Goal: Task Accomplishment & Management: Manage account settings

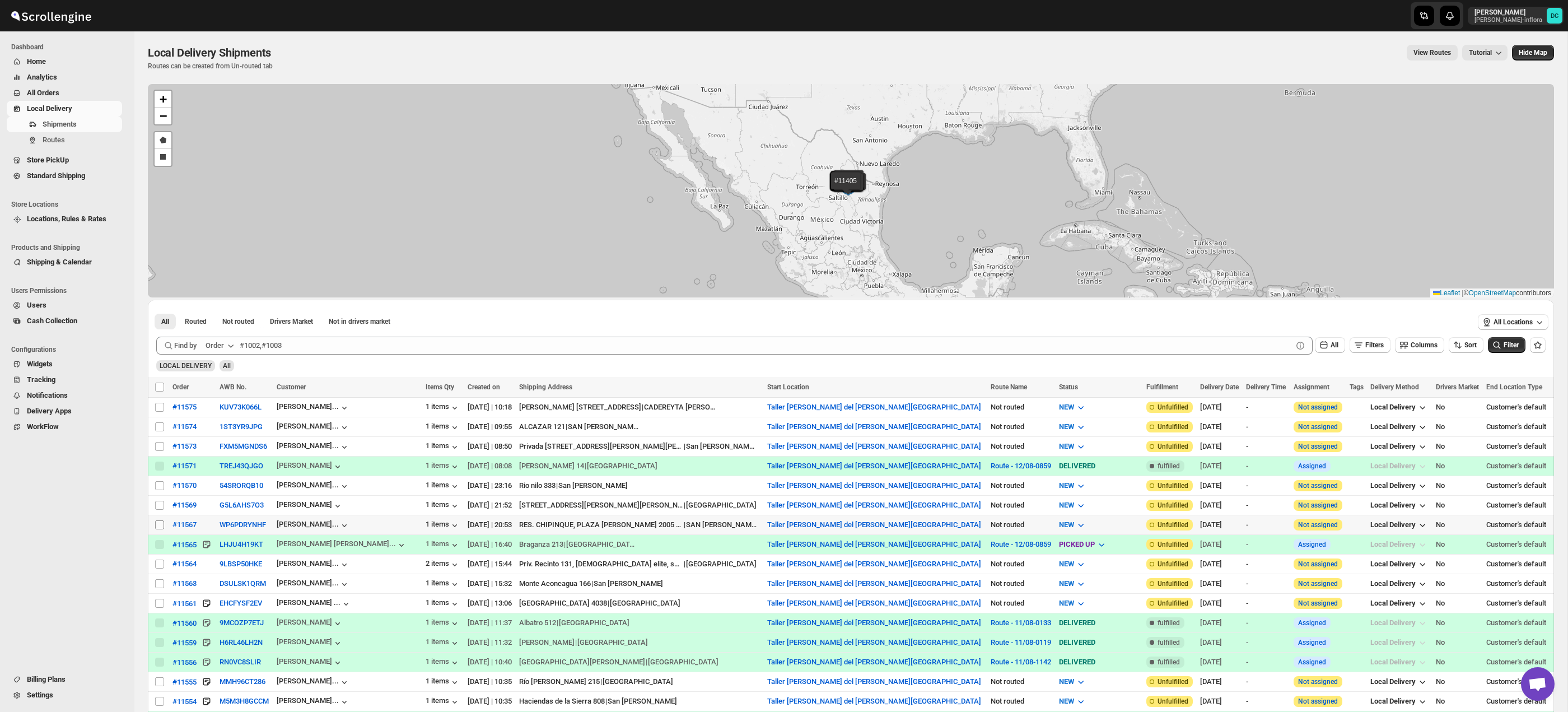
click at [158, 526] on input "Select shipment" at bounding box center [159, 525] width 9 height 9
checkbox input "true"
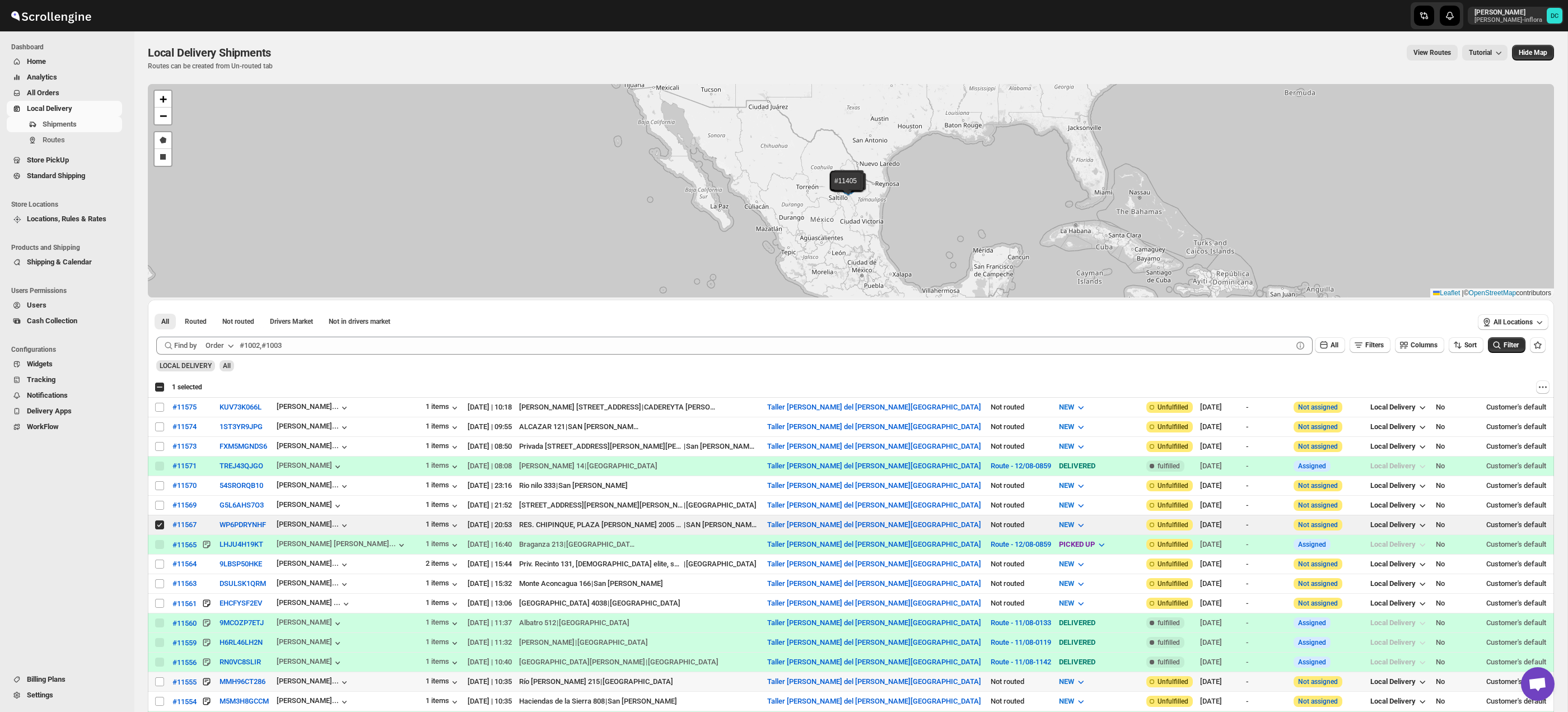
scroll to position [57, 0]
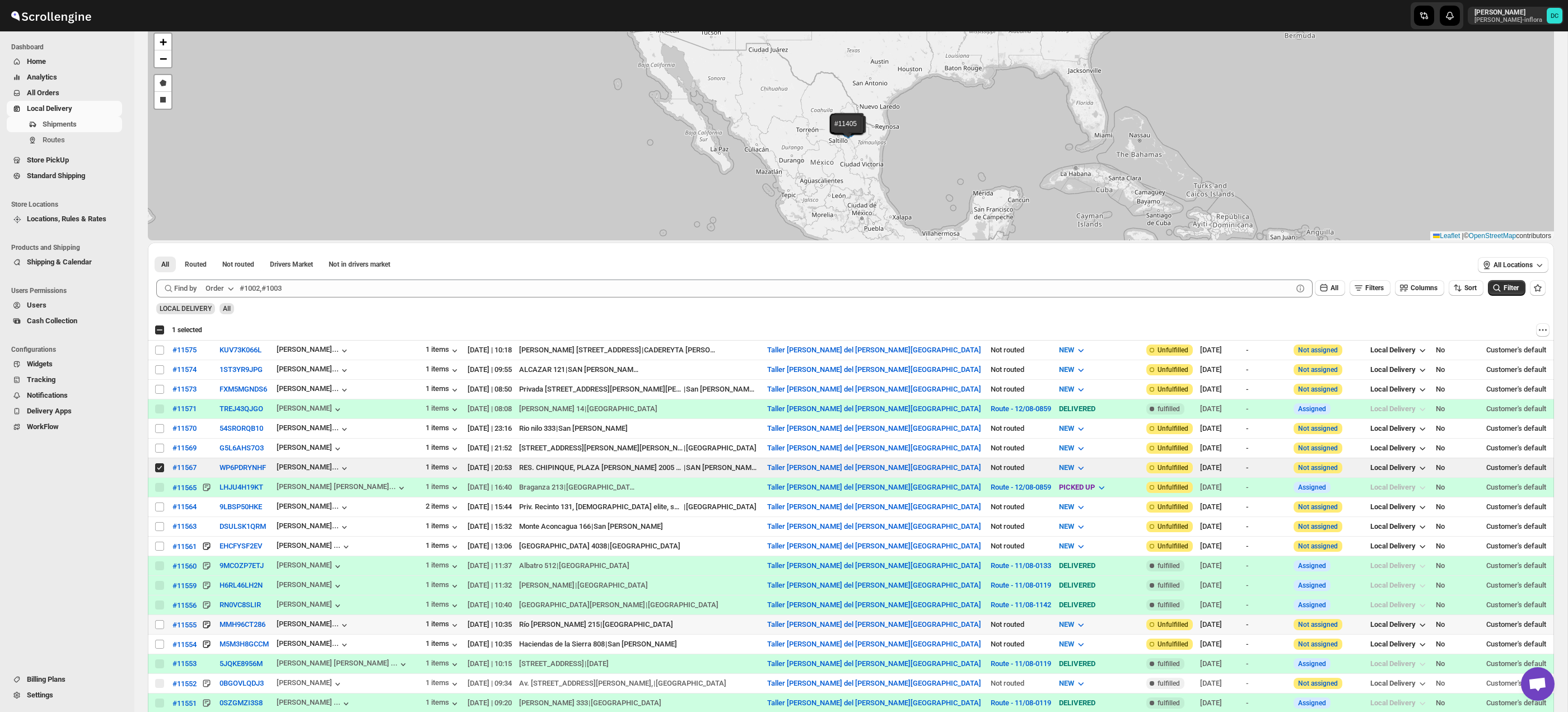
click at [157, 646] on input "Select shipment" at bounding box center [159, 644] width 9 height 9
click at [158, 644] on input "Select shipment" at bounding box center [159, 644] width 9 height 9
click at [159, 643] on input "Select shipment" at bounding box center [159, 644] width 9 height 9
checkbox input "true"
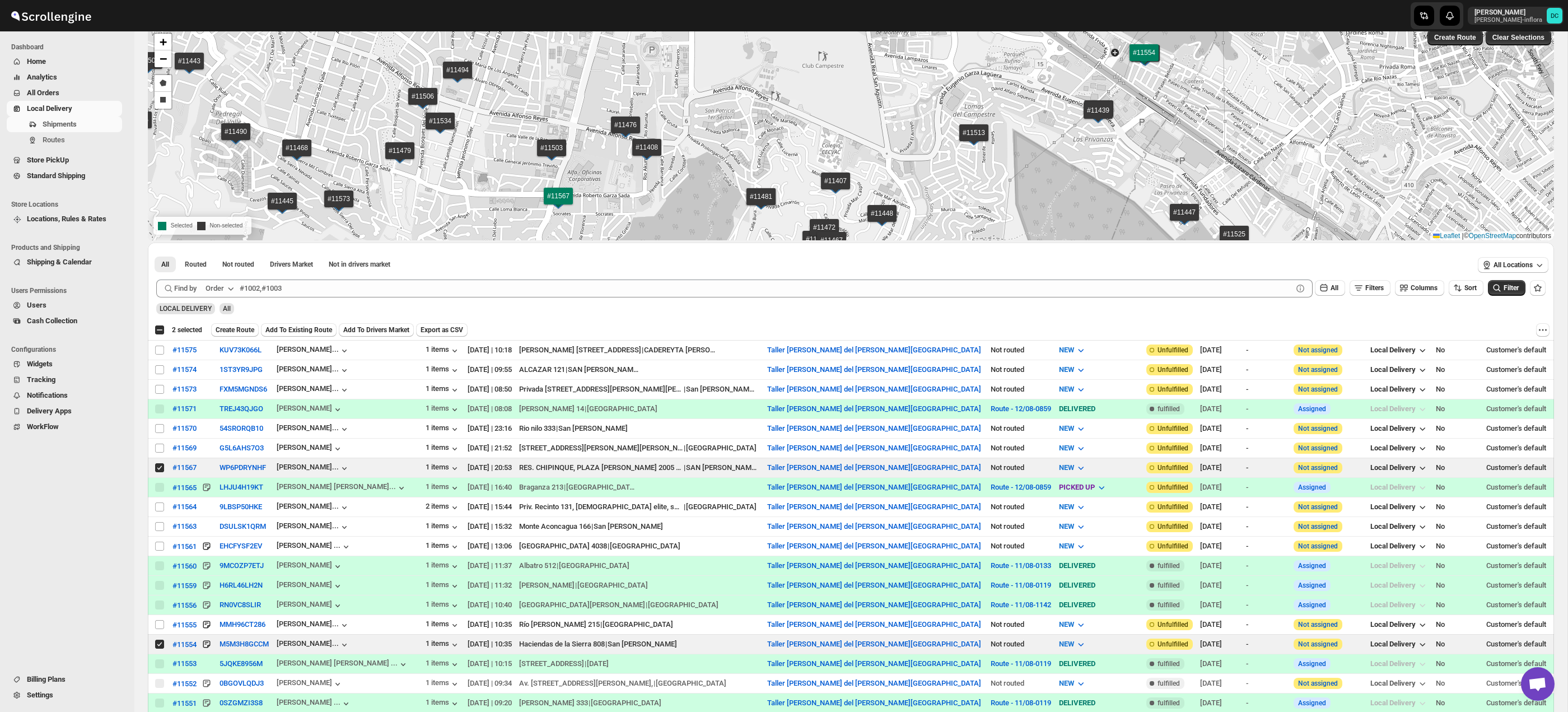
click at [238, 329] on span "Create Route" at bounding box center [235, 329] width 39 height 9
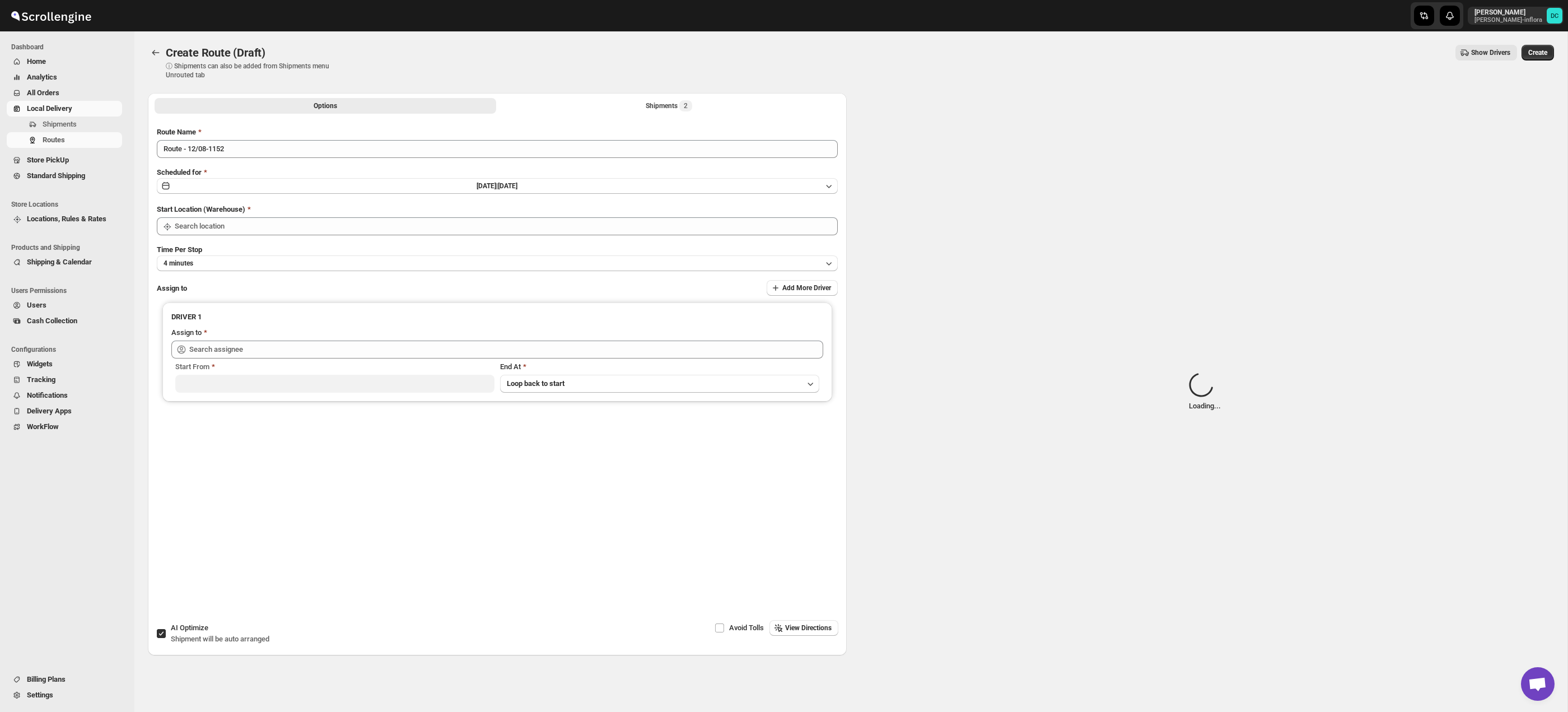
type input "Taller [PERSON_NAME] del [PERSON_NAME][GEOGRAPHIC_DATA]"
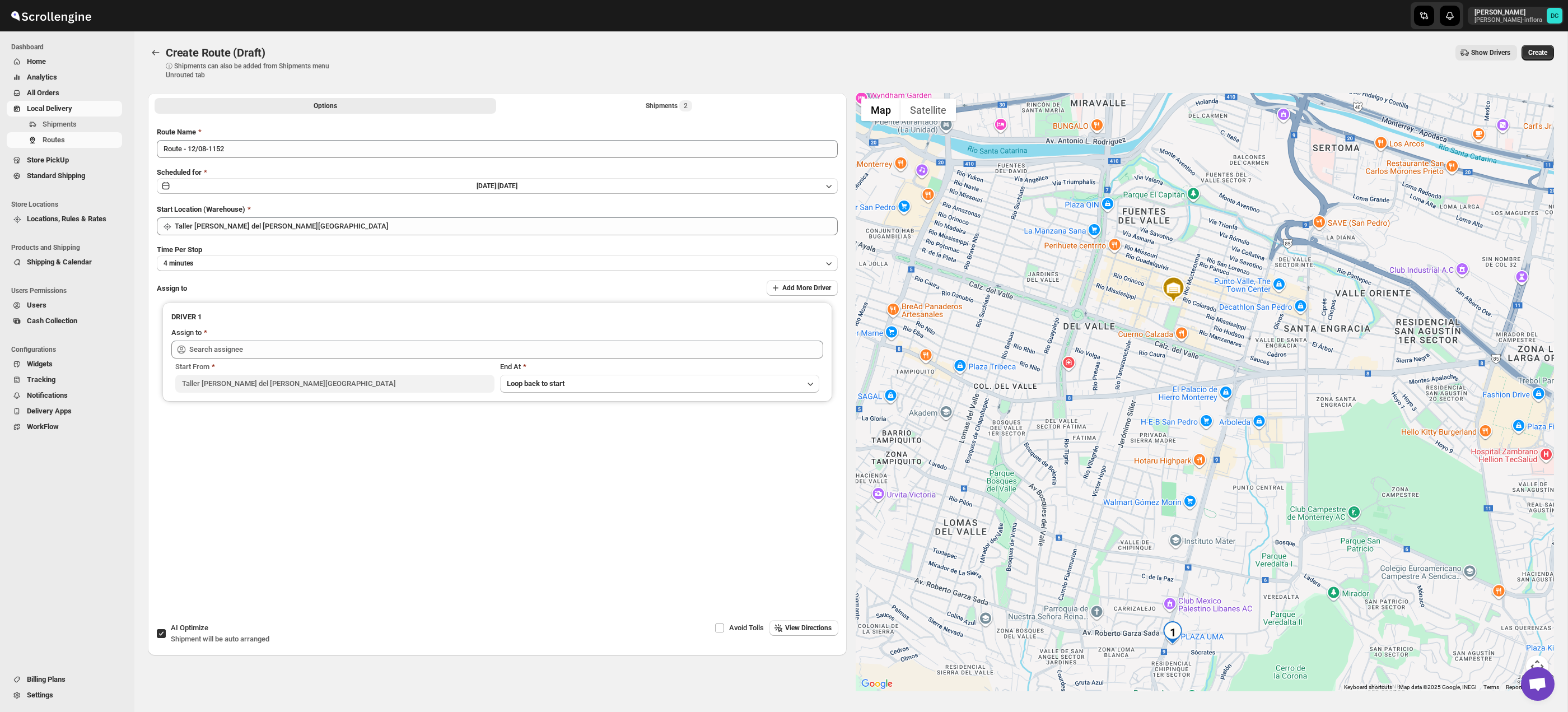
drag, startPoint x: 1298, startPoint y: 565, endPoint x: 1269, endPoint y: 476, distance: 93.6
click at [1267, 476] on div at bounding box center [1204, 392] width 699 height 599
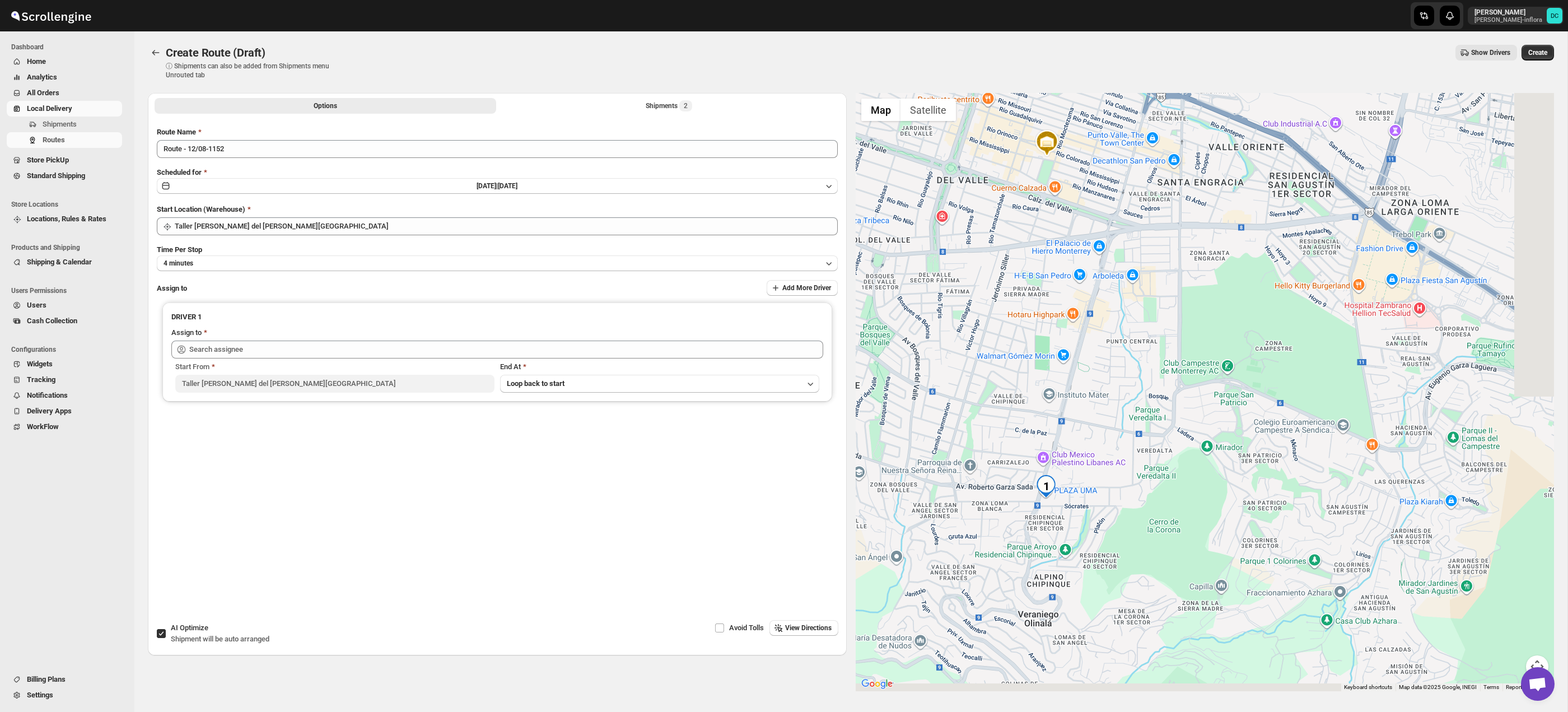
drag, startPoint x: 1459, startPoint y: 599, endPoint x: 1329, endPoint y: 450, distance: 197.7
click at [1329, 450] on div at bounding box center [1204, 392] width 699 height 599
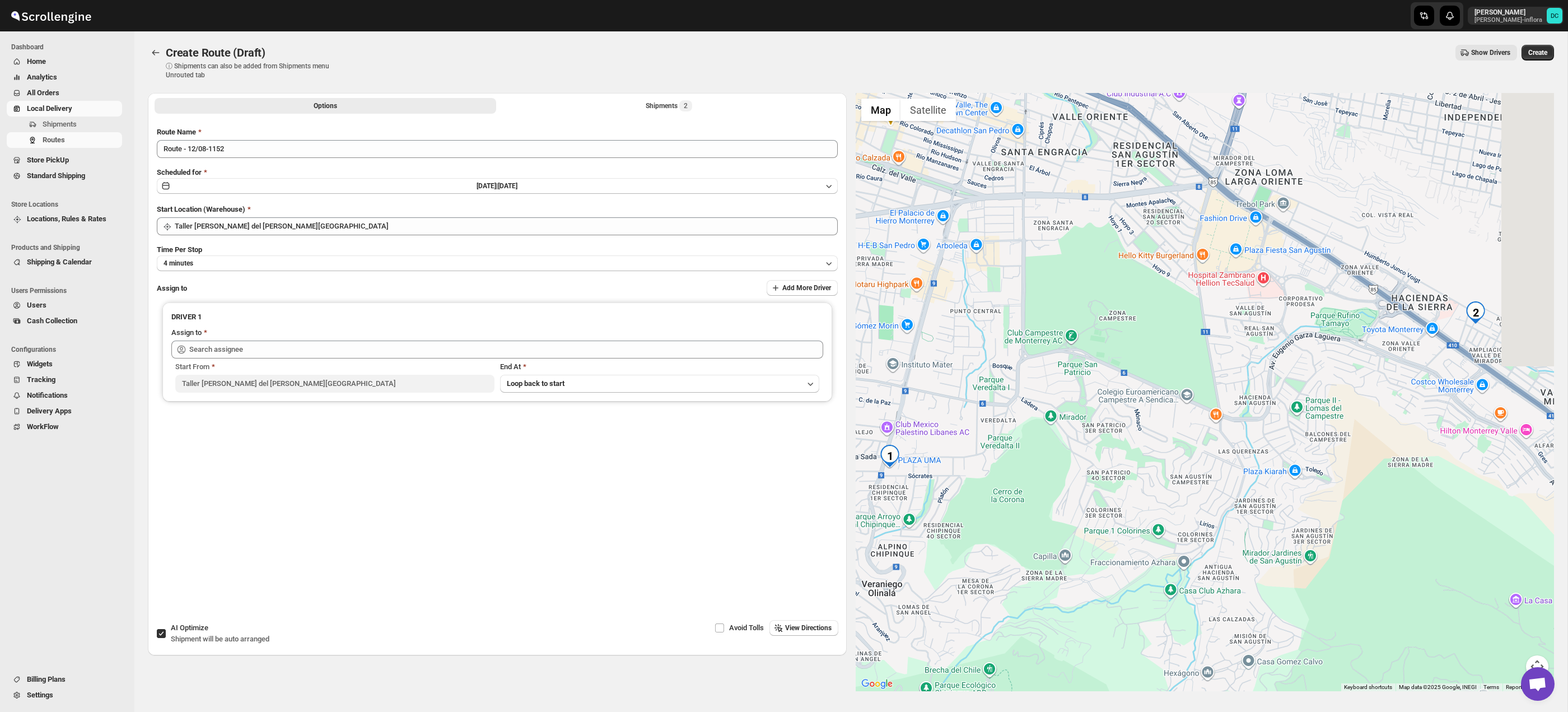
drag, startPoint x: 1366, startPoint y: 499, endPoint x: 1268, endPoint y: 436, distance: 116.5
click at [1241, 494] on div at bounding box center [1204, 392] width 699 height 599
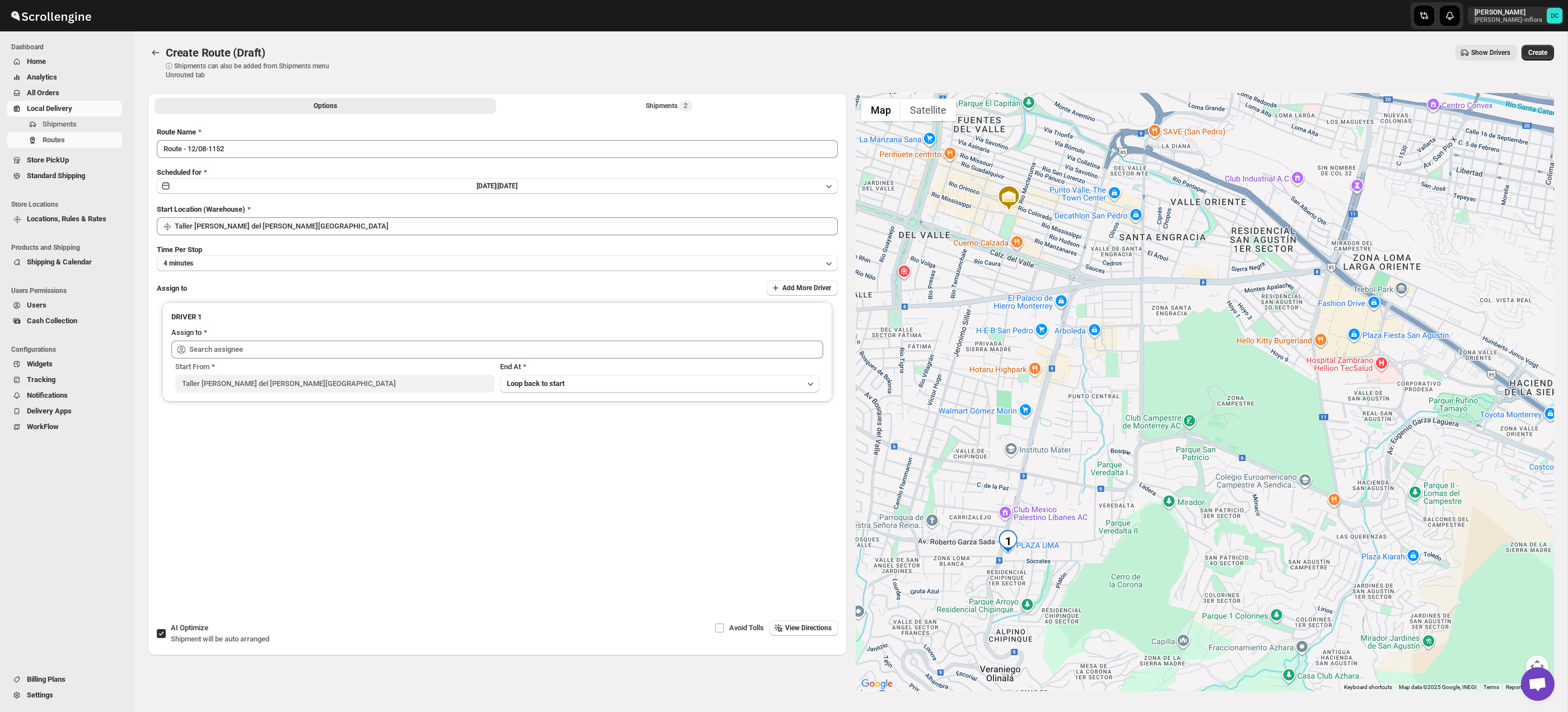
drag, startPoint x: 1271, startPoint y: 425, endPoint x: 1254, endPoint y: 438, distance: 21.4
click at [1391, 511] on div at bounding box center [1204, 392] width 699 height 599
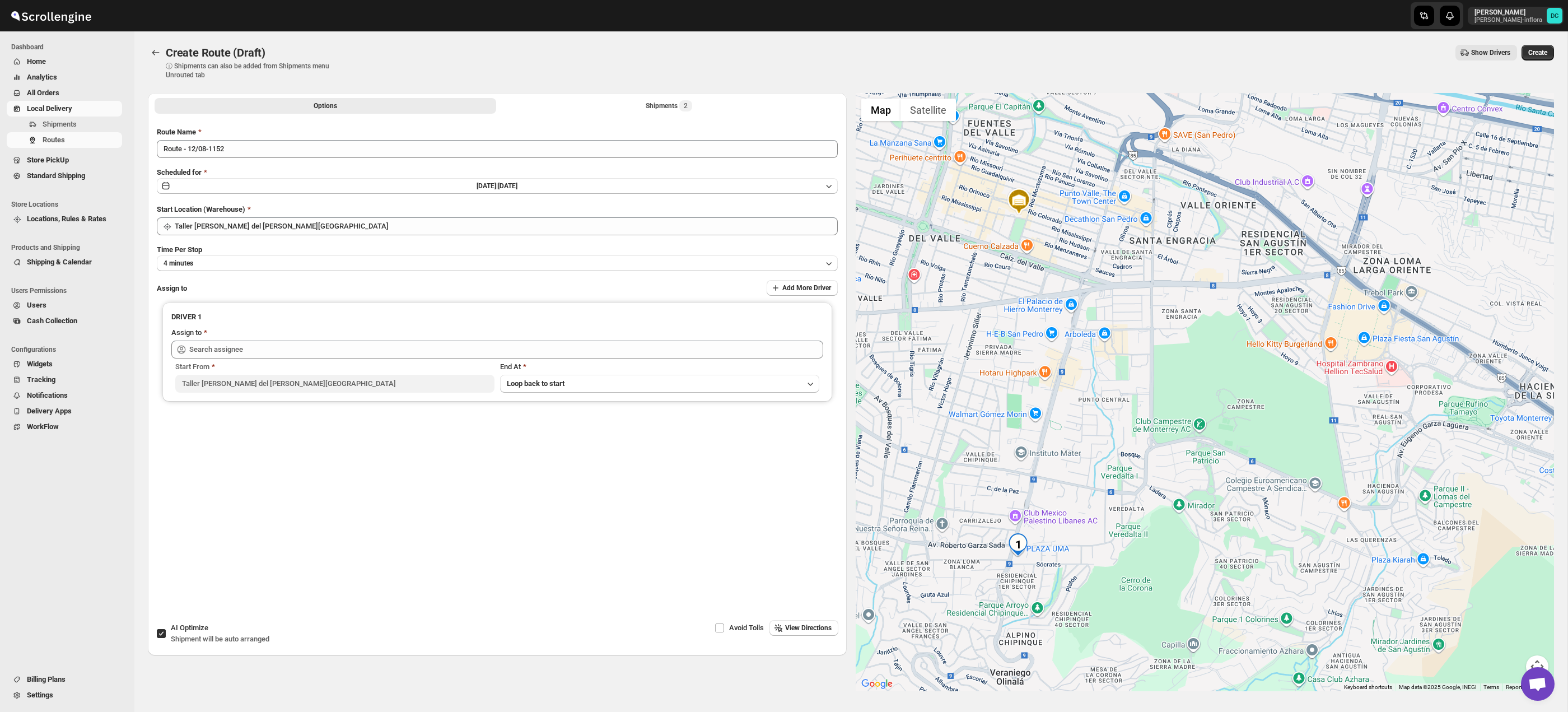
drag, startPoint x: 1281, startPoint y: 450, endPoint x: 1204, endPoint y: 378, distance: 105.4
click at [1323, 462] on div at bounding box center [1204, 392] width 699 height 599
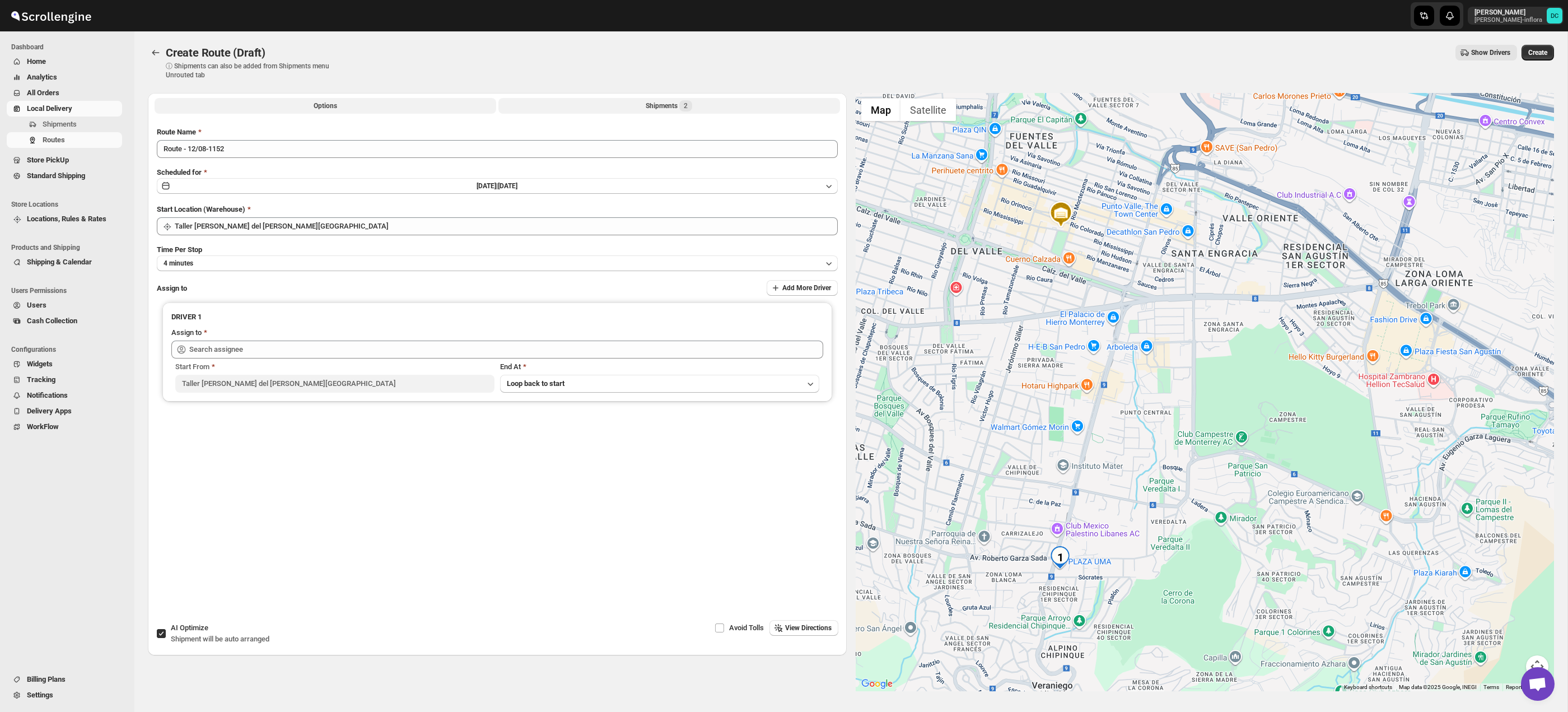
click at [548, 107] on button "Shipments 2" at bounding box center [669, 105] width 342 height 16
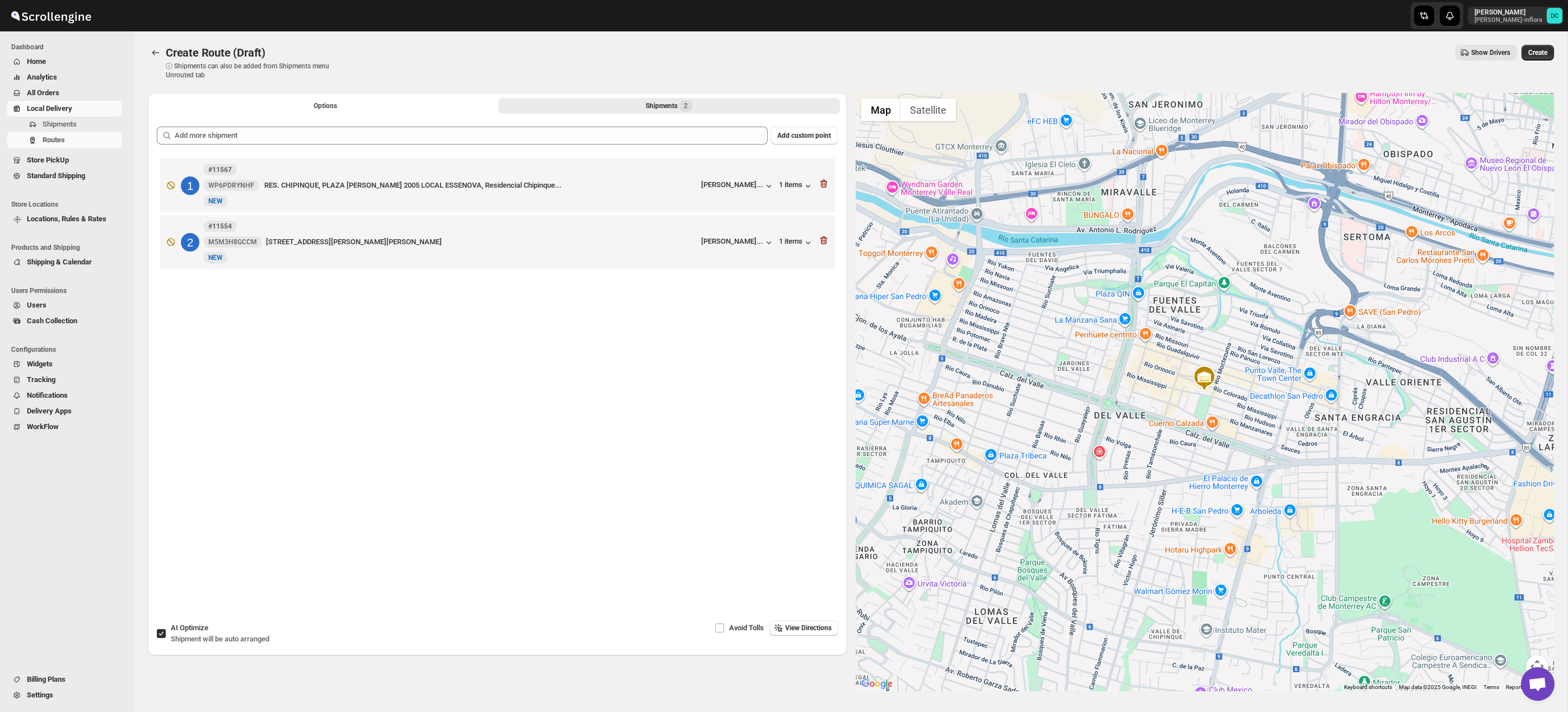
drag, startPoint x: 160, startPoint y: 630, endPoint x: 204, endPoint y: 446, distance: 189.2
click at [160, 630] on input "AI Optimize Shipment will be auto arranged" at bounding box center [161, 633] width 9 height 9
checkbox input "false"
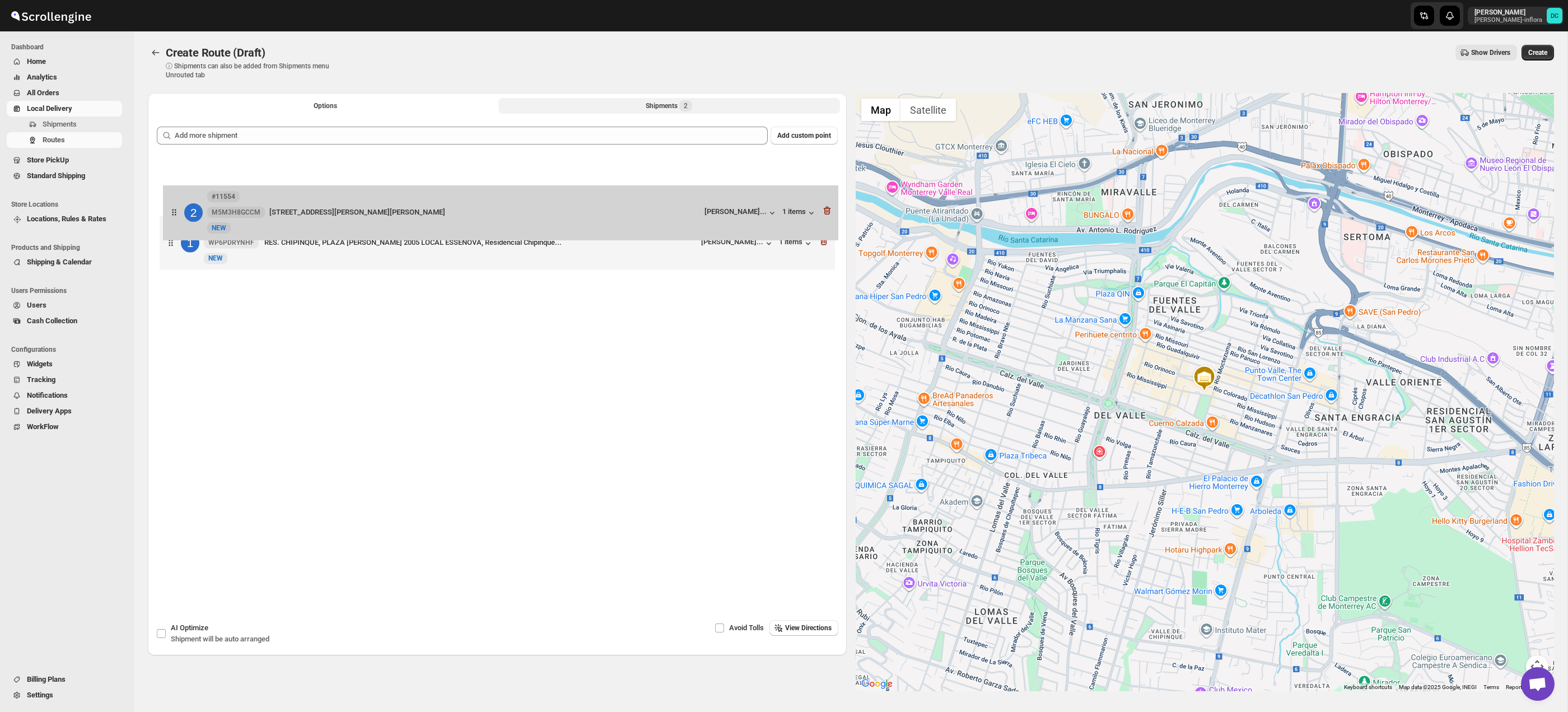
drag, startPoint x: 180, startPoint y: 214, endPoint x: 179, endPoint y: 149, distance: 65.0
click at [179, 149] on div "Add custom point 1 #11567 WP6PDRYNHF New NEW RES. CHIPINQUE, PLAZA UMA GÓMEZ MO…" at bounding box center [497, 347] width 681 height 442
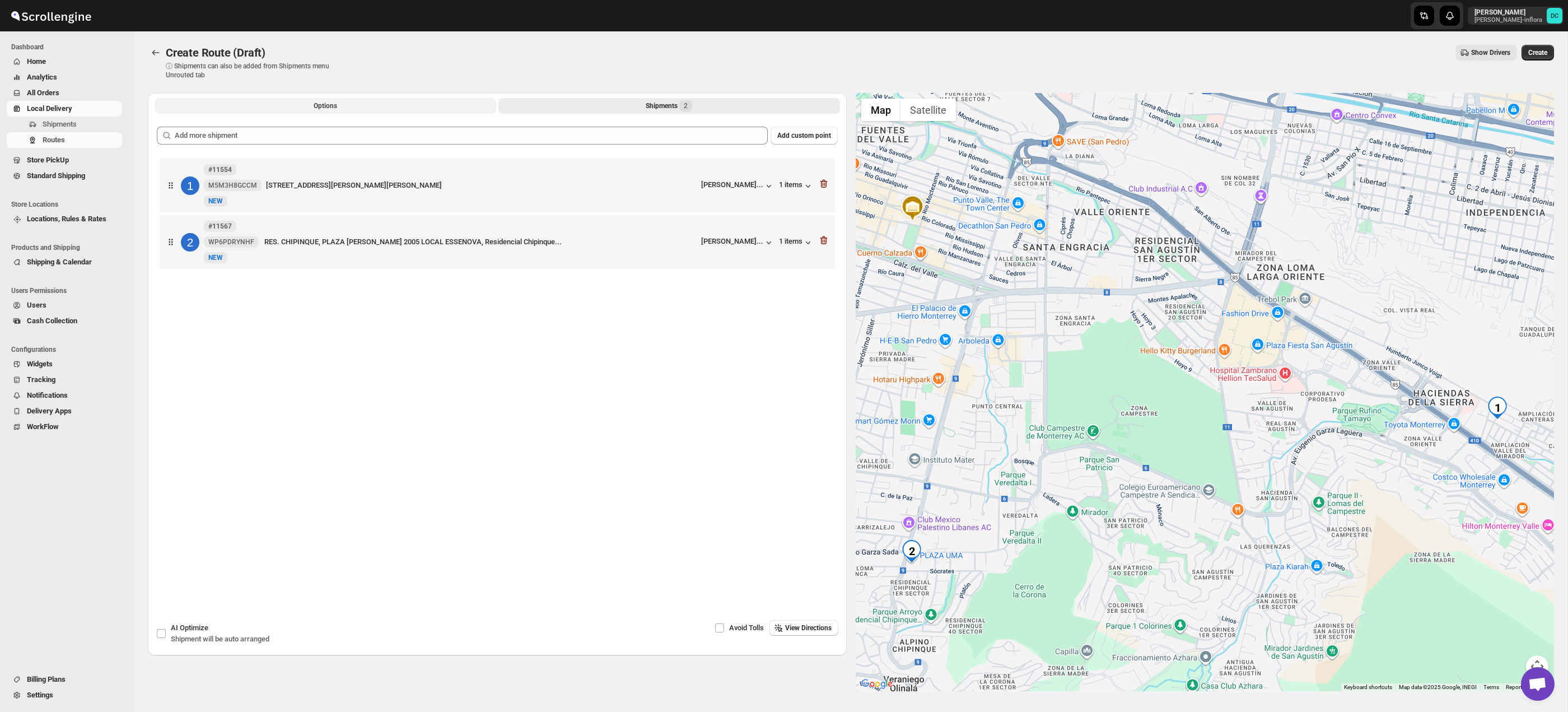
click at [373, 108] on button "Options" at bounding box center [325, 105] width 342 height 16
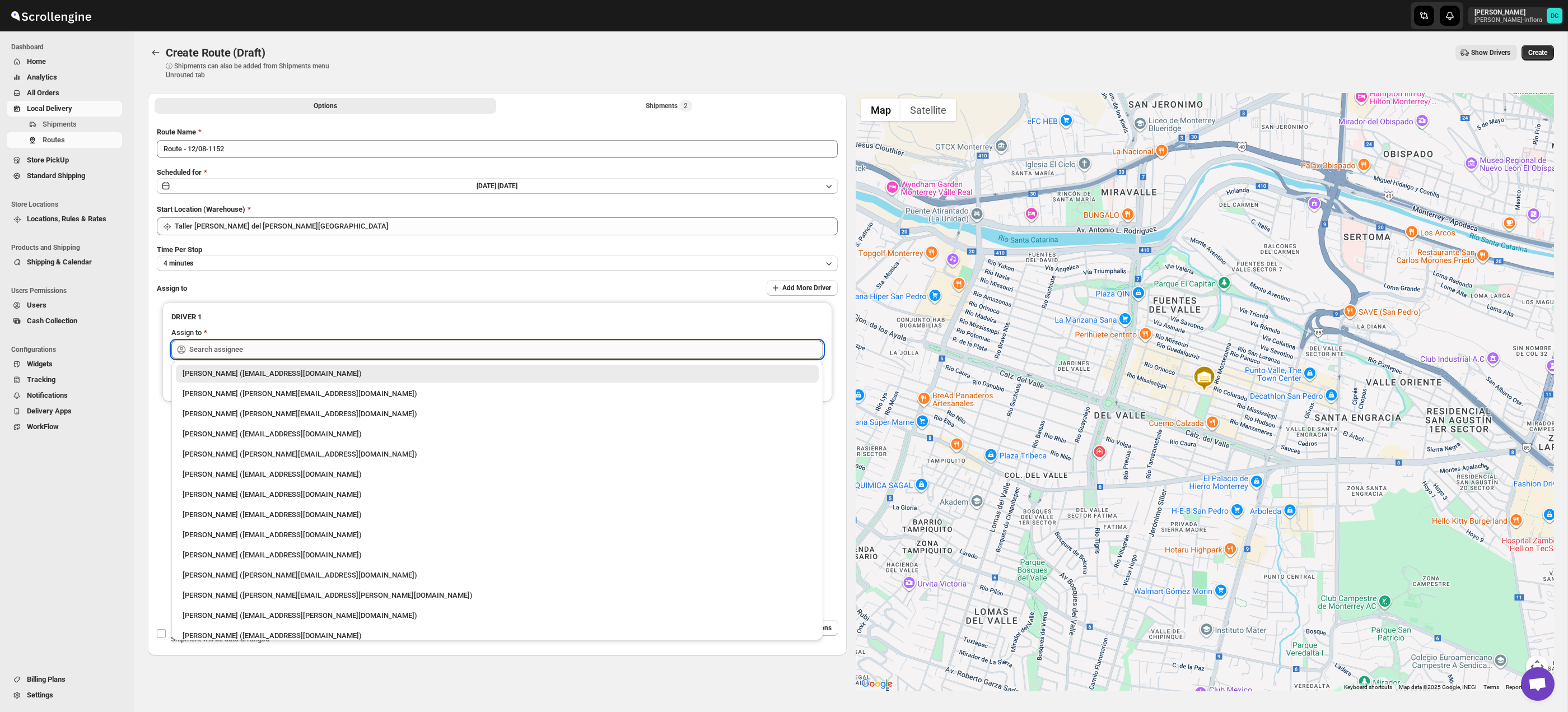
click at [339, 349] on input "text" at bounding box center [507, 350] width 634 height 18
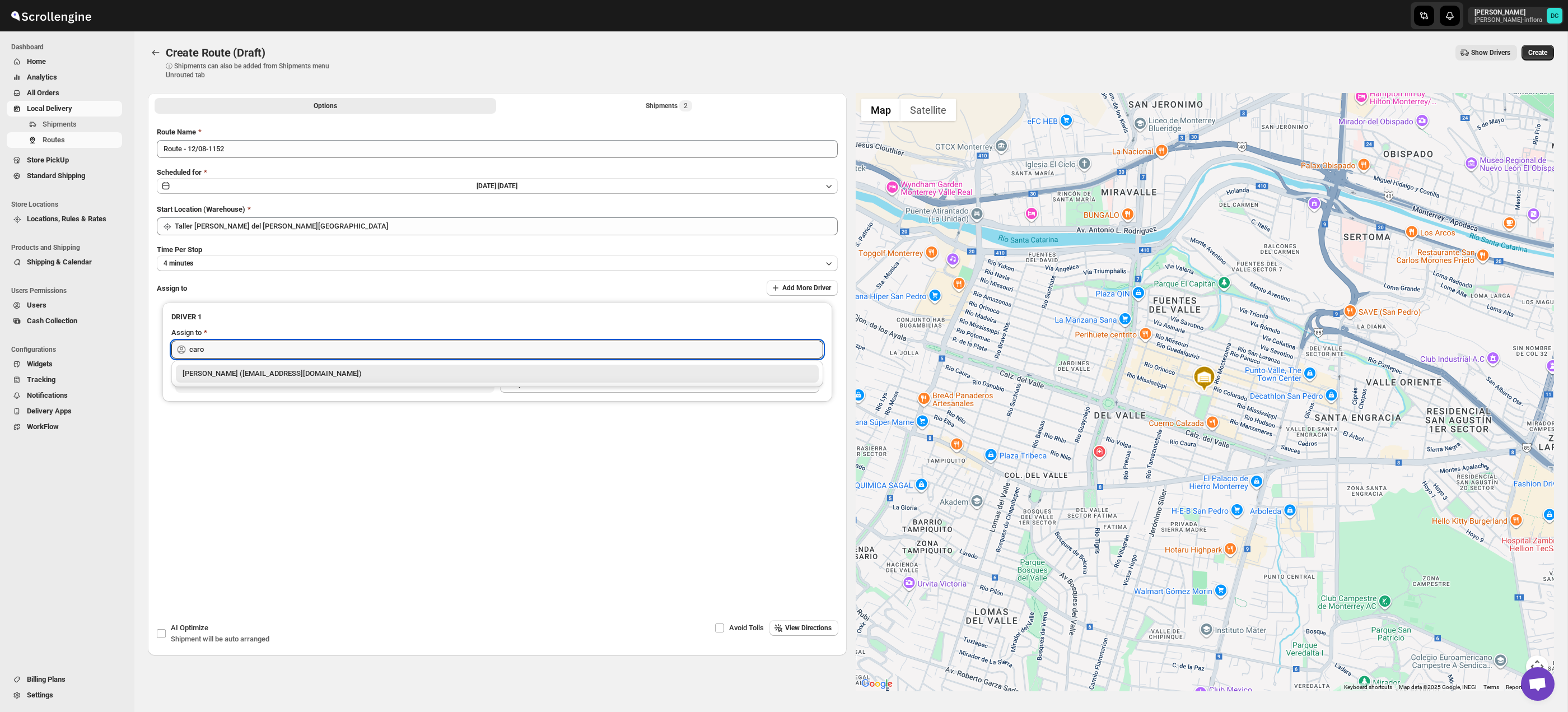
click at [325, 374] on div "[PERSON_NAME] ([EMAIL_ADDRESS][DOMAIN_NAME])" at bounding box center [497, 374] width 630 height 11
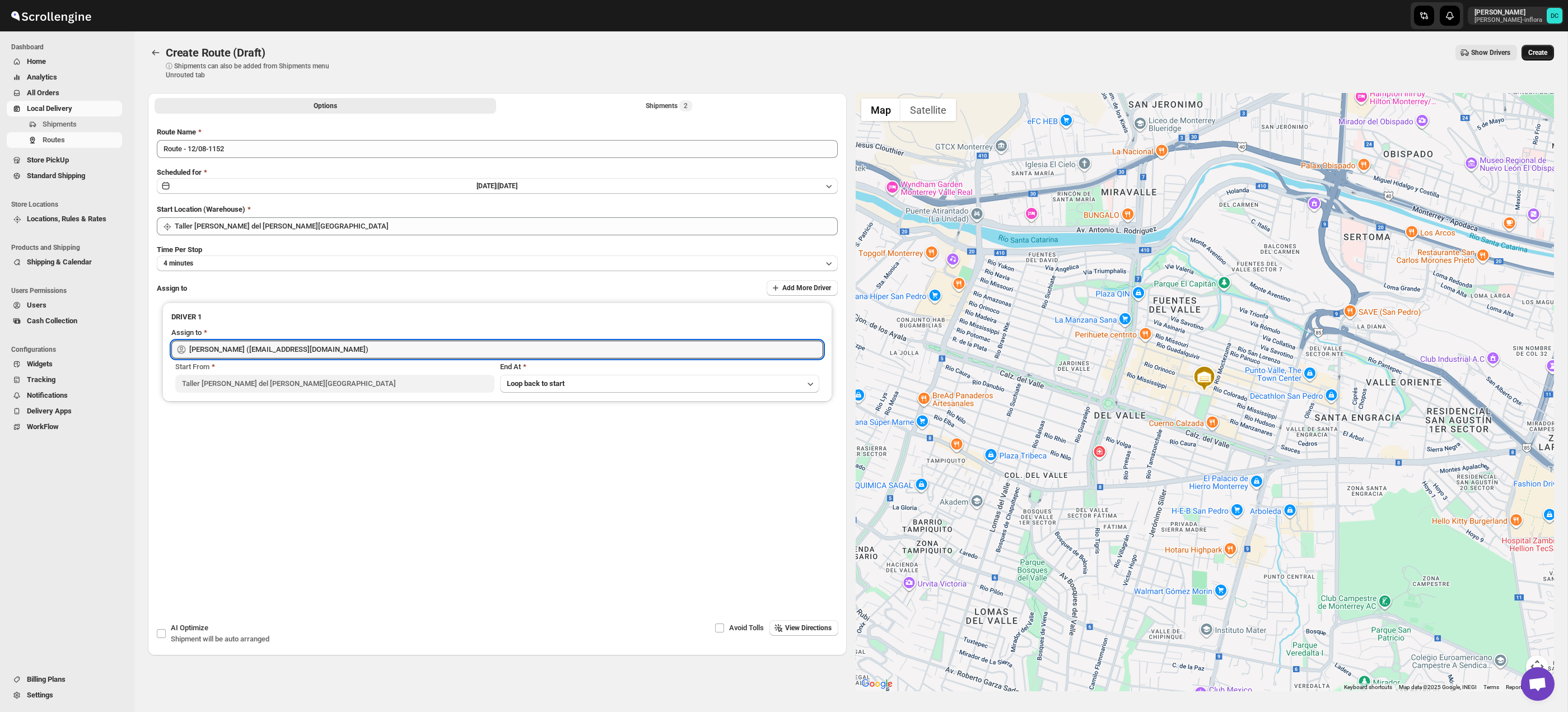
type input "[PERSON_NAME] ([EMAIL_ADDRESS][DOMAIN_NAME])"
drag, startPoint x: 1546, startPoint y: 51, endPoint x: 855, endPoint y: 97, distance: 692.5
click at [1544, 51] on span "Create" at bounding box center [1538, 53] width 19 height 9
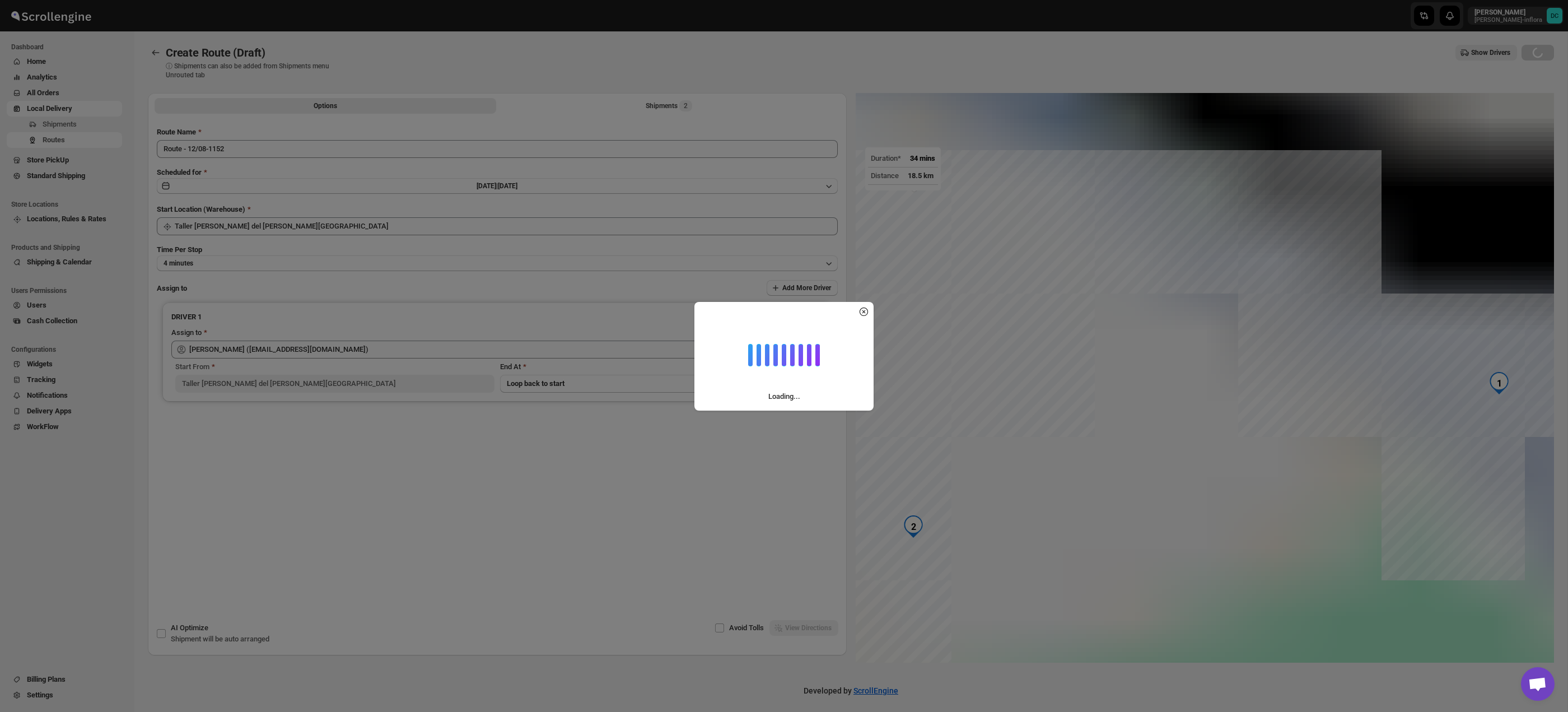
click at [644, 110] on div "Loading..." at bounding box center [784, 356] width 1568 height 712
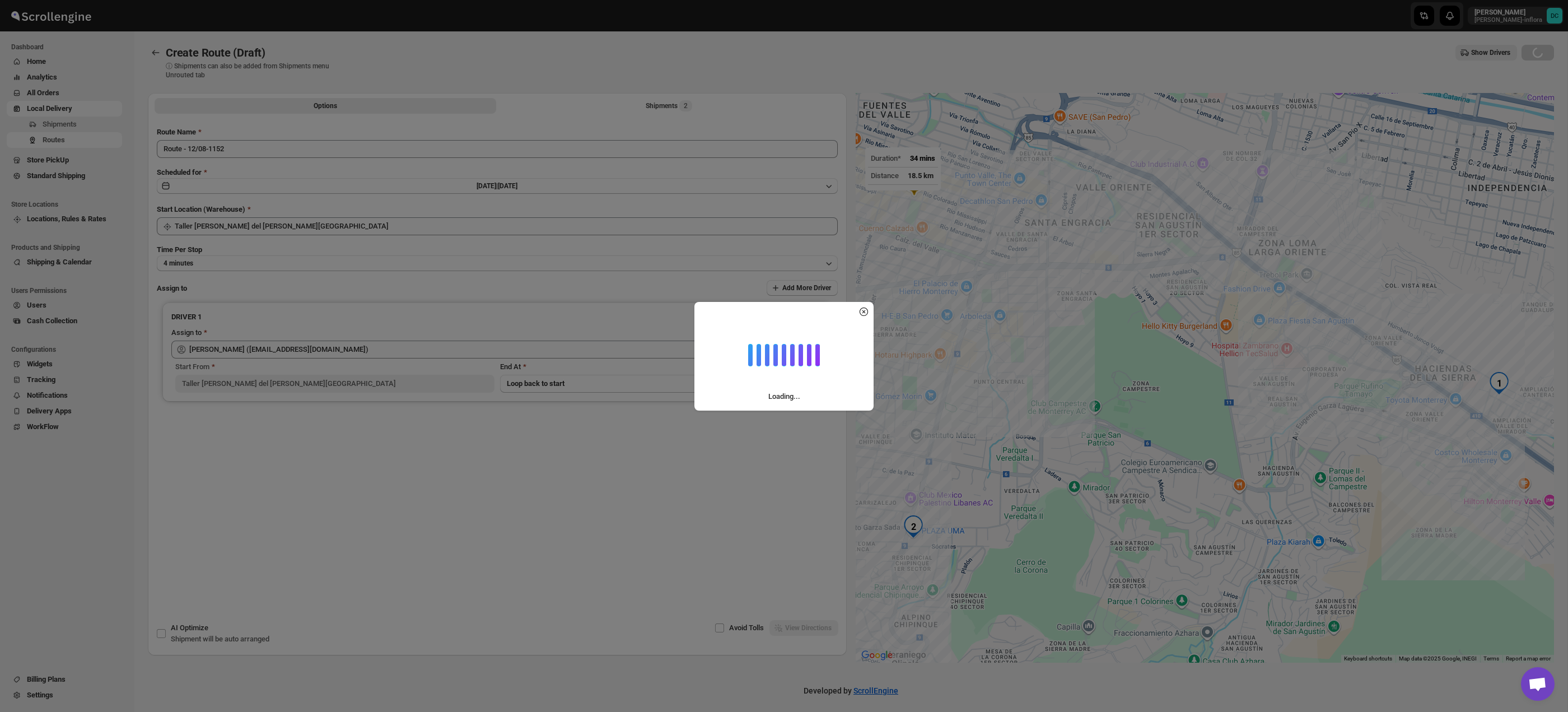
click at [671, 105] on div "Loading..." at bounding box center [784, 356] width 1568 height 712
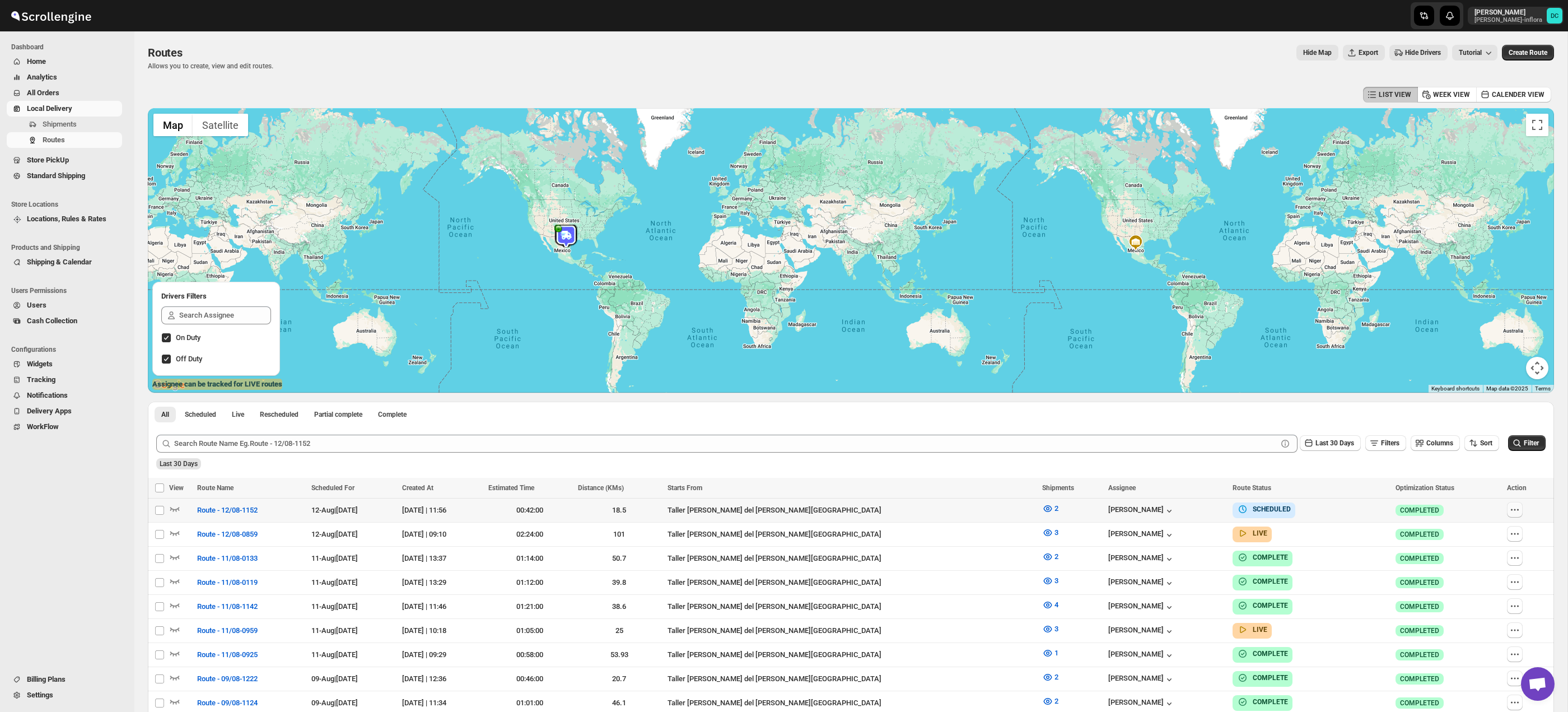
click at [1509, 510] on icon "button" at bounding box center [1515, 510] width 11 height 11
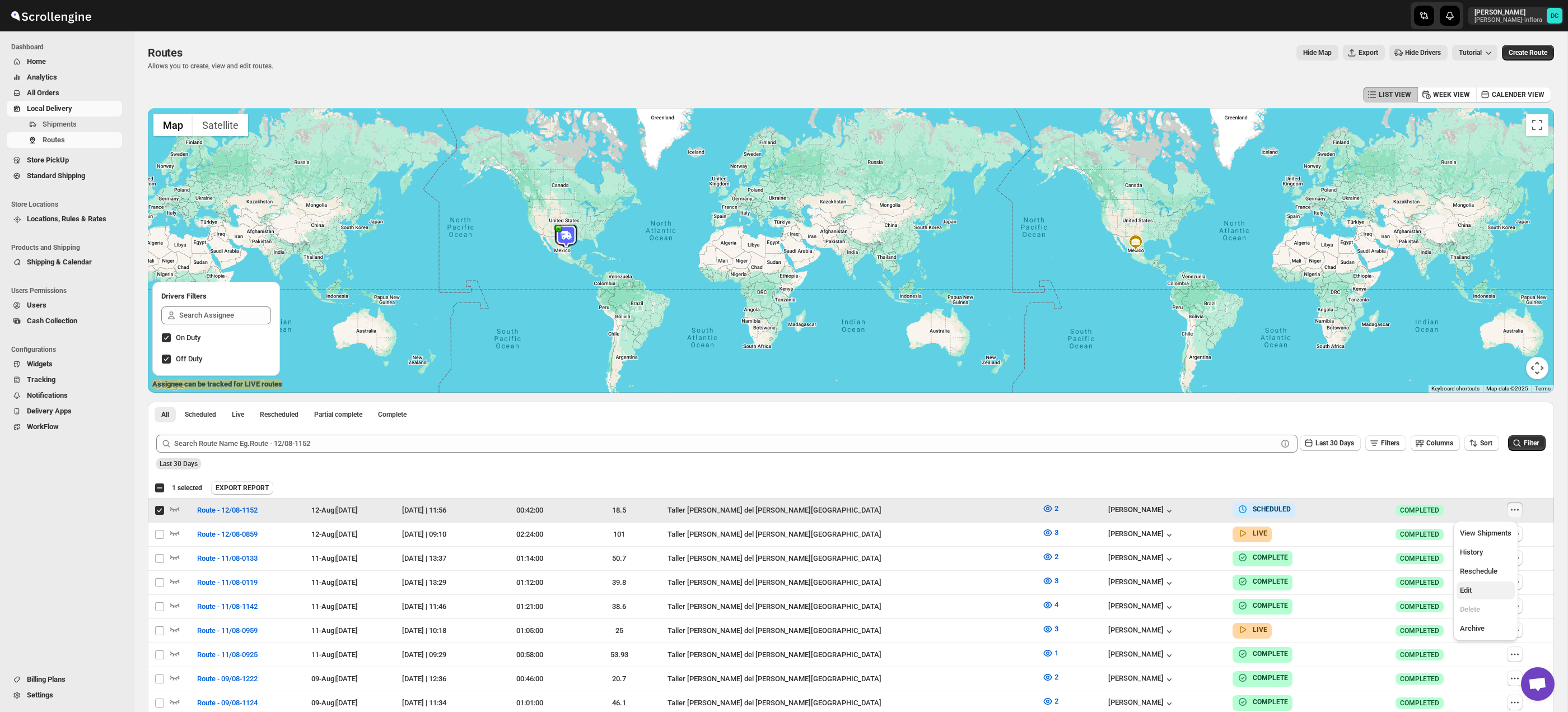
click at [1472, 596] on button "Edit" at bounding box center [1485, 590] width 58 height 18
checkbox input "false"
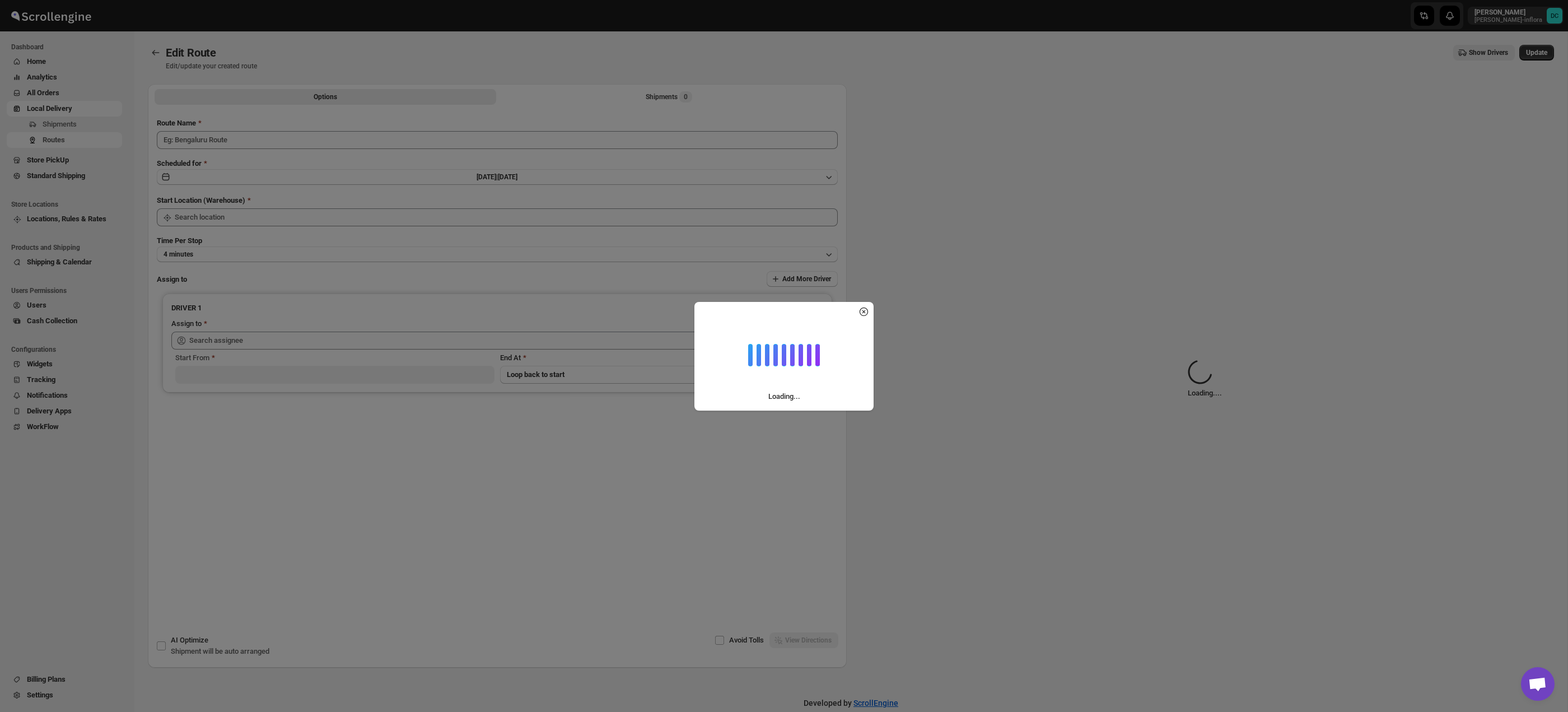
type input "Route - 12/08-1152"
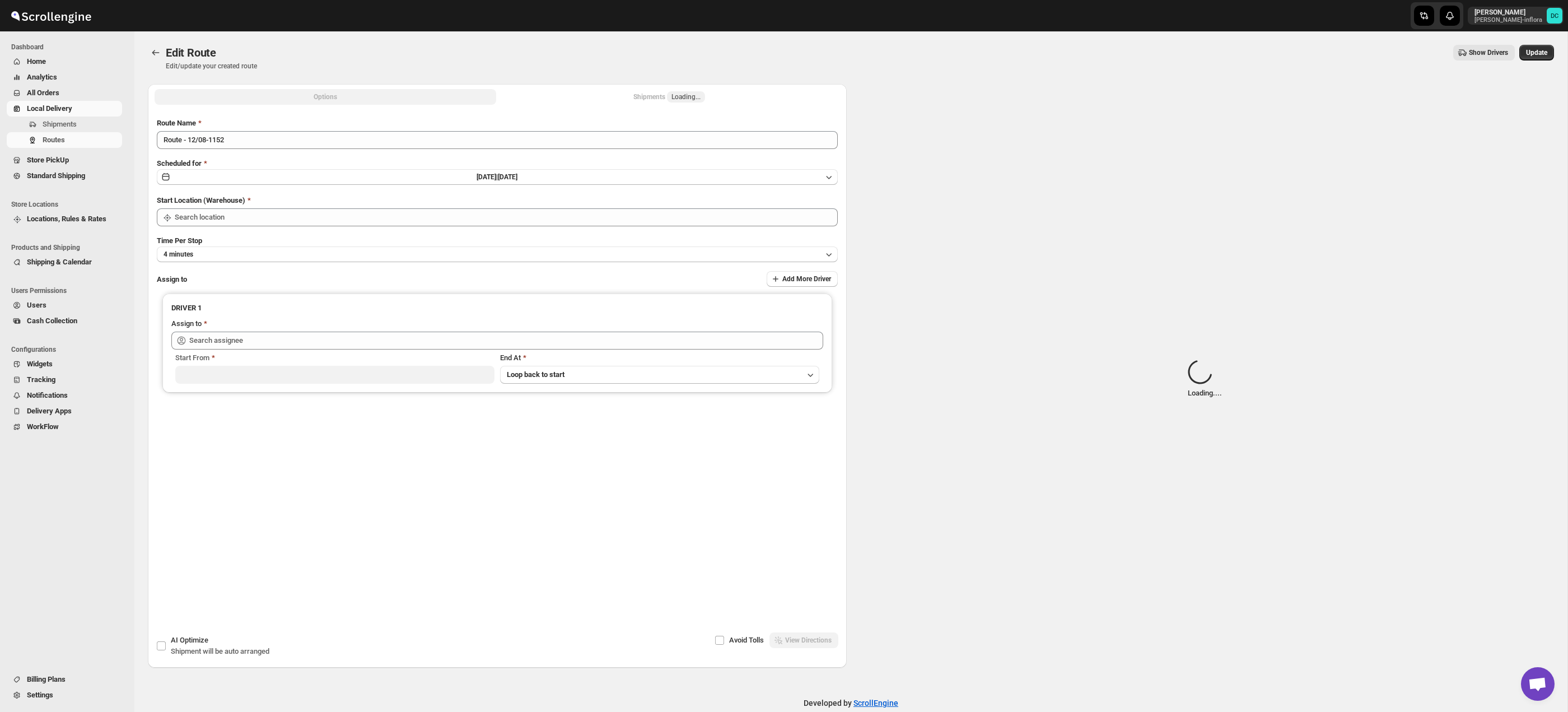
type input "Taller [PERSON_NAME] del [PERSON_NAME][GEOGRAPHIC_DATA]"
type input "[PERSON_NAME] ([EMAIL_ADDRESS][DOMAIN_NAME])"
click at [637, 101] on button "Shipments 2" at bounding box center [669, 96] width 342 height 16
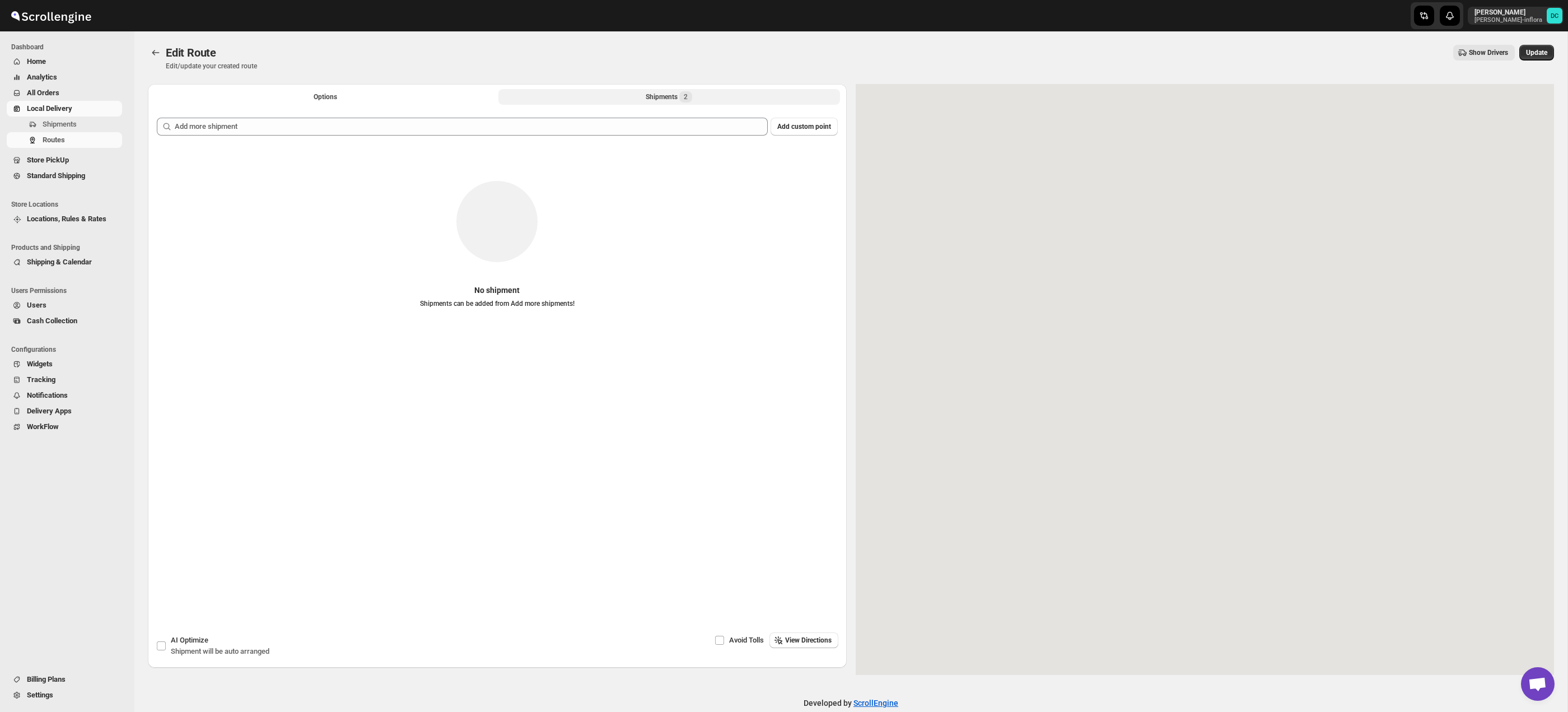
click at [682, 103] on button "Shipments 2" at bounding box center [669, 96] width 342 height 16
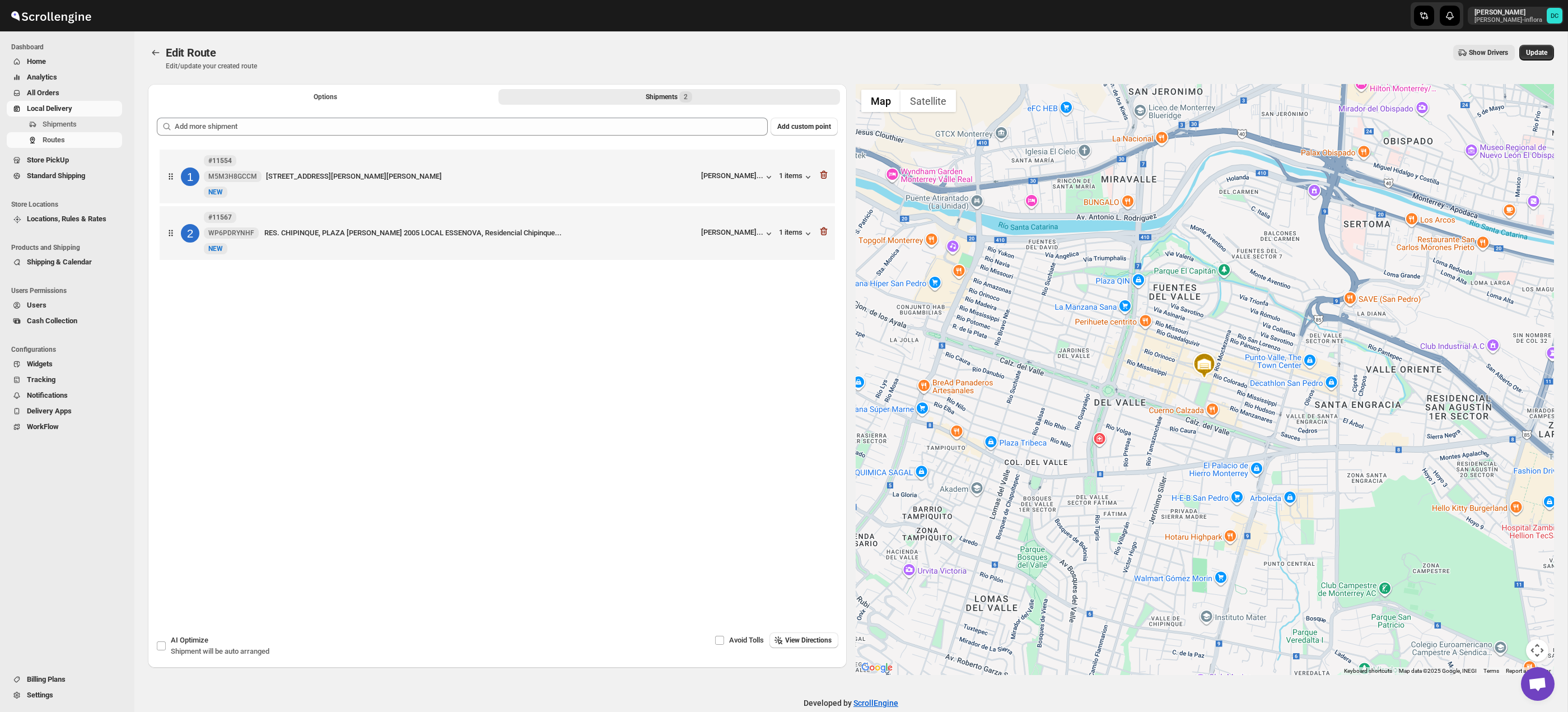
drag, startPoint x: 1337, startPoint y: 362, endPoint x: 1355, endPoint y: 414, distance: 55.0
click at [1336, 362] on div at bounding box center [1204, 379] width 699 height 591
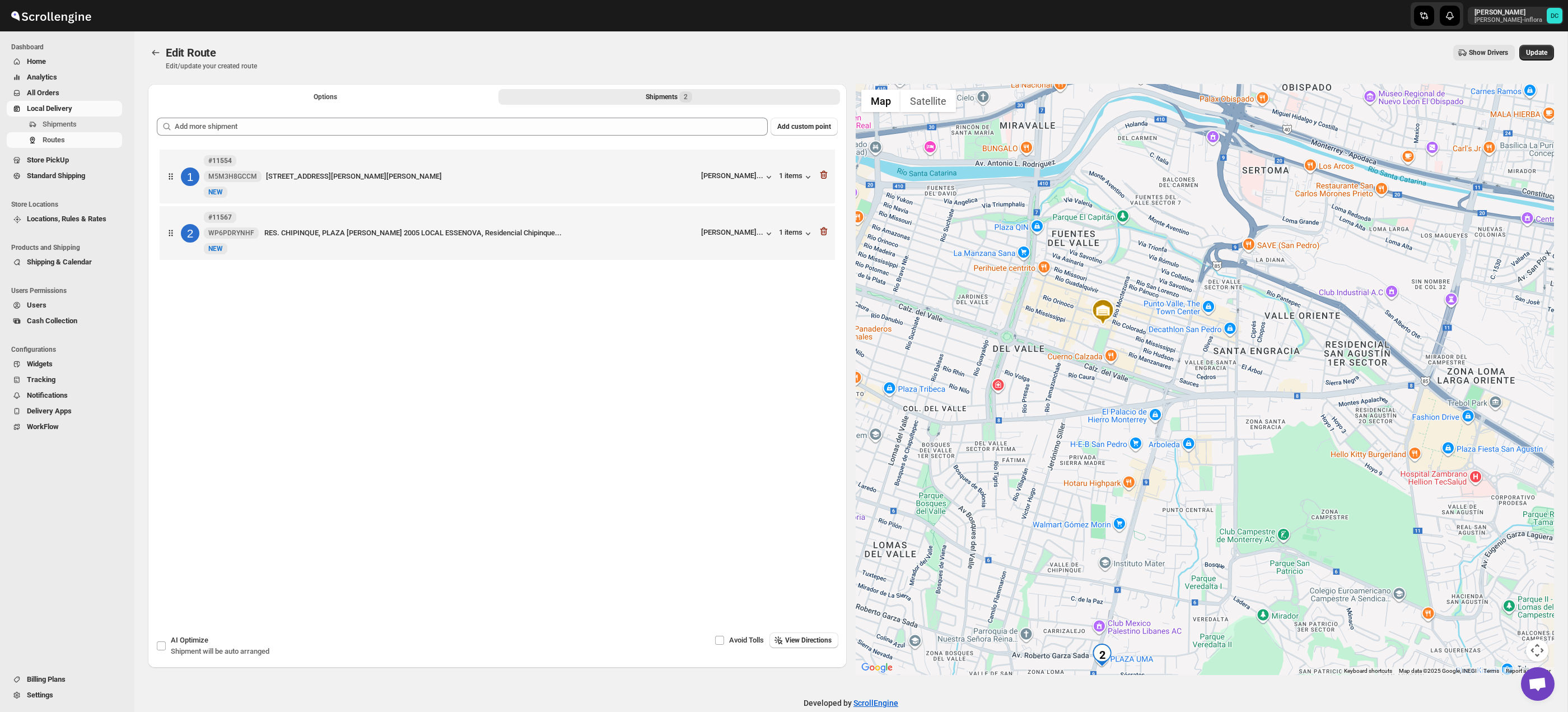
drag, startPoint x: 1287, startPoint y: 397, endPoint x: 1264, endPoint y: 390, distance: 24.0
click at [1264, 390] on div at bounding box center [1204, 379] width 699 height 591
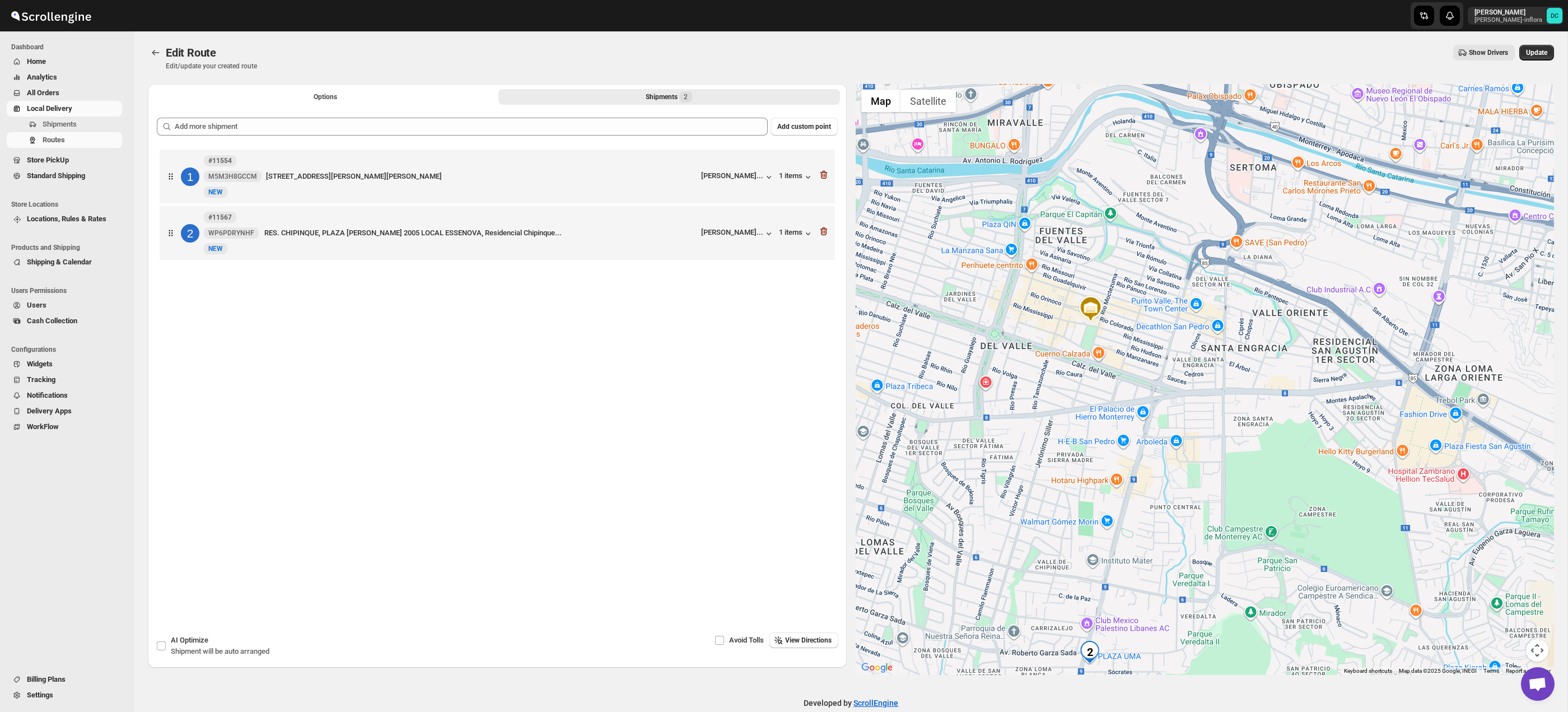
drag, startPoint x: 1448, startPoint y: 529, endPoint x: 1388, endPoint y: 471, distance: 83.5
click at [1183, 390] on div at bounding box center [1204, 379] width 699 height 591
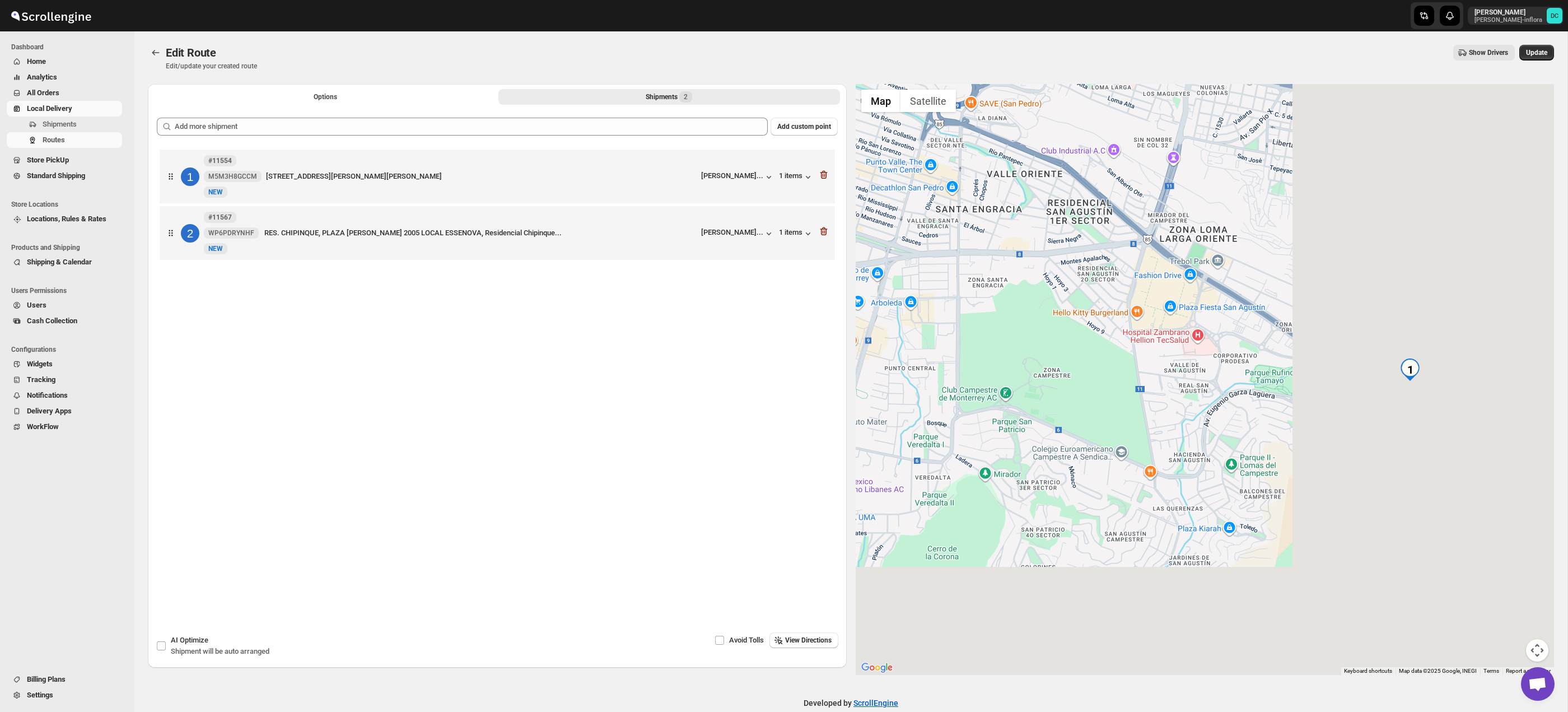
drag, startPoint x: 1271, startPoint y: 405, endPoint x: 1248, endPoint y: 396, distance: 24.7
click at [1248, 396] on div at bounding box center [1204, 379] width 699 height 591
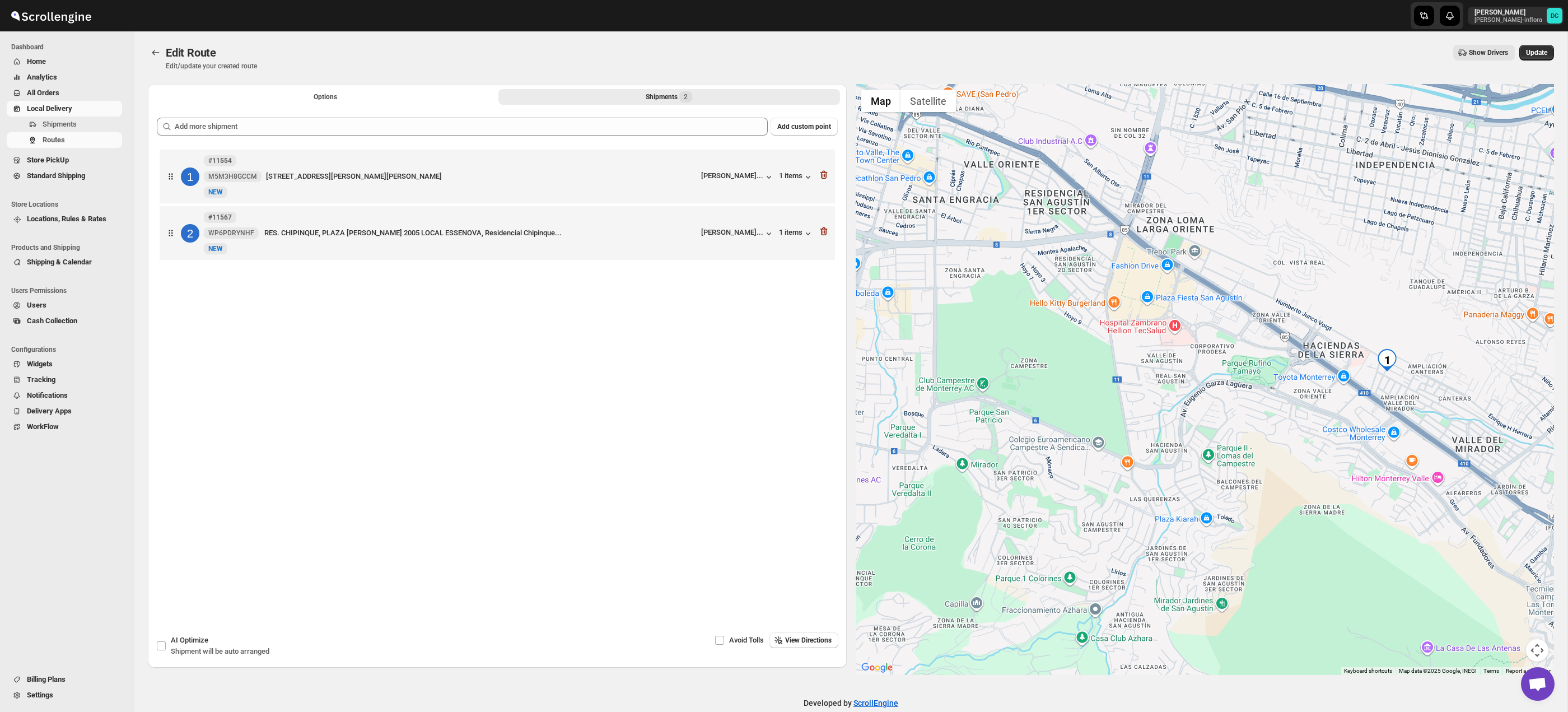
click at [1346, 429] on div at bounding box center [1204, 379] width 699 height 591
click at [1539, 646] on button "Map camera controls" at bounding box center [1537, 650] width 22 height 22
click at [1518, 602] on button "Zoom in" at bounding box center [1509, 594] width 22 height 22
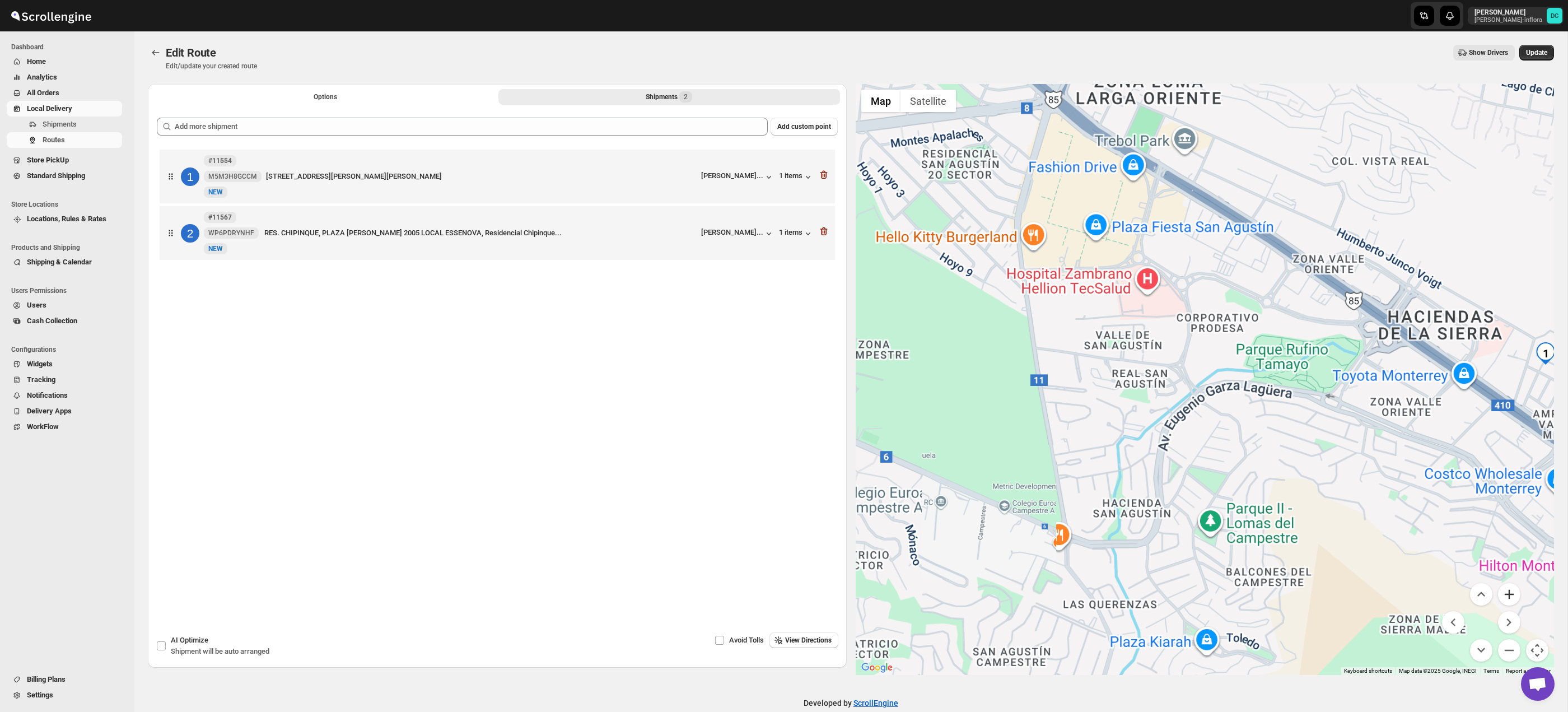
drag, startPoint x: 1515, startPoint y: 595, endPoint x: 1506, endPoint y: 533, distance: 62.6
click at [1515, 593] on button "Zoom in" at bounding box center [1509, 594] width 22 height 22
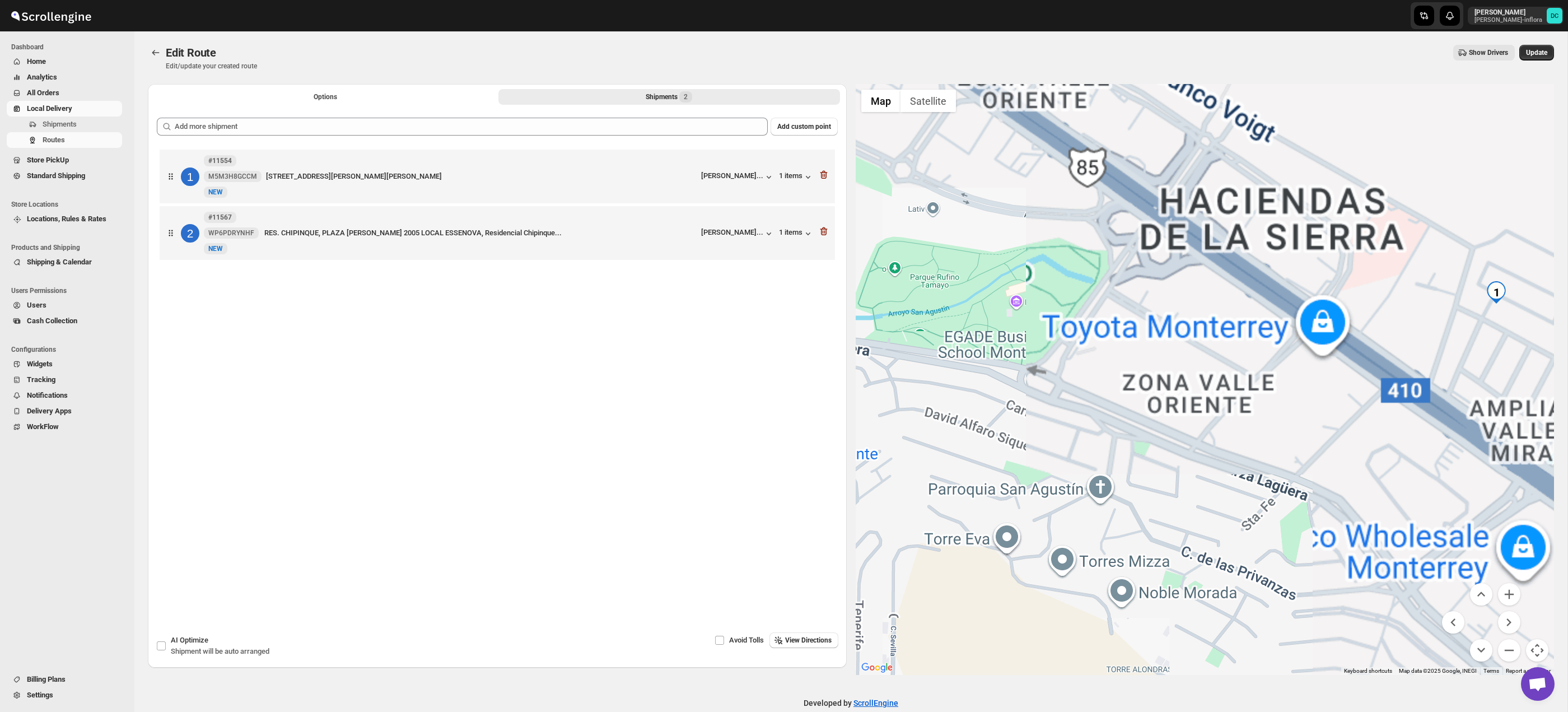
drag, startPoint x: 1438, startPoint y: 434, endPoint x: 984, endPoint y: 399, distance: 455.3
click at [978, 398] on div at bounding box center [1204, 379] width 699 height 591
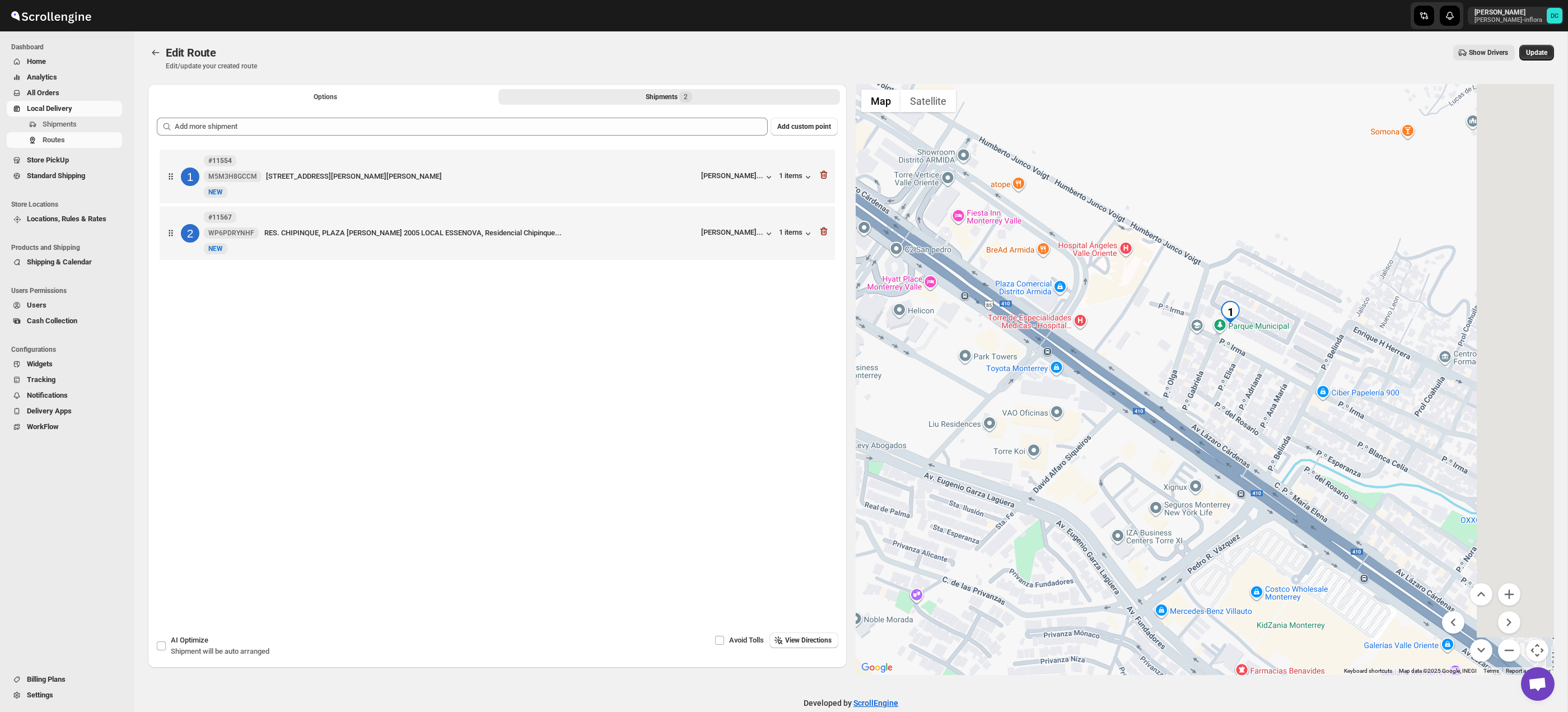
drag, startPoint x: 1303, startPoint y: 421, endPoint x: 1166, endPoint y: 441, distance: 138.5
click at [1166, 441] on div at bounding box center [1204, 379] width 699 height 591
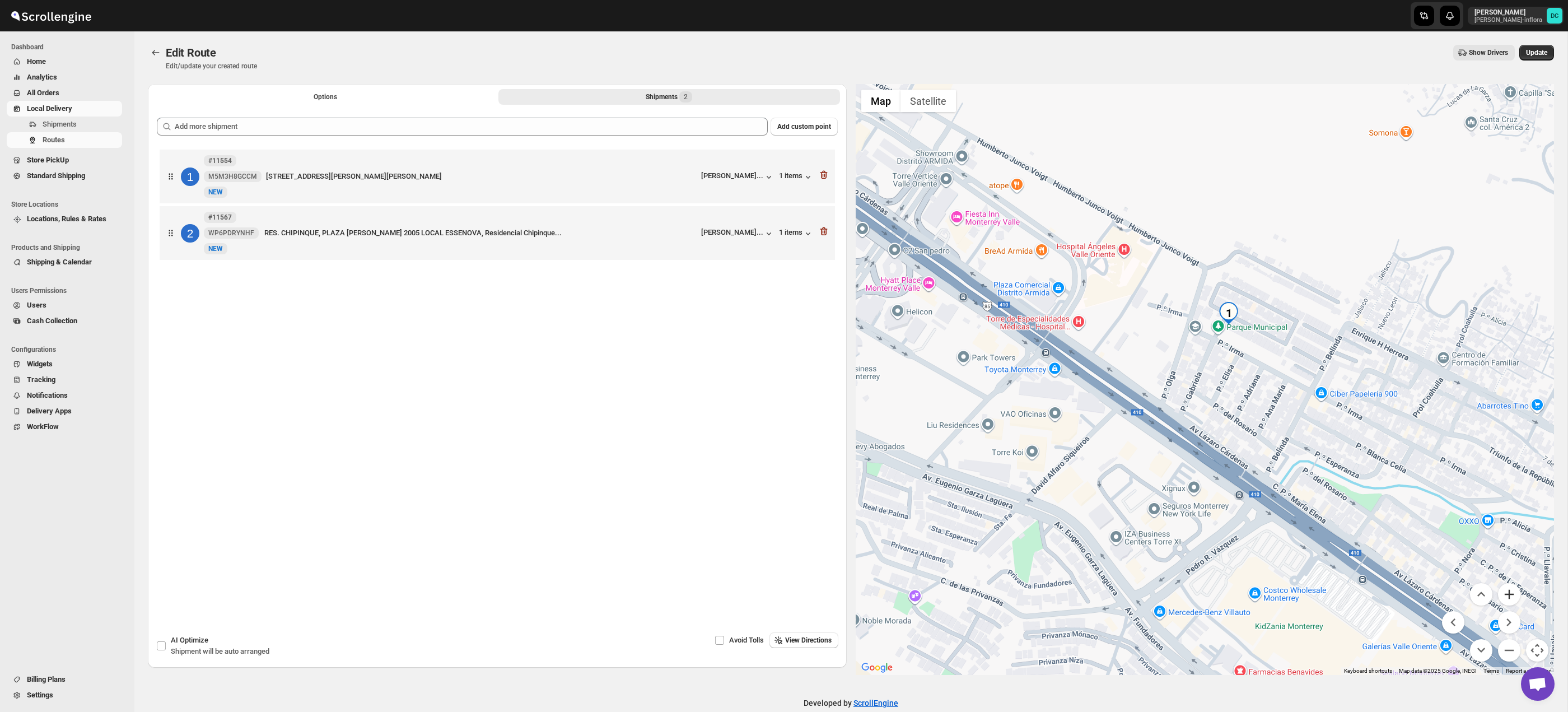
click at [1519, 595] on button "Zoom in" at bounding box center [1509, 594] width 22 height 22
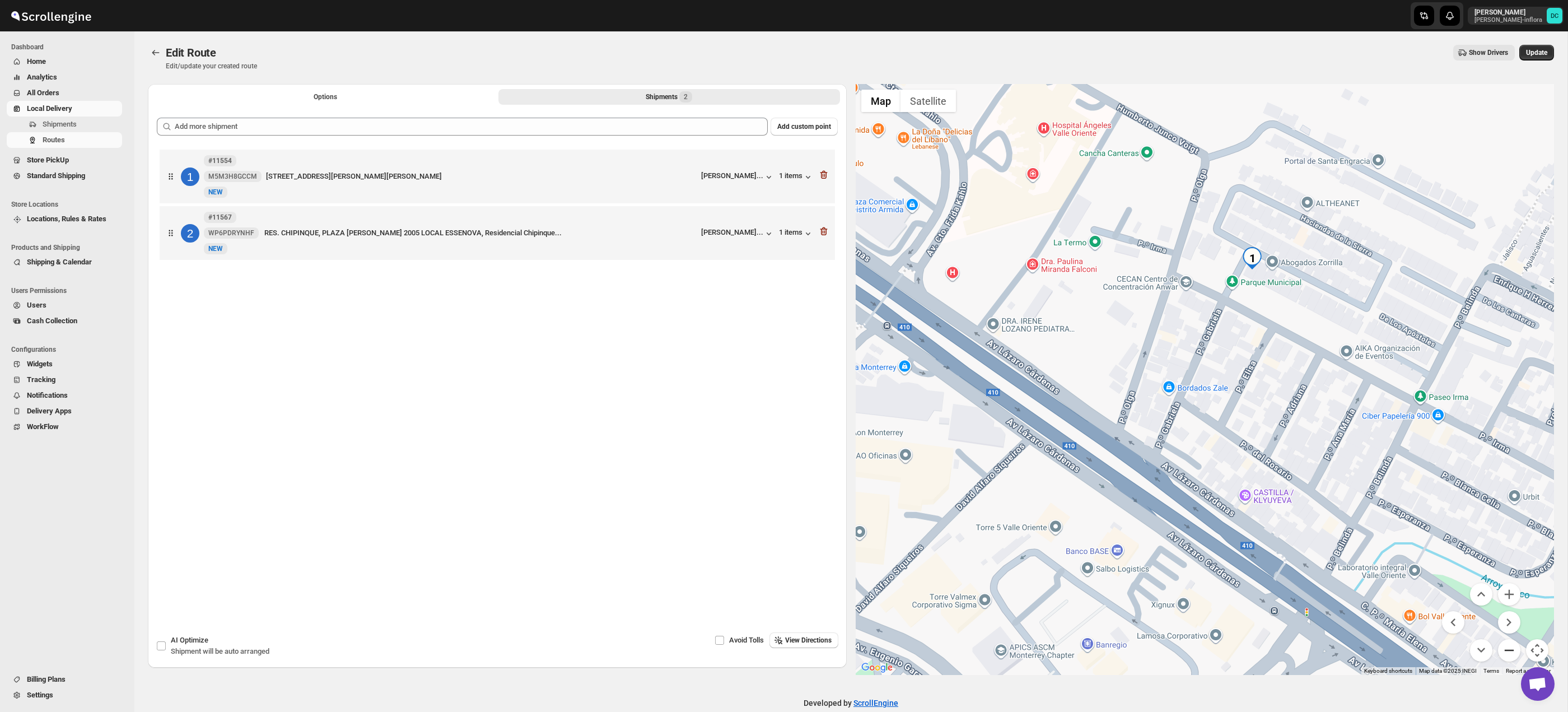
click at [1513, 655] on button "Zoom out" at bounding box center [1509, 650] width 22 height 22
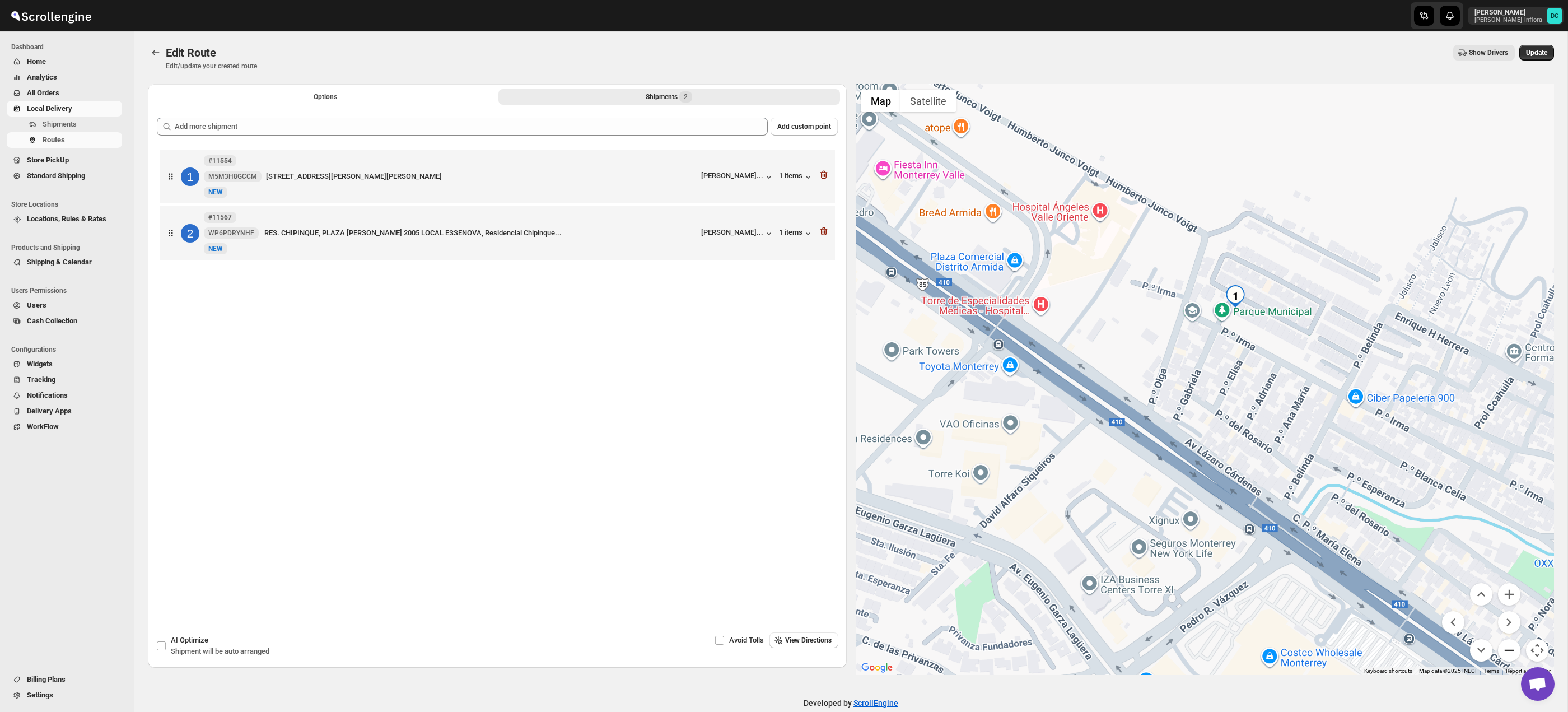
click at [1512, 653] on button "Zoom out" at bounding box center [1509, 650] width 22 height 22
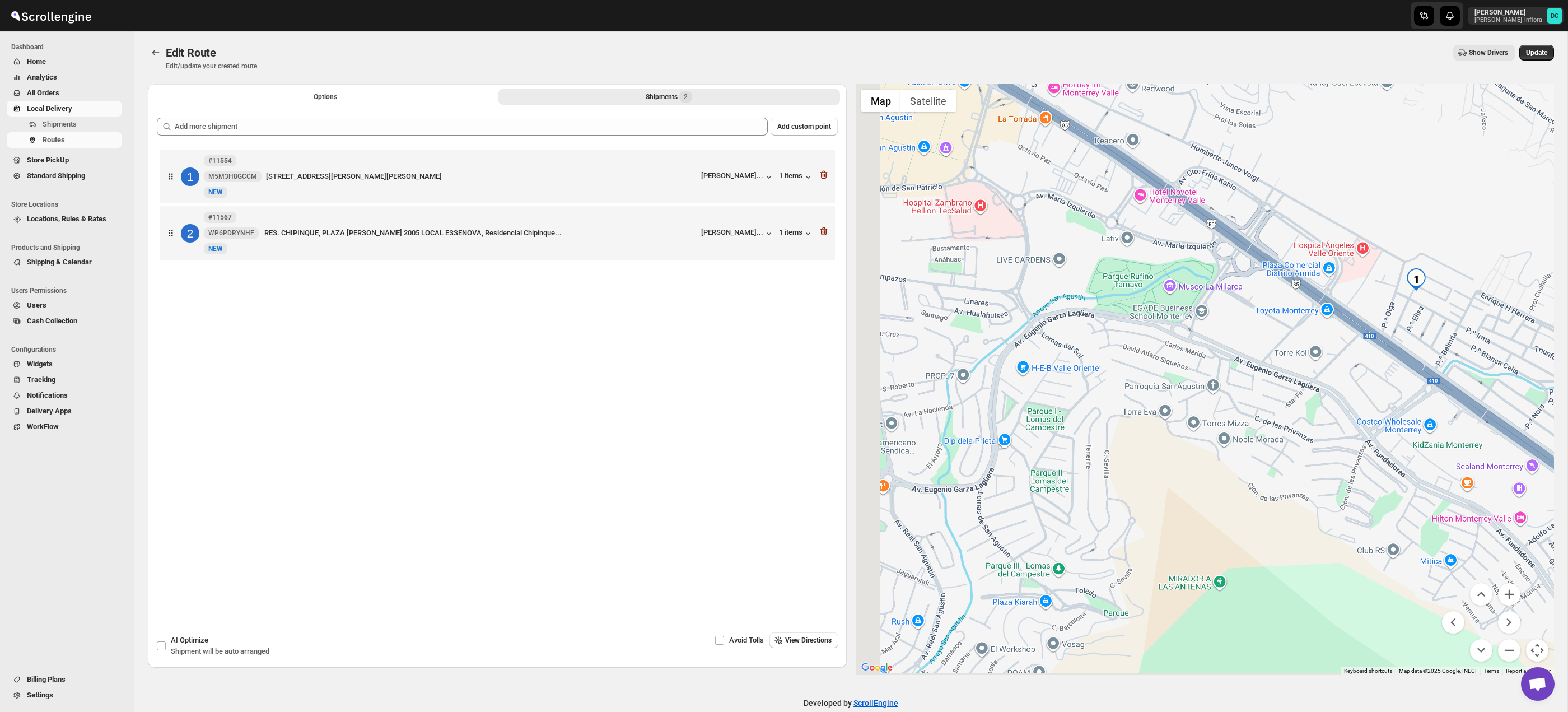
drag, startPoint x: 1111, startPoint y: 475, endPoint x: 1374, endPoint y: 407, distance: 271.6
click at [1375, 407] on div at bounding box center [1204, 379] width 699 height 591
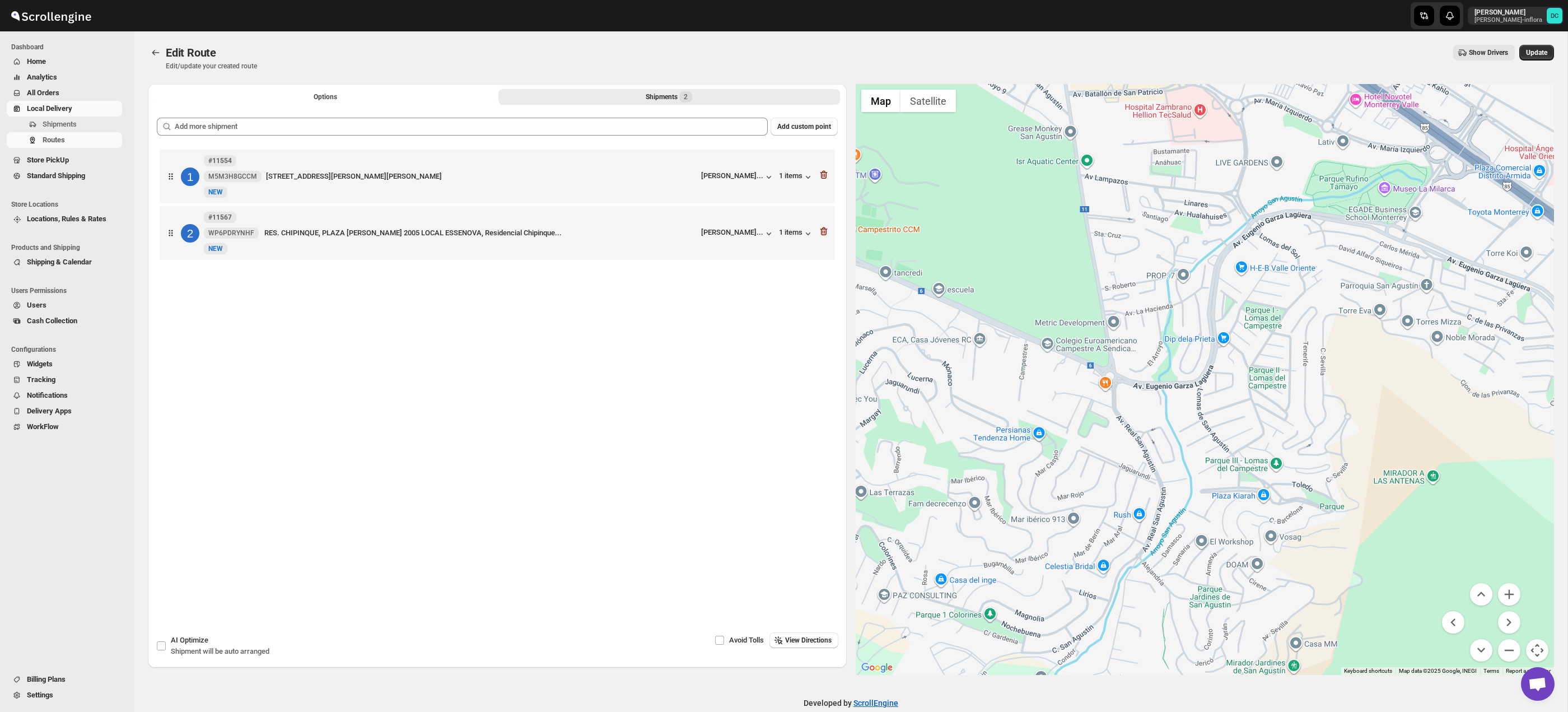
drag, startPoint x: 1340, startPoint y: 384, endPoint x: 1460, endPoint y: 324, distance: 134.2
click at [1459, 324] on div at bounding box center [1204, 379] width 699 height 591
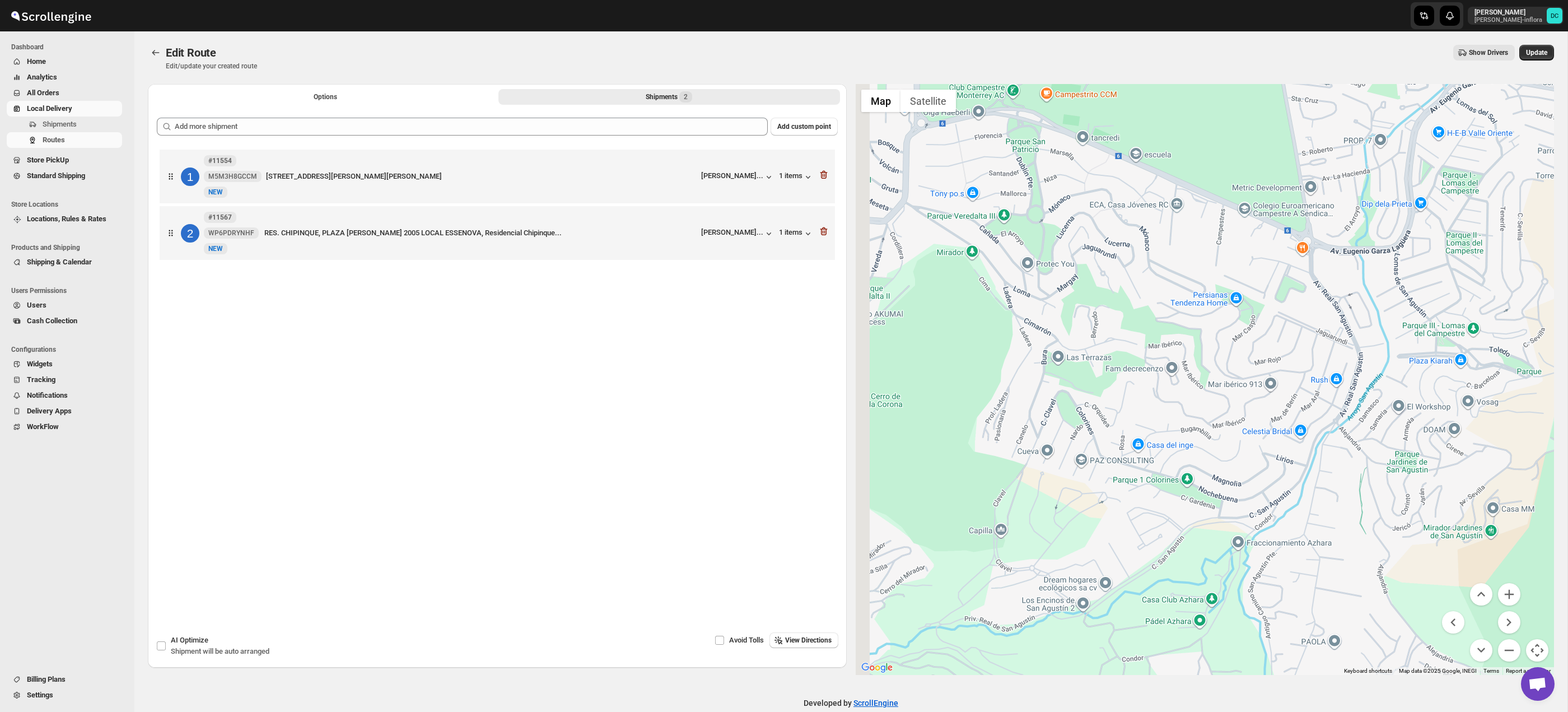
drag, startPoint x: 1263, startPoint y: 424, endPoint x: 1290, endPoint y: 396, distance: 38.9
click at [1343, 334] on div at bounding box center [1204, 379] width 699 height 591
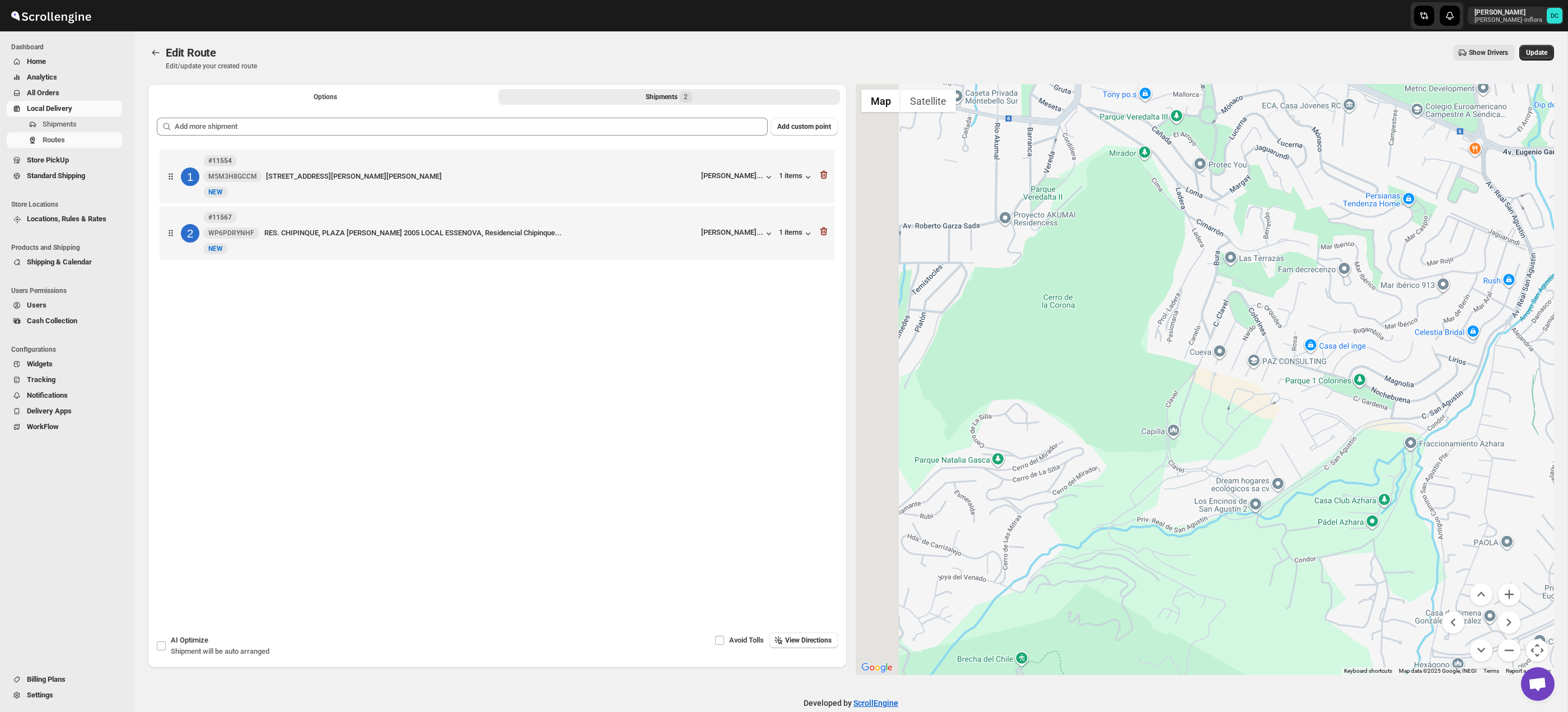
drag, startPoint x: 1211, startPoint y: 507, endPoint x: 1382, endPoint y: 480, distance: 173.1
click at [1383, 480] on div at bounding box center [1204, 379] width 699 height 591
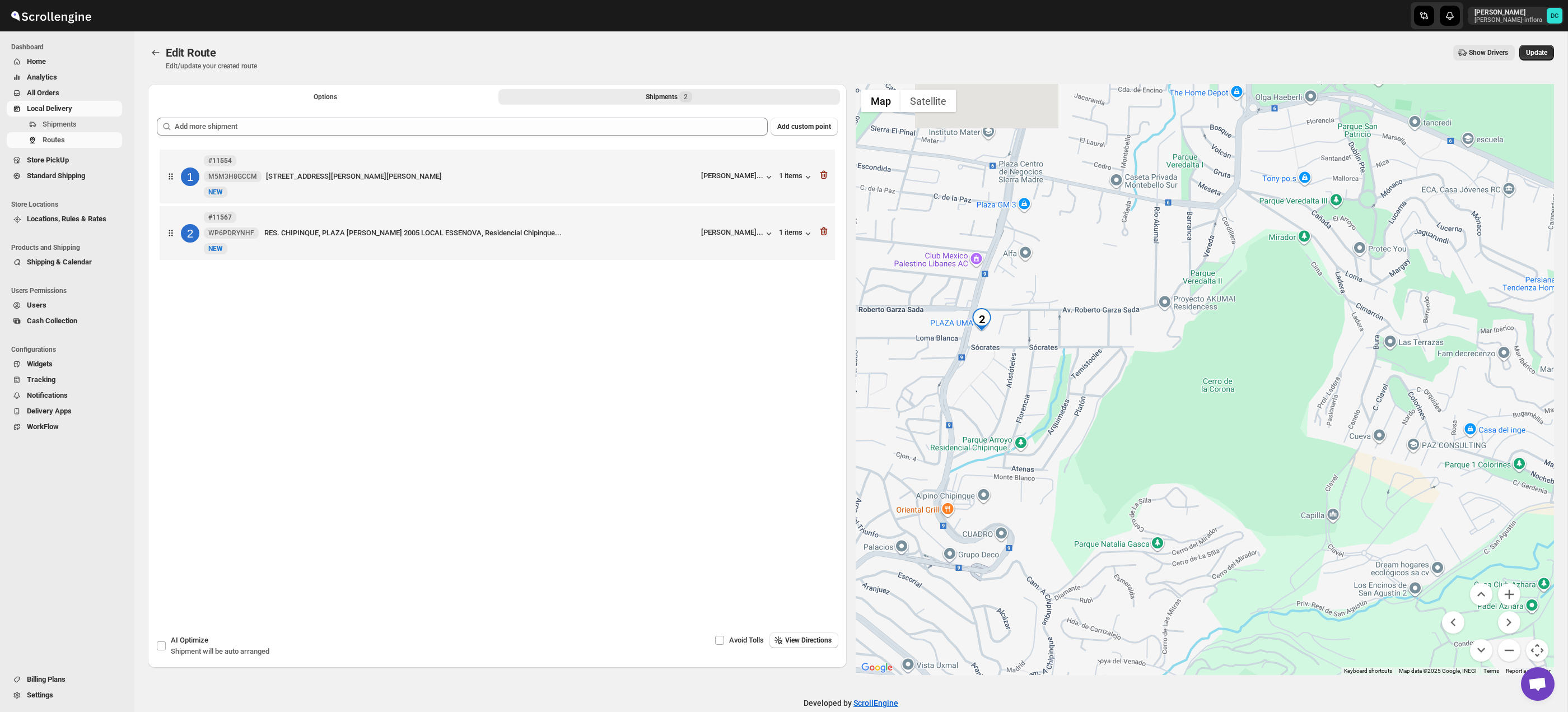
drag, startPoint x: 1249, startPoint y: 370, endPoint x: 1308, endPoint y: 462, distance: 109.3
click at [1308, 462] on div at bounding box center [1204, 379] width 699 height 591
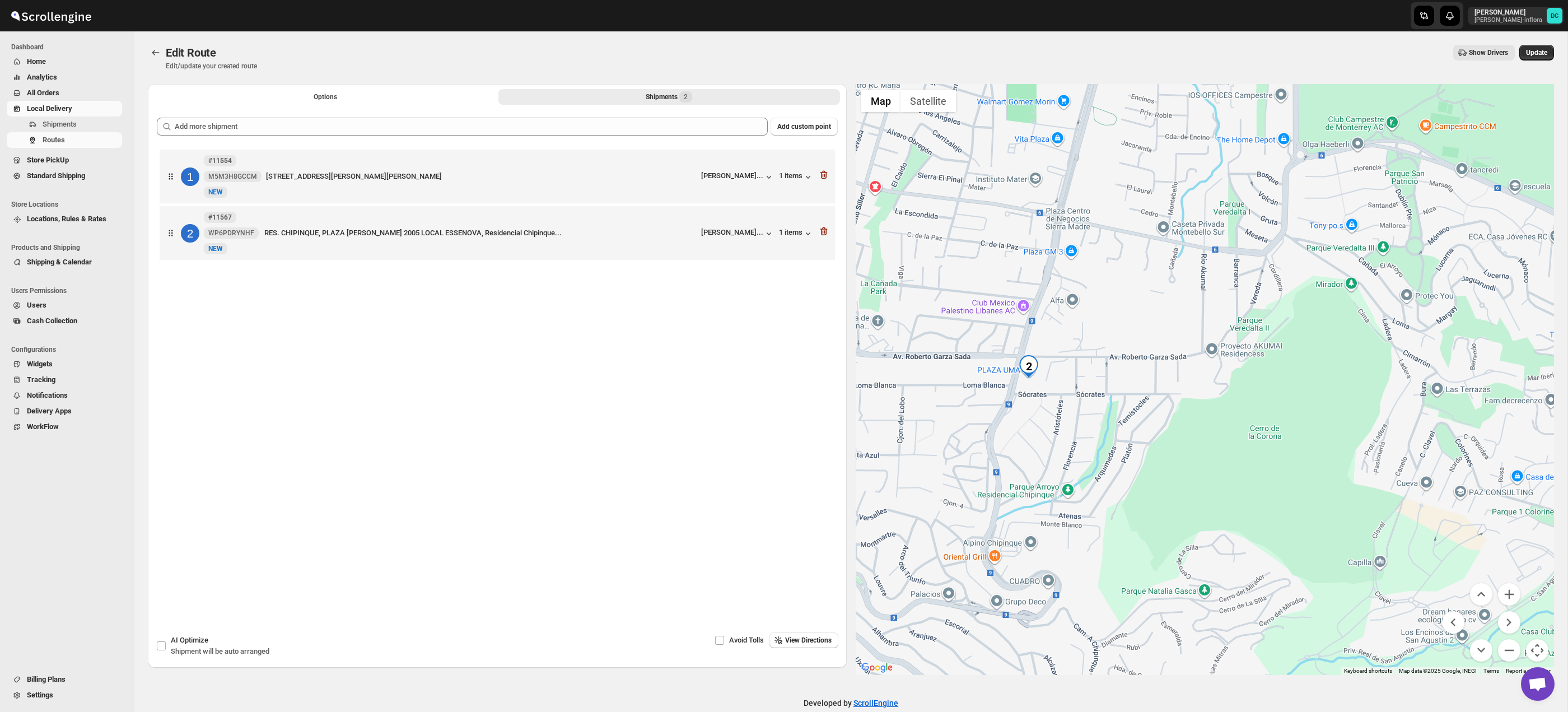
drag, startPoint x: 1102, startPoint y: 459, endPoint x: 1151, endPoint y: 508, distance: 69.3
click at [1151, 508] on div at bounding box center [1204, 379] width 699 height 591
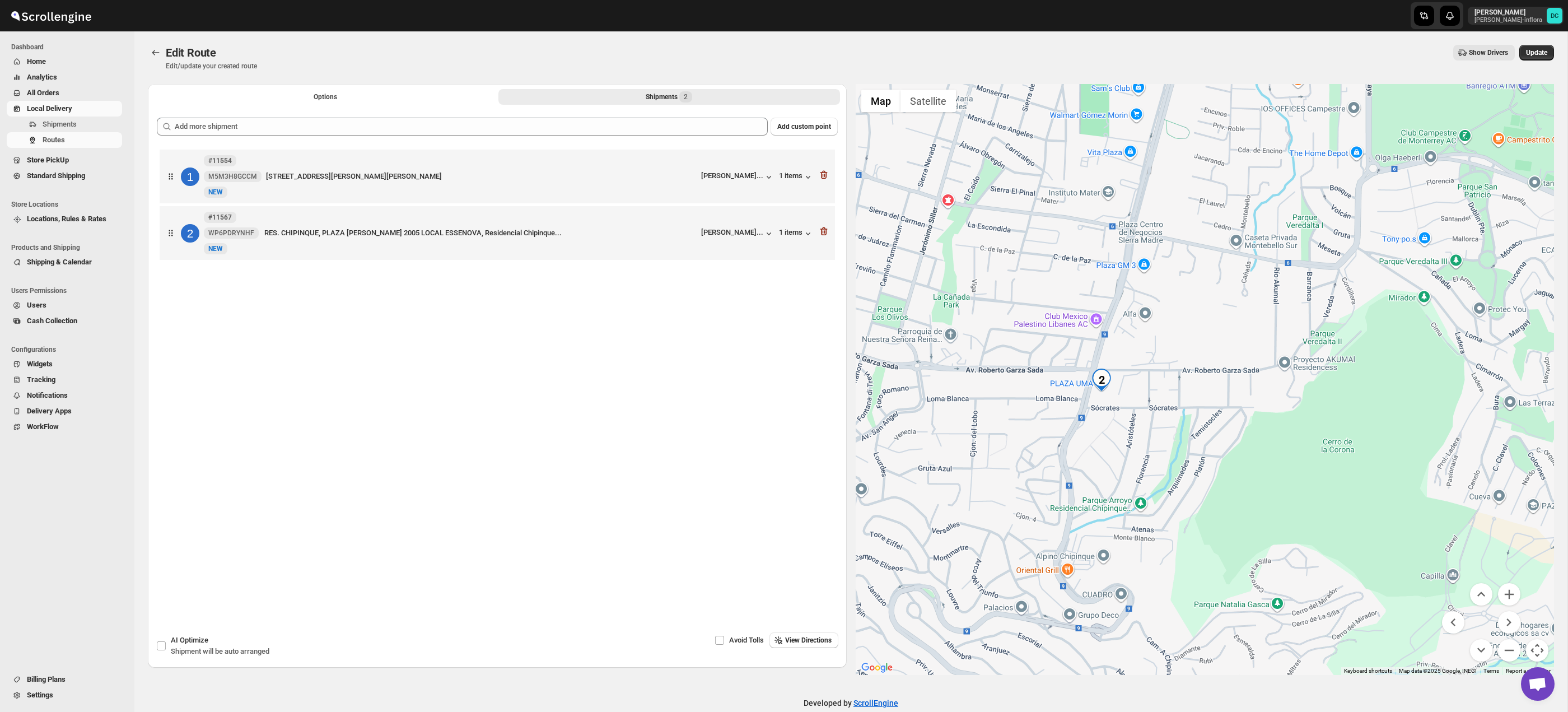
drag, startPoint x: 1070, startPoint y: 464, endPoint x: 1144, endPoint y: 477, distance: 75.1
click at [1144, 477] on div at bounding box center [1204, 379] width 699 height 591
click at [1514, 655] on button "Zoom out" at bounding box center [1509, 650] width 22 height 22
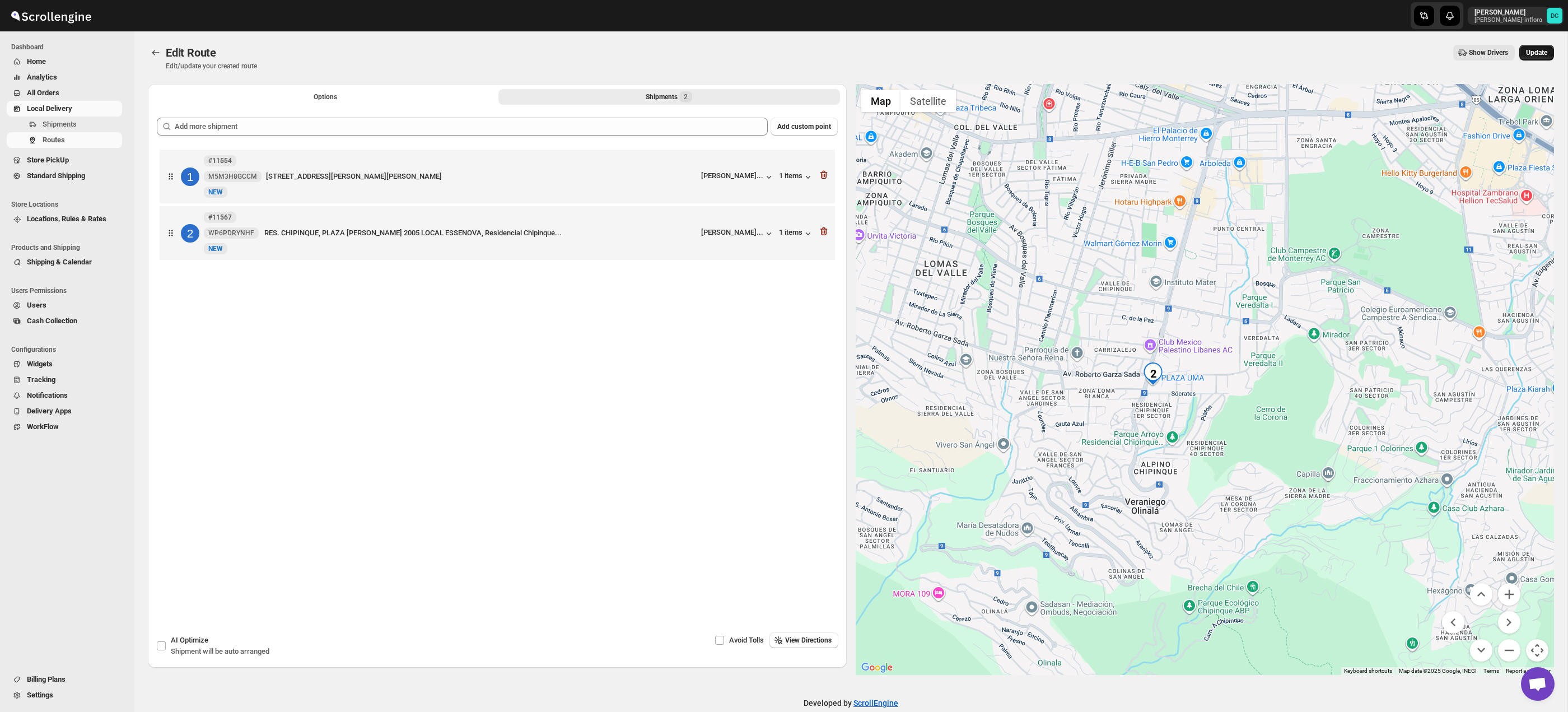
click at [1529, 53] on span "Update" at bounding box center [1537, 53] width 21 height 9
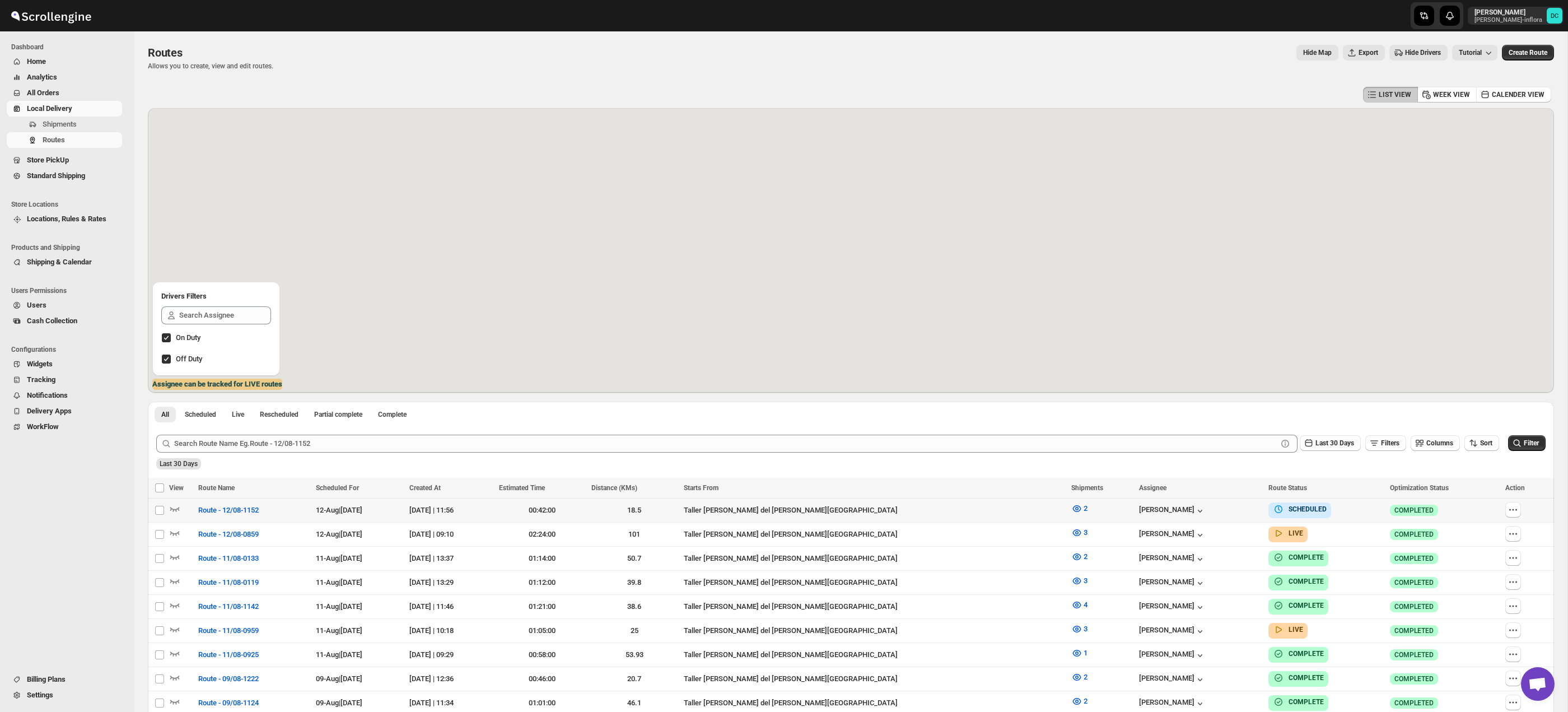
click at [1507, 508] on icon "button" at bounding box center [1513, 510] width 11 height 11
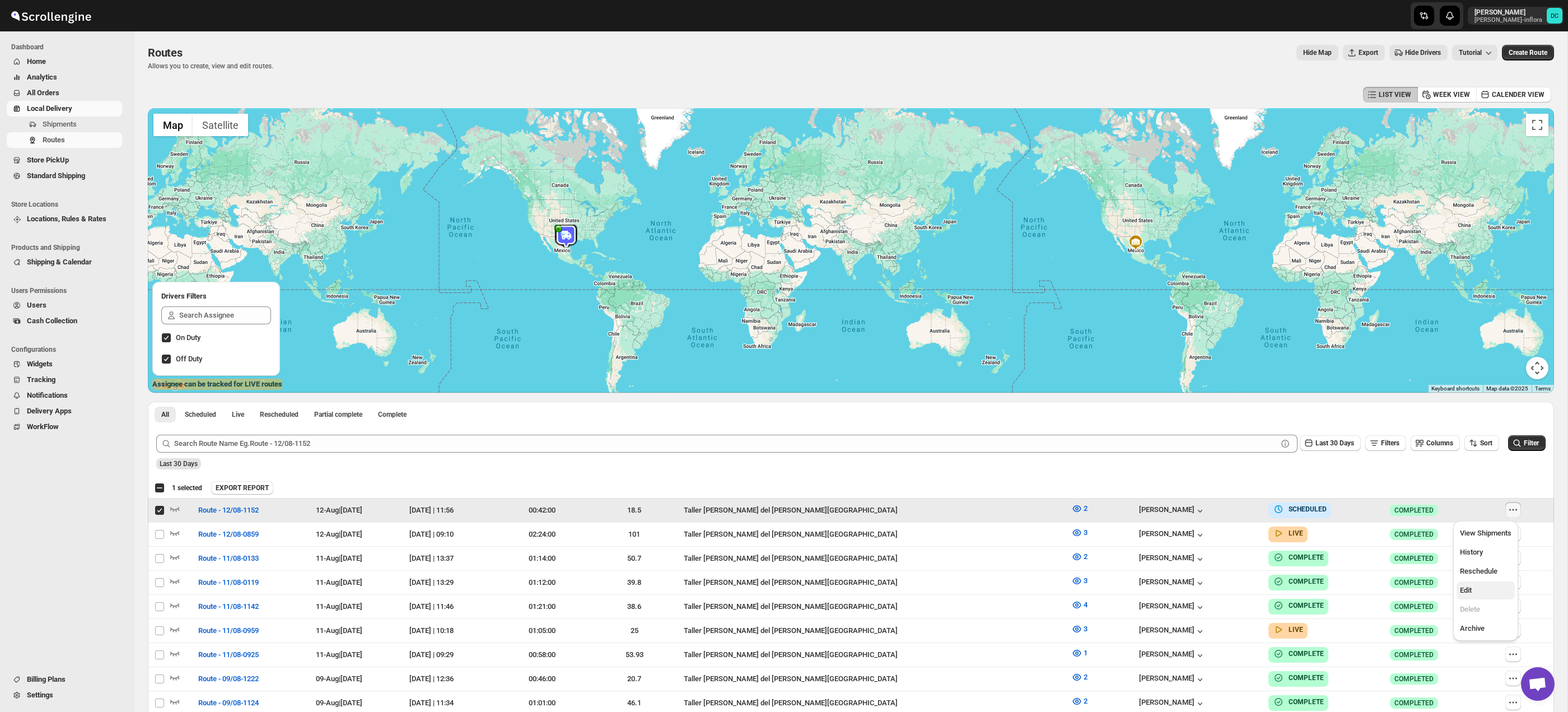
click at [1479, 590] on span "Edit" at bounding box center [1485, 590] width 52 height 11
checkbox input "false"
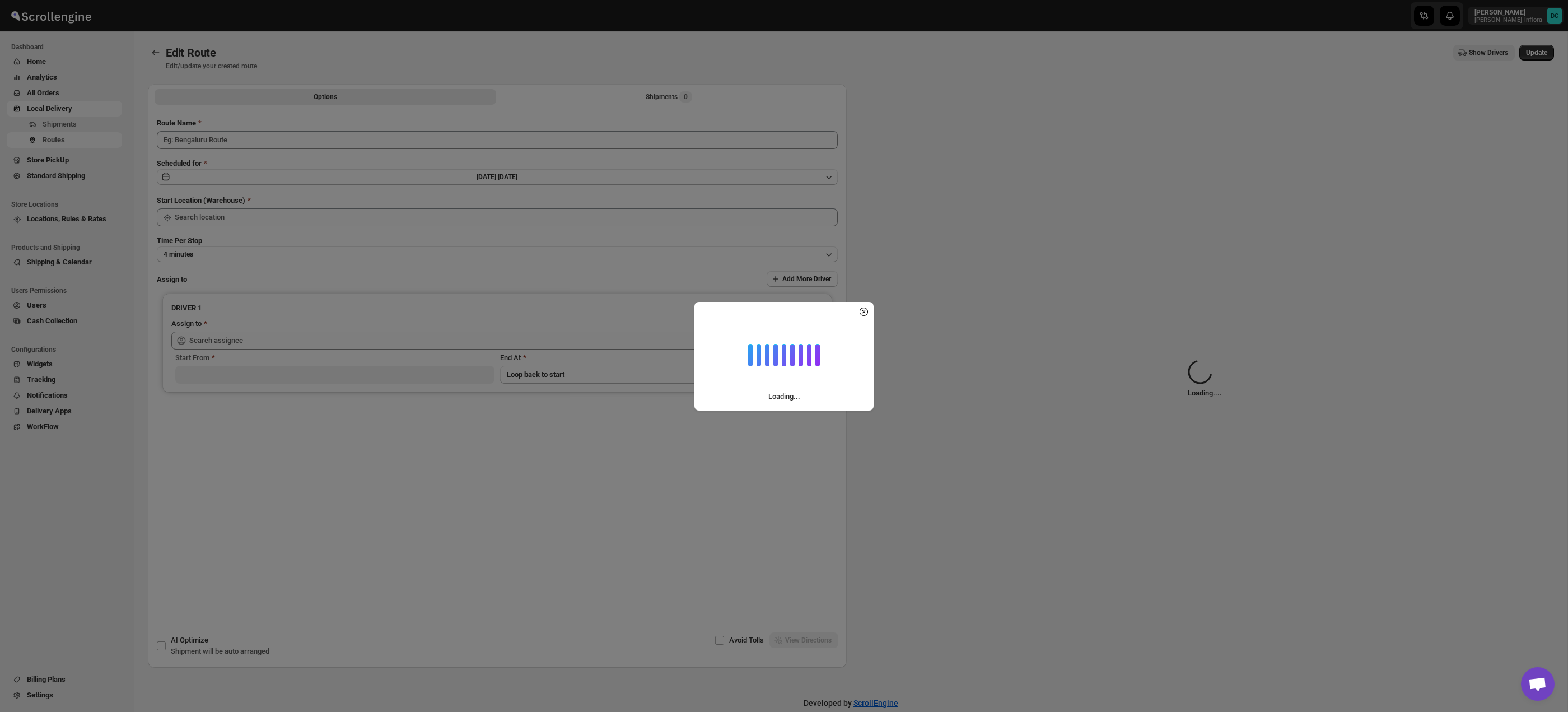
type input "Route - 12/08-1152"
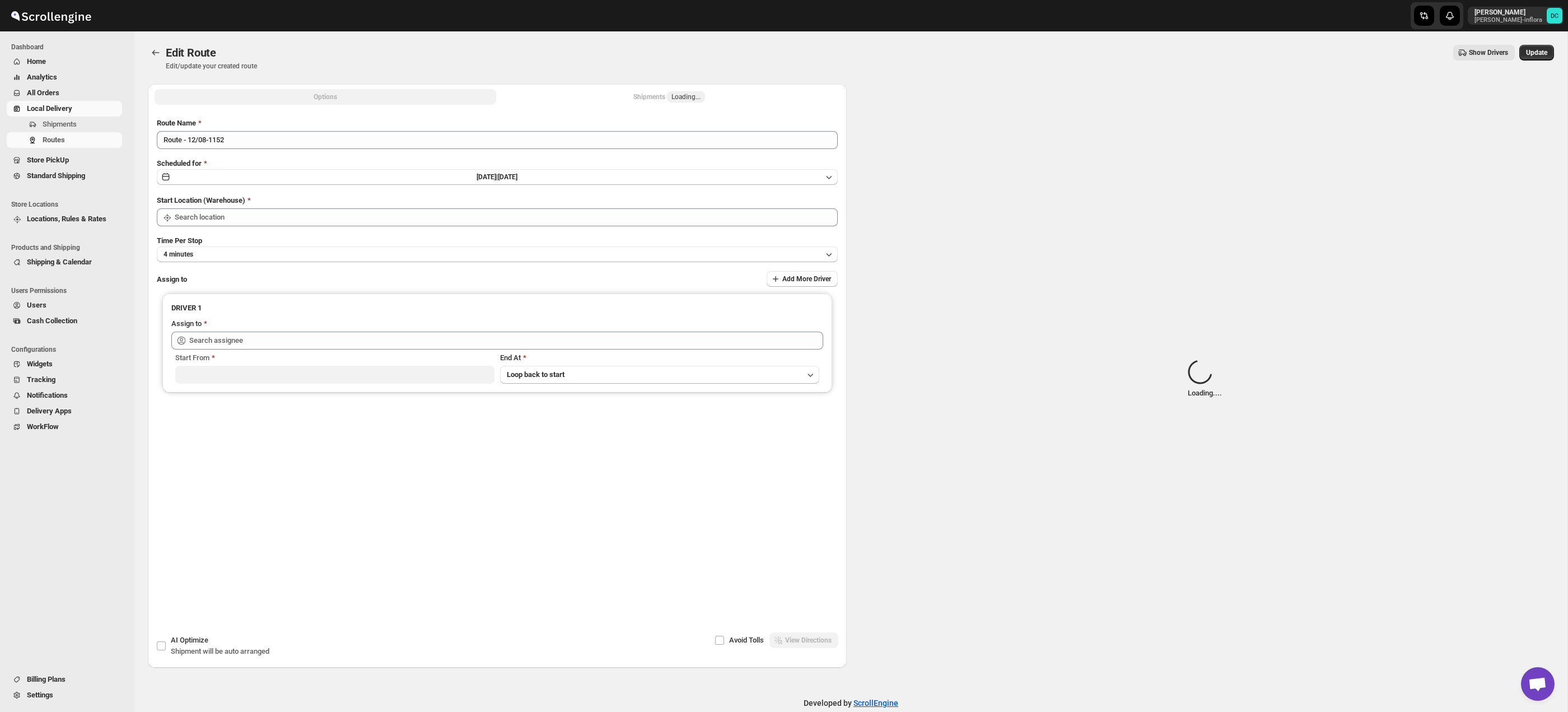
type input "Taller [PERSON_NAME] del [PERSON_NAME][GEOGRAPHIC_DATA]"
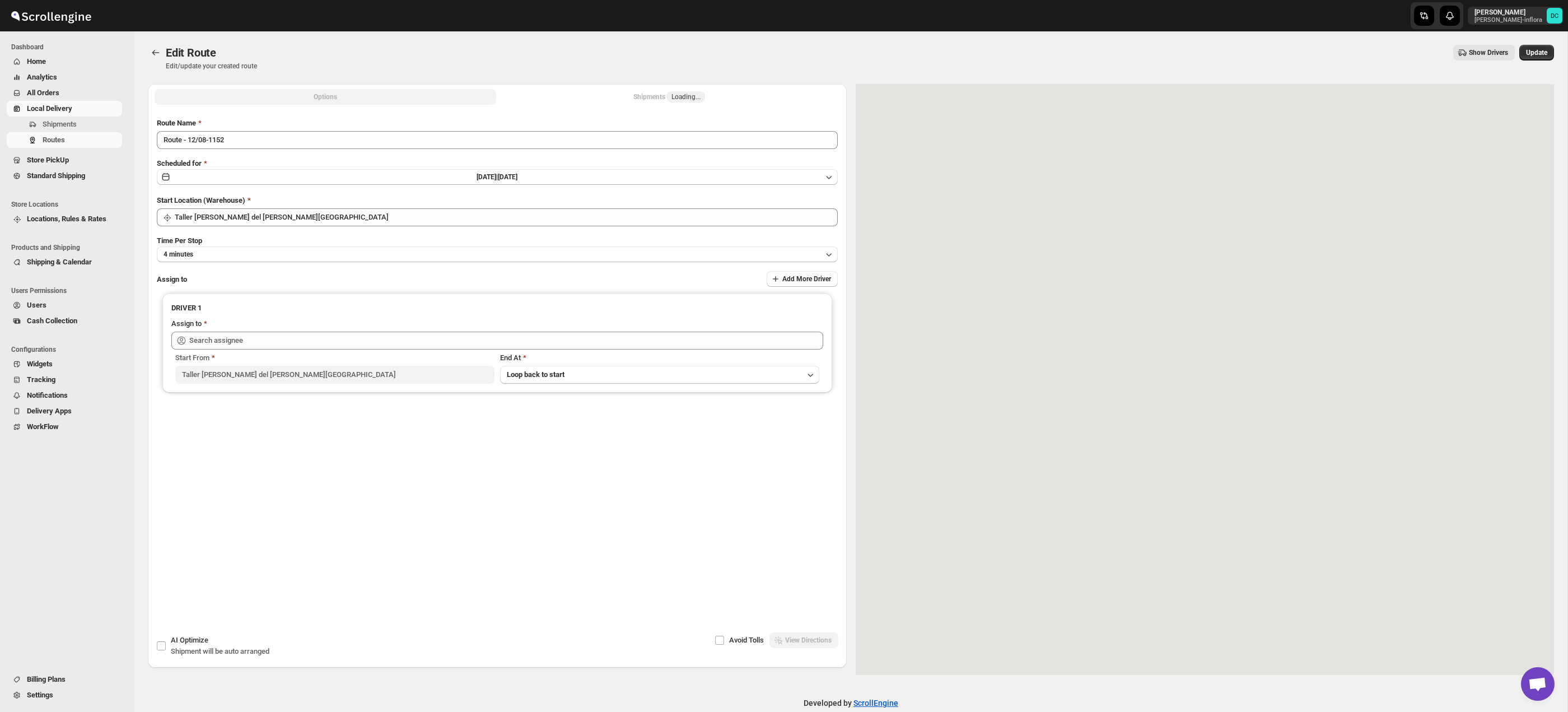
type input "[PERSON_NAME] ([EMAIL_ADDRESS][DOMAIN_NAME])"
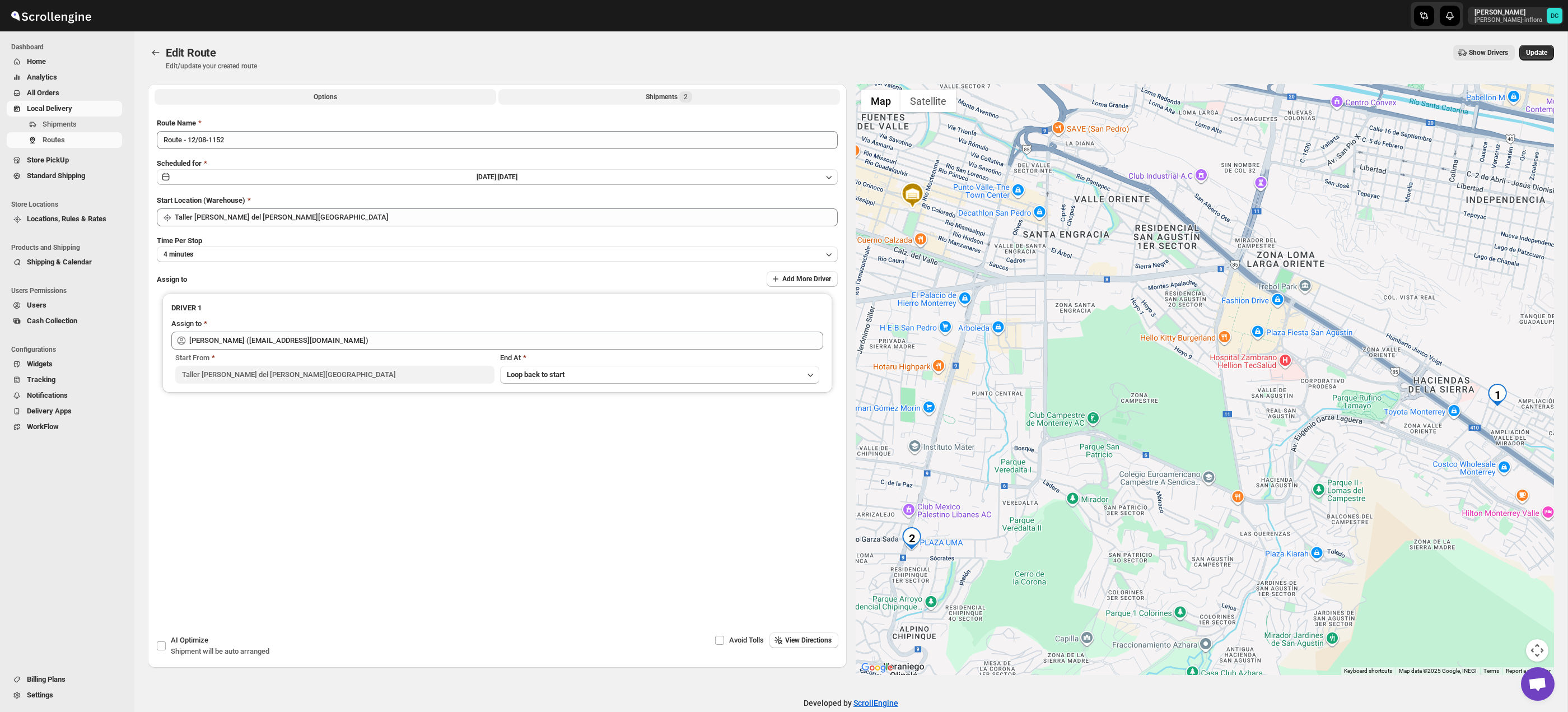
click at [667, 98] on div "Shipments 2" at bounding box center [669, 97] width 47 height 11
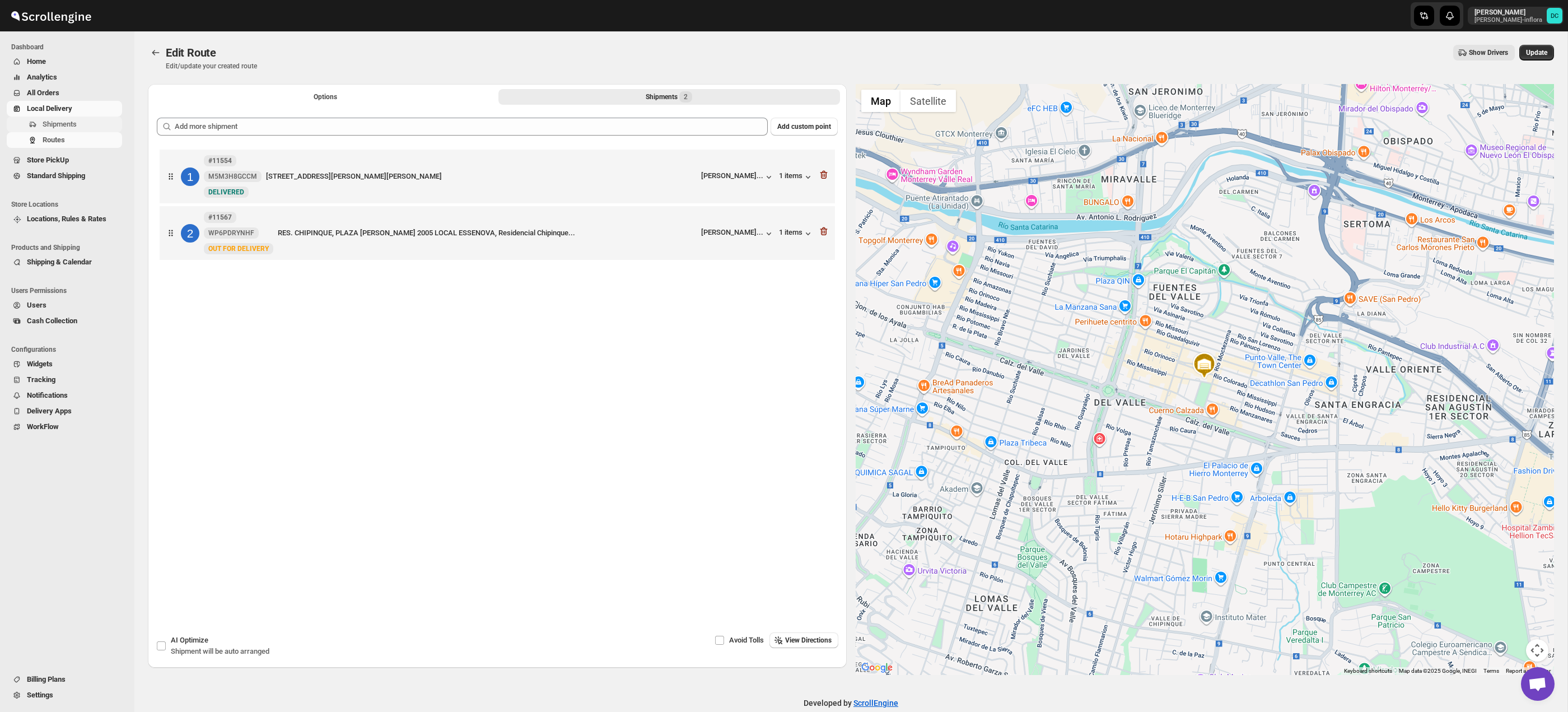
click at [61, 123] on span "Shipments" at bounding box center [60, 124] width 34 height 8
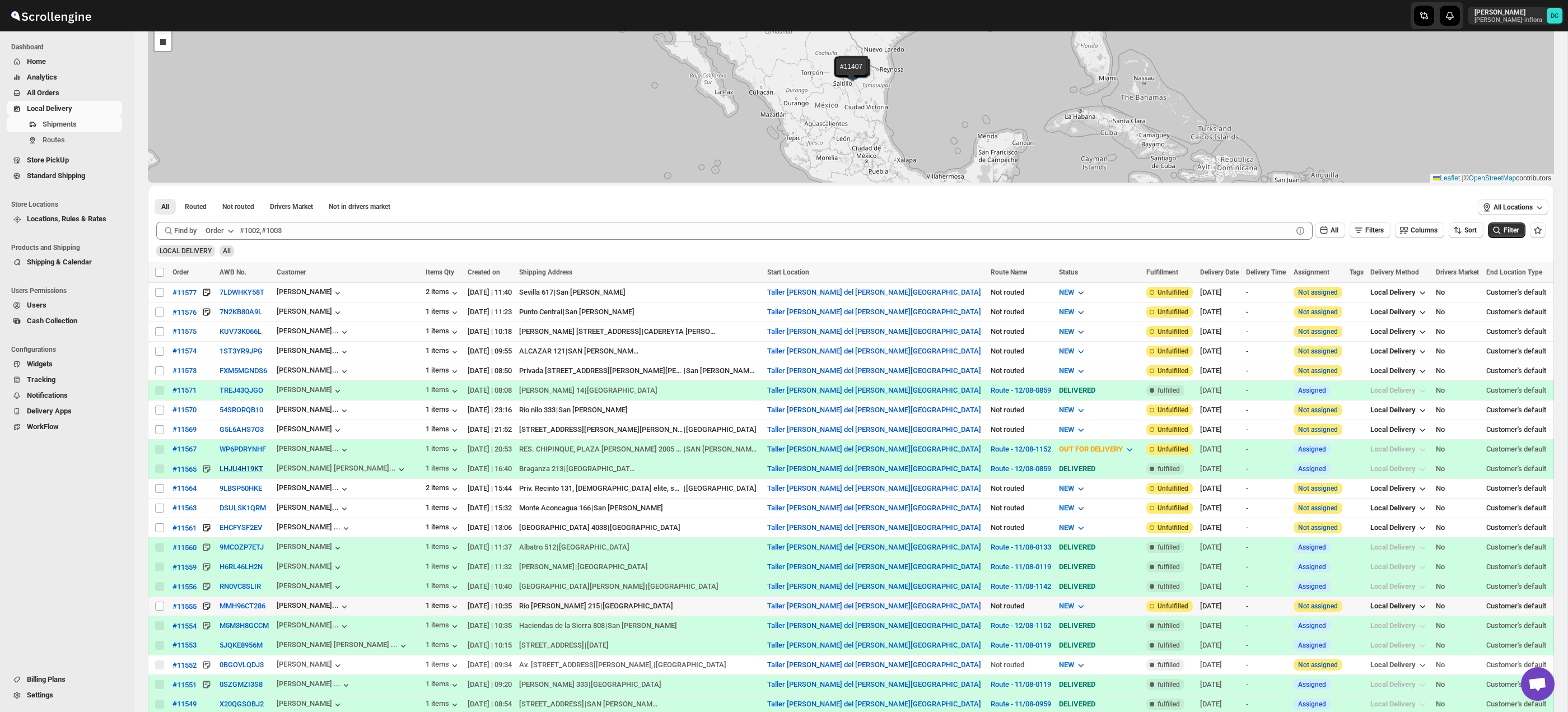
scroll to position [177, 0]
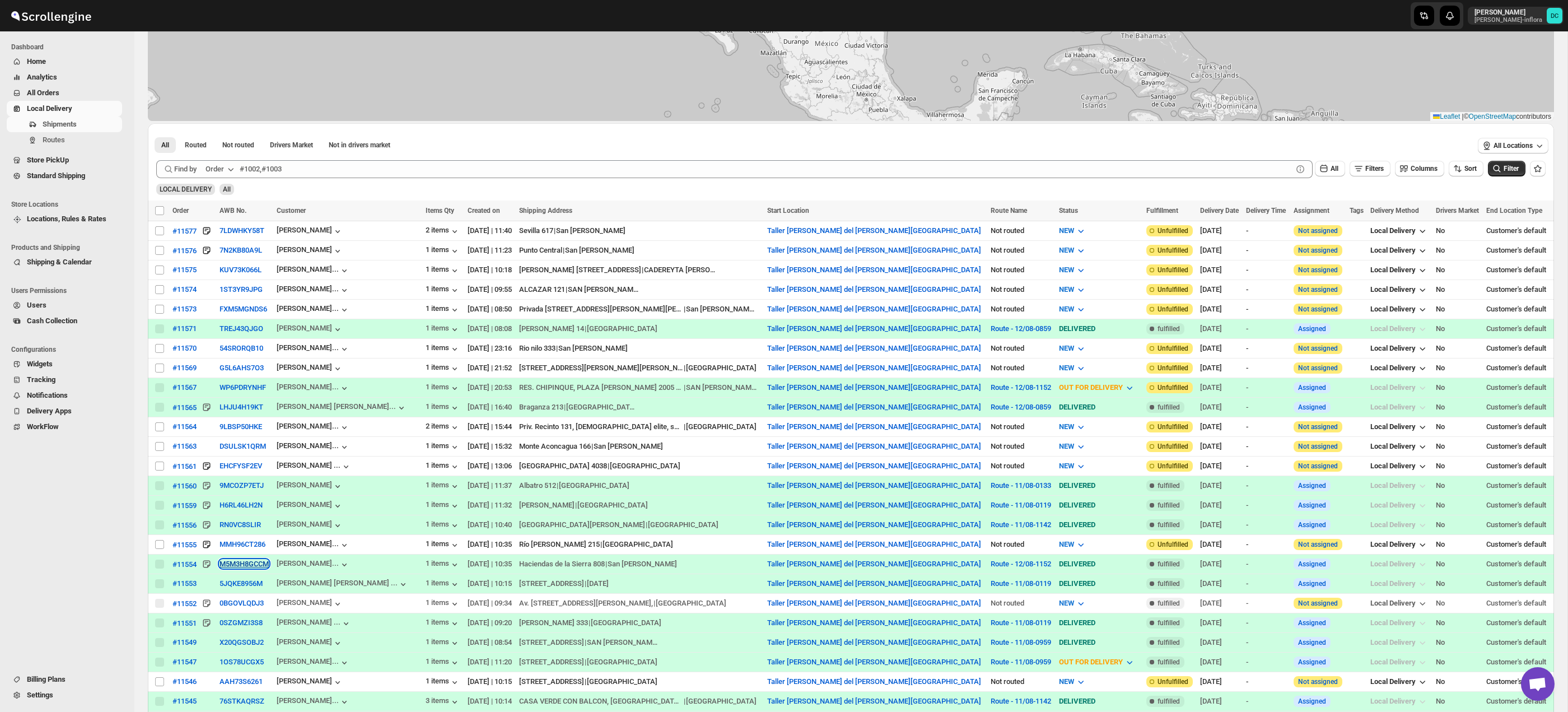
click at [255, 565] on button "M5M3H8GCCM" at bounding box center [244, 563] width 49 height 8
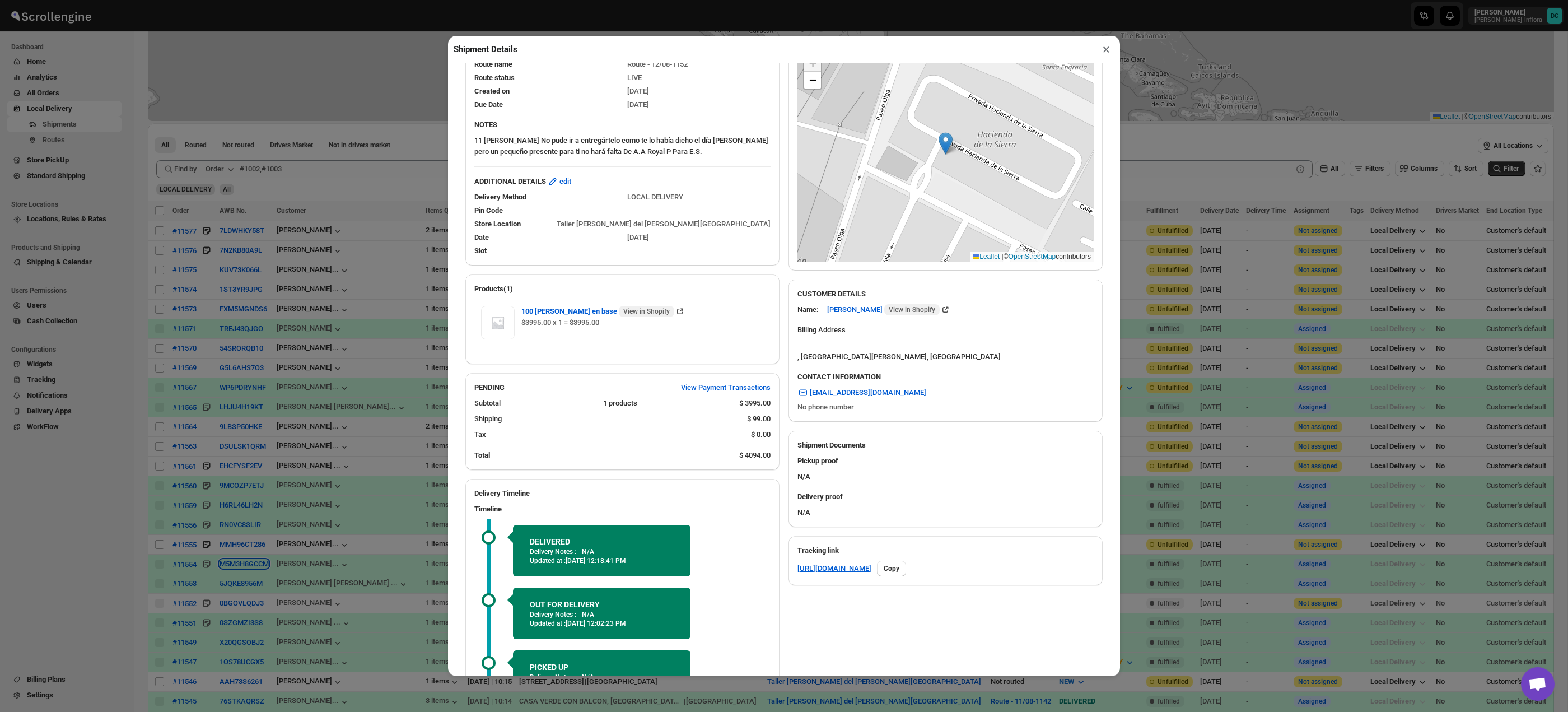
scroll to position [194, 0]
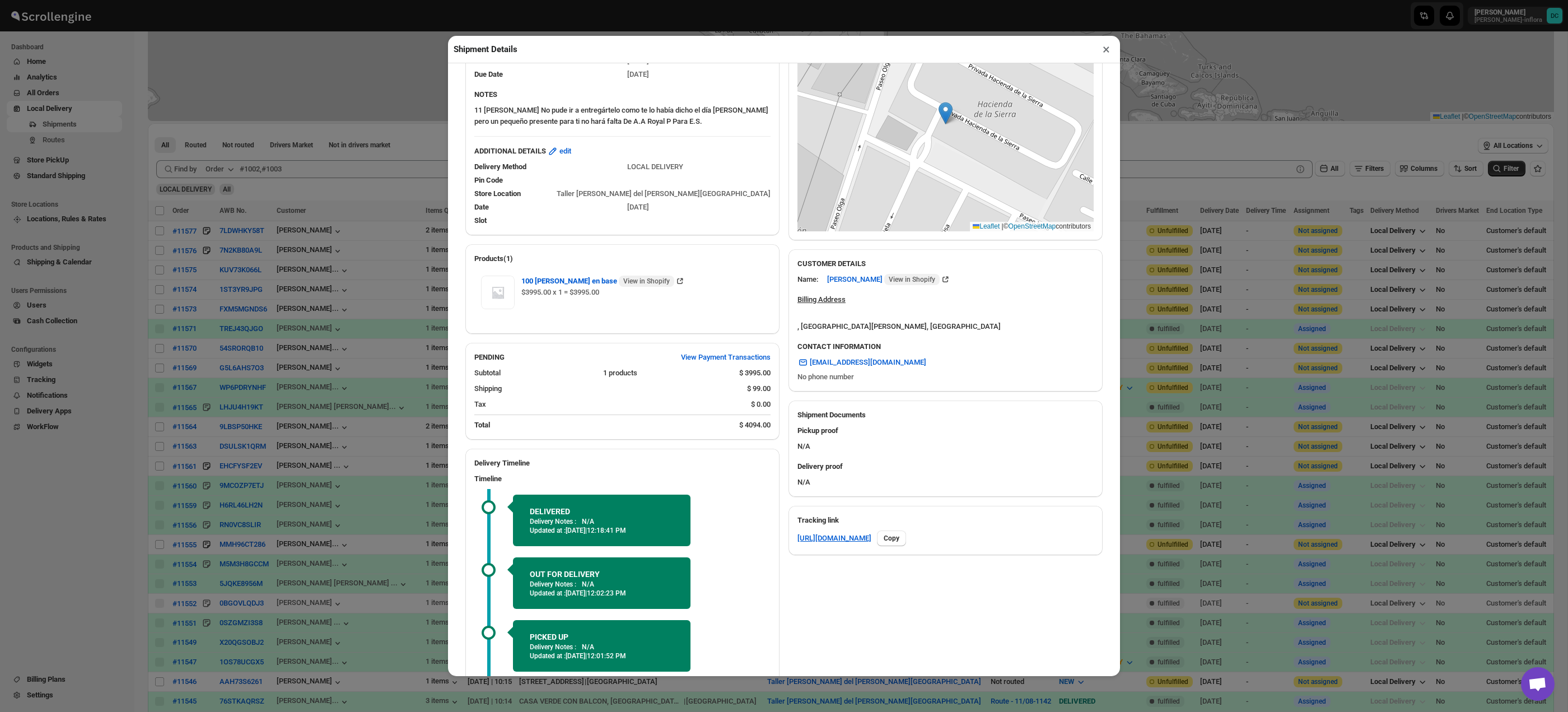
click at [1104, 52] on button "×" at bounding box center [1107, 48] width 16 height 16
click at [1108, 51] on div "#11577 #11576 #11575 #11574 #11573 #11571 #11570 #11569 #11567 #11565 #11564 #1…" at bounding box center [850, 14] width 1406 height 214
click at [1106, 50] on div "#11577 #11576 #11575 #11574 #11573 #11571 #11570 #11569 #11567 #11565 #11564 #1…" at bounding box center [850, 14] width 1406 height 214
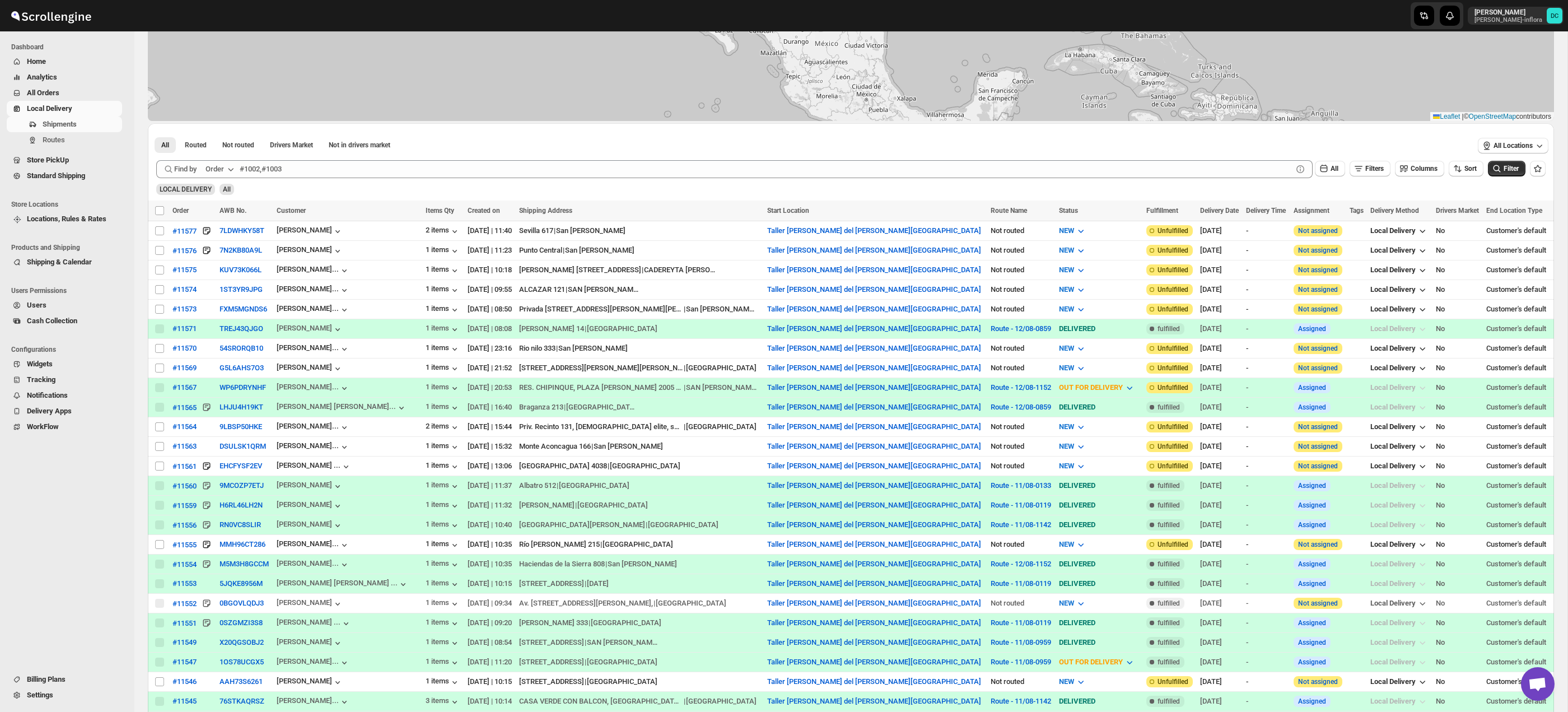
click at [57, 90] on span "All Orders" at bounding box center [44, 93] width 33 height 8
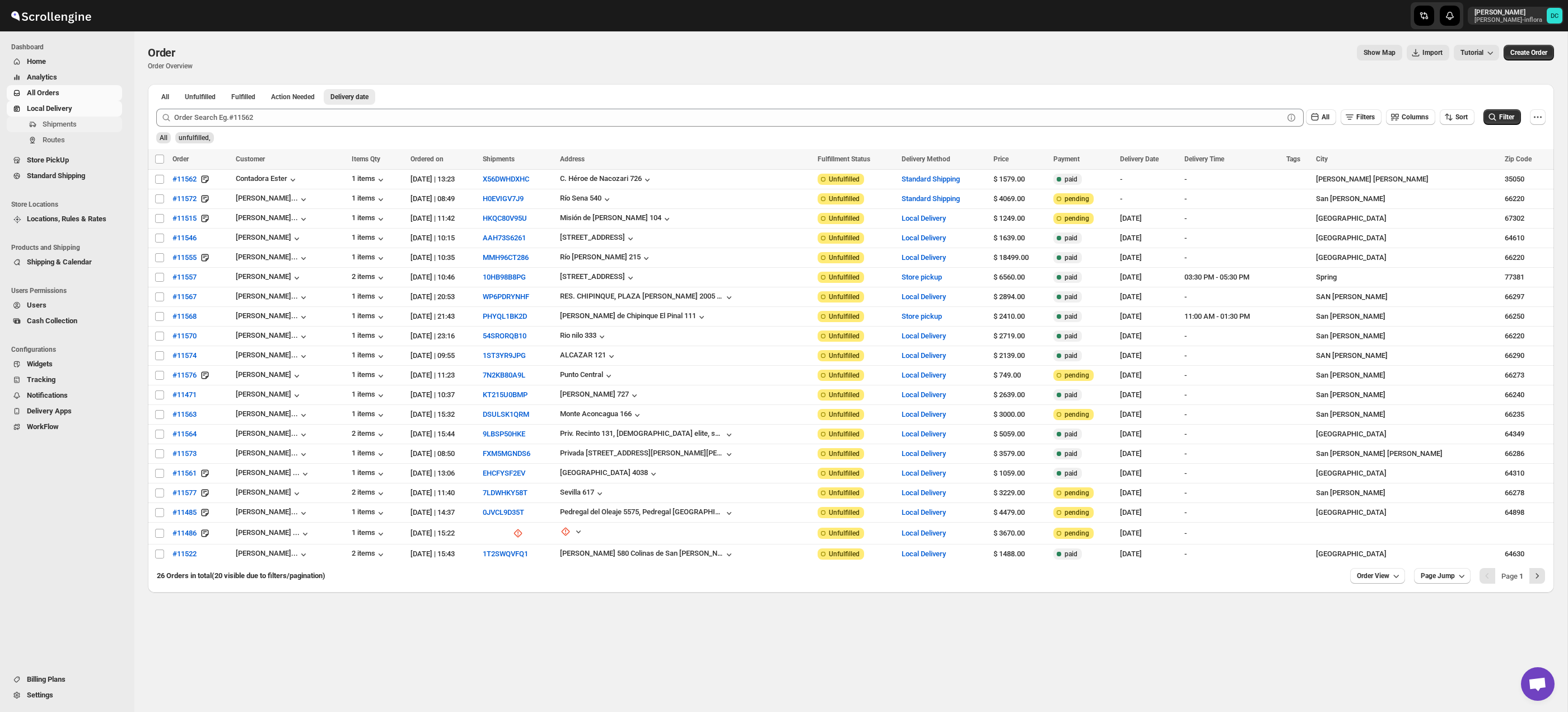
click at [65, 128] on span "Shipments" at bounding box center [60, 124] width 34 height 8
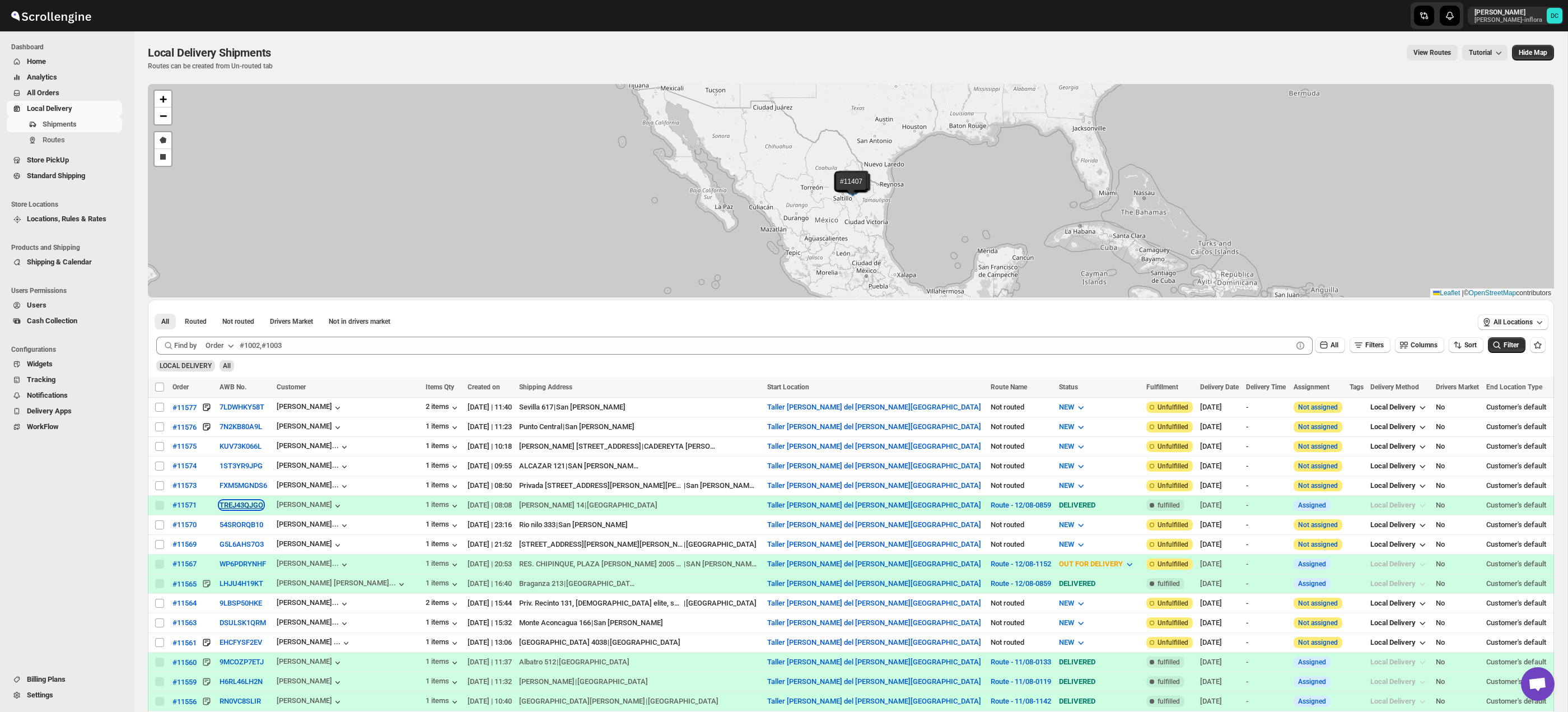
click at [248, 502] on button "TREJ43QJGO" at bounding box center [241, 505] width 44 height 8
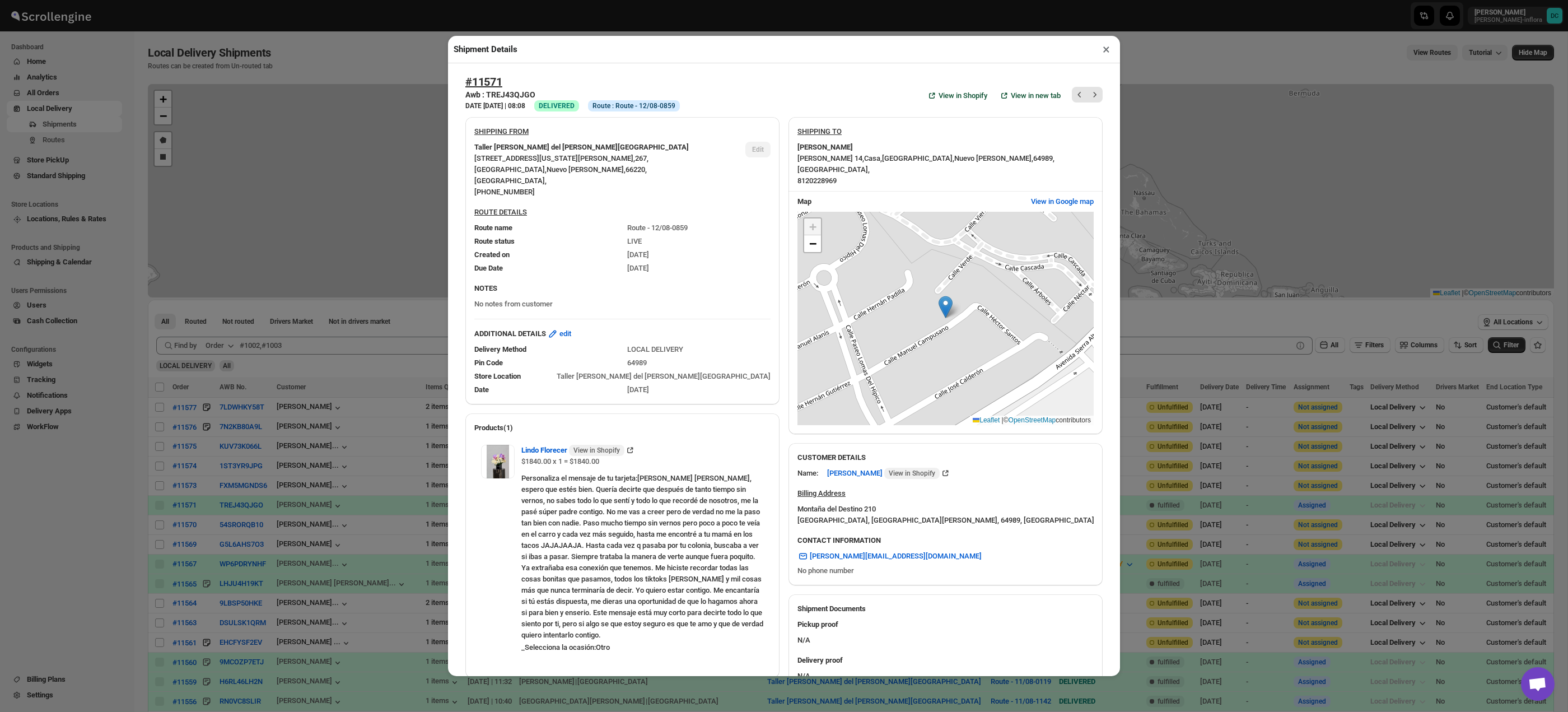
click at [1106, 53] on button "×" at bounding box center [1107, 48] width 16 height 16
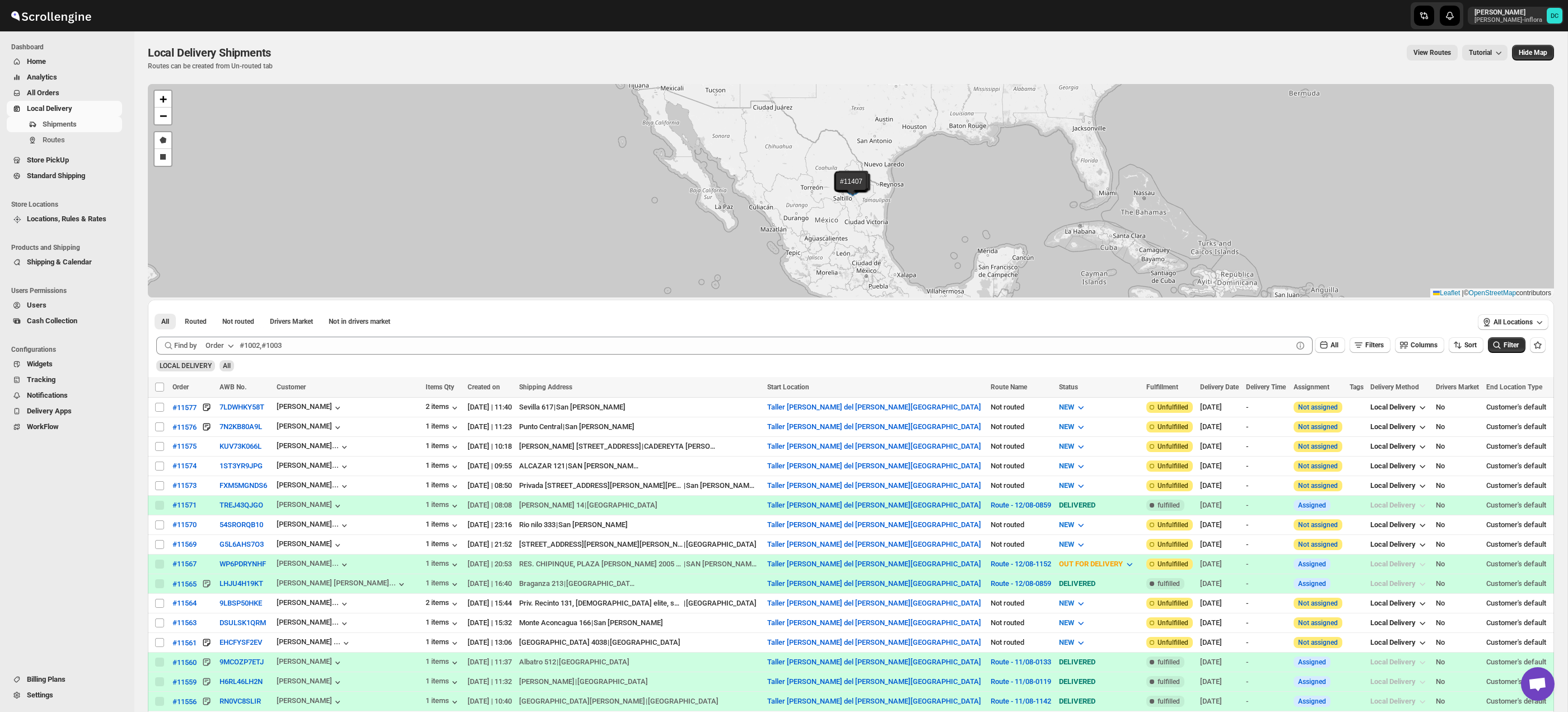
click at [54, 92] on span "All Orders" at bounding box center [44, 93] width 33 height 8
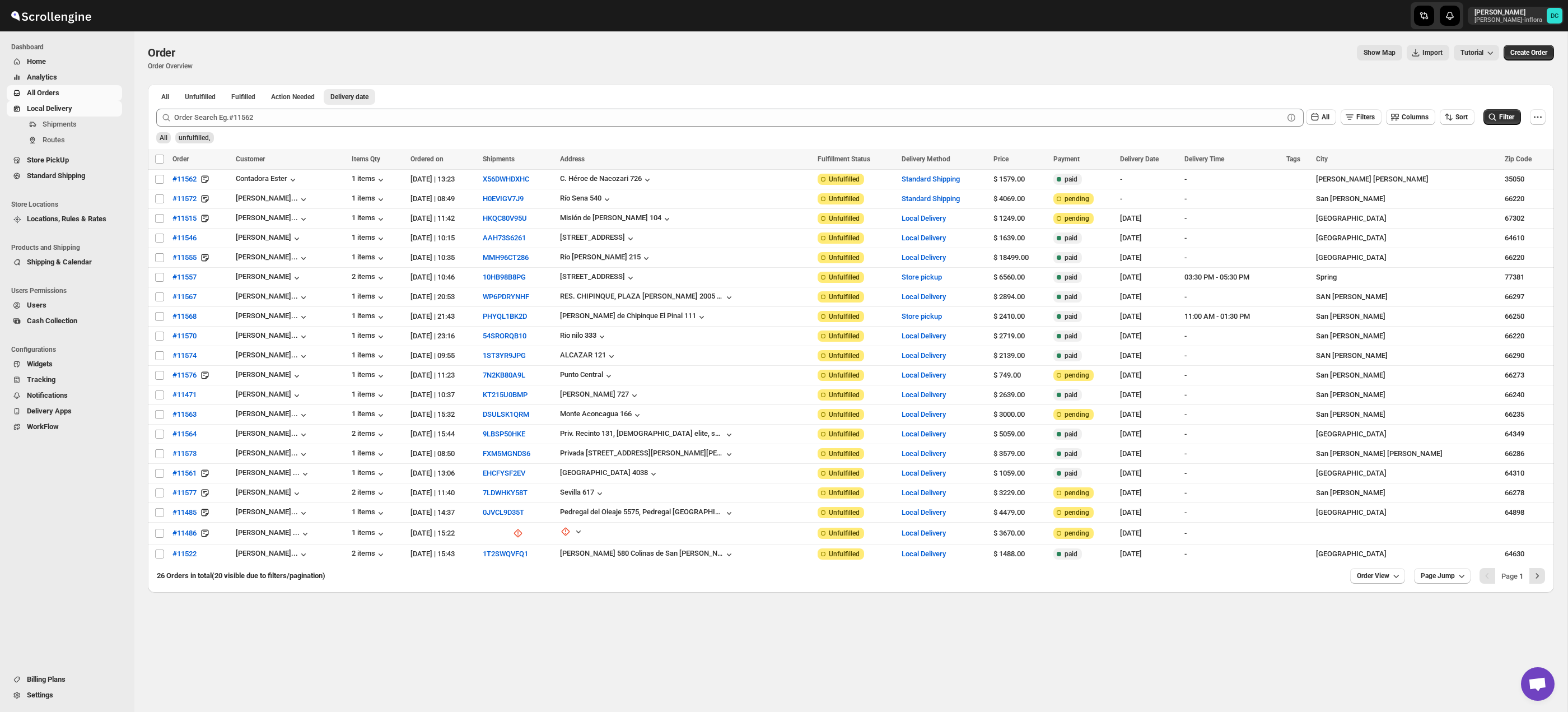
click at [66, 107] on span "Local Delivery" at bounding box center [49, 108] width 45 height 8
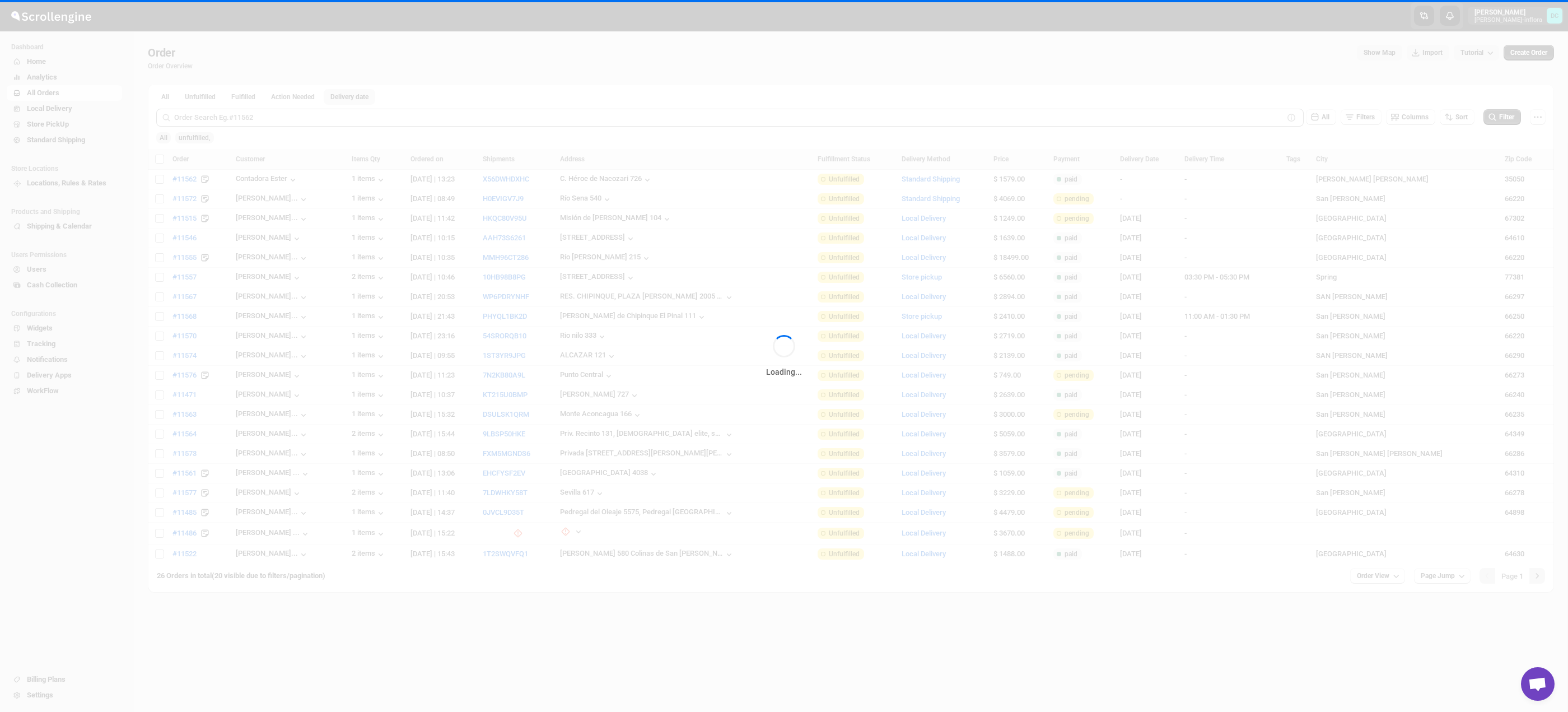
click at [66, 122] on div "Loading..." at bounding box center [784, 356] width 1568 height 712
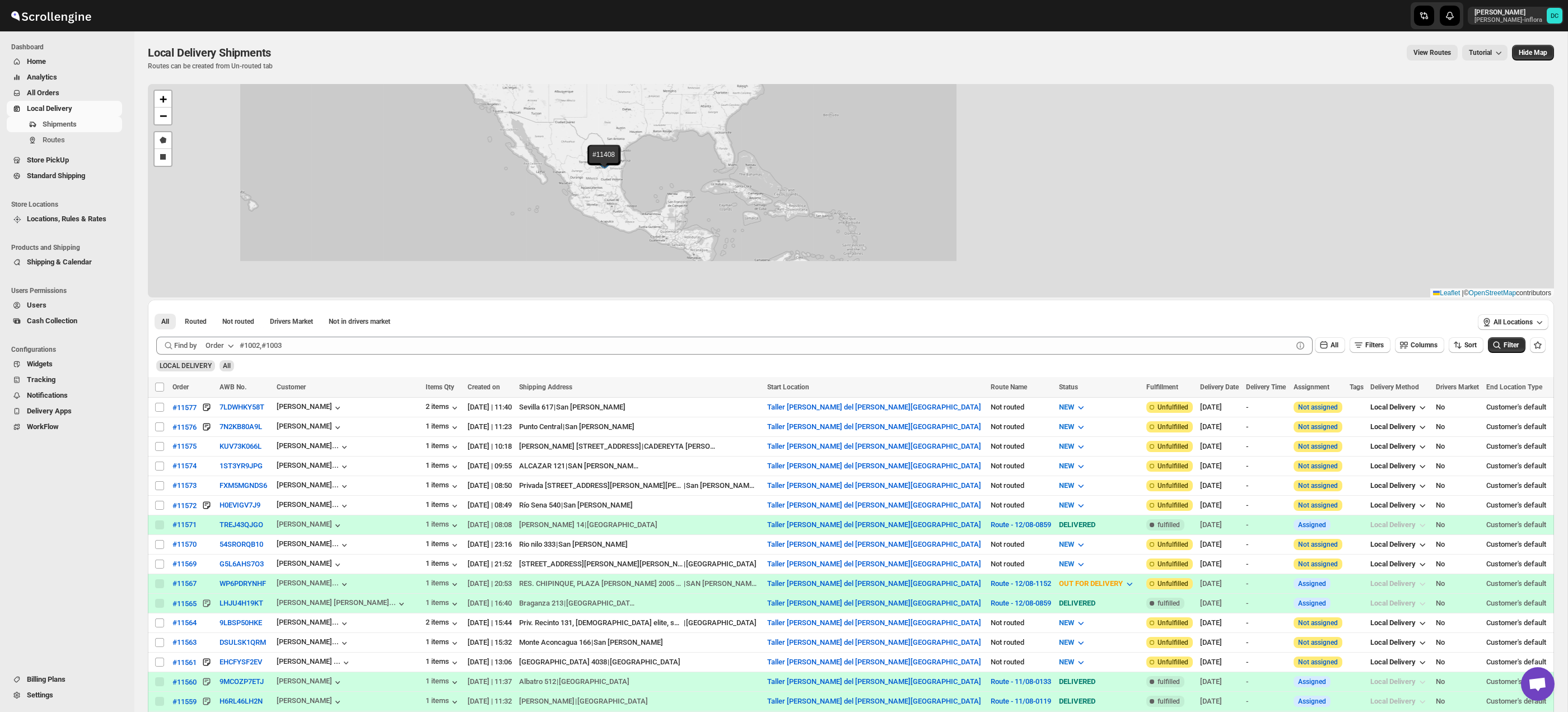
click at [159, 426] on input "Select shipment" at bounding box center [159, 426] width 9 height 9
checkbox input "true"
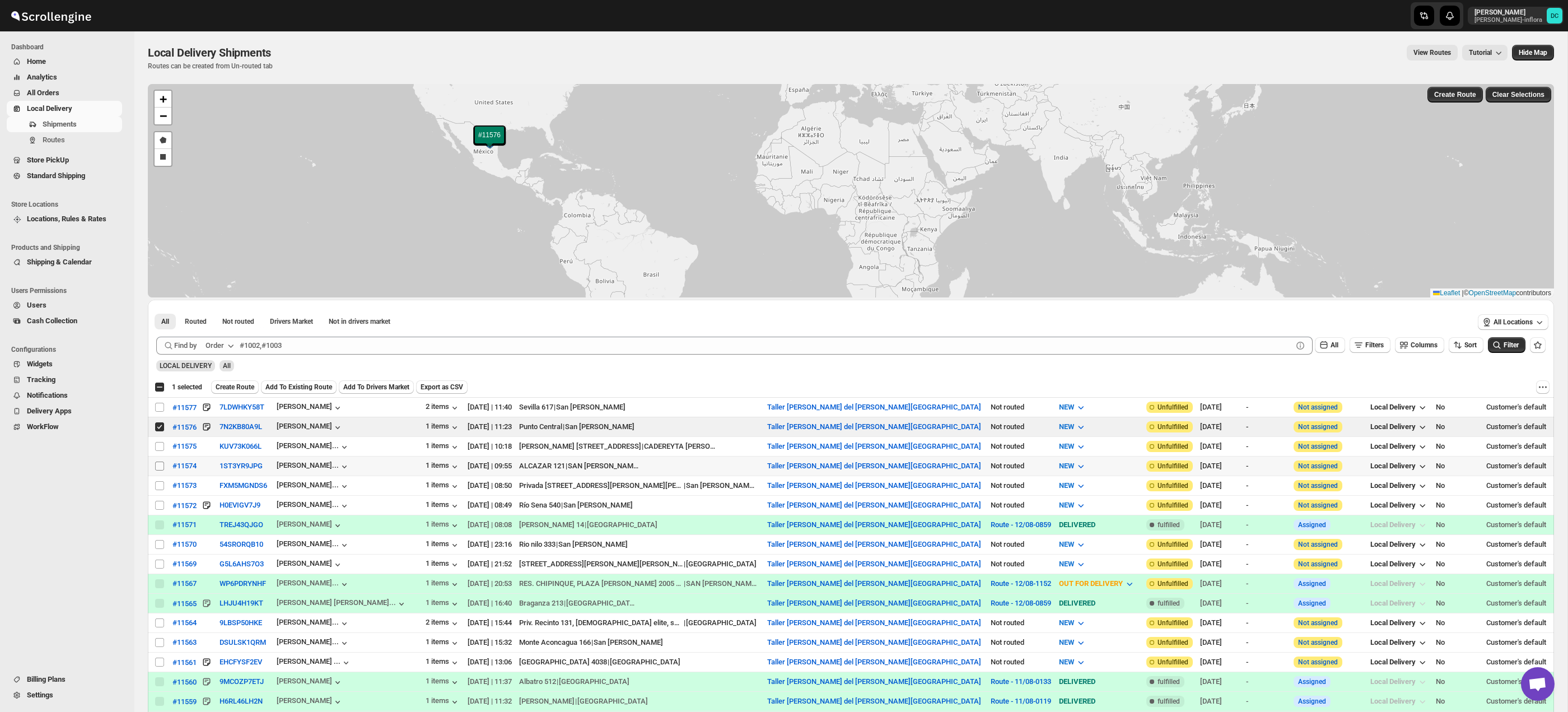
click at [161, 468] on input "Select shipment" at bounding box center [159, 466] width 9 height 9
checkbox input "true"
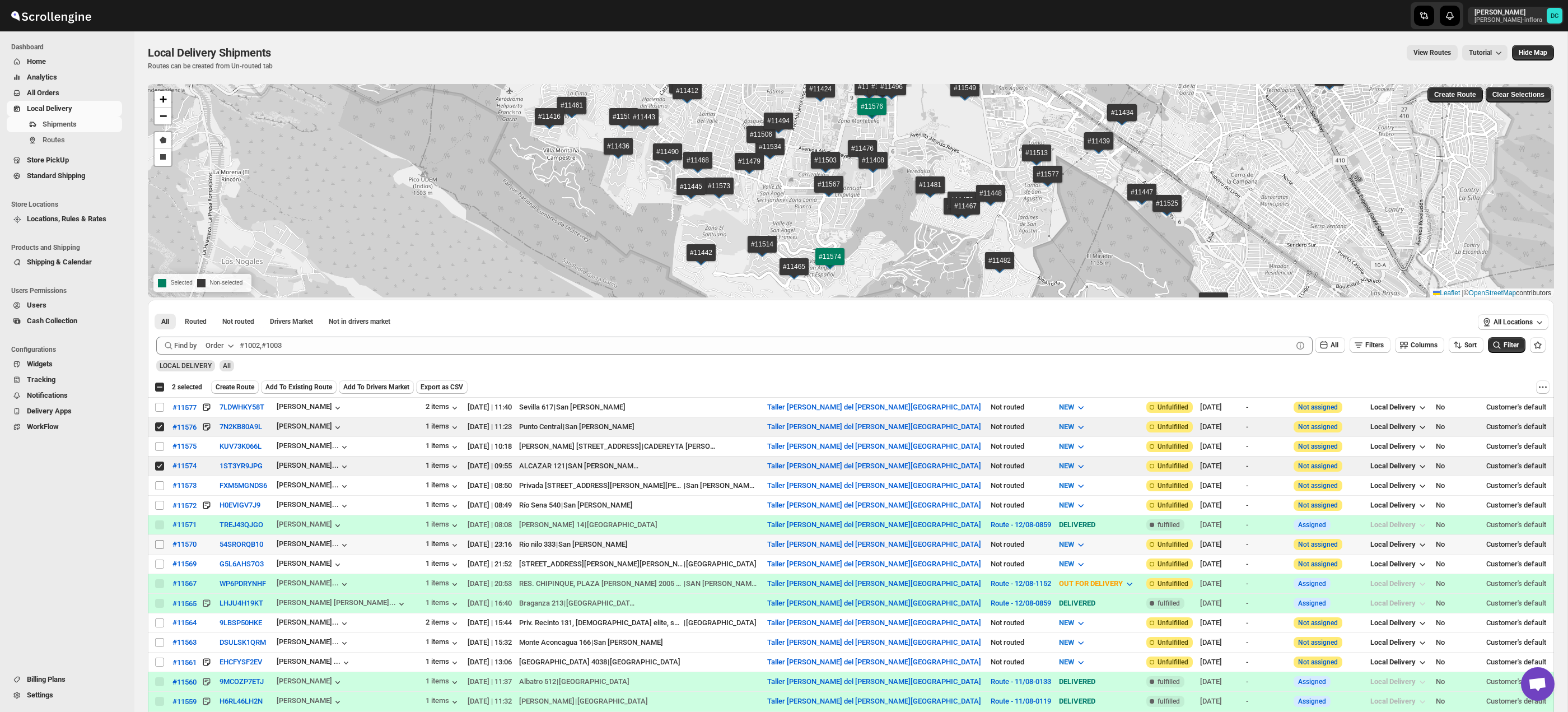
click at [160, 546] on input "Select shipment" at bounding box center [159, 544] width 9 height 9
checkbox input "true"
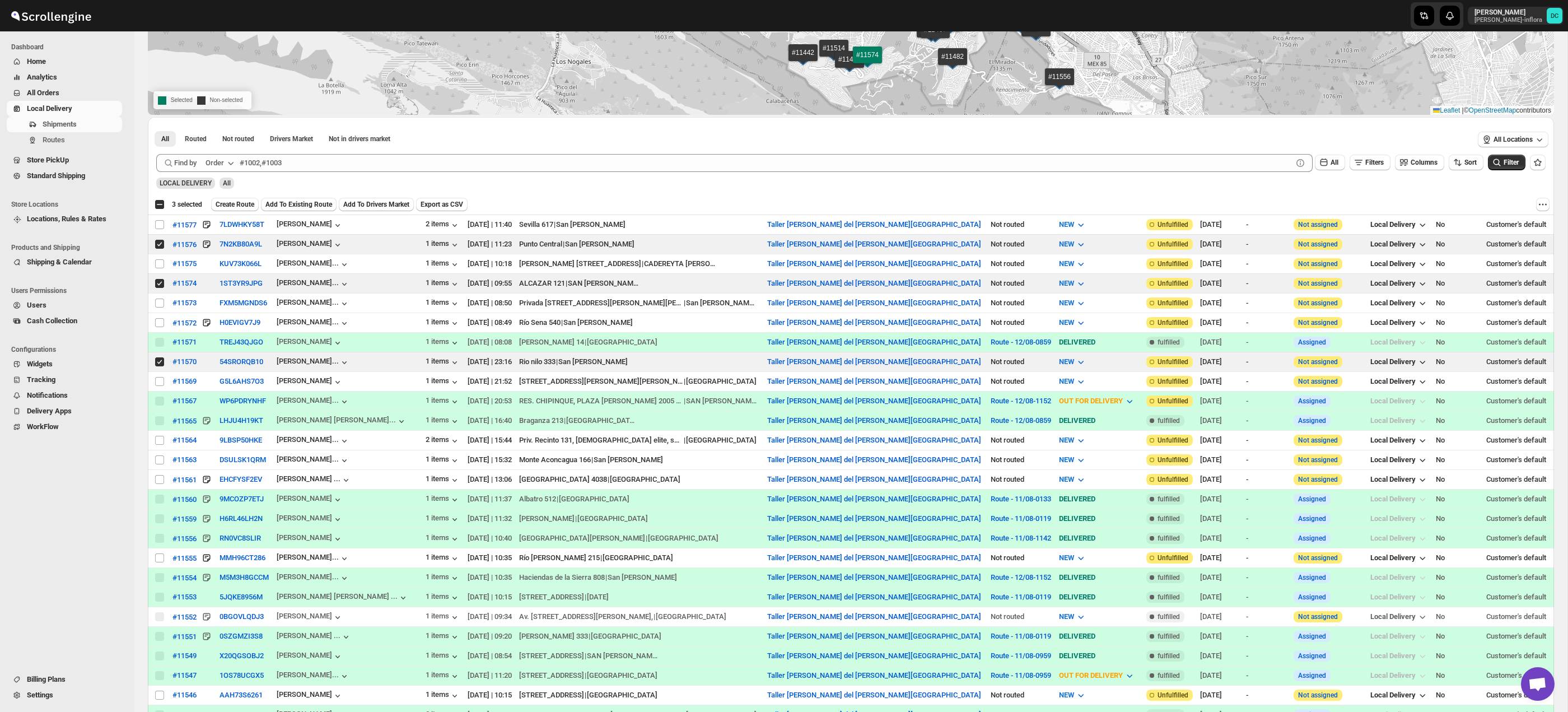
scroll to position [186, 0]
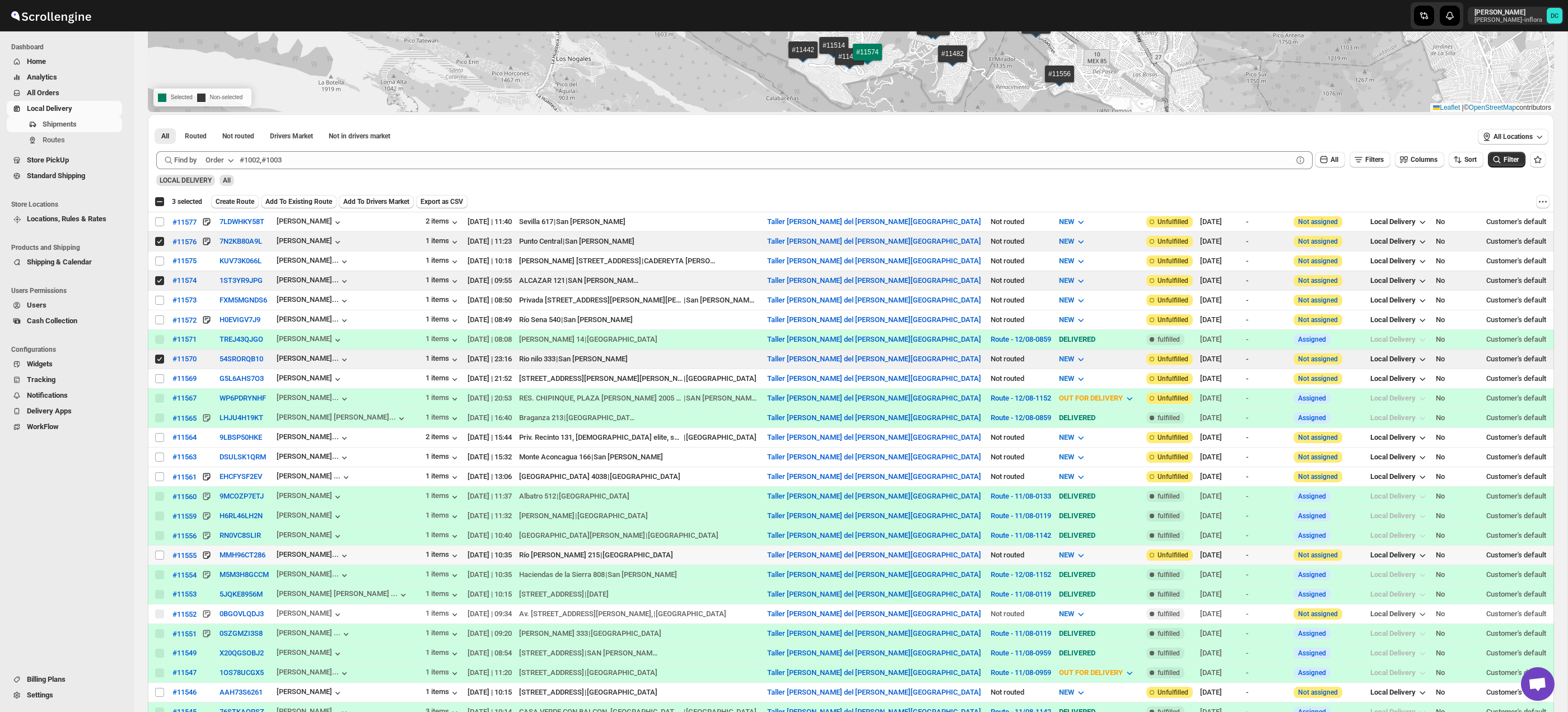
click at [163, 558] on input "Select shipment" at bounding box center [159, 555] width 9 height 9
checkbox input "true"
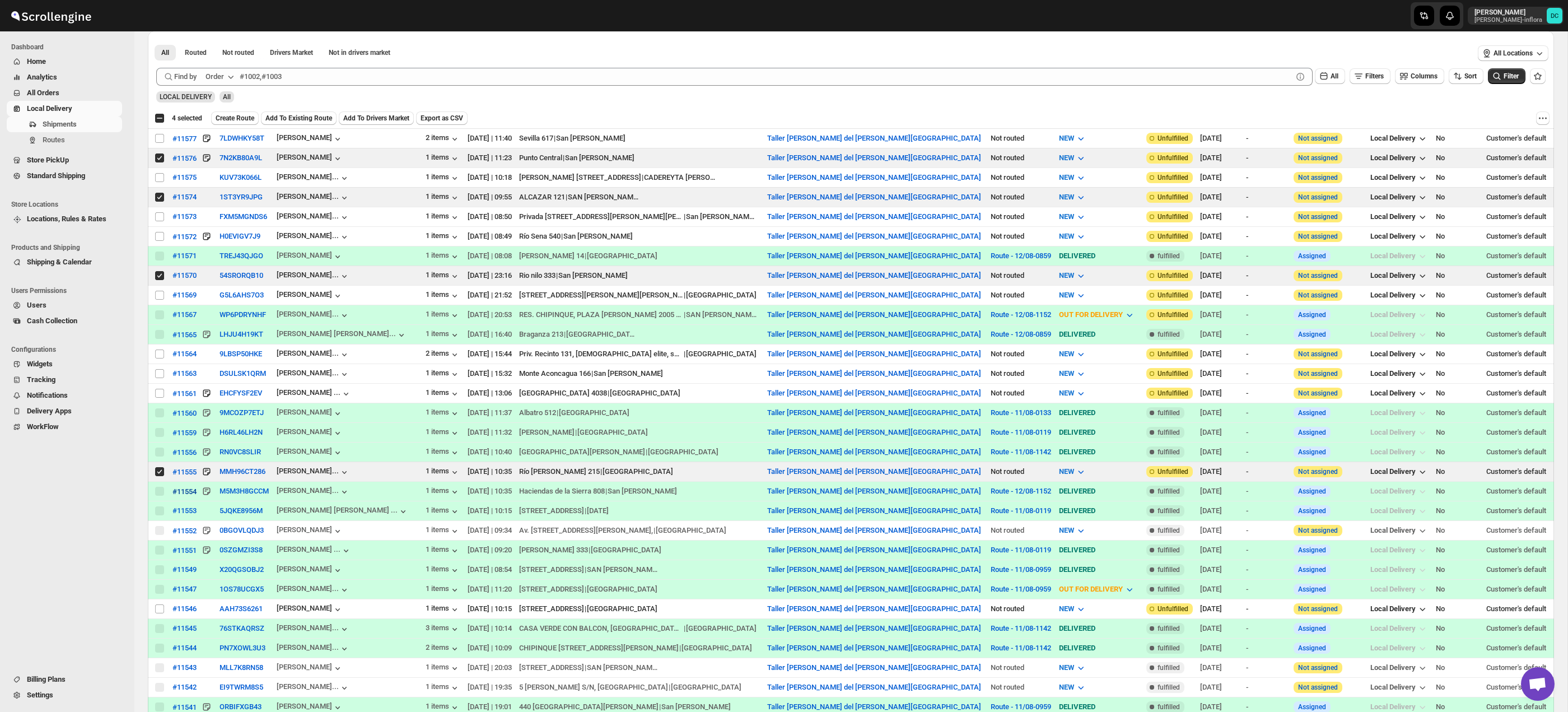
scroll to position [281, 0]
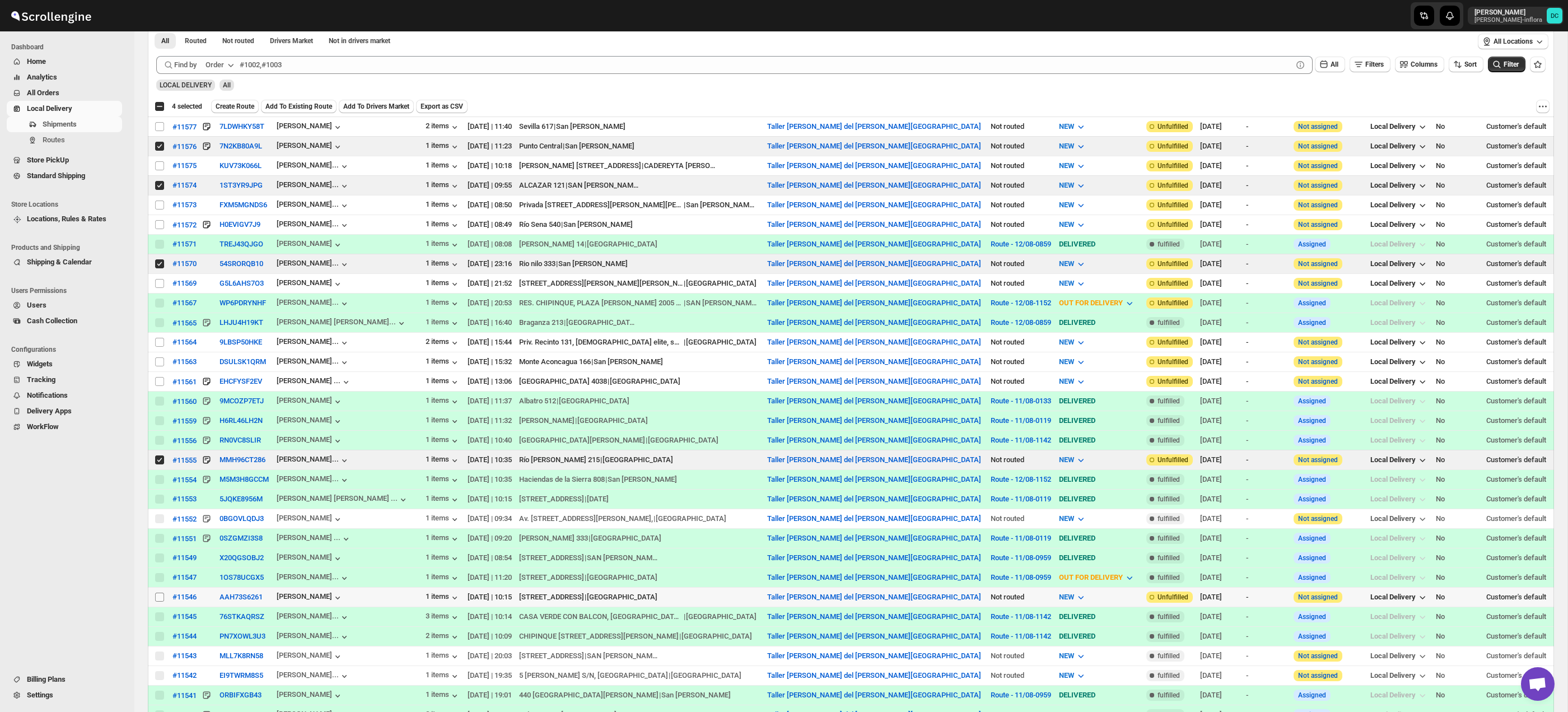
click at [158, 601] on input "Select shipment" at bounding box center [159, 597] width 9 height 9
checkbox input "true"
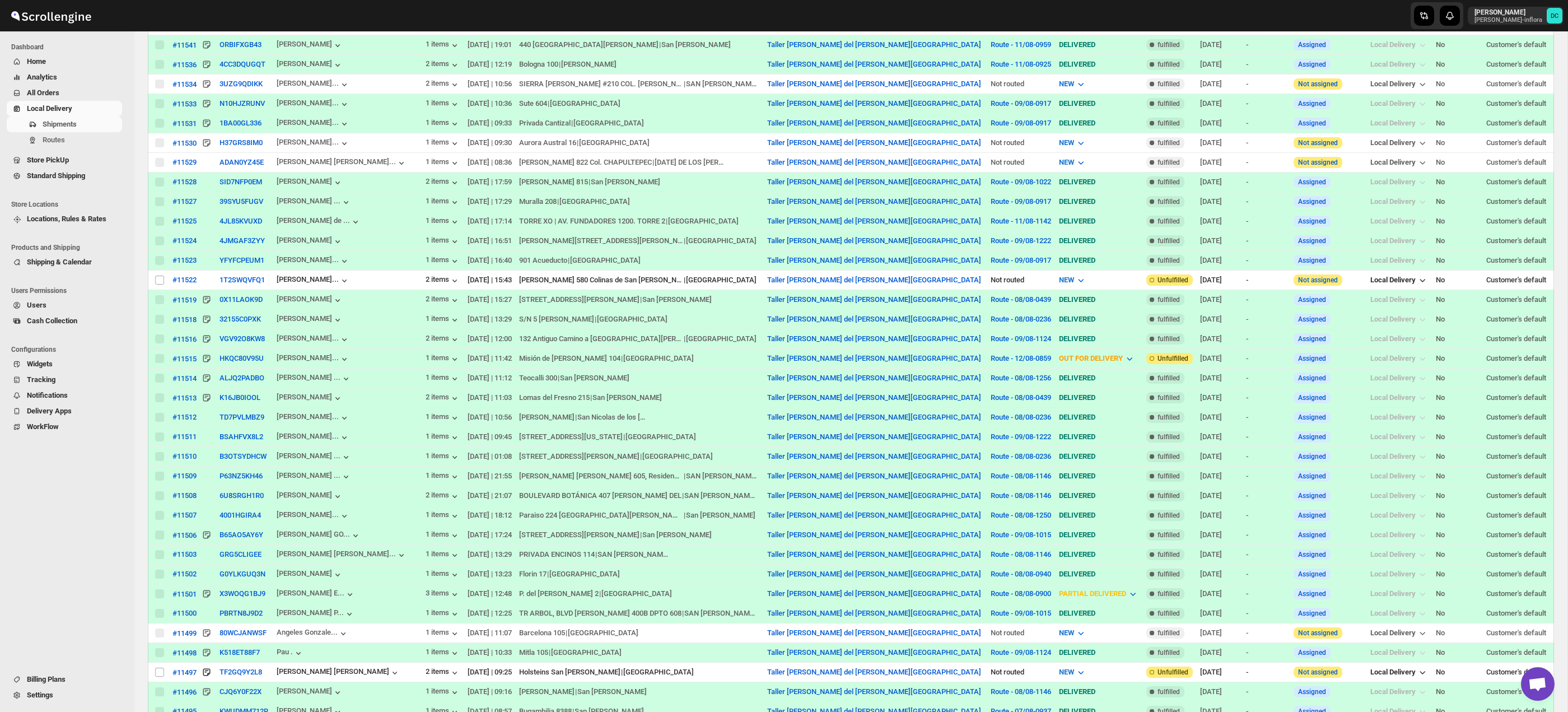
scroll to position [0, 0]
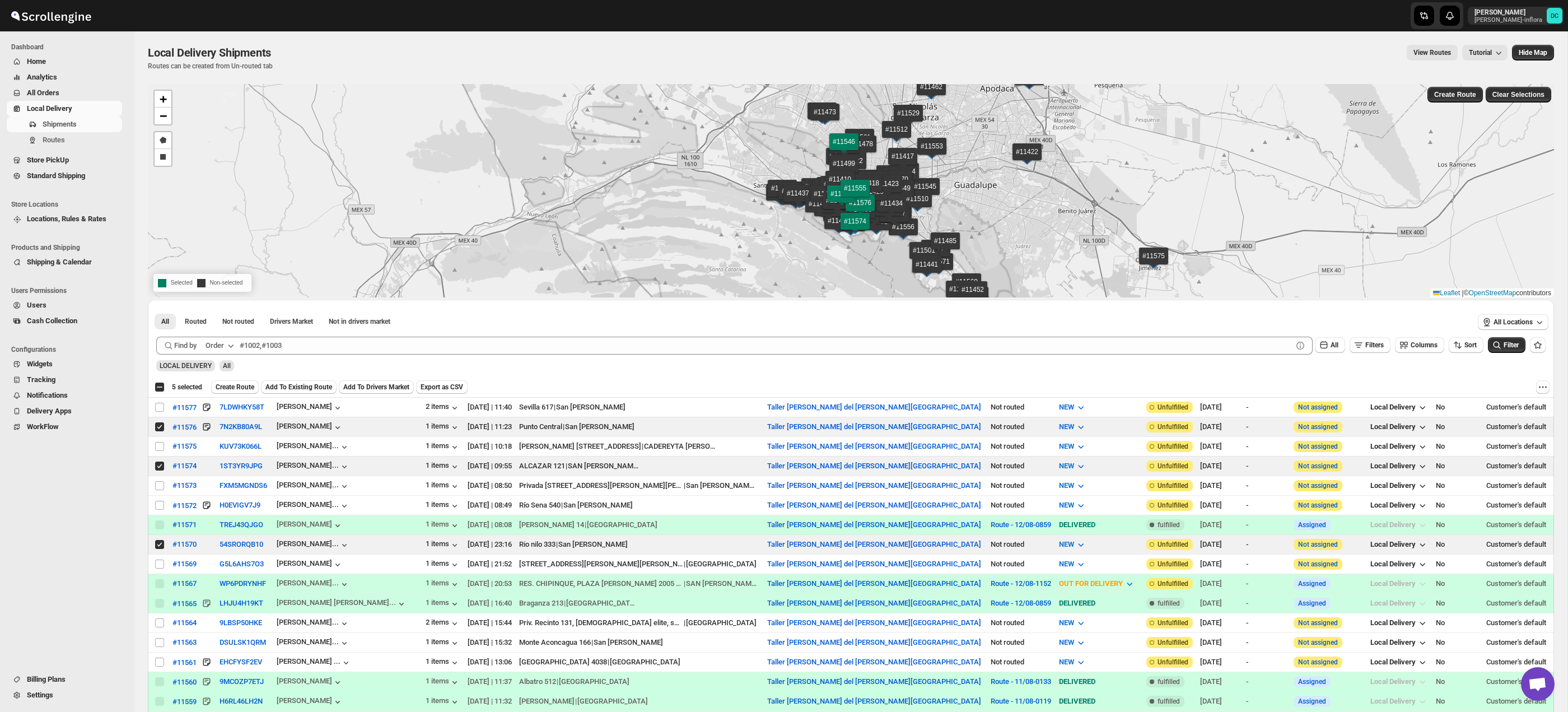
click at [245, 389] on span "Create Route" at bounding box center [235, 387] width 39 height 9
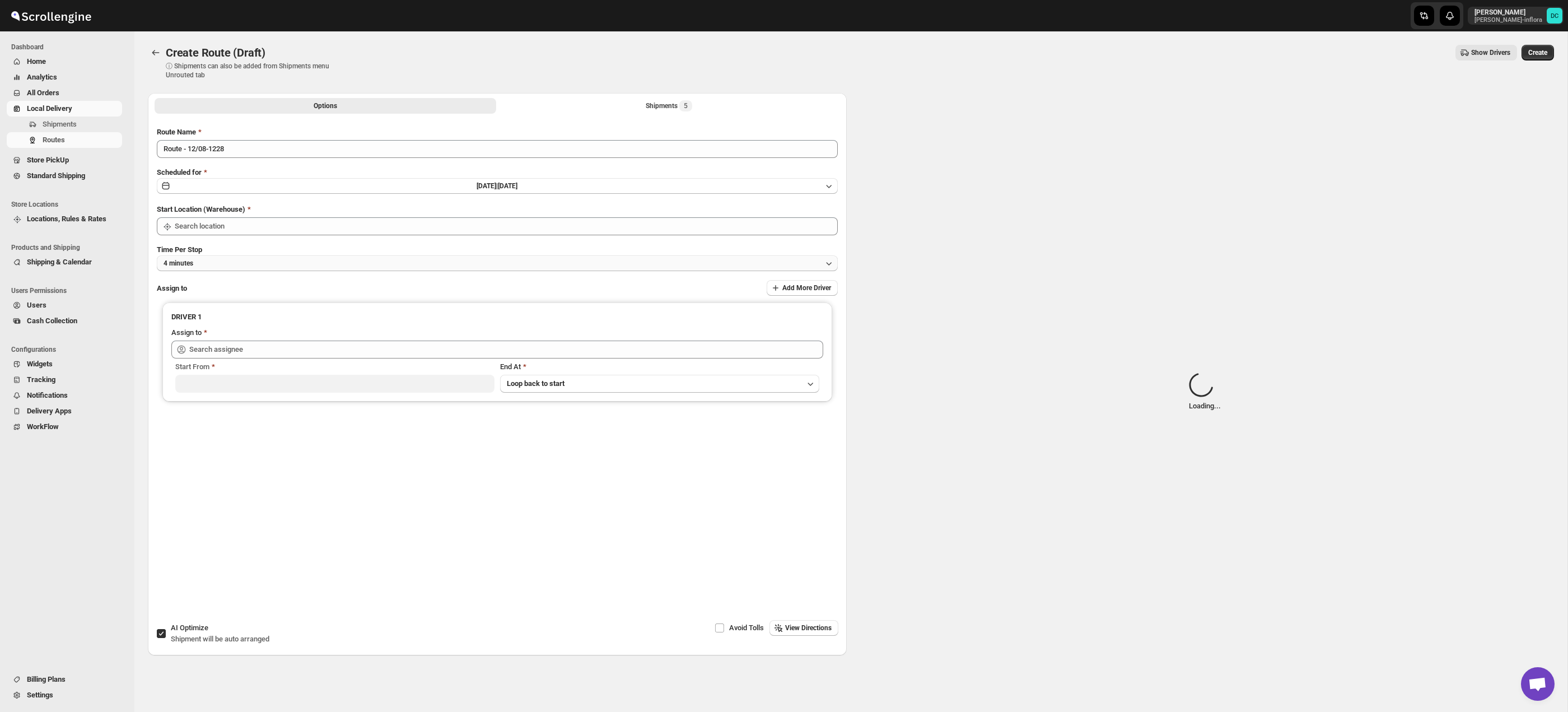
type input "Taller [PERSON_NAME] del [PERSON_NAME][GEOGRAPHIC_DATA]"
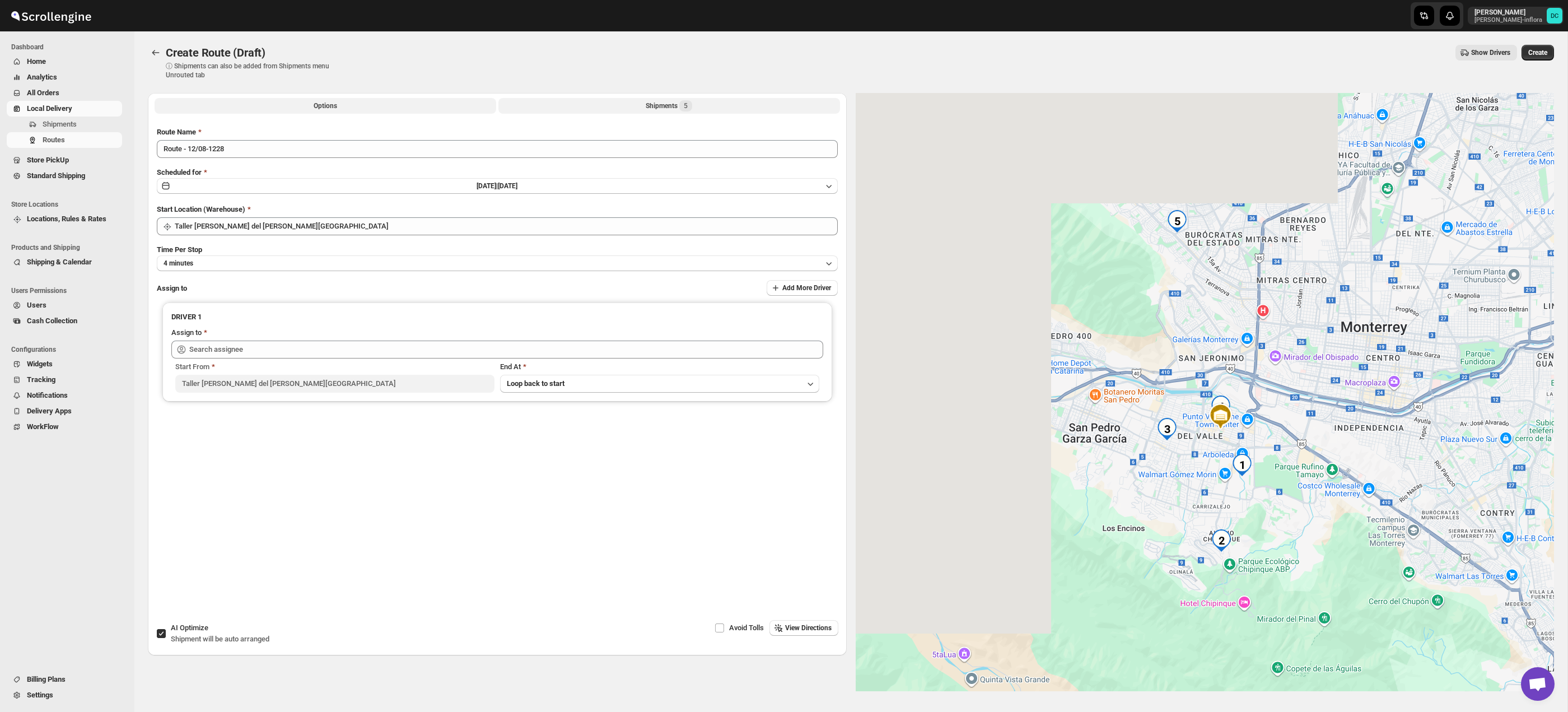
click at [728, 103] on button "Shipments 5" at bounding box center [669, 105] width 342 height 16
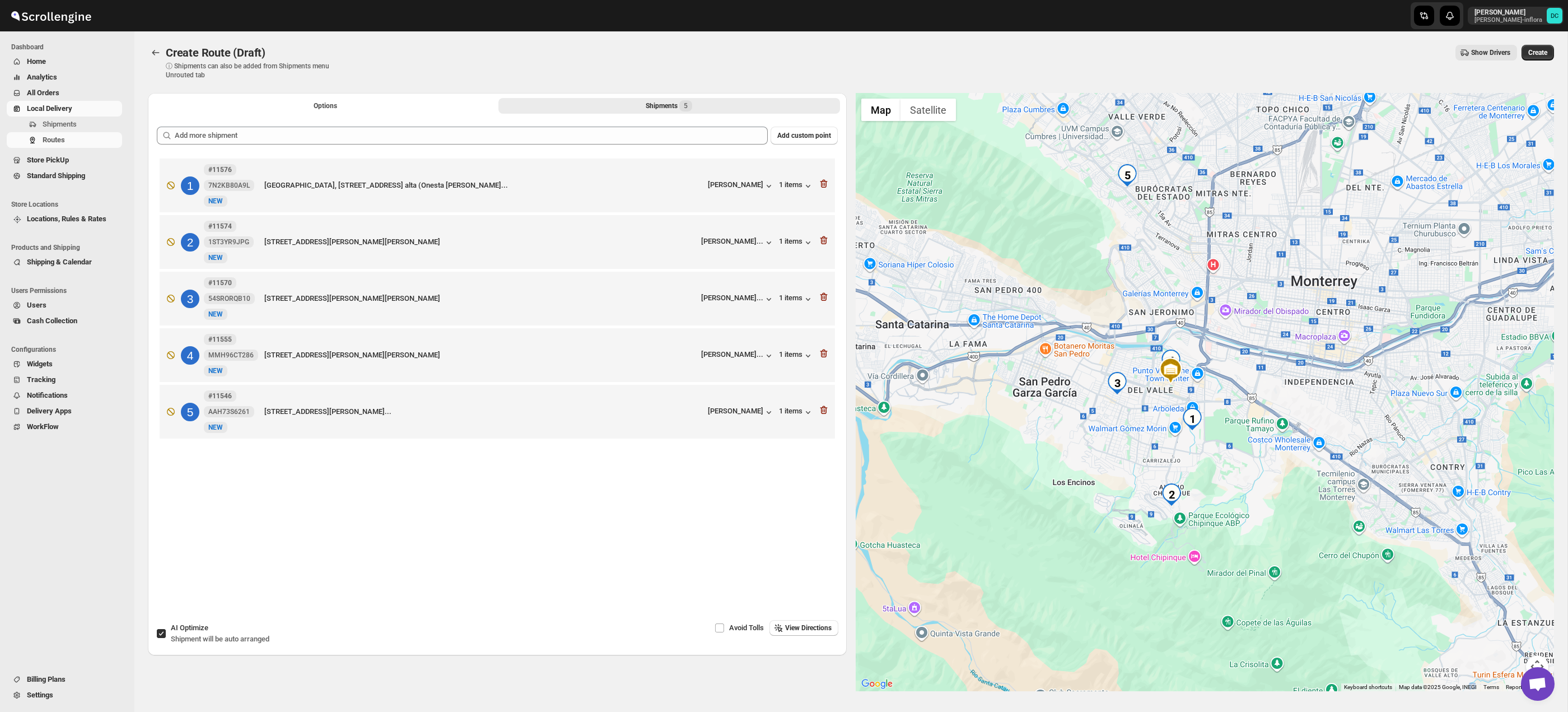
drag, startPoint x: 1259, startPoint y: 431, endPoint x: 1233, endPoint y: 426, distance: 26.5
click at [1233, 426] on div at bounding box center [1204, 392] width 699 height 599
click at [335, 99] on button "Options" at bounding box center [325, 105] width 342 height 16
click at [346, 108] on button "Options" at bounding box center [325, 105] width 342 height 16
click at [346, 103] on button "Options" at bounding box center [325, 105] width 342 height 16
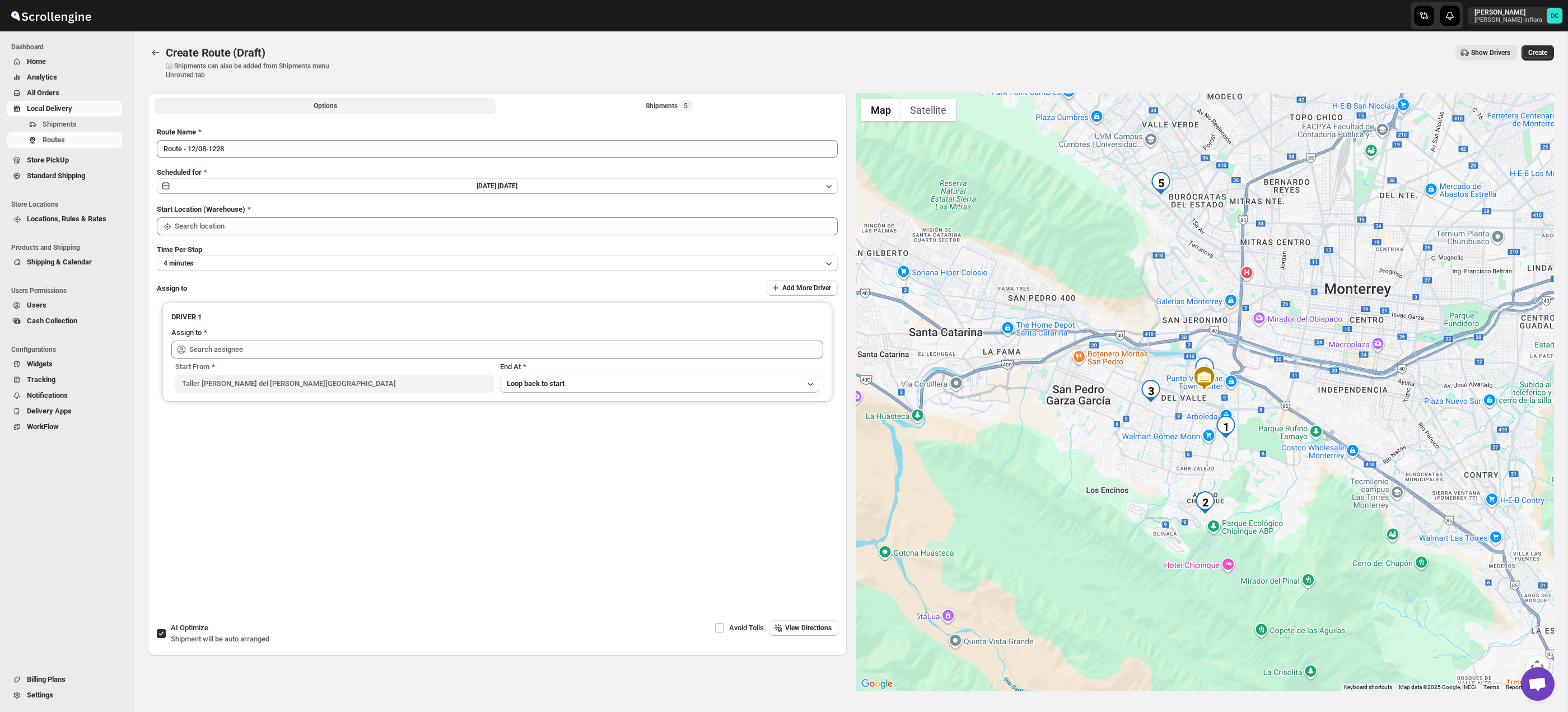
type input "Taller [PERSON_NAME] del [PERSON_NAME][GEOGRAPHIC_DATA]"
click at [377, 107] on button "Options" at bounding box center [325, 105] width 342 height 16
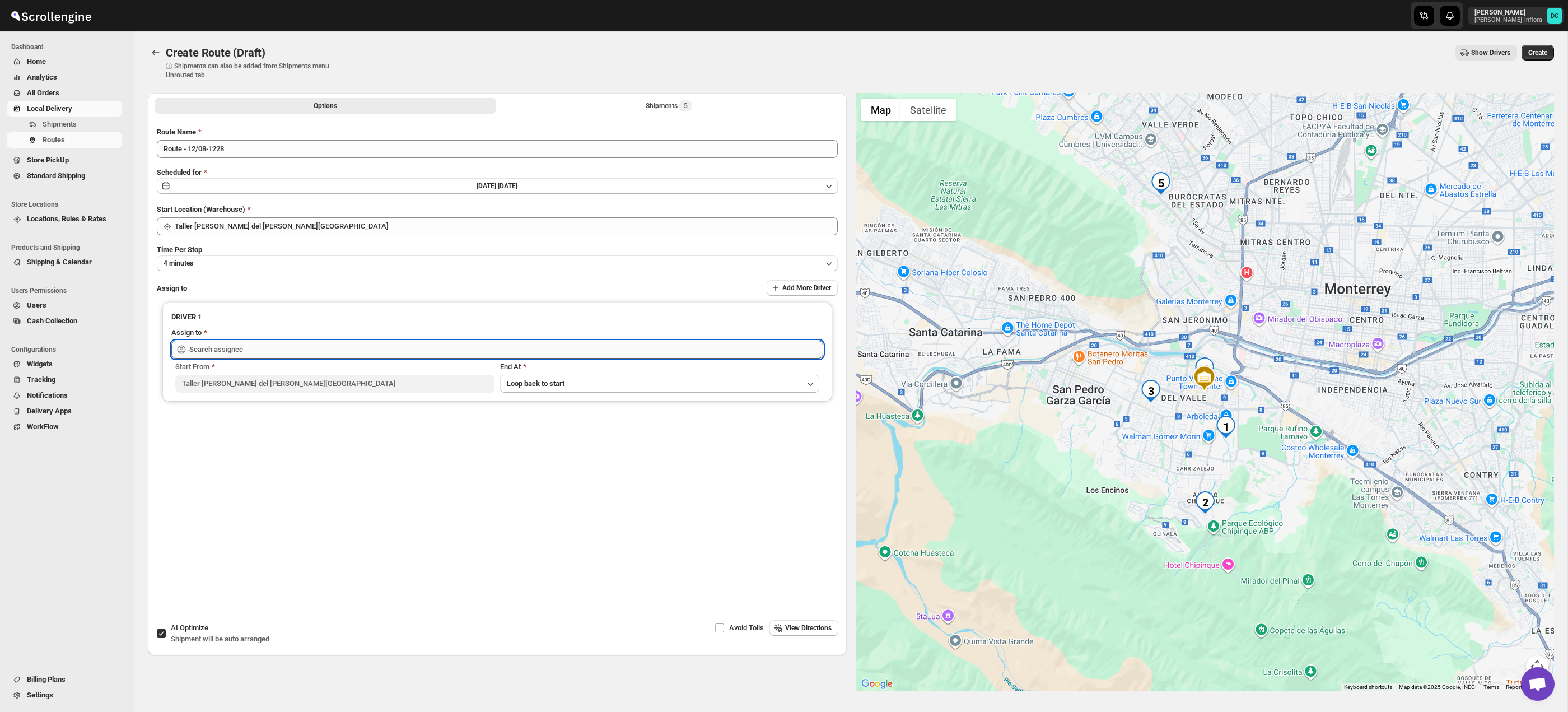
click at [366, 347] on input "text" at bounding box center [507, 350] width 634 height 18
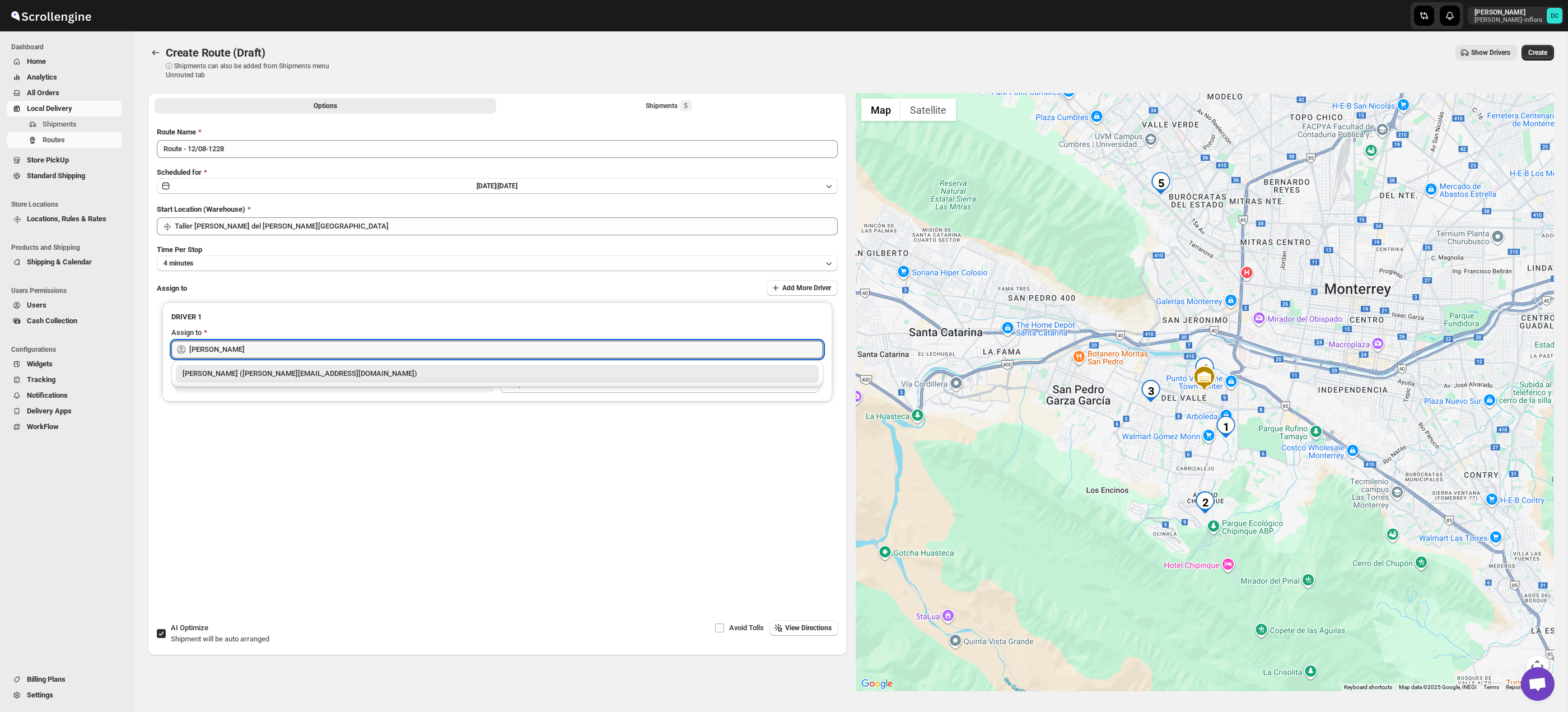
drag, startPoint x: 366, startPoint y: 370, endPoint x: 873, endPoint y: 61, distance: 593.7
click at [366, 370] on div "[PERSON_NAME] ([PERSON_NAME][EMAIL_ADDRESS][DOMAIN_NAME])" at bounding box center [497, 374] width 630 height 11
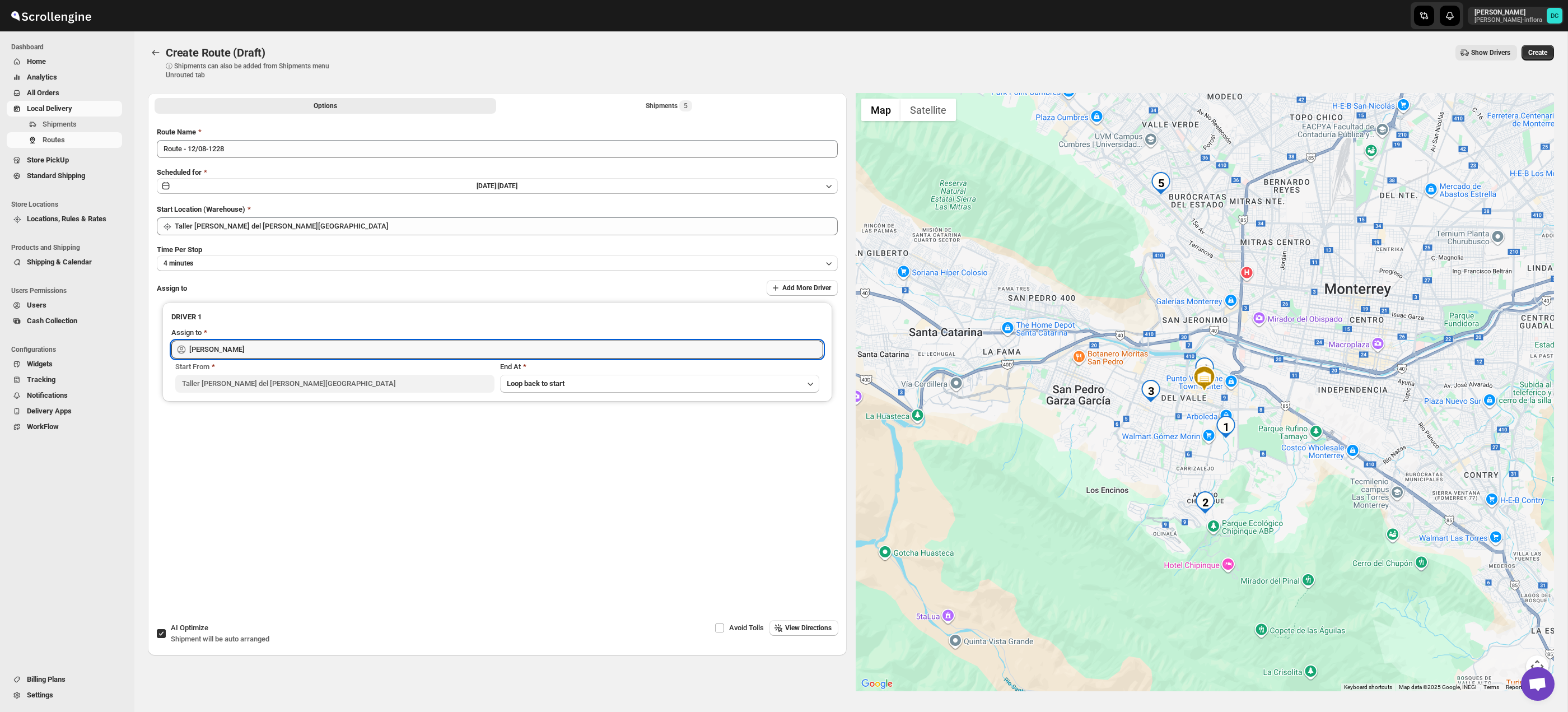
type input "[PERSON_NAME] ([PERSON_NAME][EMAIL_ADDRESS][DOMAIN_NAME])"
click at [1542, 48] on span "Create" at bounding box center [1538, 53] width 19 height 9
click at [1542, 51] on div "Create" at bounding box center [1538, 53] width 33 height 16
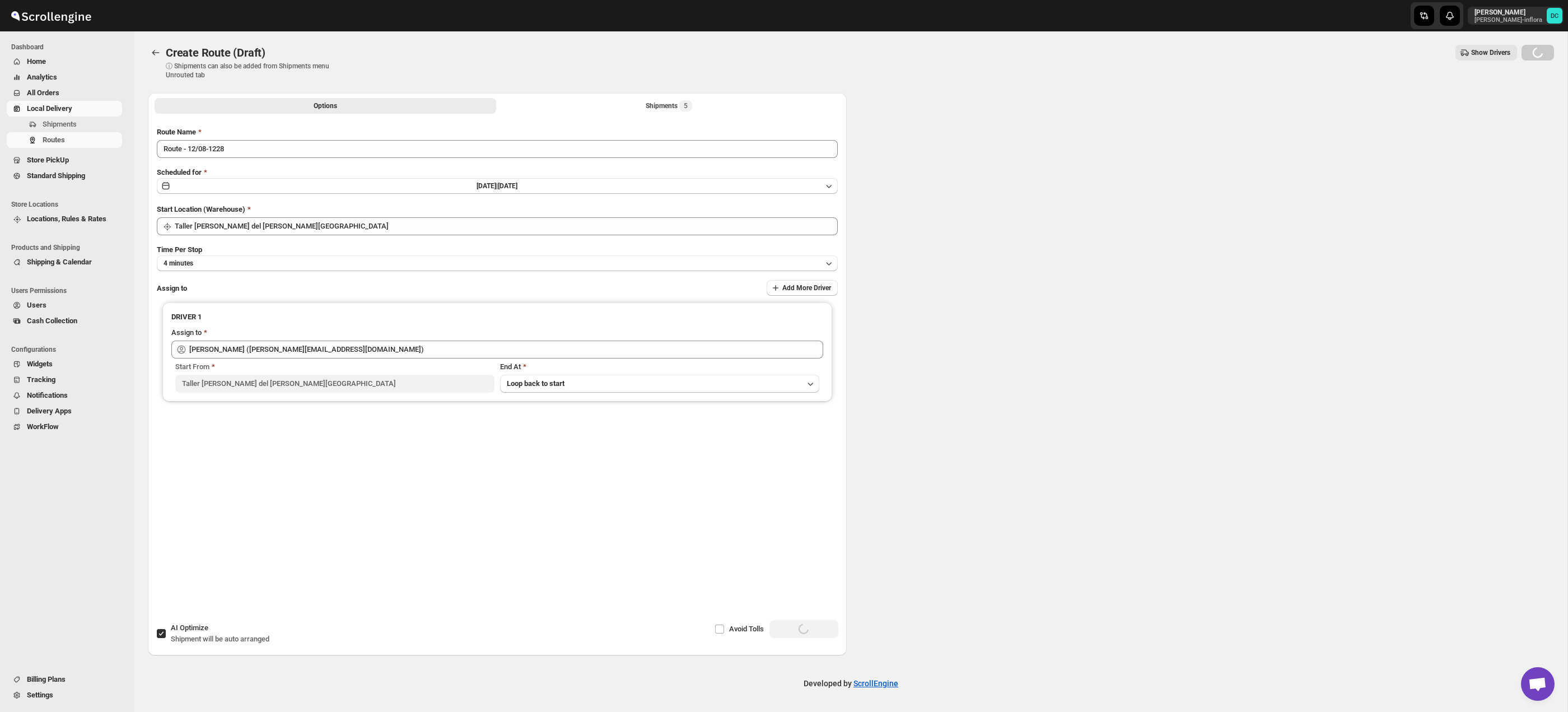
click at [1544, 56] on div "Loading Create" at bounding box center [1538, 53] width 33 height 16
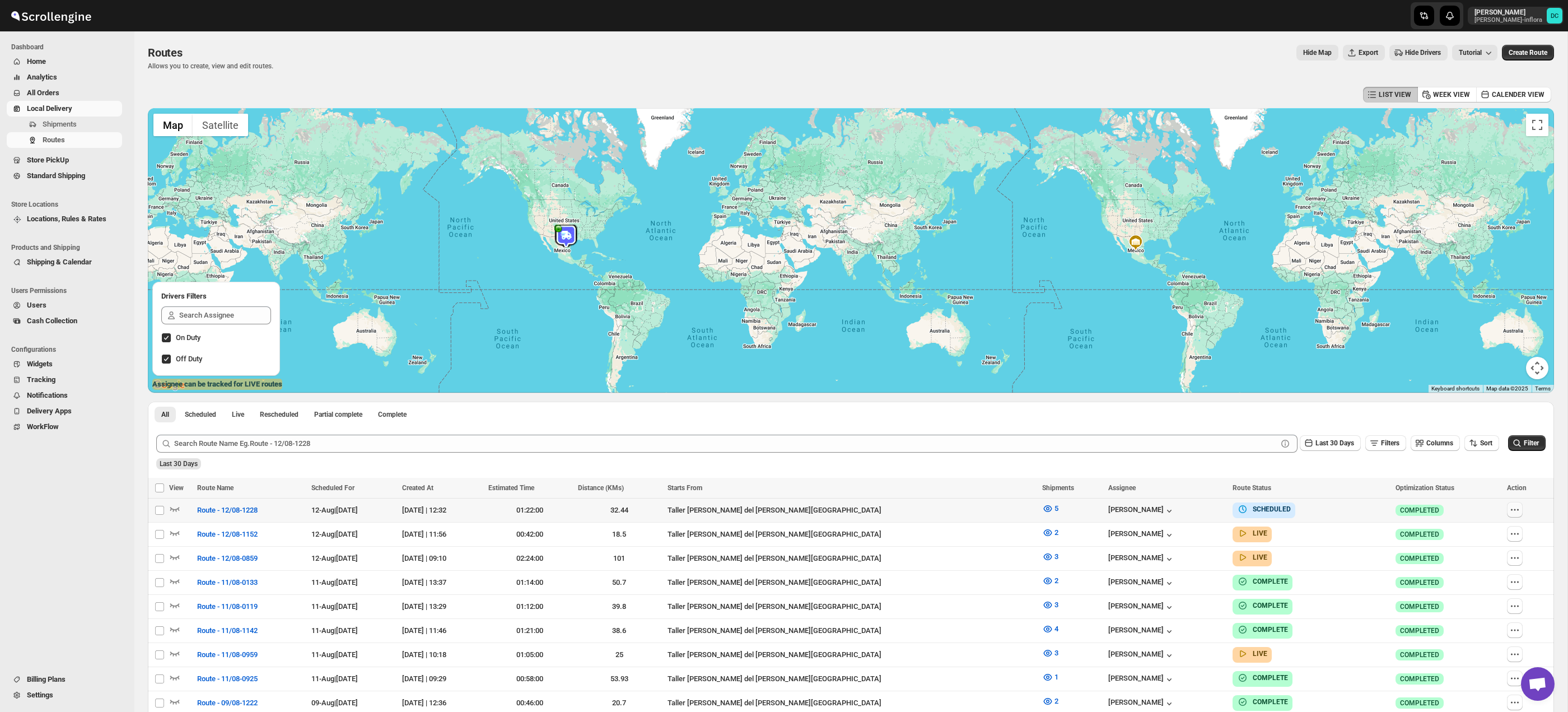
click at [1517, 508] on button "button" at bounding box center [1515, 509] width 16 height 16
checkbox input "true"
click at [1271, 462] on div "Last 30 Days" at bounding box center [850, 459] width 1391 height 19
click at [1517, 535] on button "button" at bounding box center [1515, 534] width 16 height 16
click at [1403, 474] on div "Submit Last 30 Days Filters Columns Sort Filter Last 30 Days" at bounding box center [850, 452] width 1406 height 52
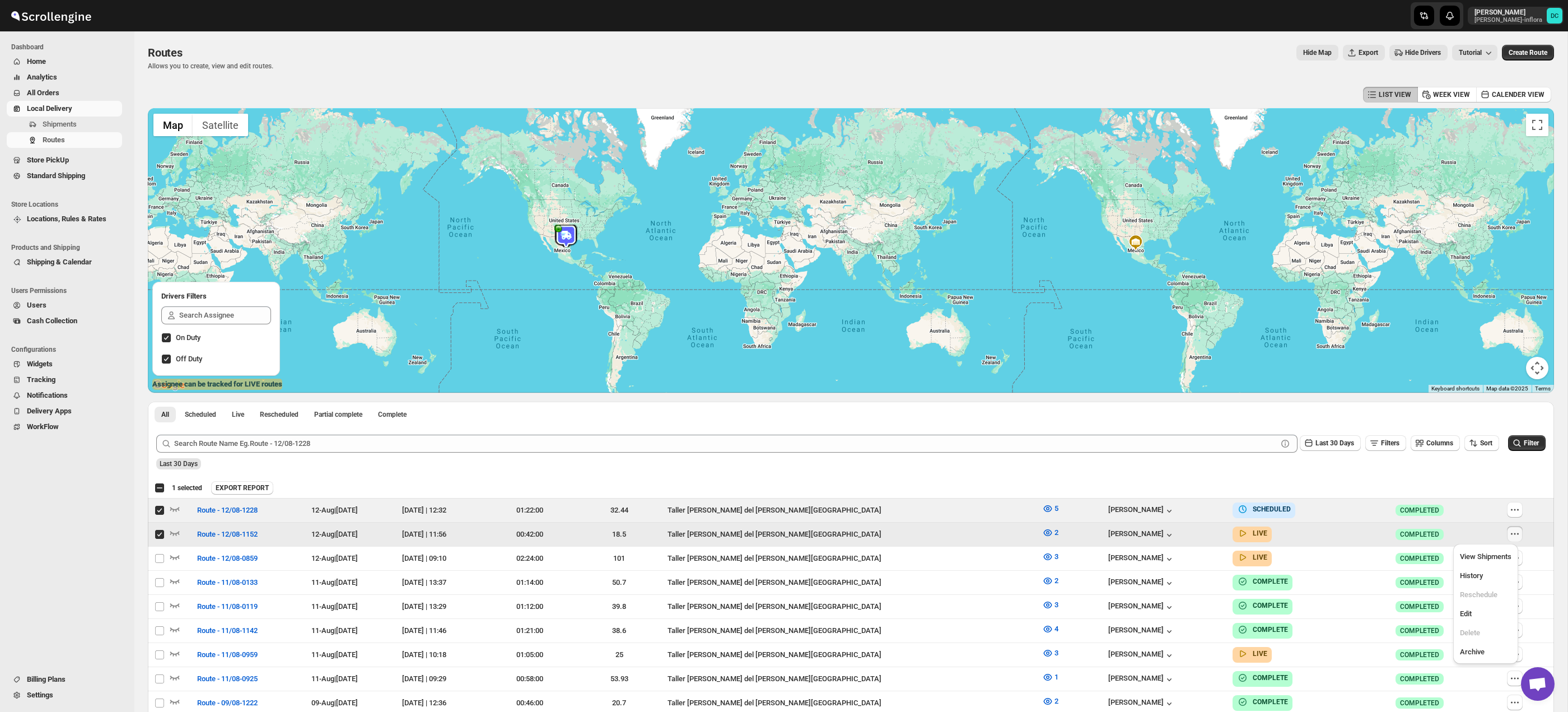
checkbox input "true"
click at [1512, 508] on icon "button" at bounding box center [1515, 510] width 11 height 11
click at [1475, 612] on span "Edit" at bounding box center [1485, 614] width 52 height 11
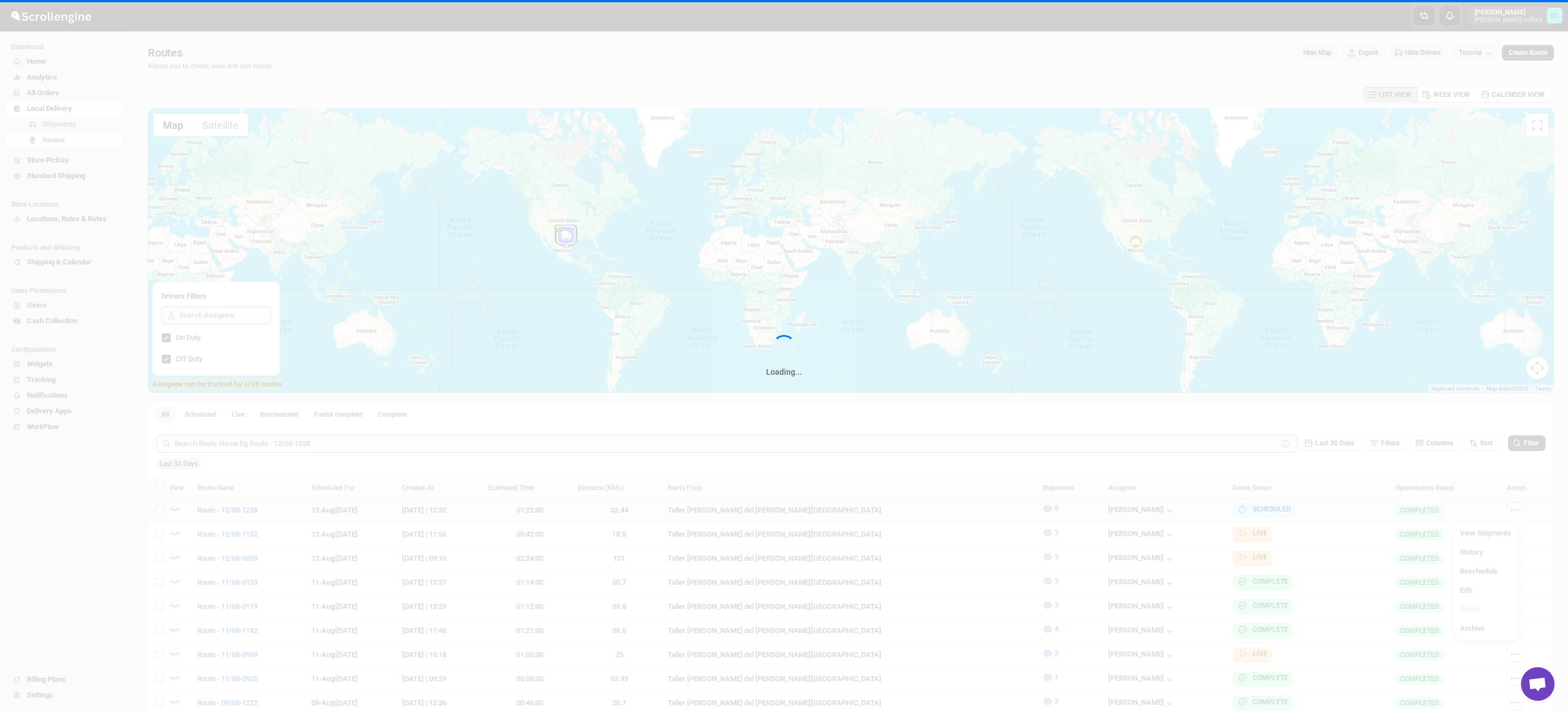
checkbox input "false"
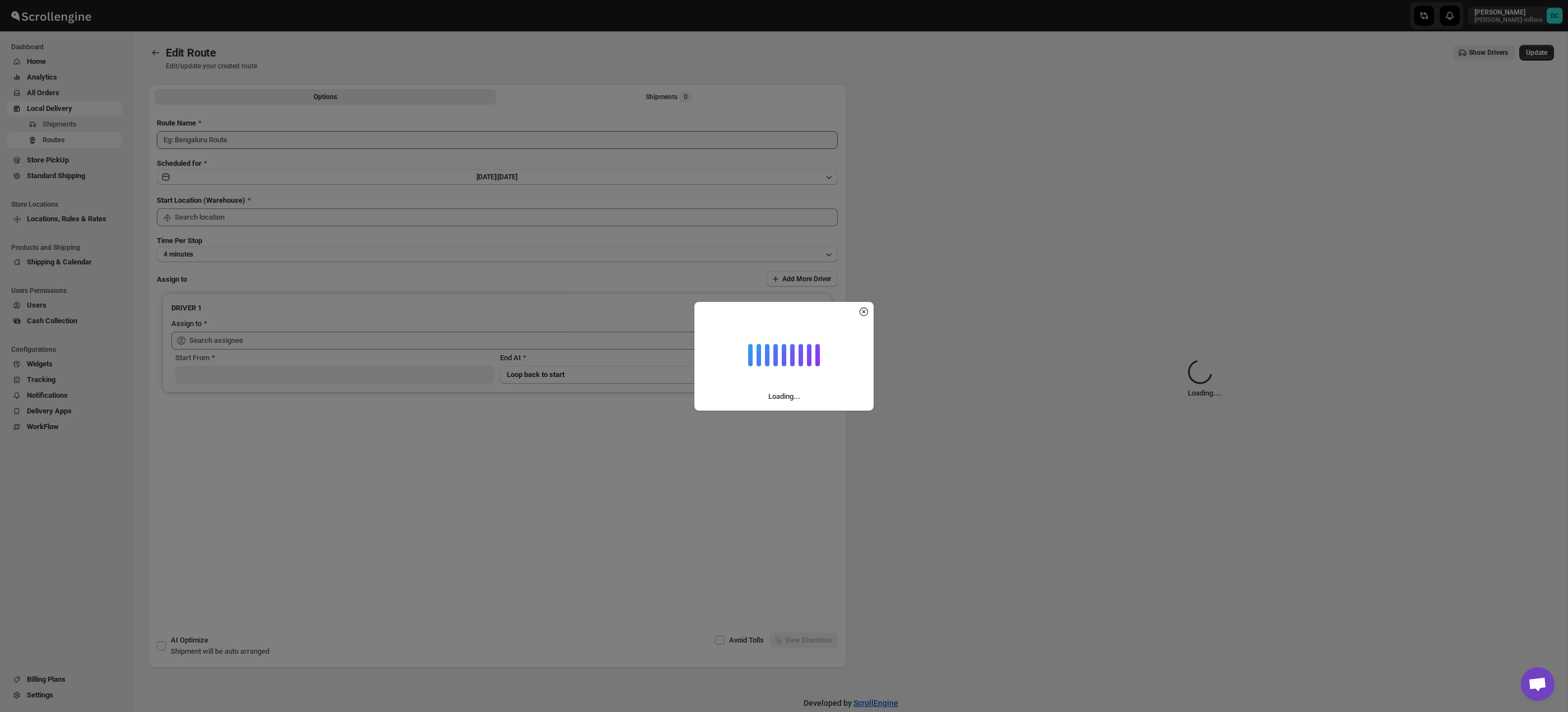
type input "Route - 12/08-1152"
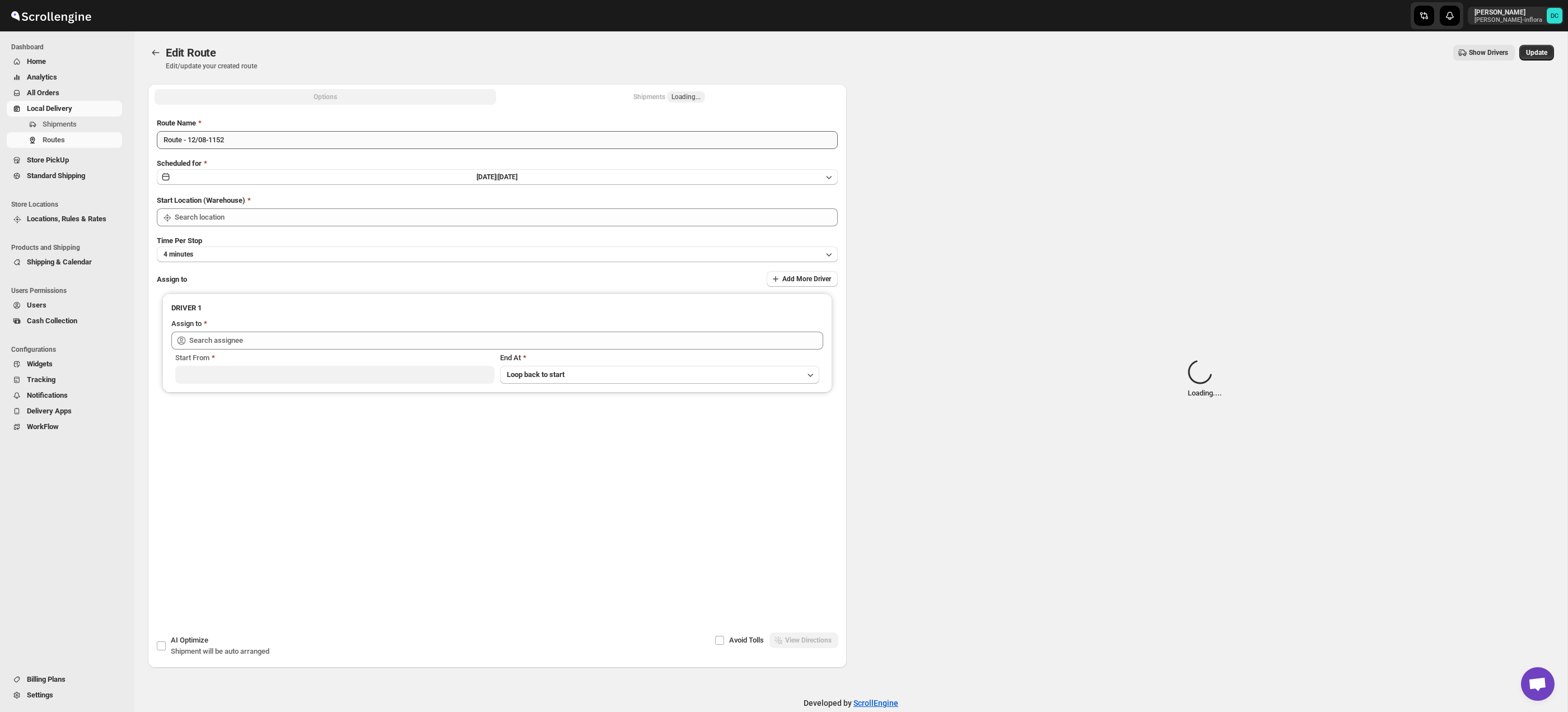
type input "Taller [PERSON_NAME] del [PERSON_NAME][GEOGRAPHIC_DATA]"
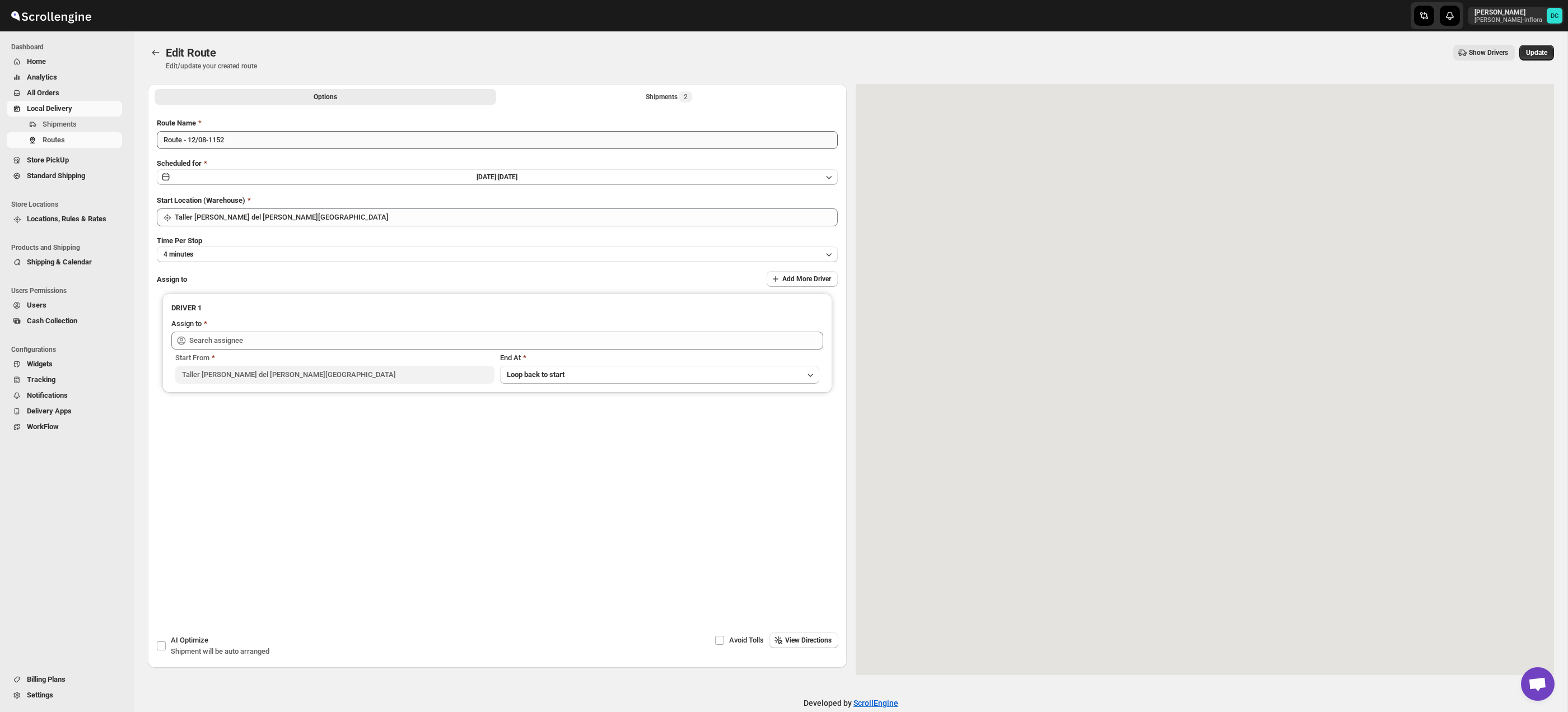
type input "[PERSON_NAME] ([EMAIL_ADDRESS][DOMAIN_NAME])"
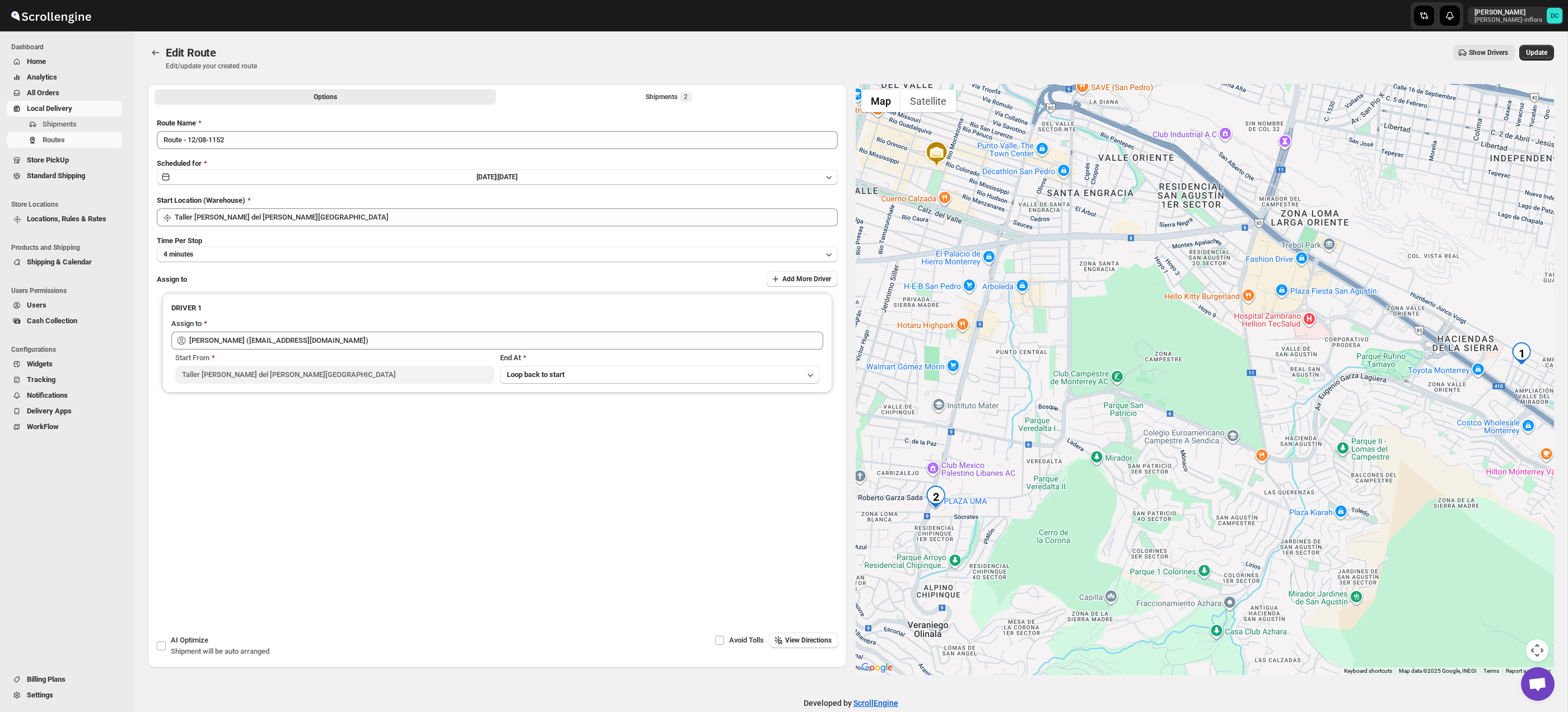
drag, startPoint x: 1089, startPoint y: 482, endPoint x: 991, endPoint y: 370, distance: 148.8
click at [1102, 441] on div at bounding box center [1204, 379] width 699 height 591
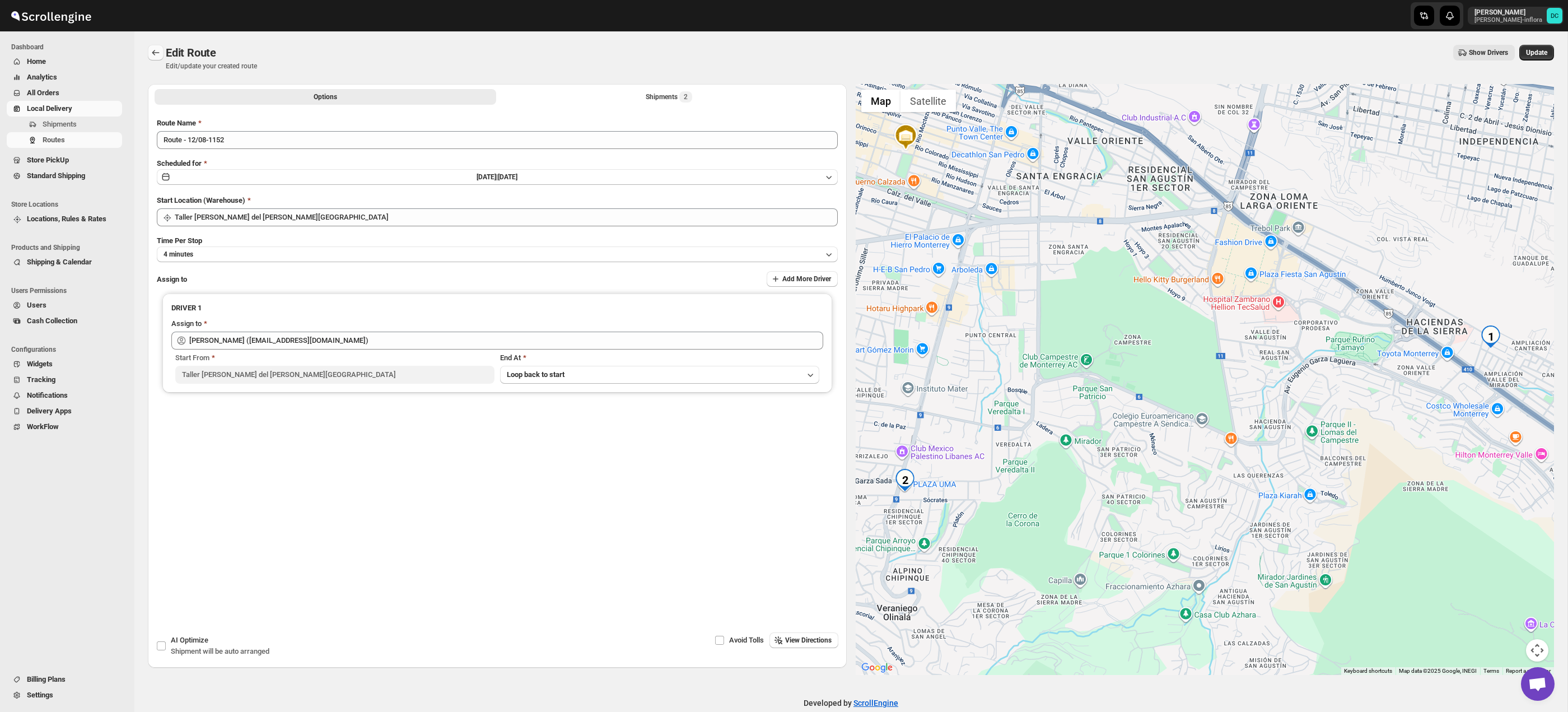
click at [154, 45] on button "Routes" at bounding box center [155, 53] width 16 height 16
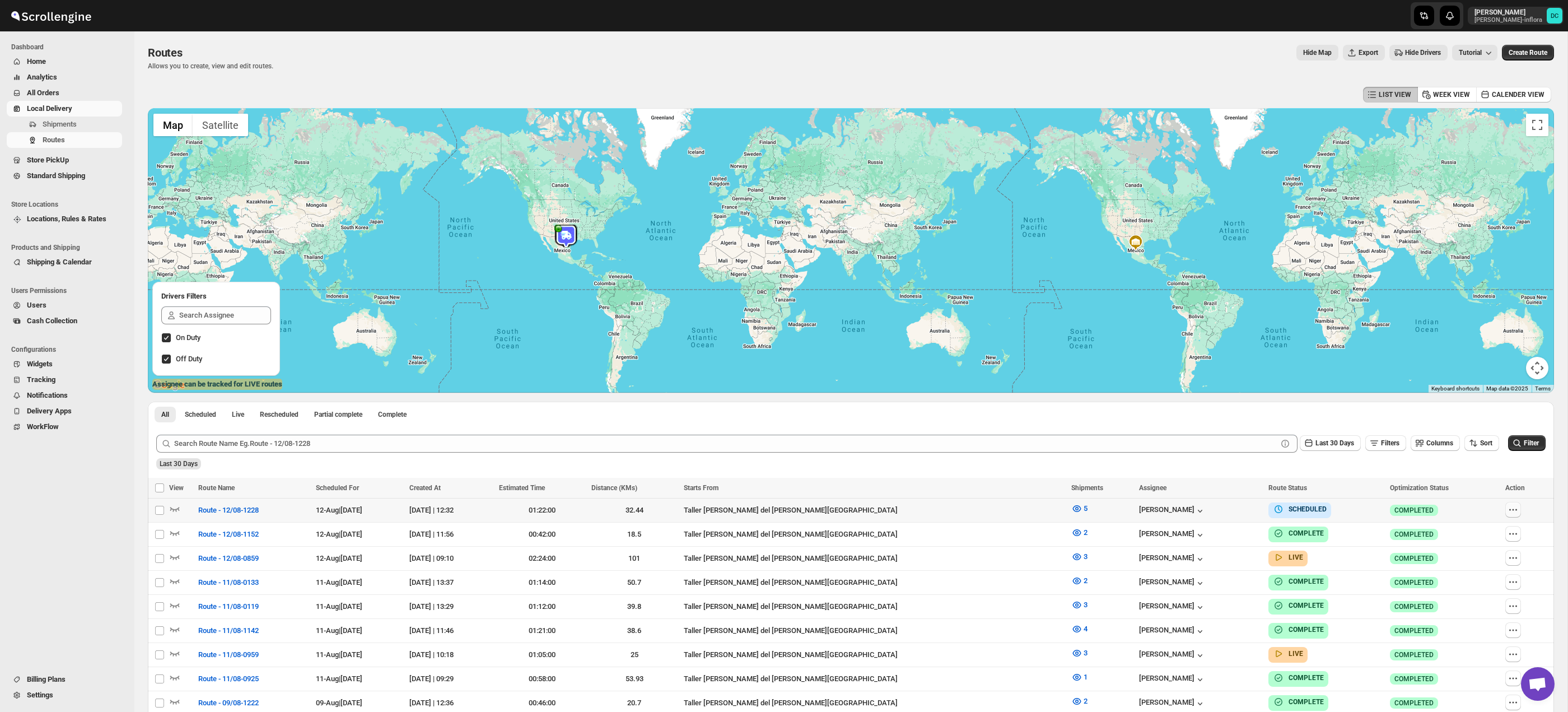
click at [1507, 512] on icon "button" at bounding box center [1513, 510] width 11 height 11
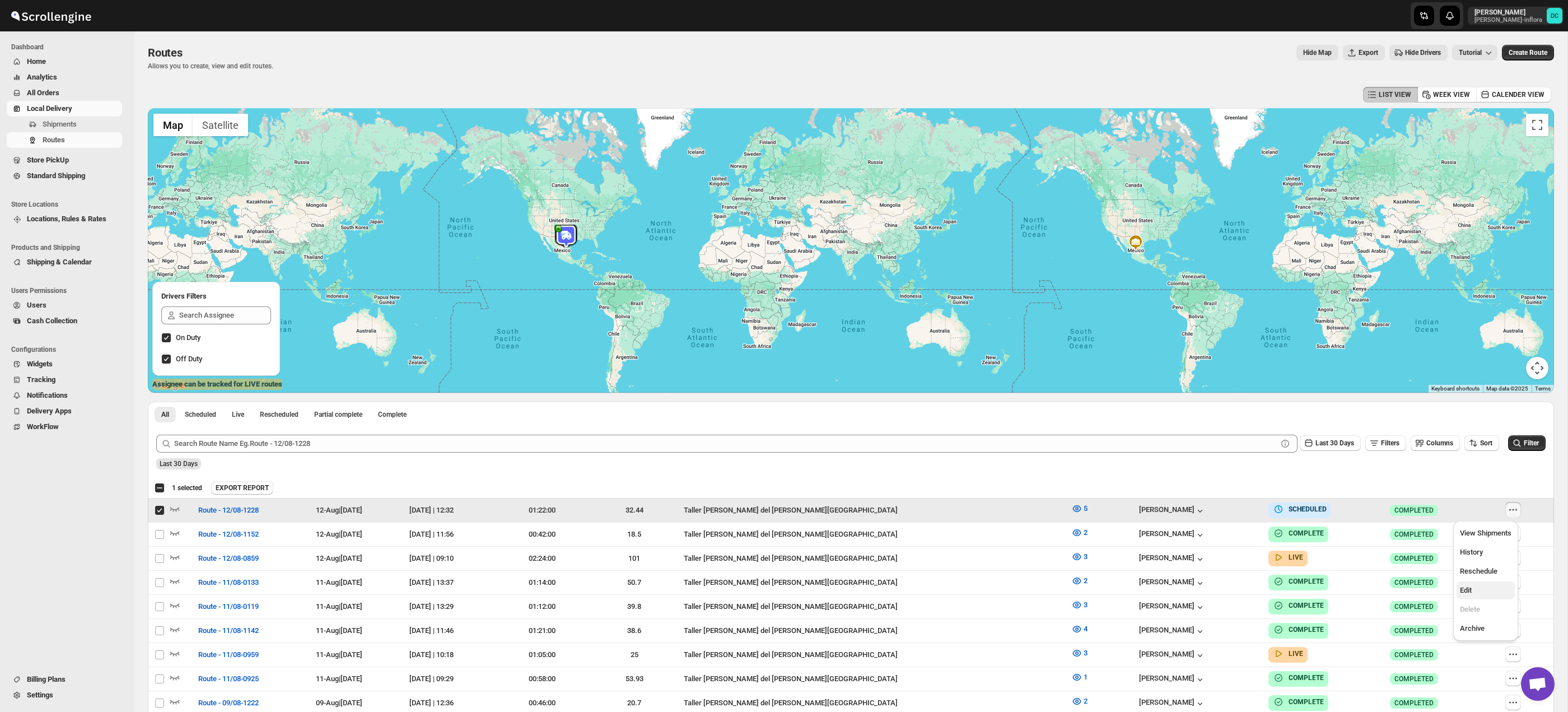
click at [1468, 587] on span "Edit" at bounding box center [1465, 590] width 11 height 8
checkbox input "false"
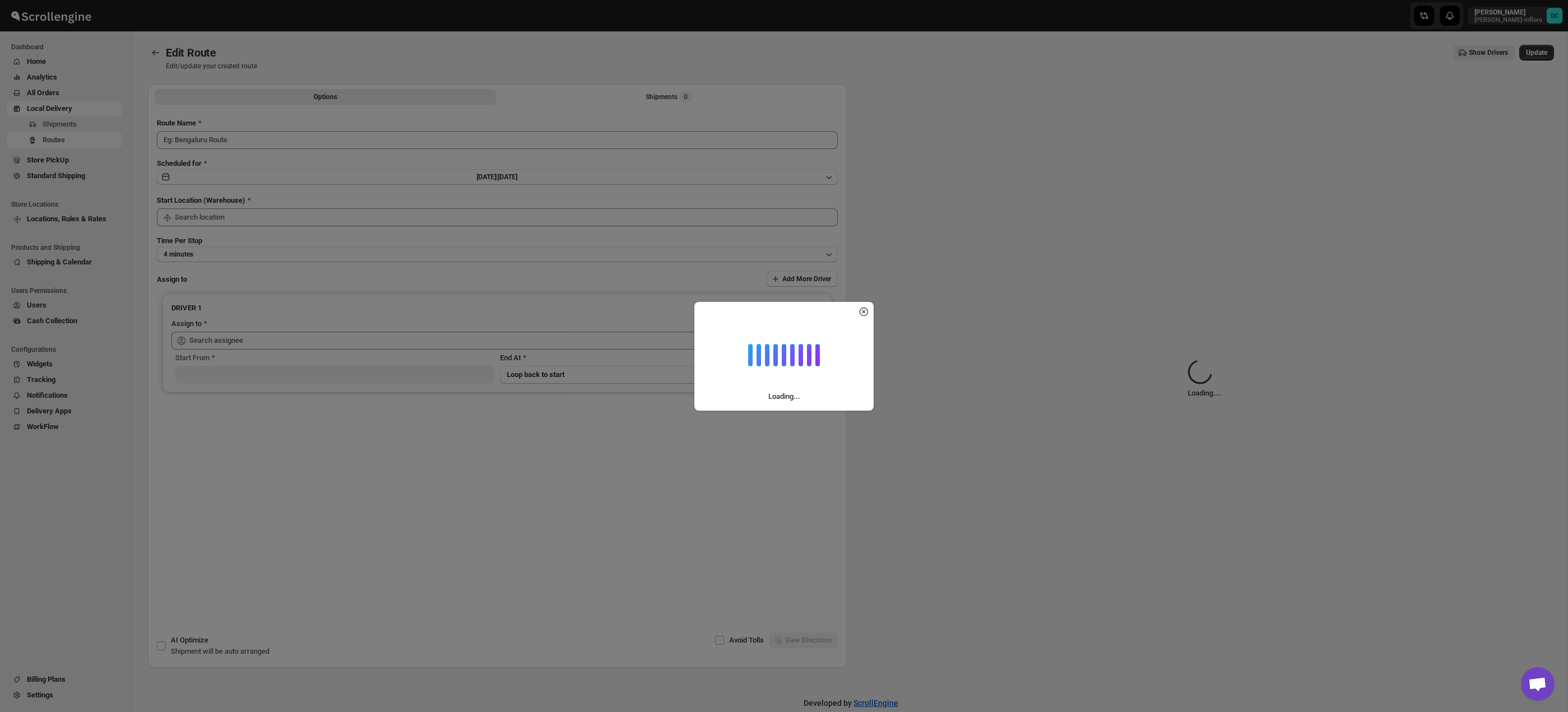
type input "Route - 12/08-1228"
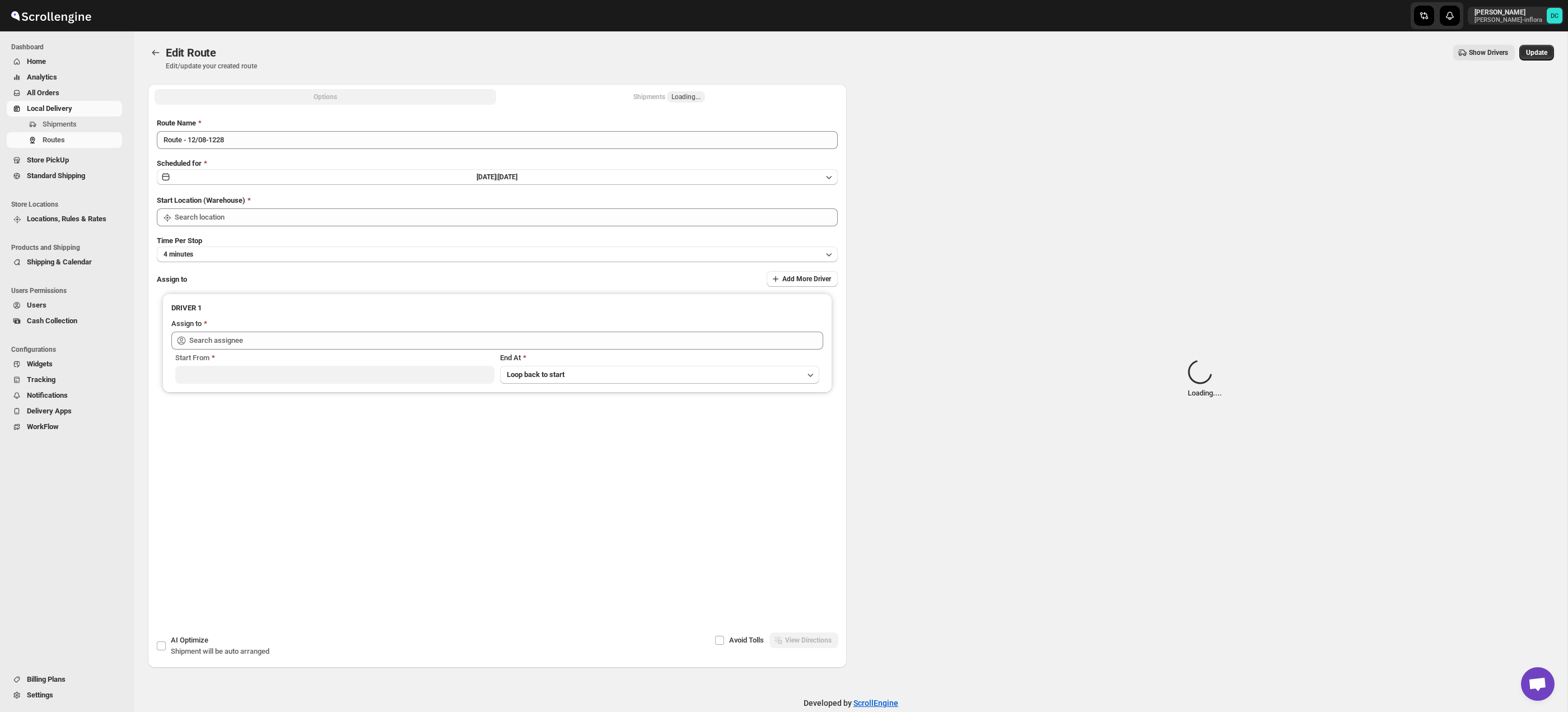
type input "Taller [PERSON_NAME] del [PERSON_NAME][GEOGRAPHIC_DATA]"
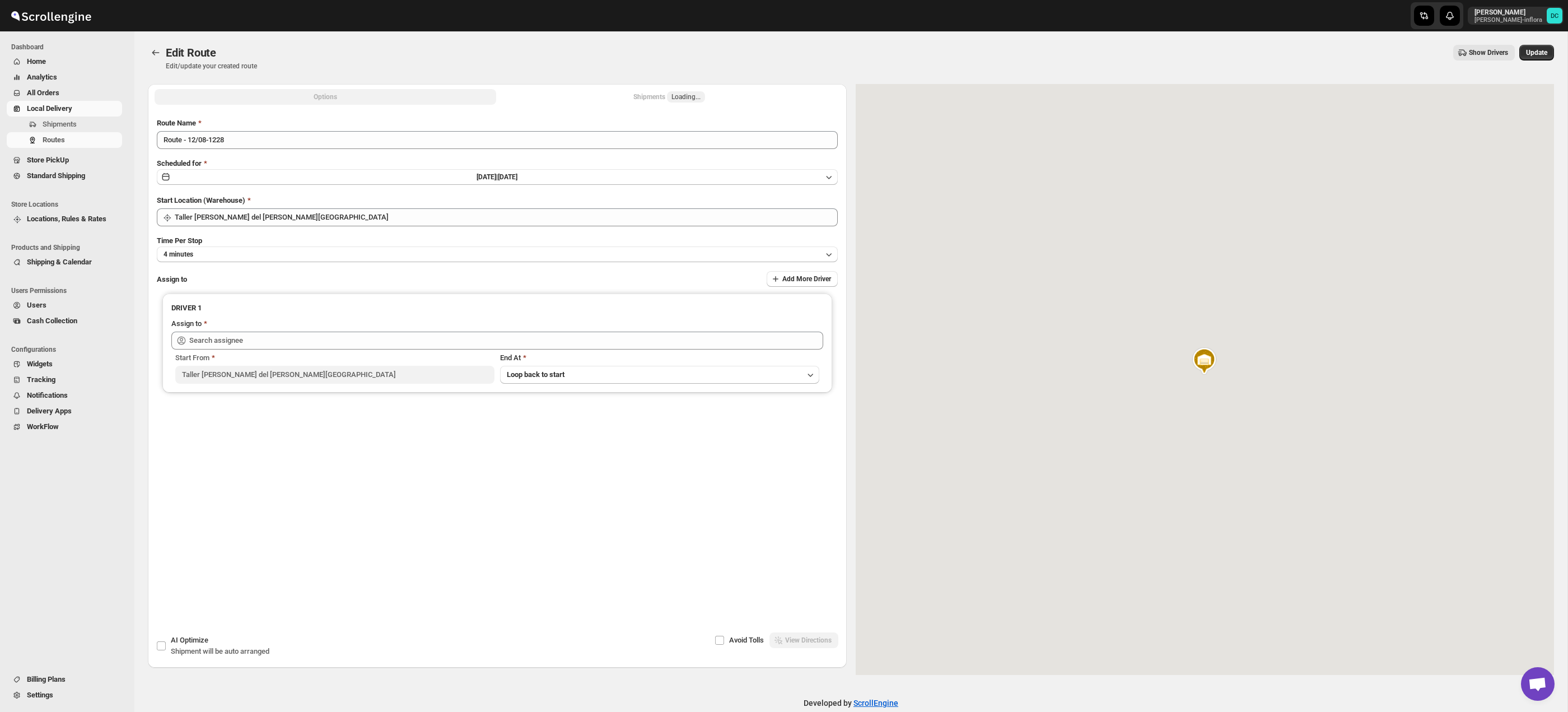
type input "[PERSON_NAME] ([PERSON_NAME][EMAIL_ADDRESS][DOMAIN_NAME])"
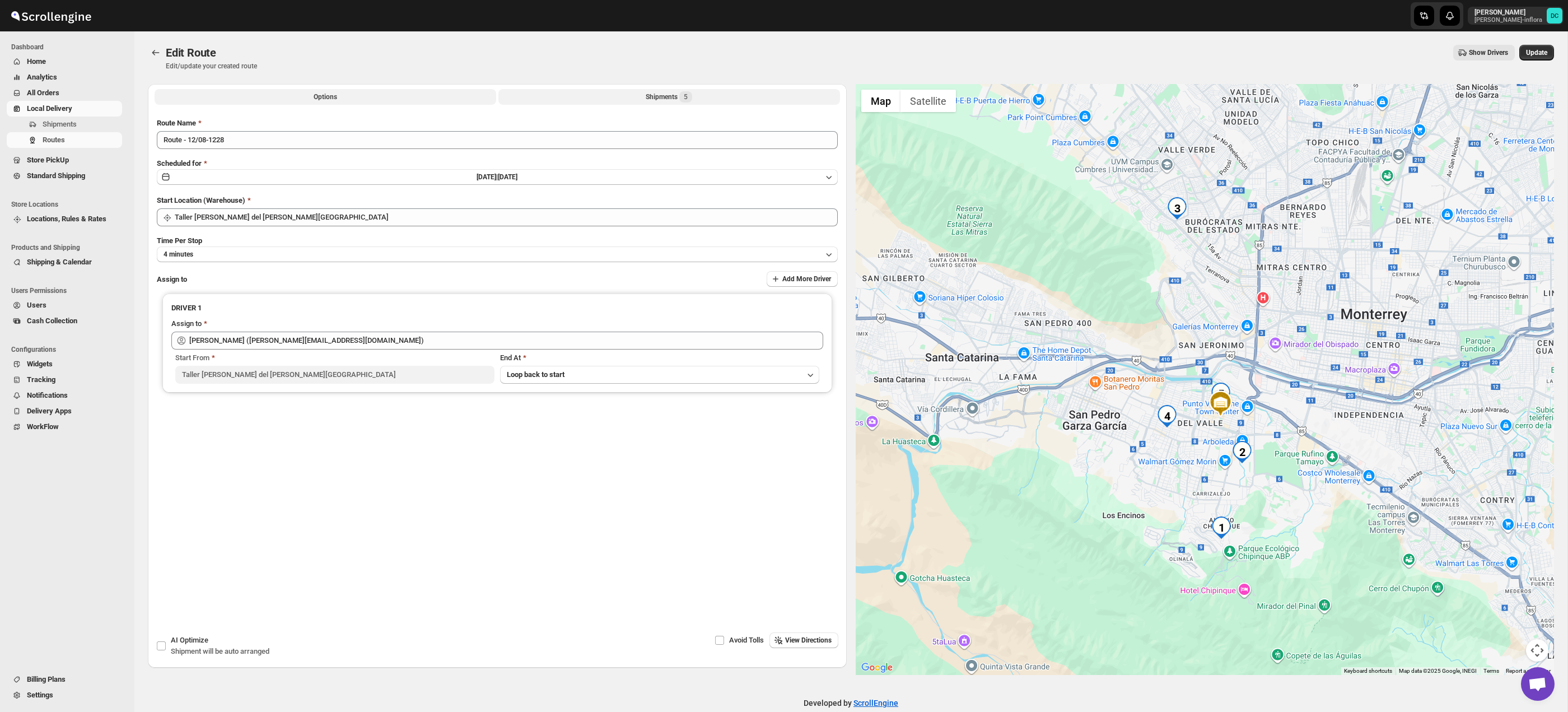
click at [666, 98] on div "Shipments 5" at bounding box center [669, 97] width 47 height 11
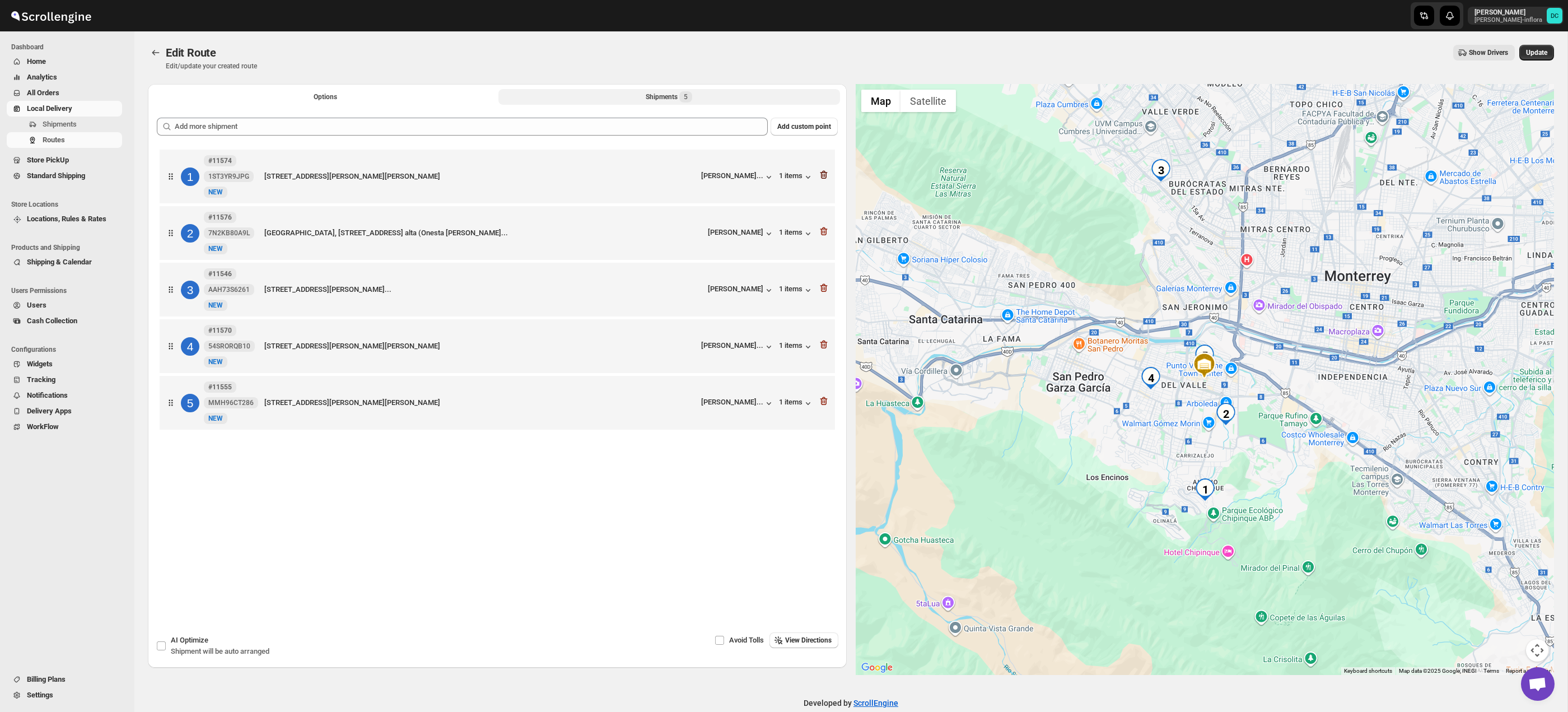
click at [822, 172] on icon "button" at bounding box center [823, 175] width 7 height 8
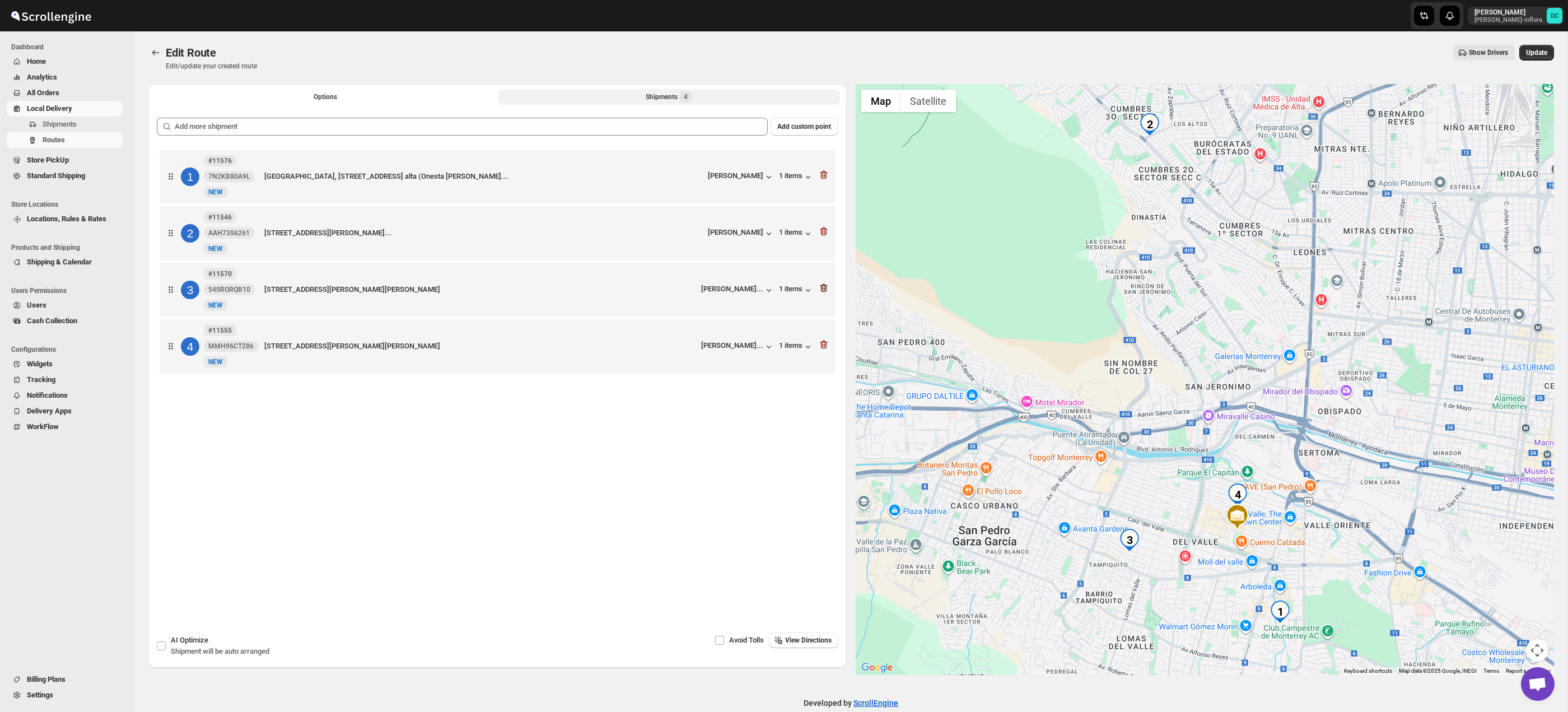
click at [822, 290] on icon "button" at bounding box center [824, 288] width 11 height 11
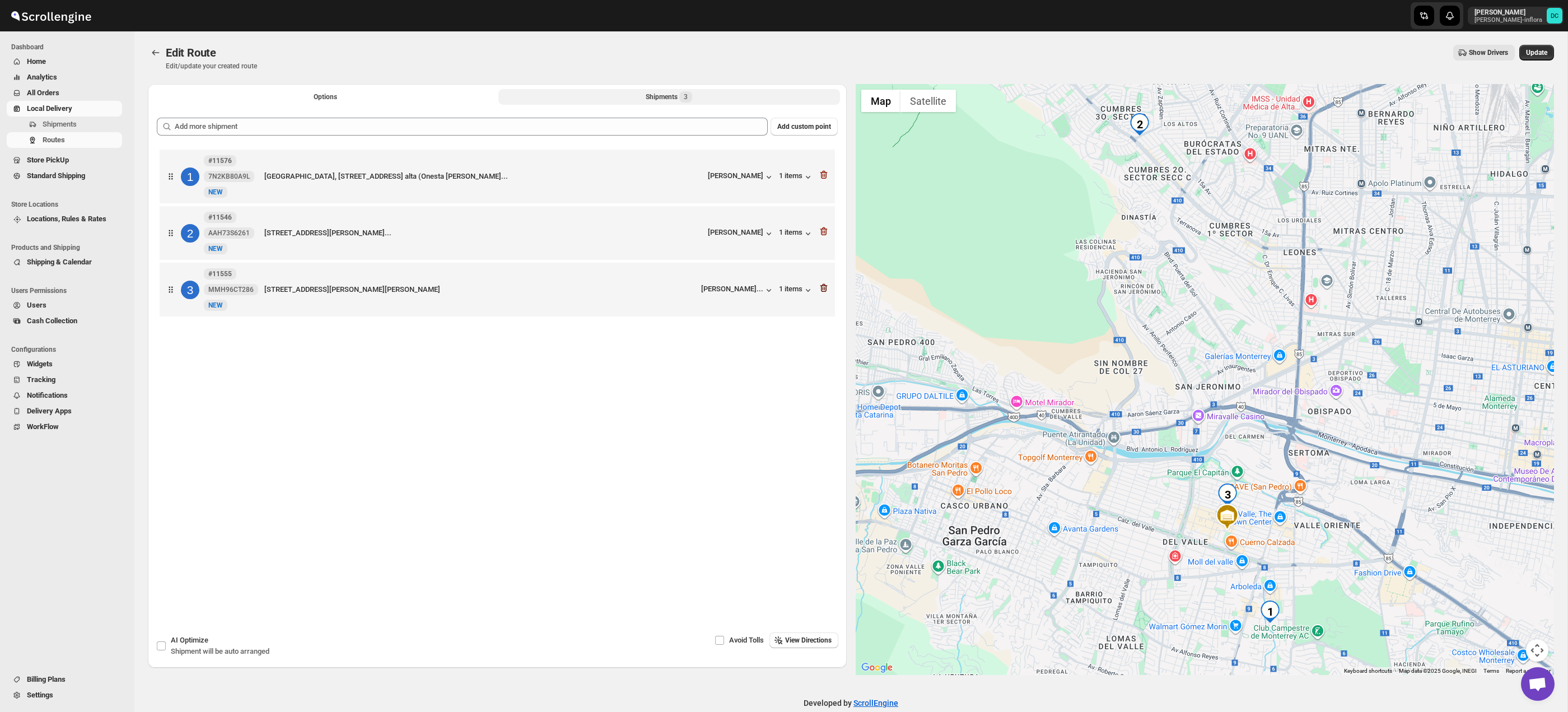
click at [821, 290] on icon "button" at bounding box center [823, 288] width 7 height 8
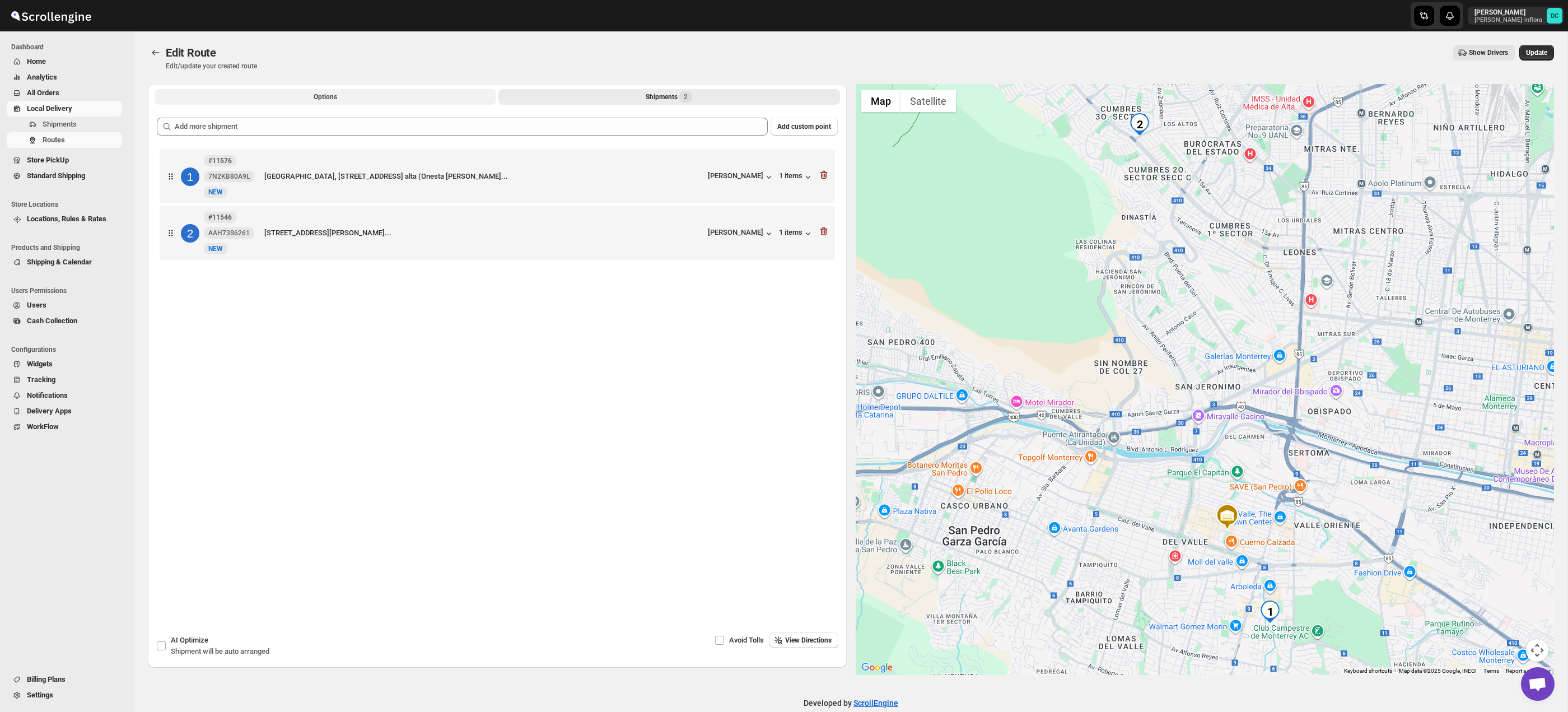
click at [373, 95] on button "Options" at bounding box center [325, 96] width 342 height 16
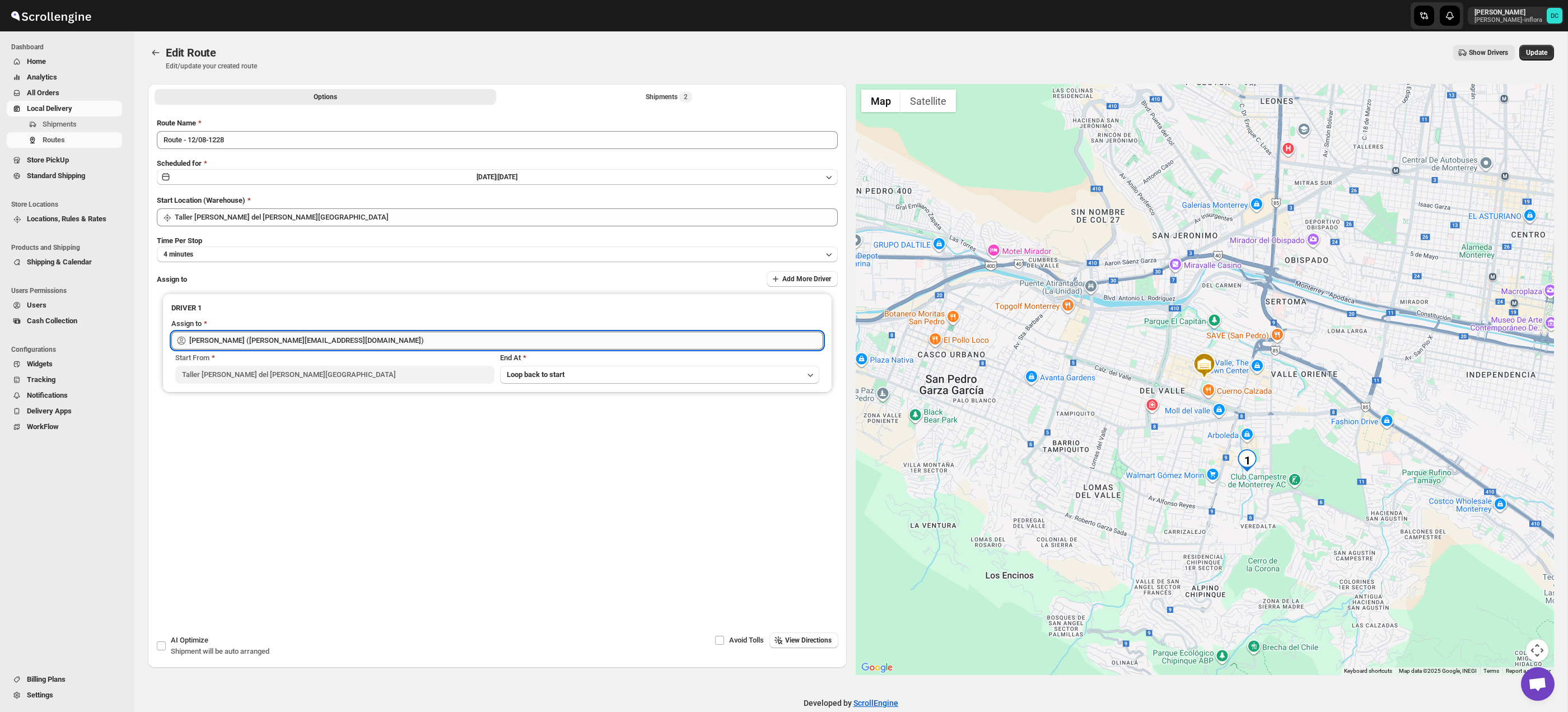
click at [305, 338] on input "[PERSON_NAME] ([PERSON_NAME][EMAIL_ADDRESS][DOMAIN_NAME])" at bounding box center [507, 341] width 634 height 18
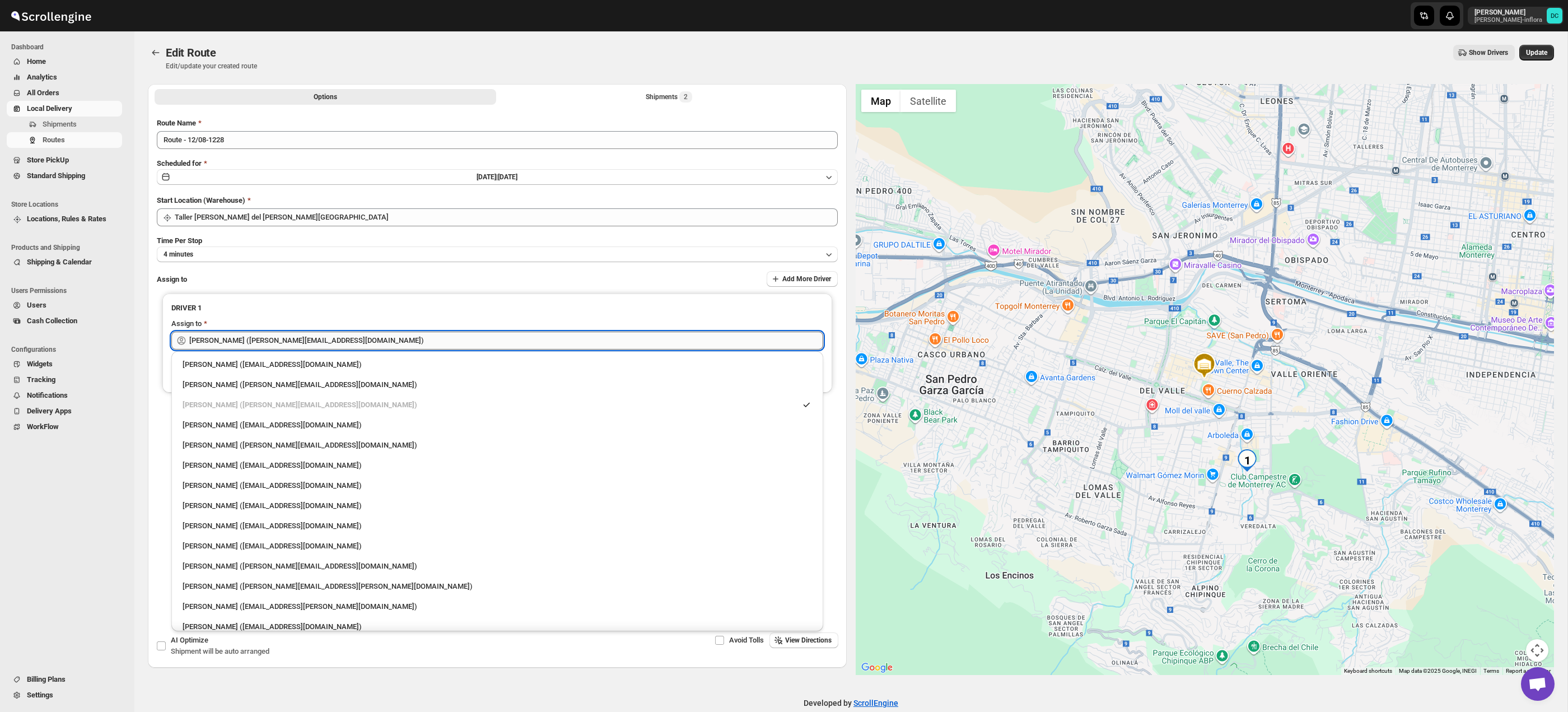
click at [305, 338] on input "[PERSON_NAME] ([PERSON_NAME][EMAIL_ADDRESS][DOMAIN_NAME])" at bounding box center [507, 341] width 634 height 18
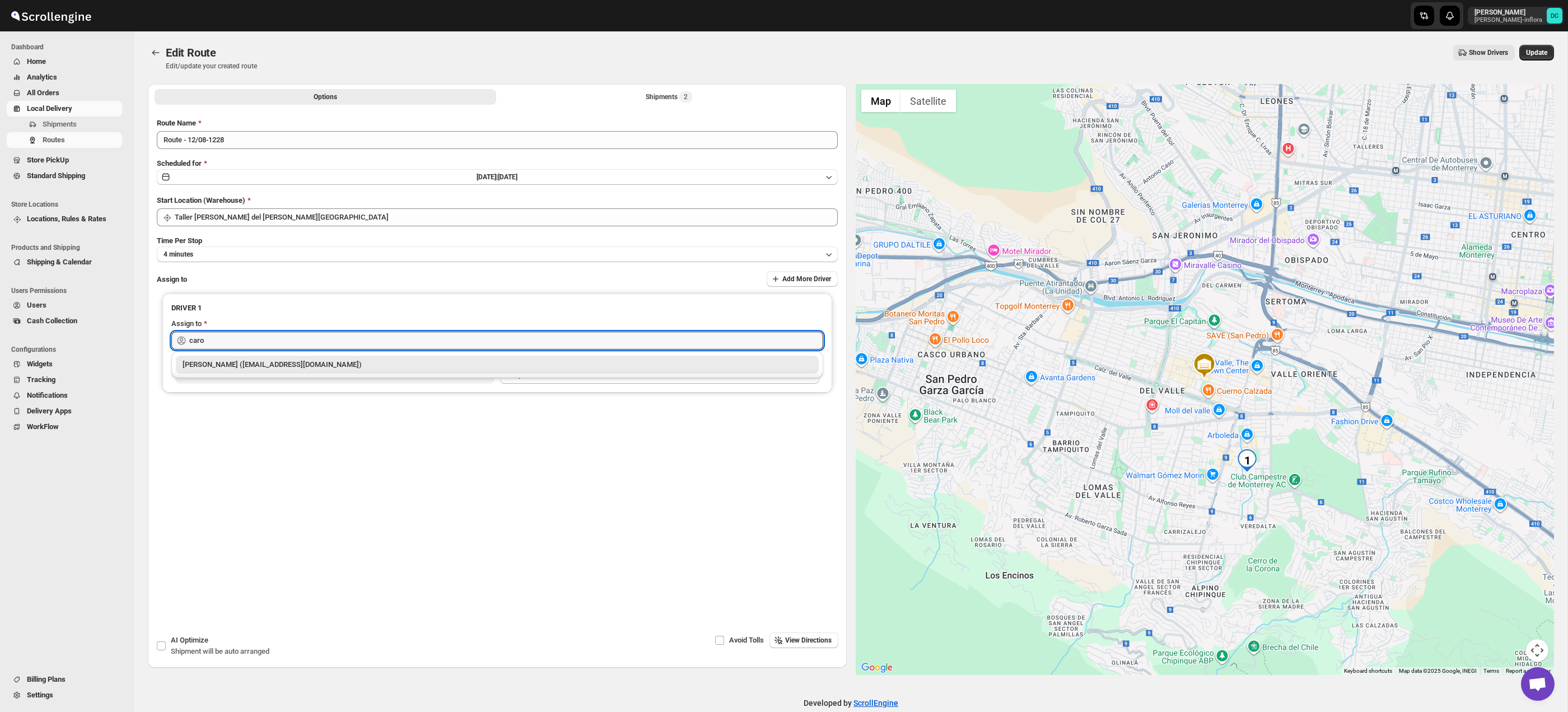
click at [285, 363] on div "[PERSON_NAME] ([EMAIL_ADDRESS][DOMAIN_NAME])" at bounding box center [497, 365] width 630 height 11
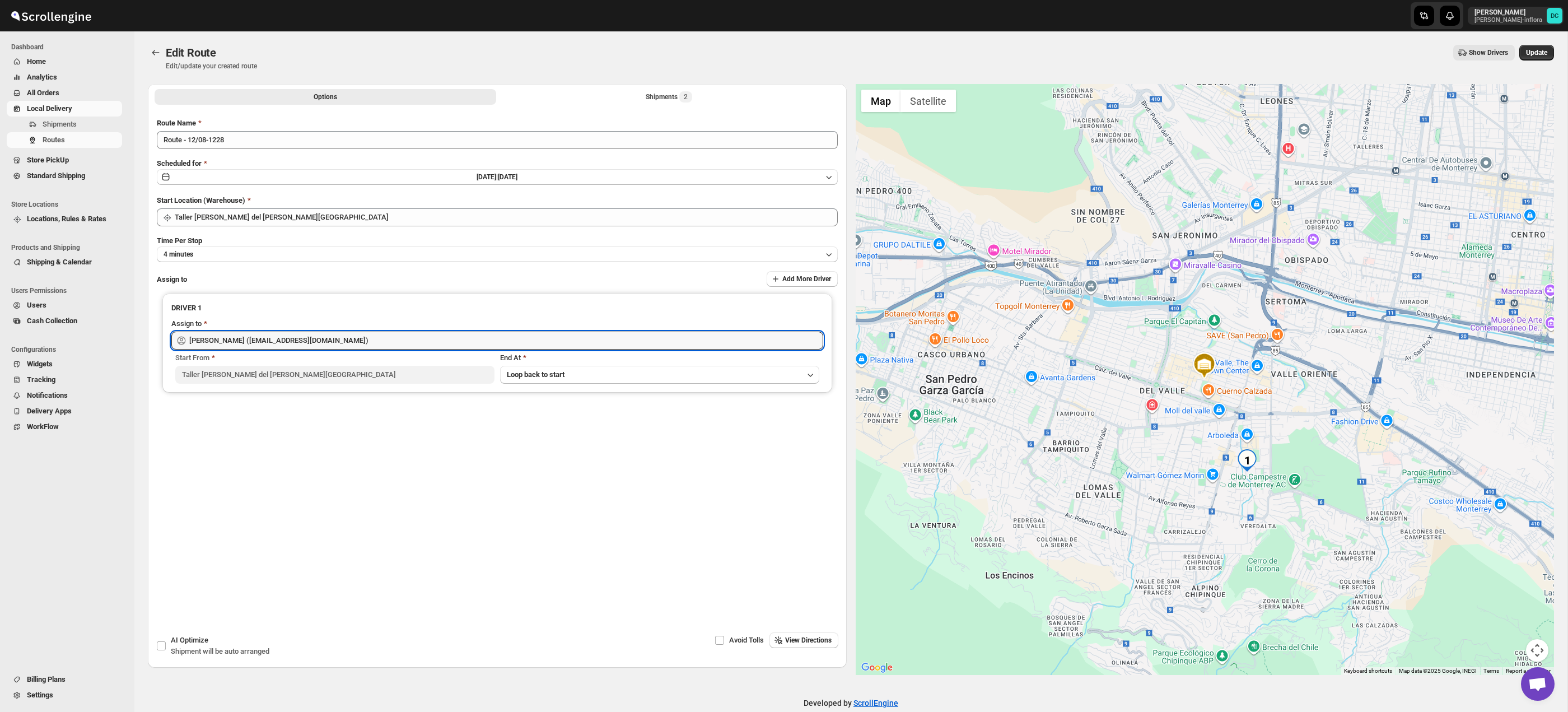
type input "[PERSON_NAME] ([EMAIL_ADDRESS][DOMAIN_NAME])"
click at [1533, 55] on span "Update" at bounding box center [1537, 53] width 21 height 9
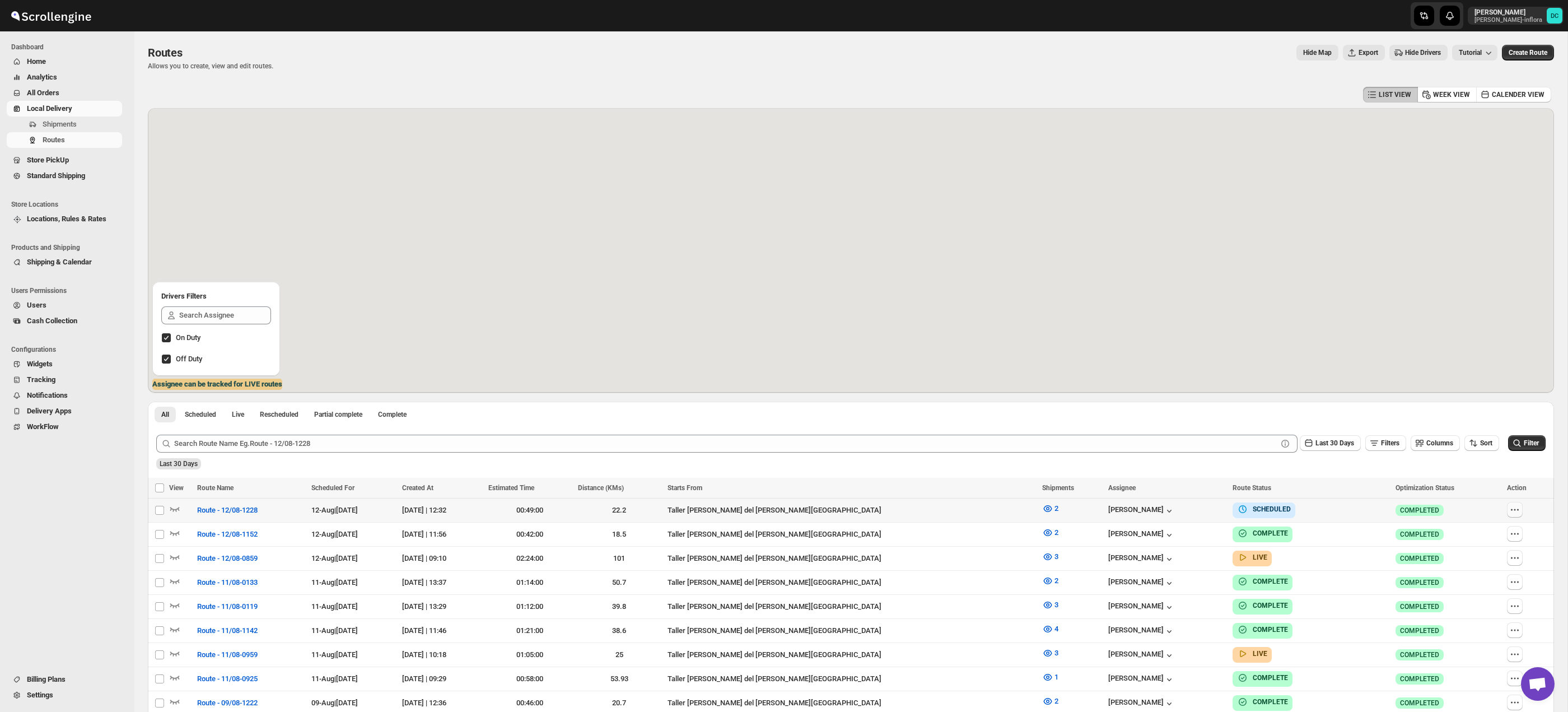
click at [1507, 505] on button "button" at bounding box center [1515, 509] width 16 height 16
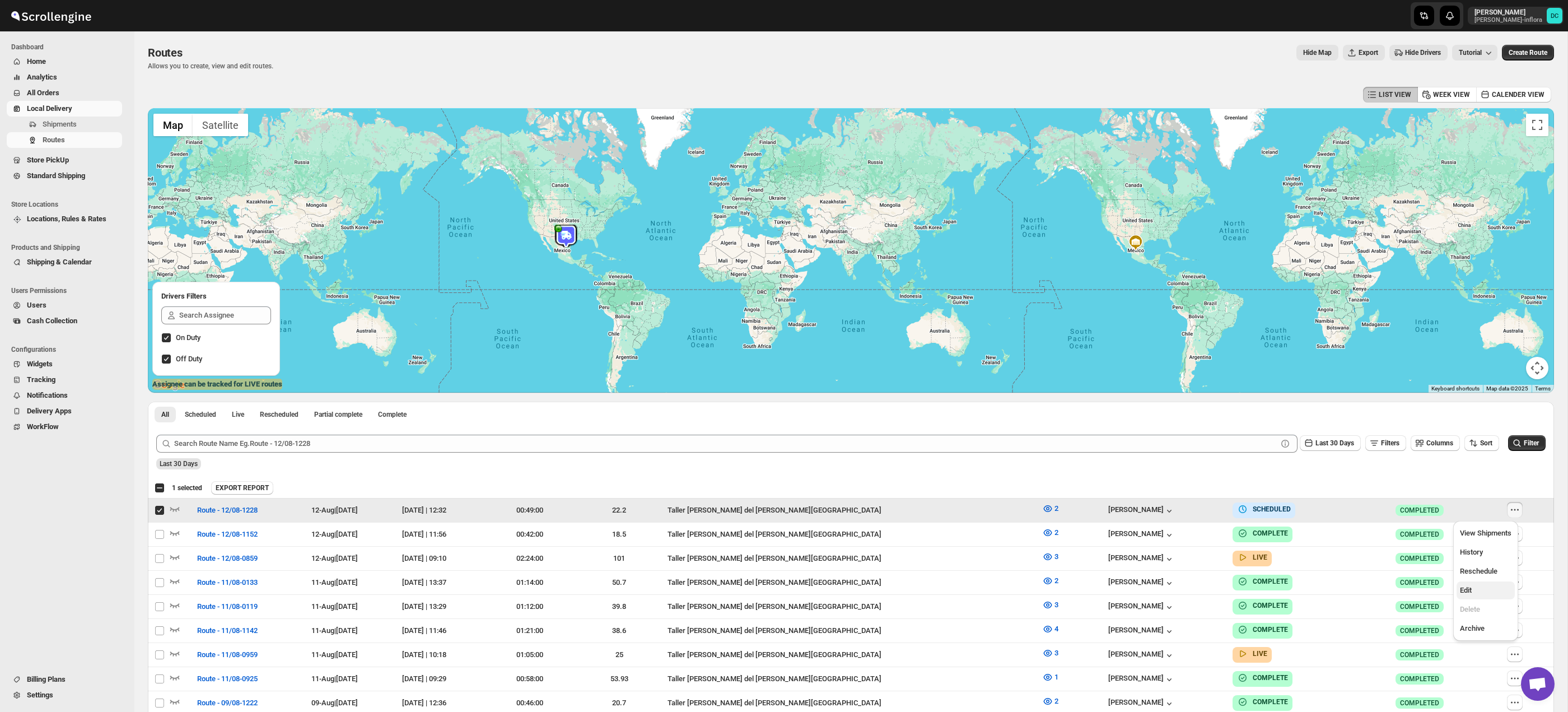
click at [1479, 595] on span "Edit" at bounding box center [1485, 590] width 52 height 11
checkbox input "false"
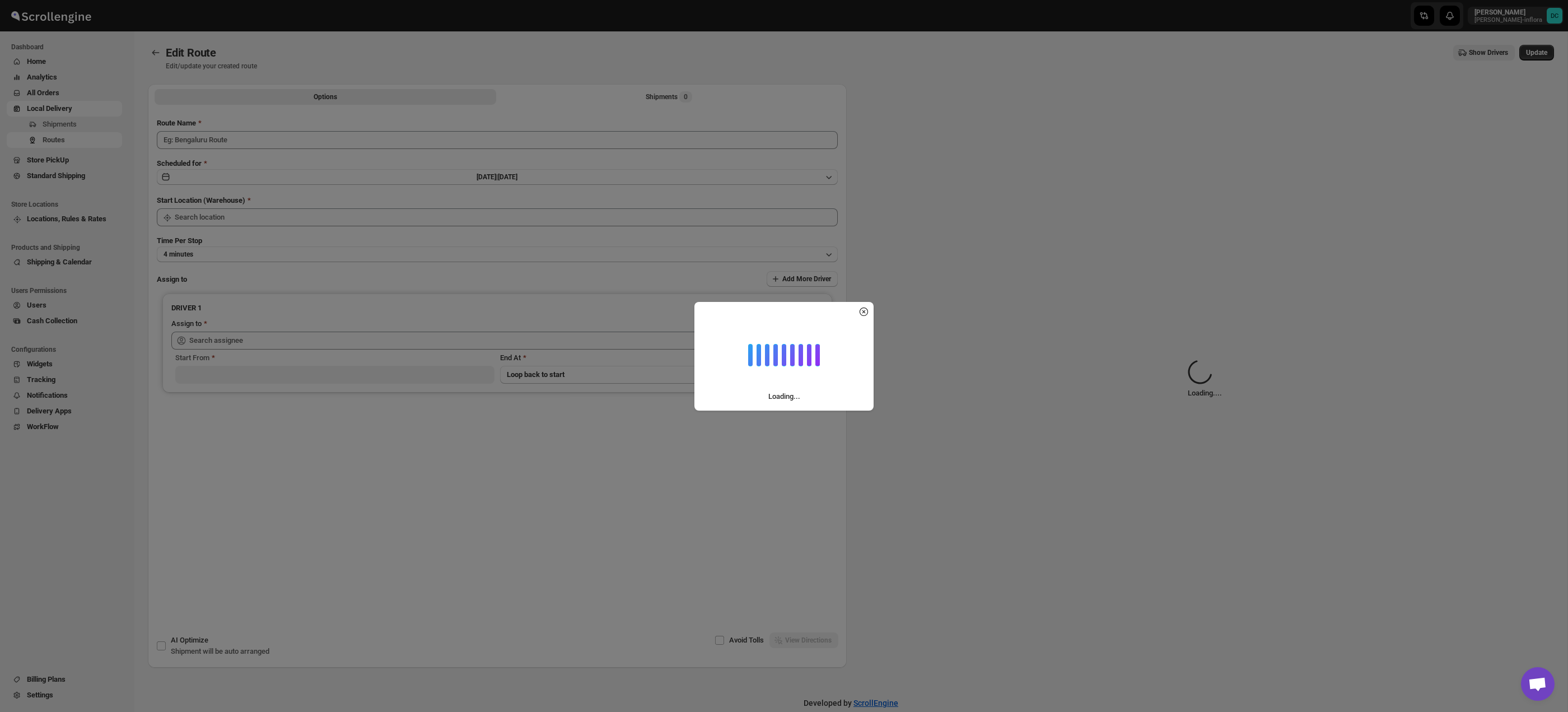
type input "Route - 12/08-1228"
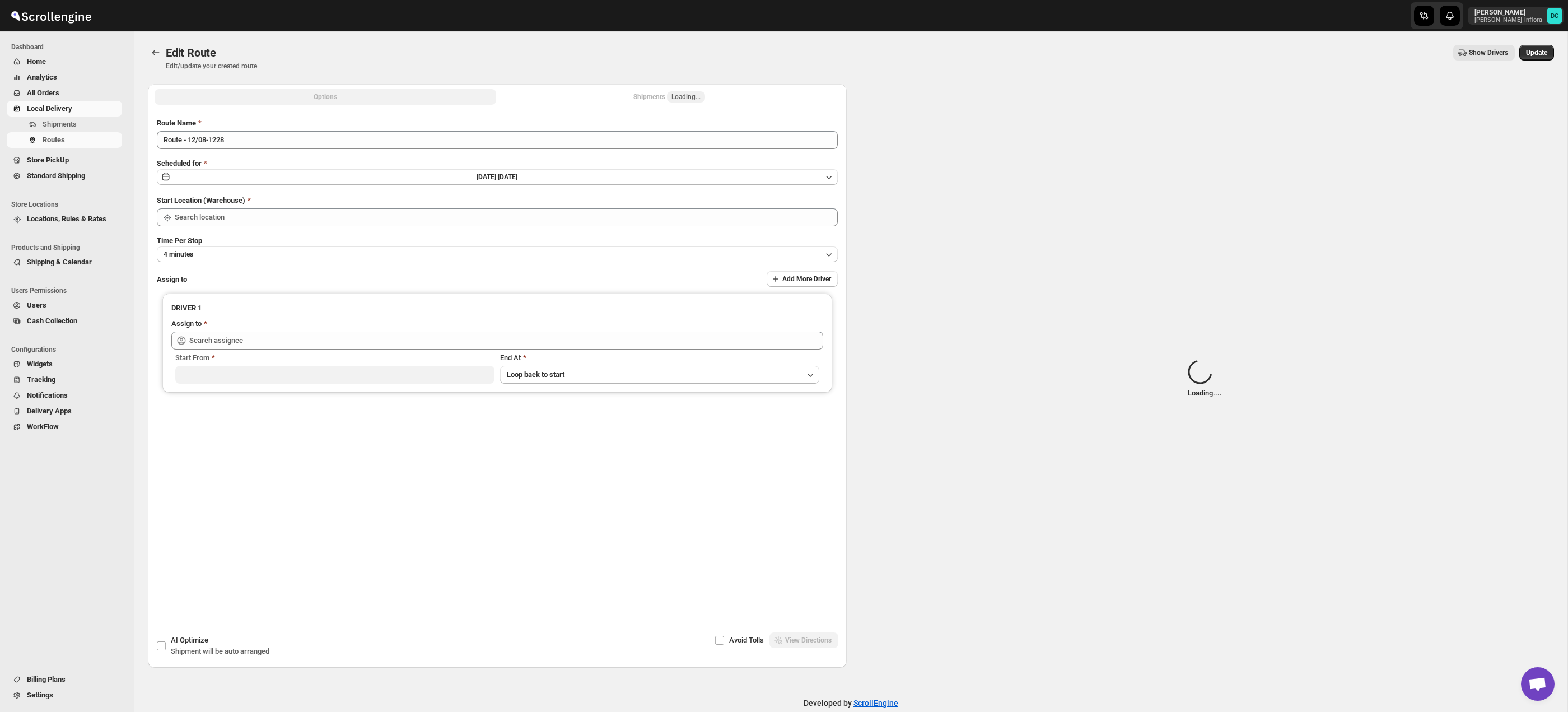
type input "Taller [PERSON_NAME] del [PERSON_NAME][GEOGRAPHIC_DATA]"
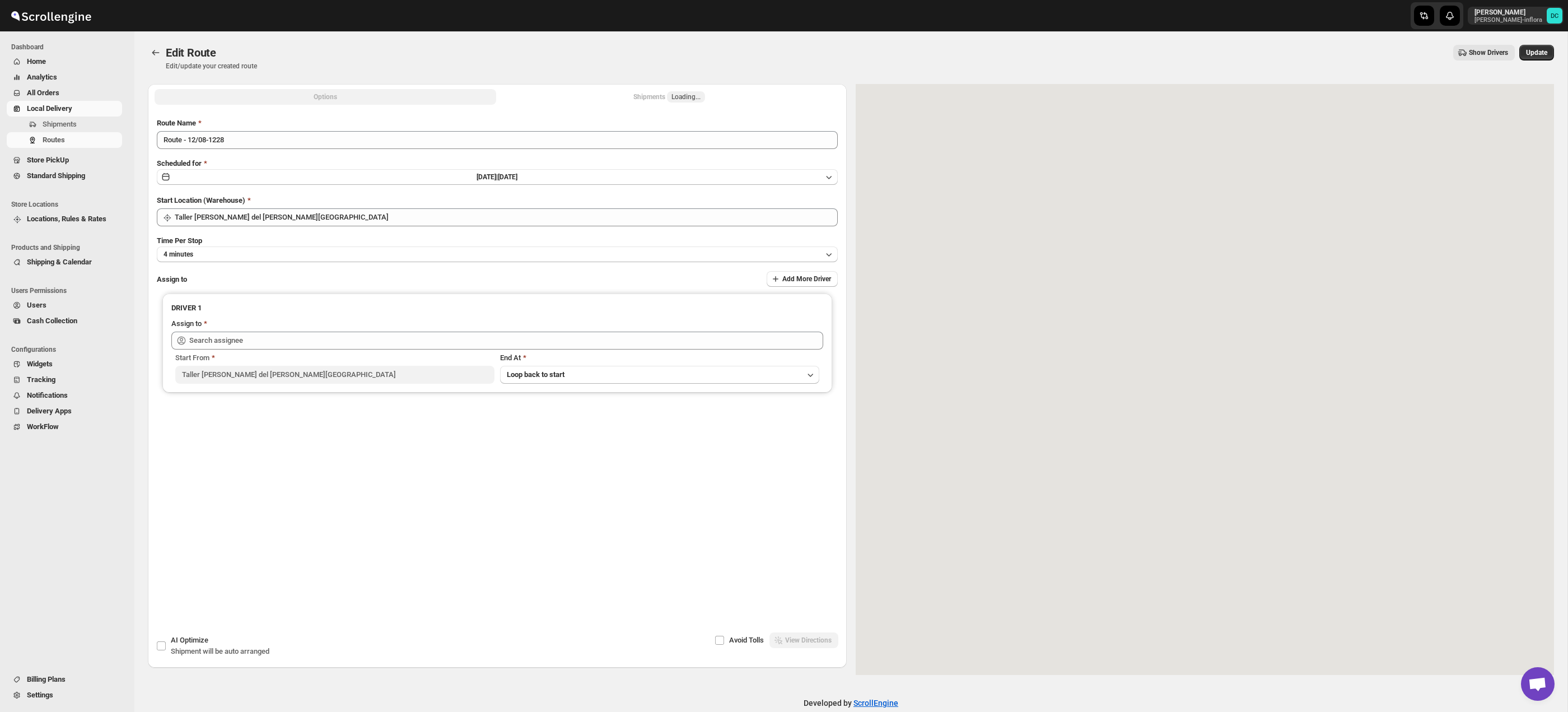
type input "[PERSON_NAME] ([EMAIL_ADDRESS][DOMAIN_NAME])"
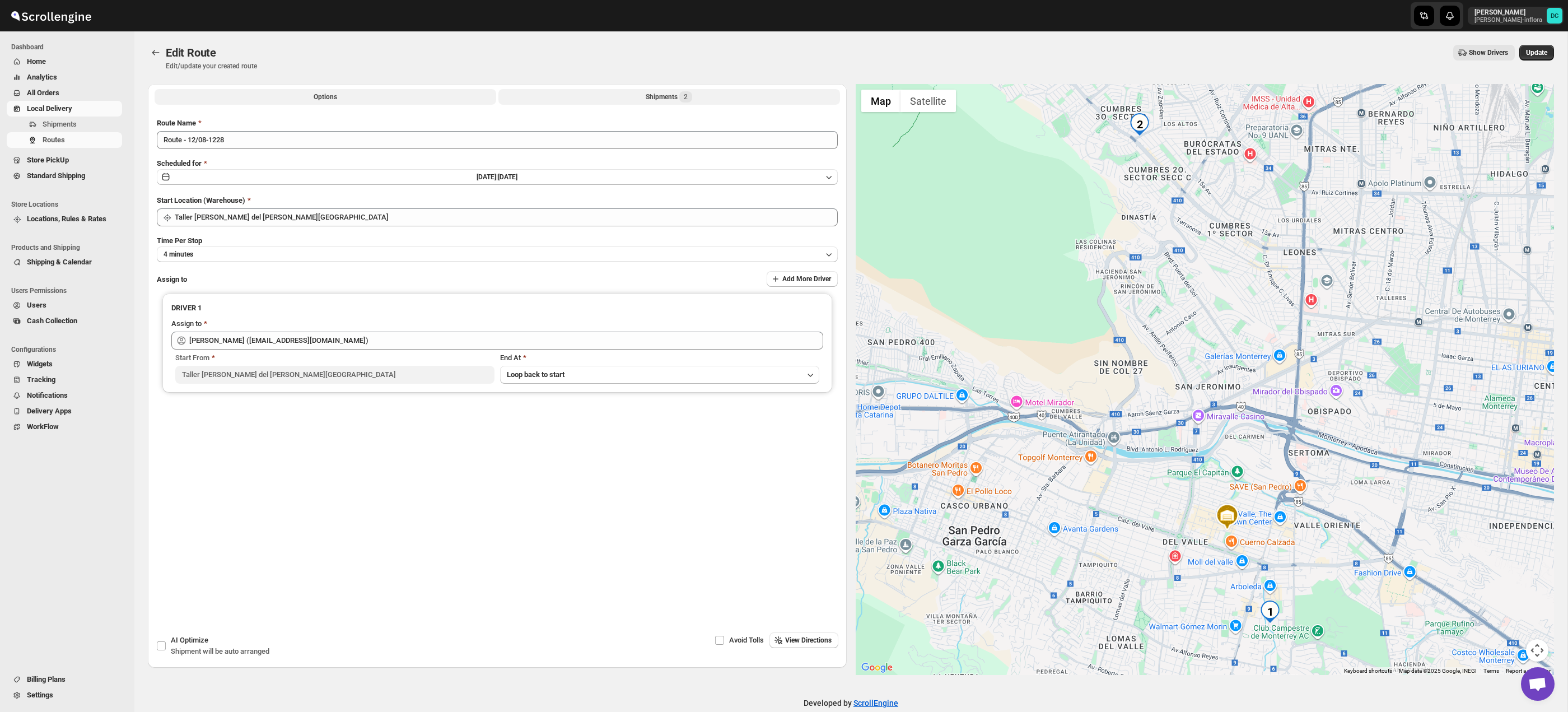
click at [669, 99] on div "Shipments 2" at bounding box center [669, 97] width 47 height 11
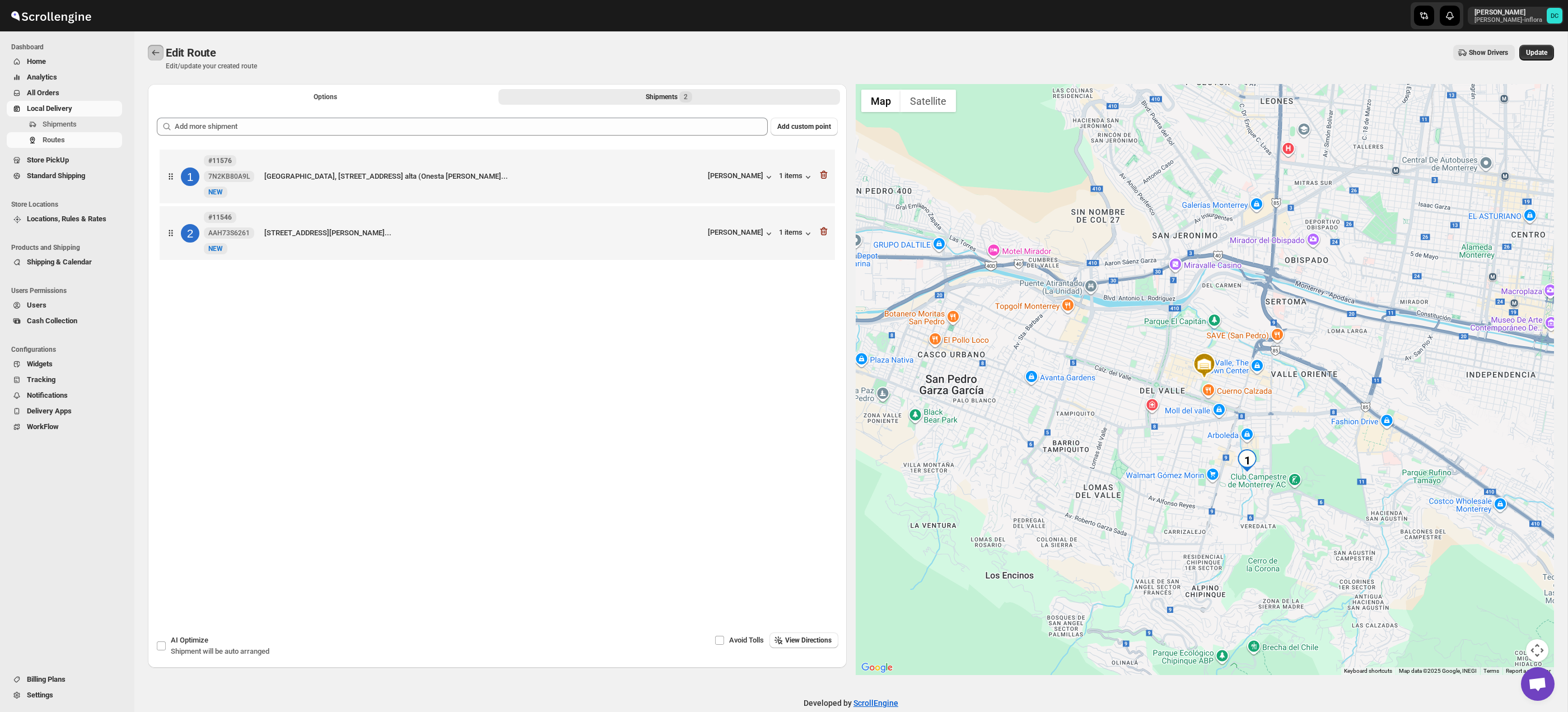
click at [159, 51] on icon "Routes" at bounding box center [156, 53] width 11 height 11
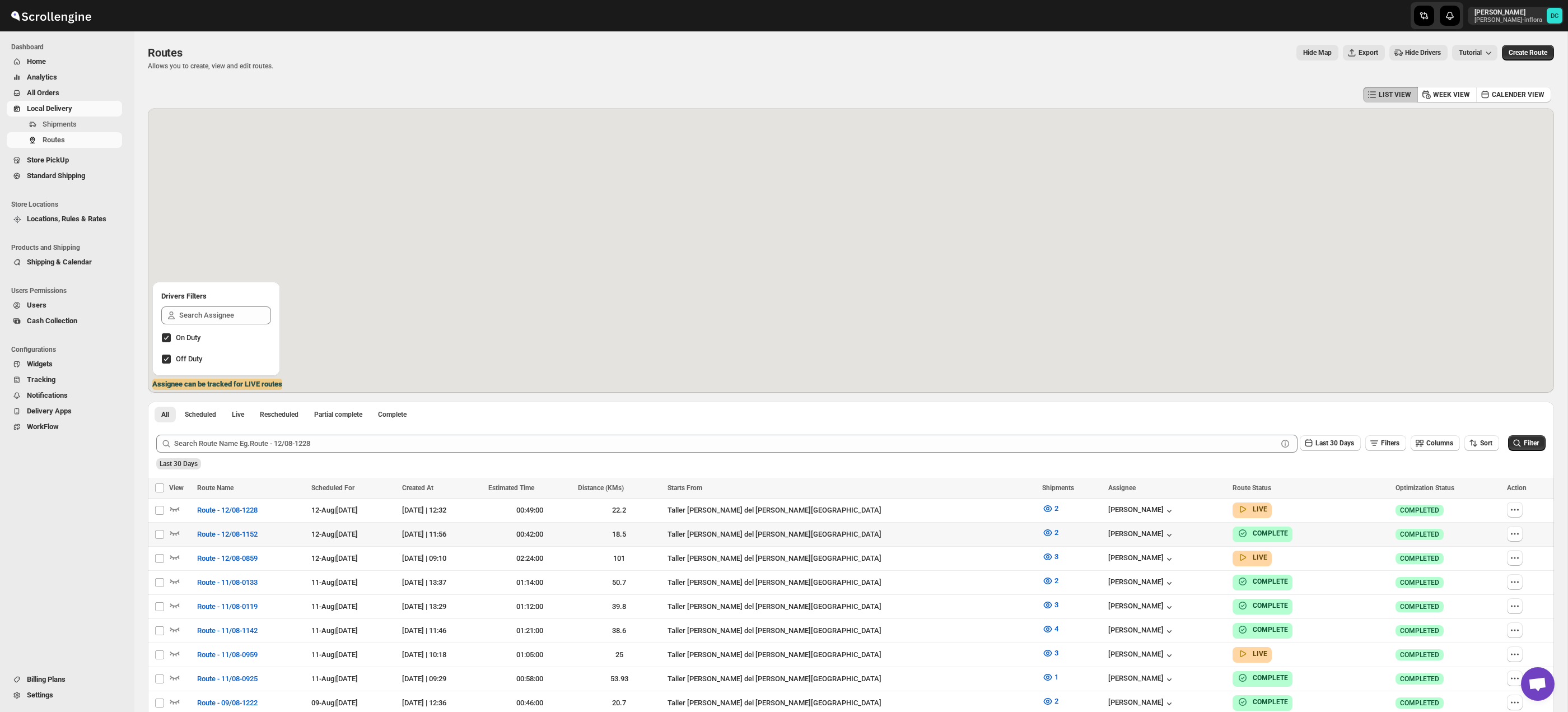
click at [1515, 511] on icon "button" at bounding box center [1515, 510] width 11 height 11
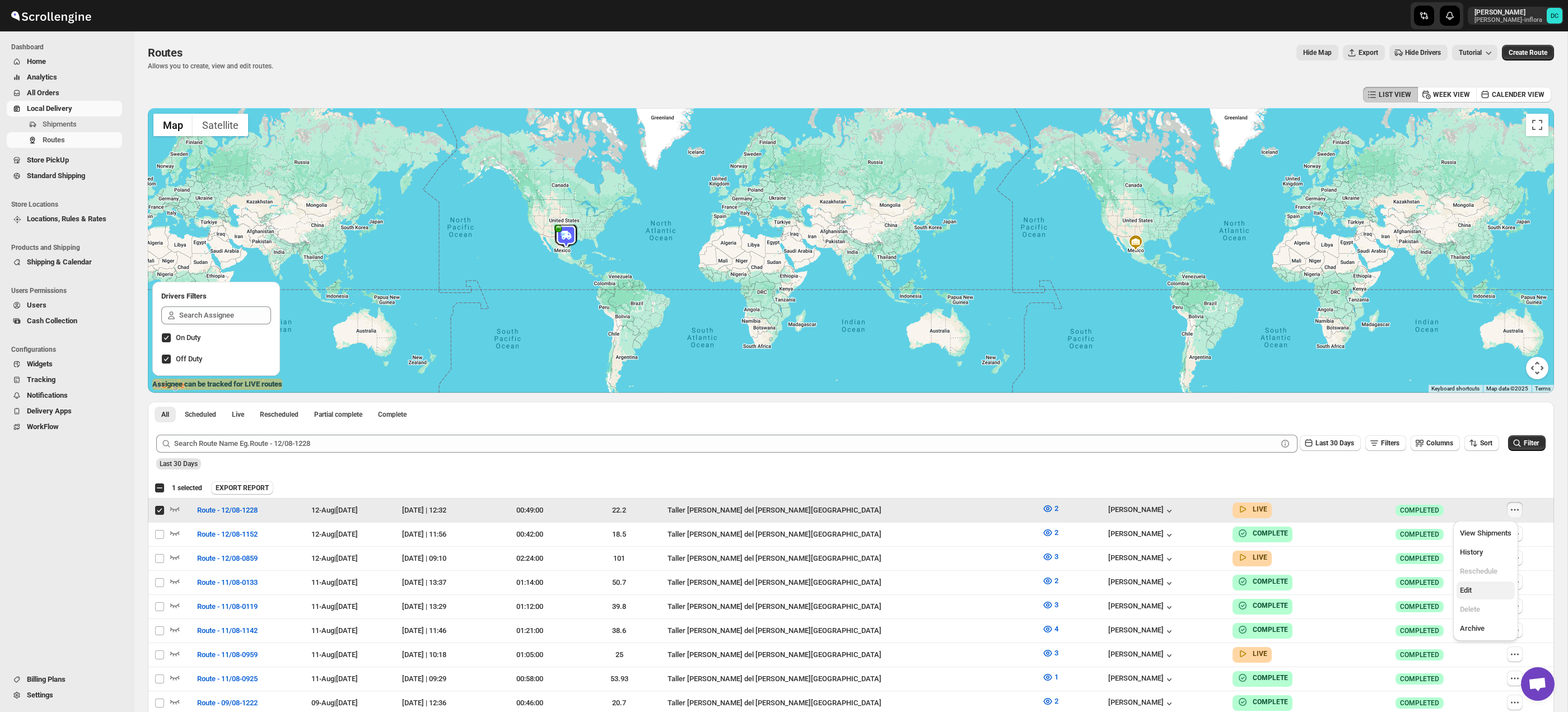
click at [1483, 586] on span "Edit" at bounding box center [1485, 590] width 52 height 11
checkbox input "false"
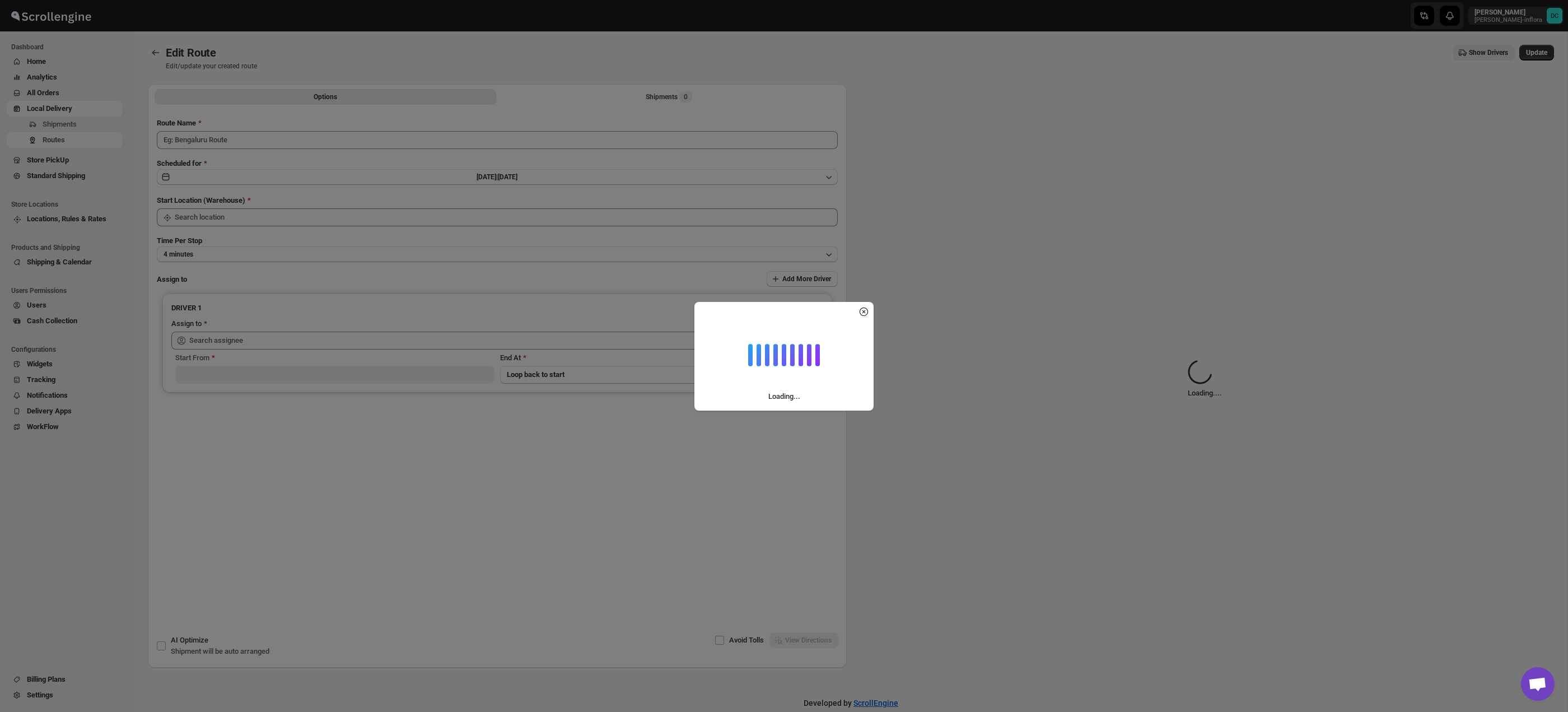
type input "Route - 12/08-1228"
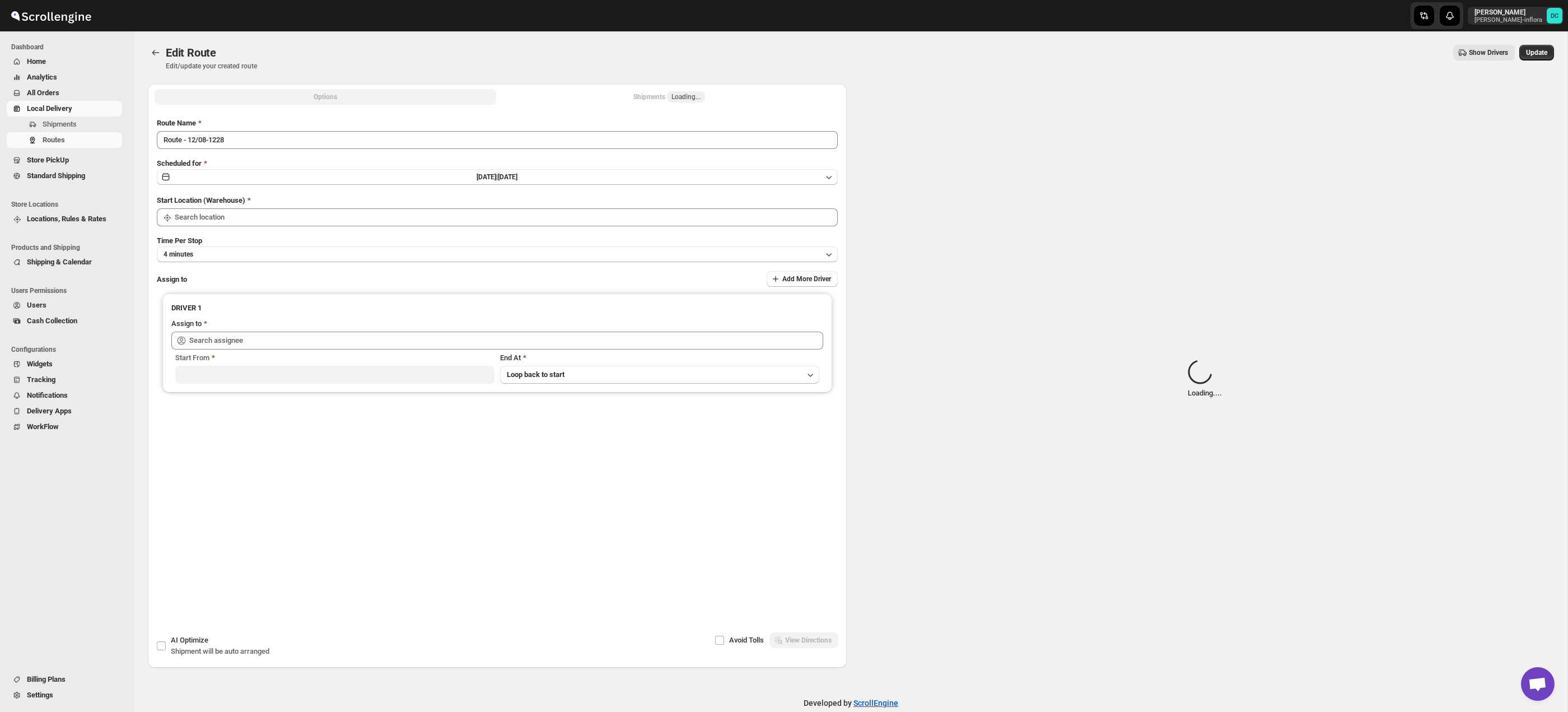
type input "Taller [PERSON_NAME] del [PERSON_NAME][GEOGRAPHIC_DATA]"
type input "[PERSON_NAME] ([EMAIL_ADDRESS][DOMAIN_NAME])"
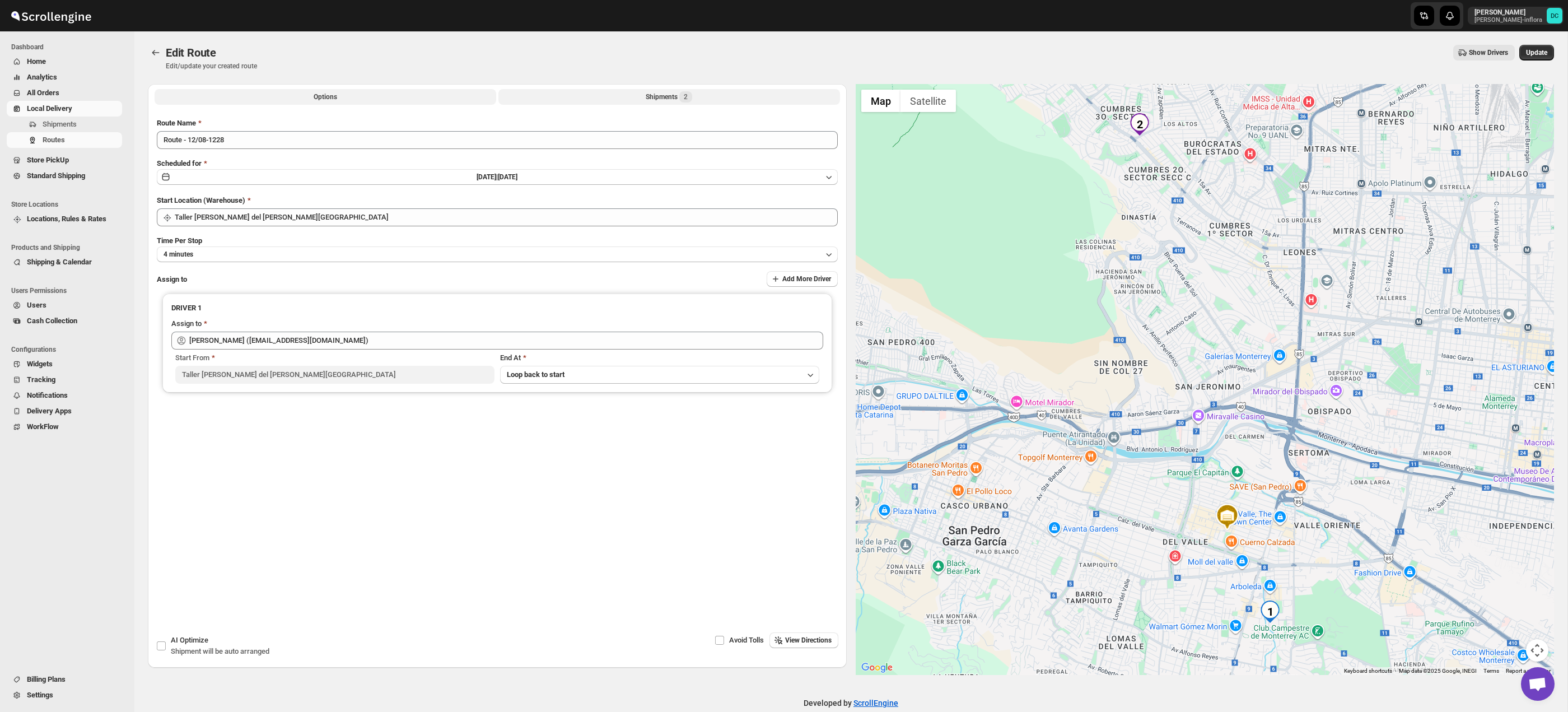
drag, startPoint x: 744, startPoint y: 98, endPoint x: 753, endPoint y: 103, distance: 10.3
click at [745, 98] on button "Shipments 2" at bounding box center [669, 96] width 342 height 16
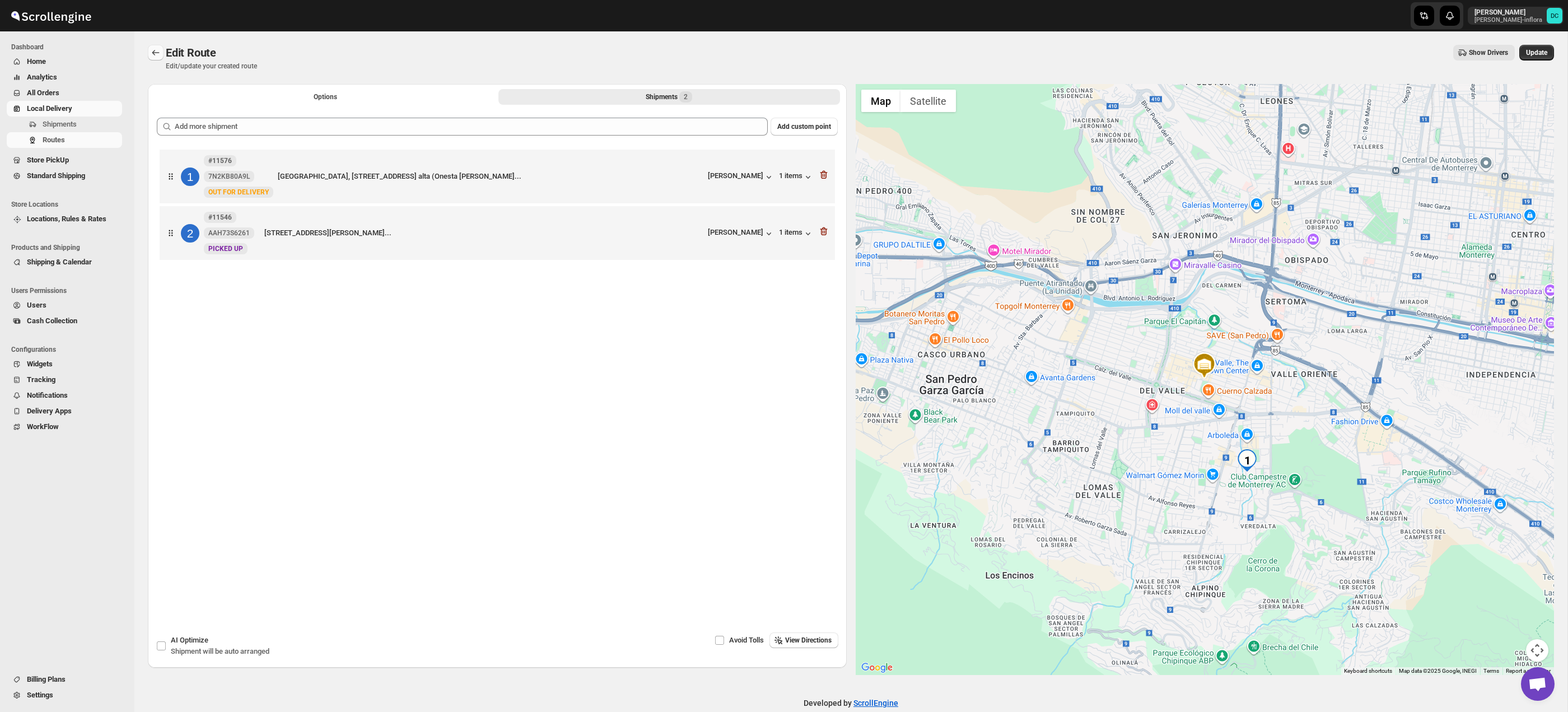
click at [156, 50] on icon "Routes" at bounding box center [156, 53] width 11 height 11
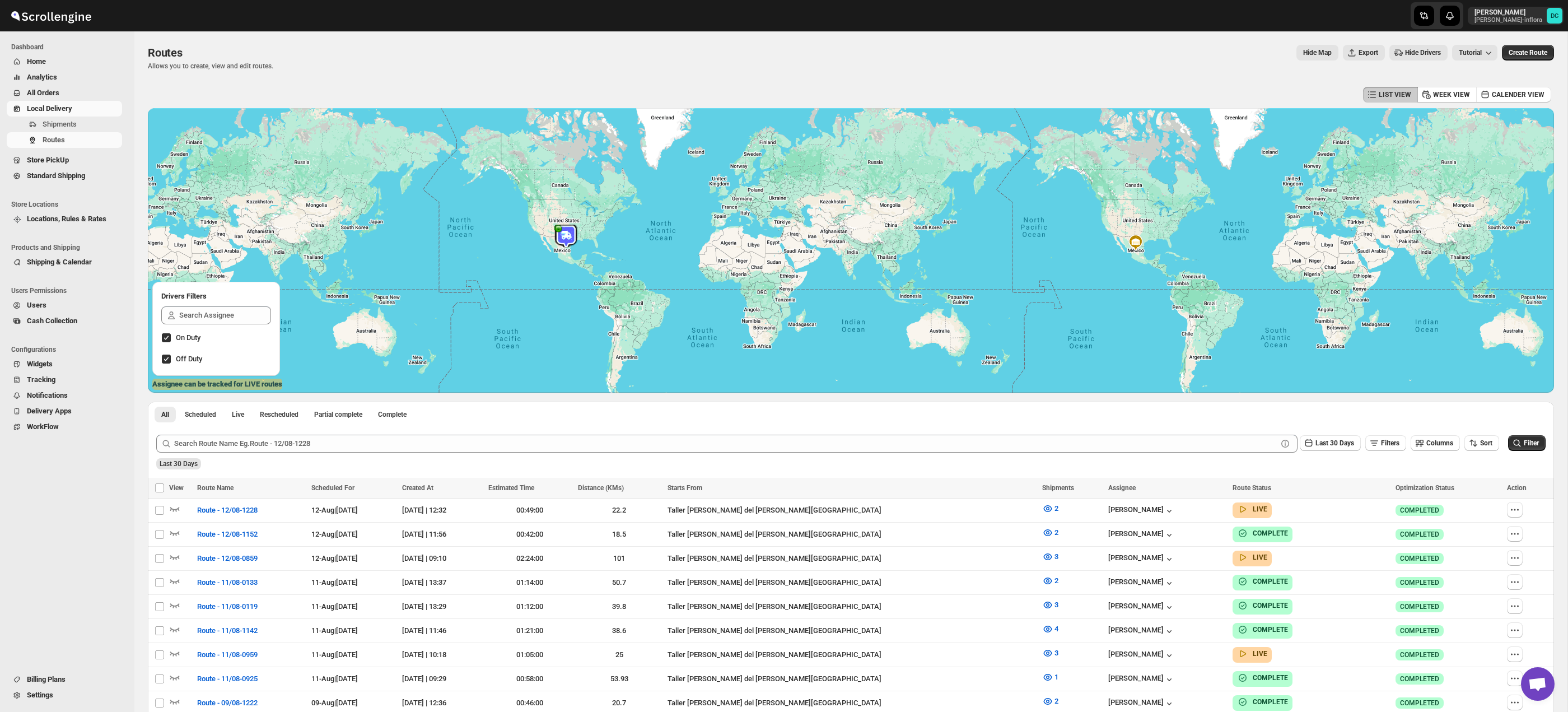
click at [59, 94] on span "All Orders" at bounding box center [44, 93] width 33 height 8
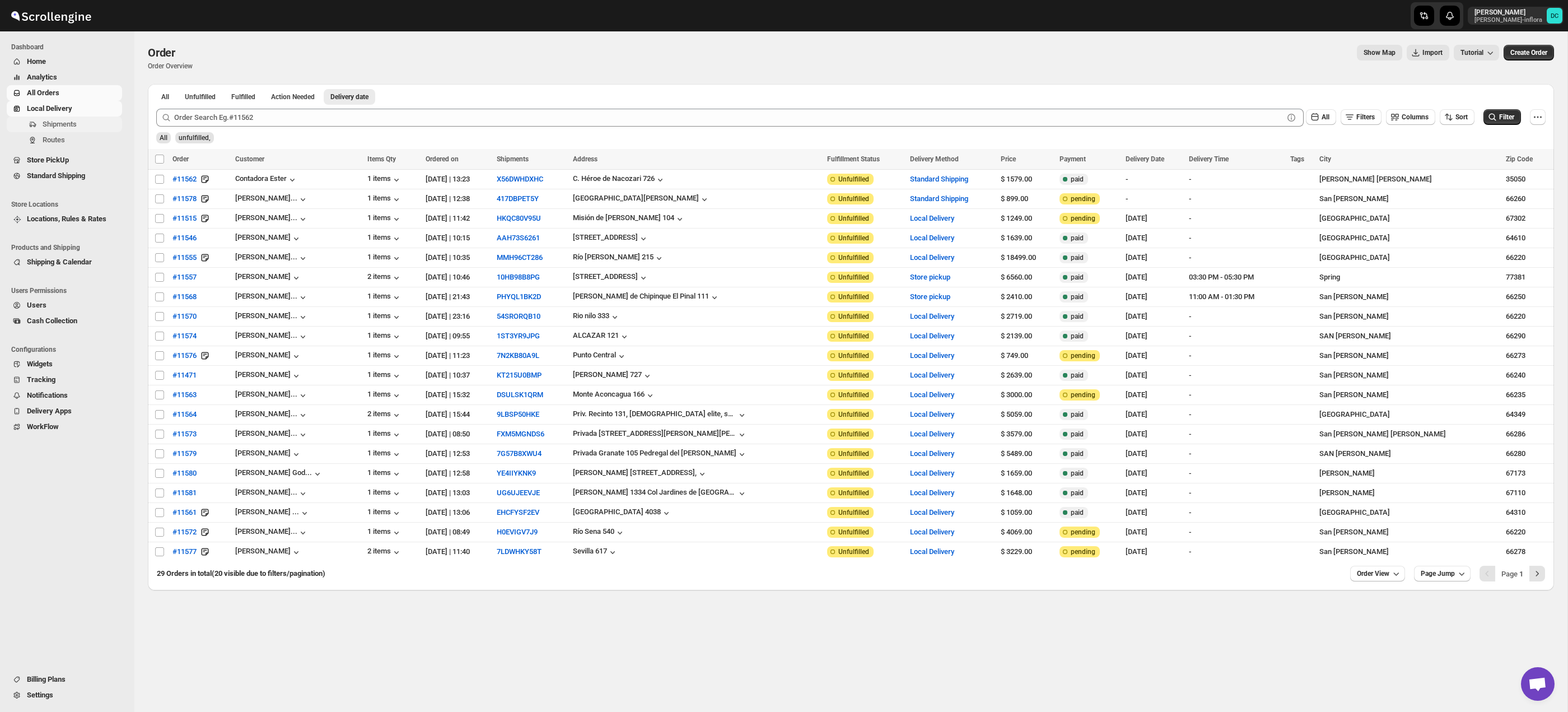
click at [71, 122] on span "Shipments" at bounding box center [60, 124] width 34 height 8
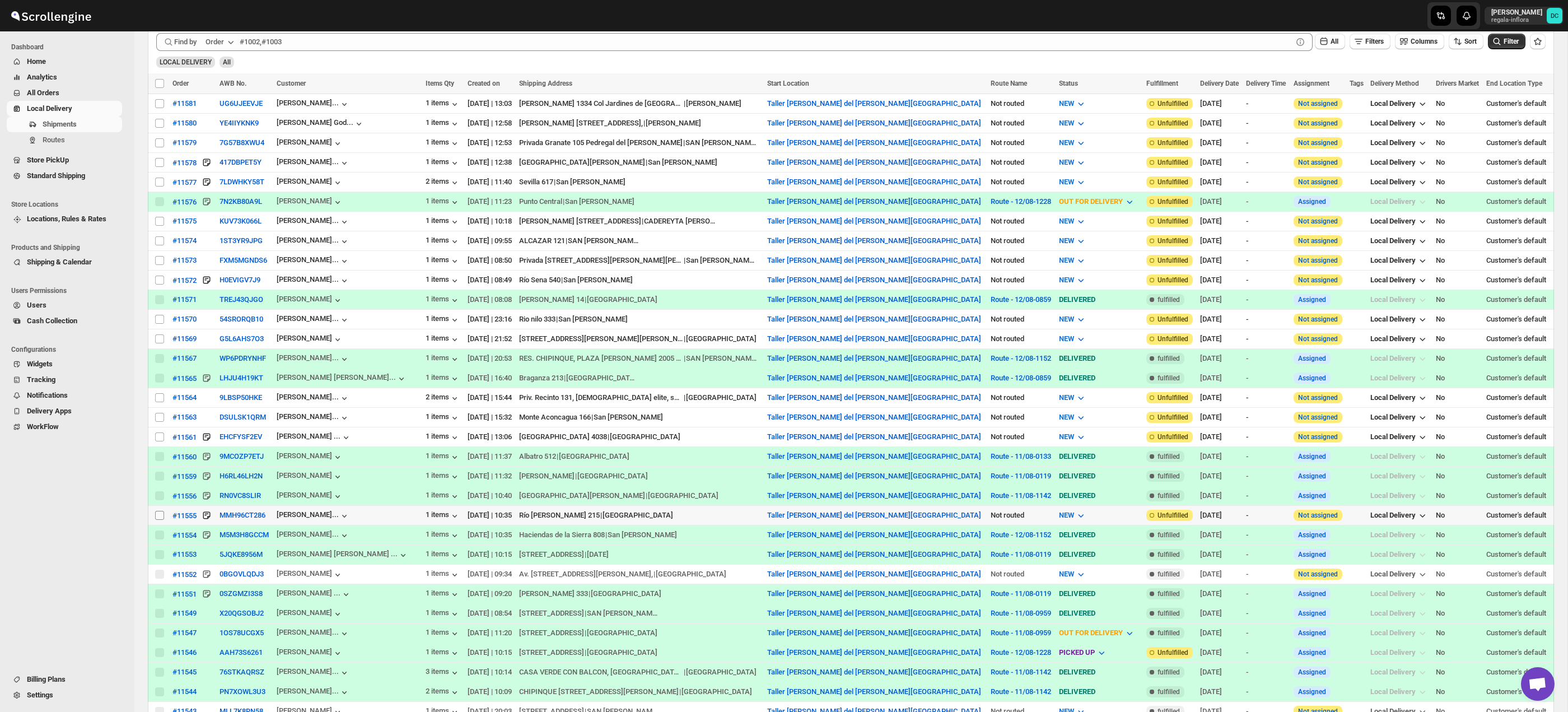
scroll to position [304, 0]
drag, startPoint x: 160, startPoint y: 516, endPoint x: 339, endPoint y: 452, distance: 190.1
click at [160, 516] on input "Select shipment" at bounding box center [159, 515] width 9 height 9
checkbox input "true"
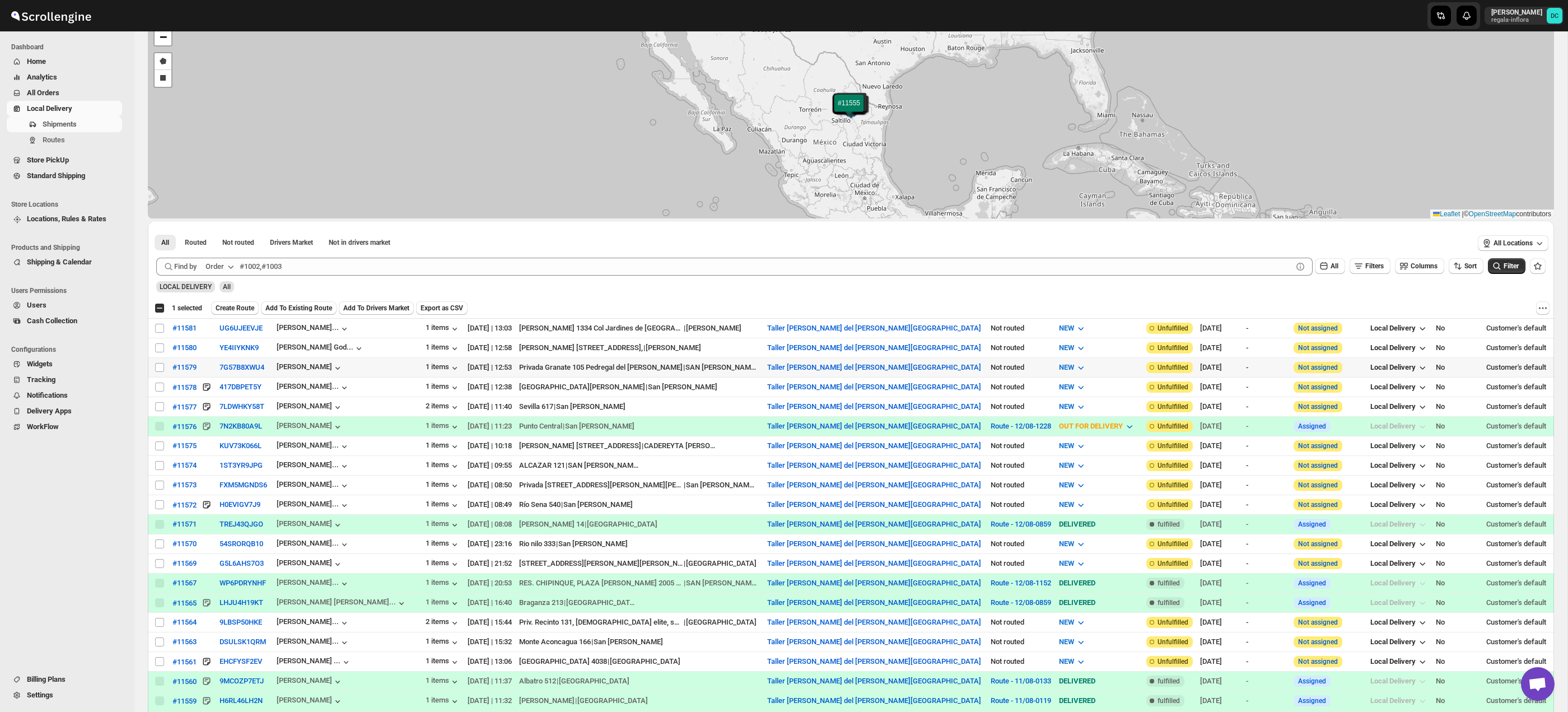
scroll to position [0, 0]
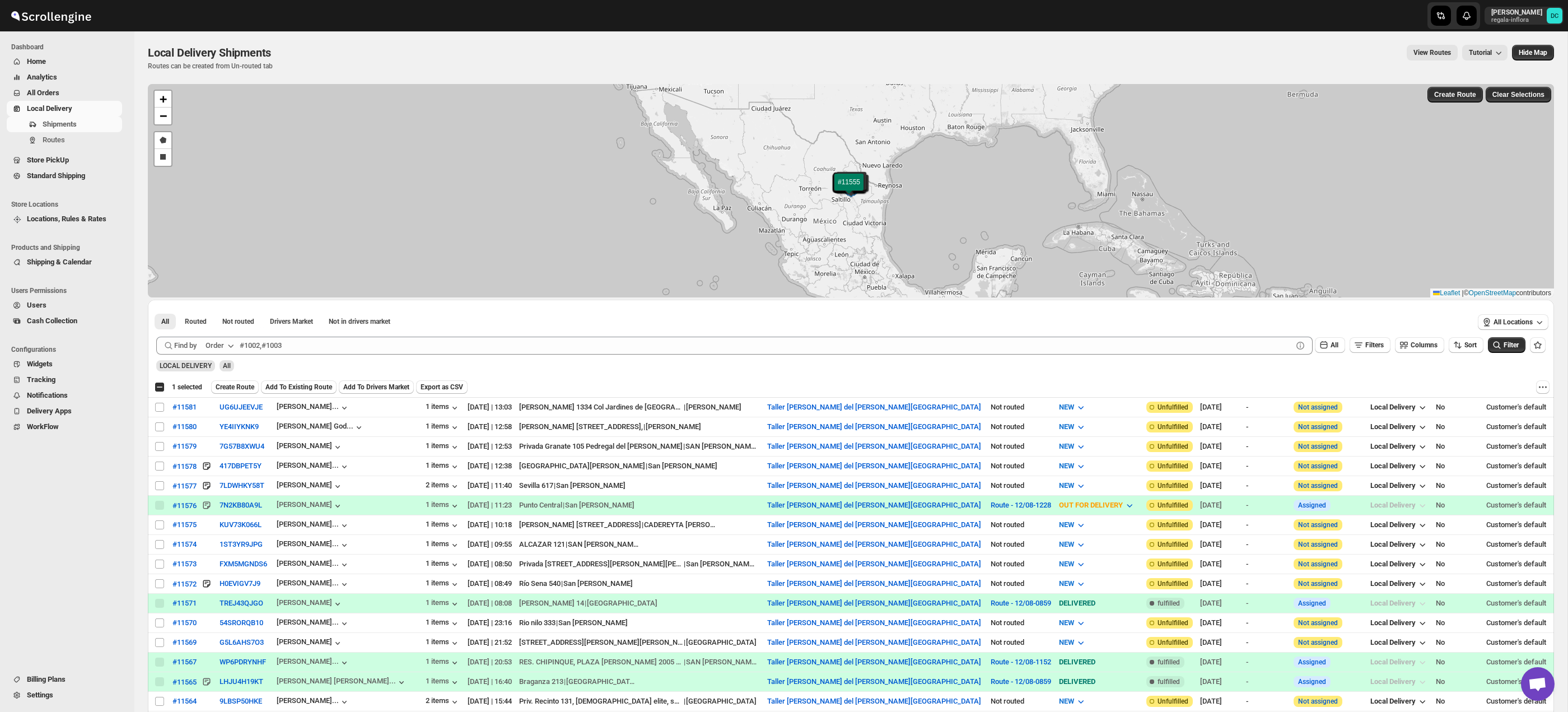
click at [248, 386] on span "Create Route" at bounding box center [235, 387] width 39 height 9
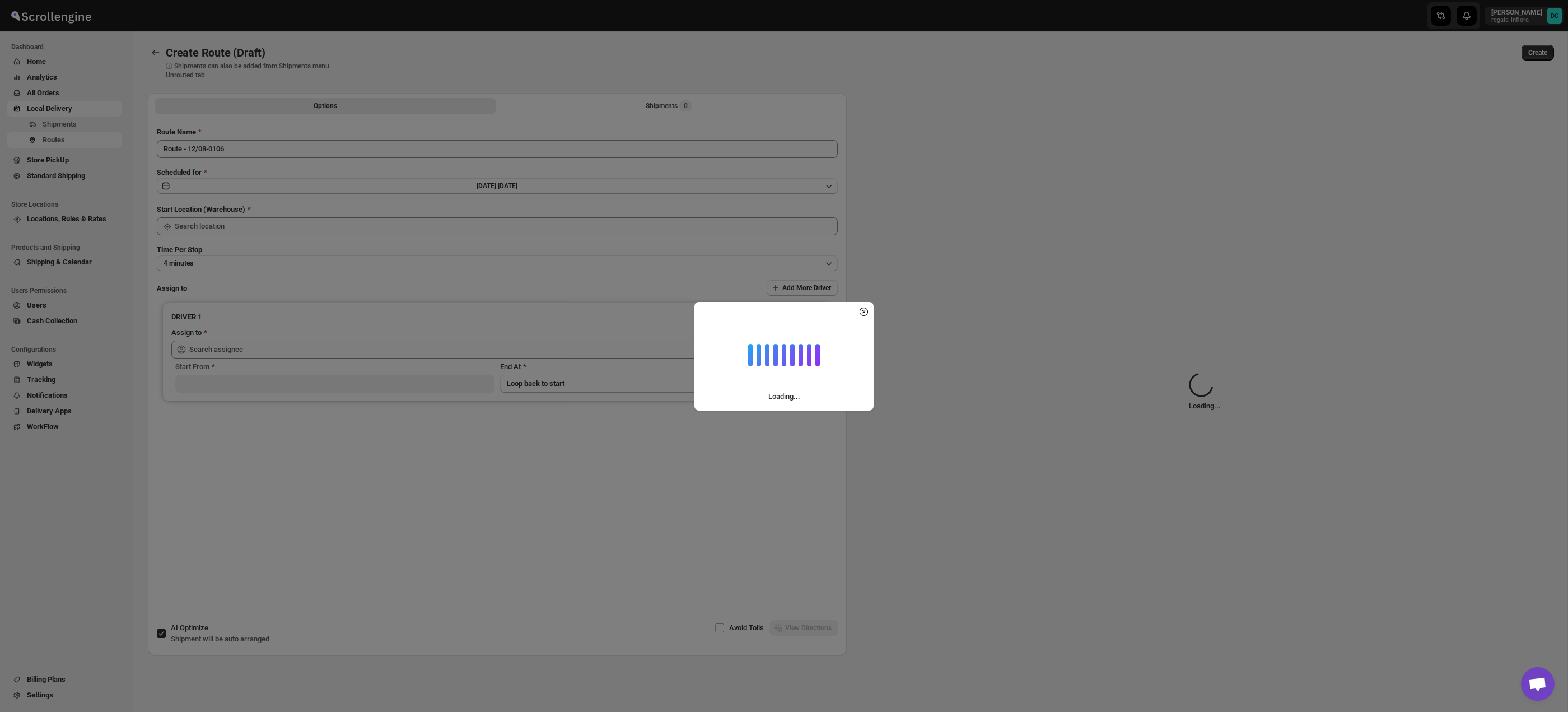
type input "Route - 12/08-0106"
type input "Taller [PERSON_NAME] del [PERSON_NAME][GEOGRAPHIC_DATA]"
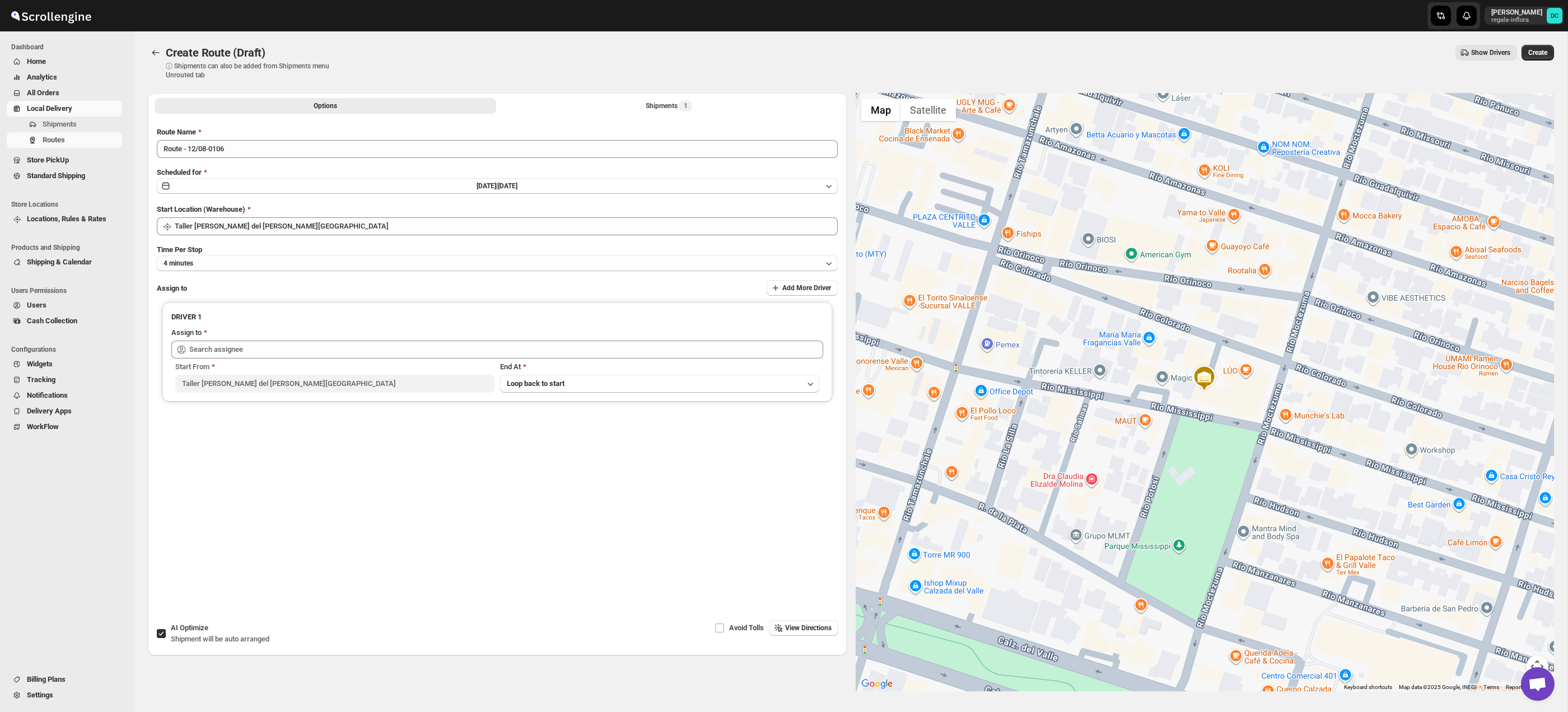
click at [1537, 660] on button "Map camera controls" at bounding box center [1537, 666] width 22 height 22
click at [1515, 664] on button "Zoom out" at bounding box center [1509, 666] width 22 height 22
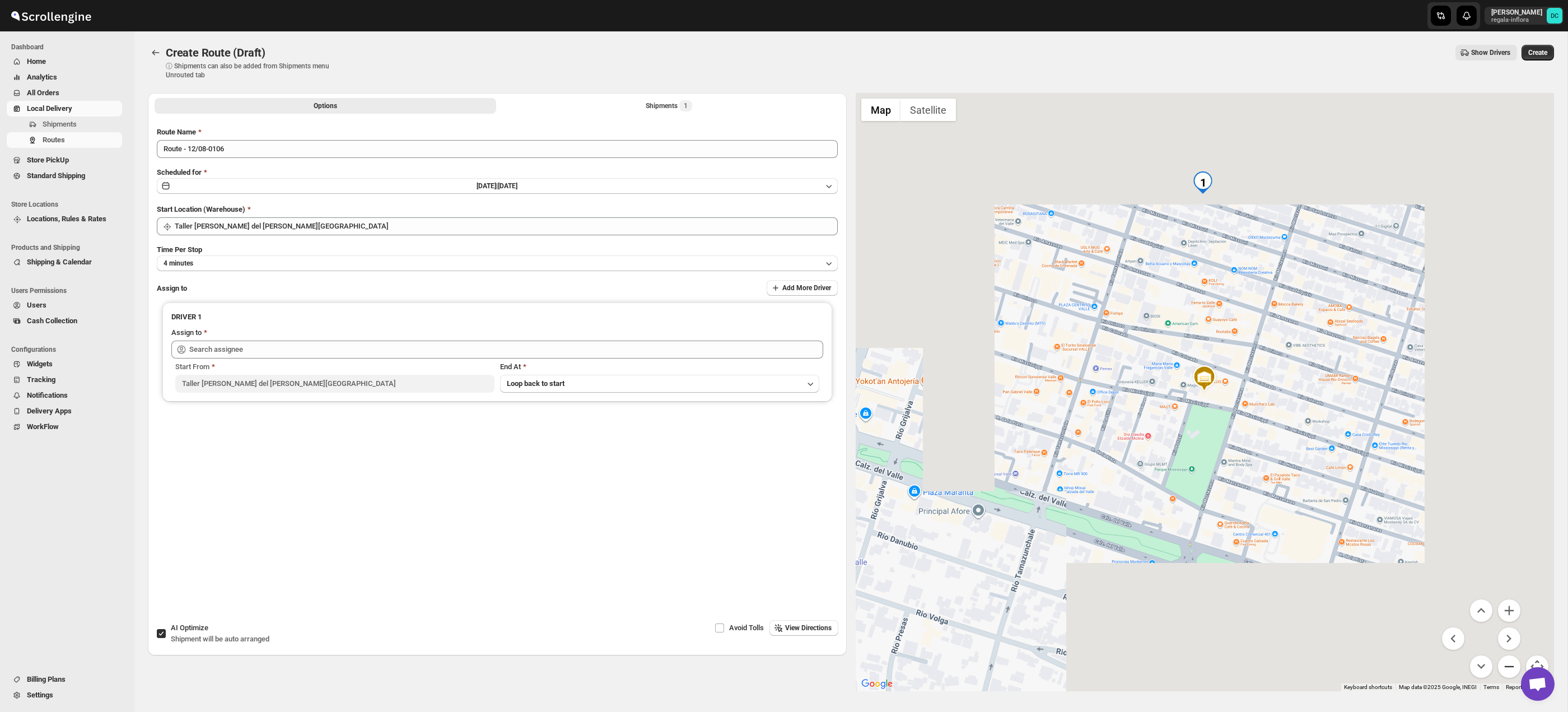
click at [1512, 665] on button "Zoom out" at bounding box center [1509, 666] width 22 height 22
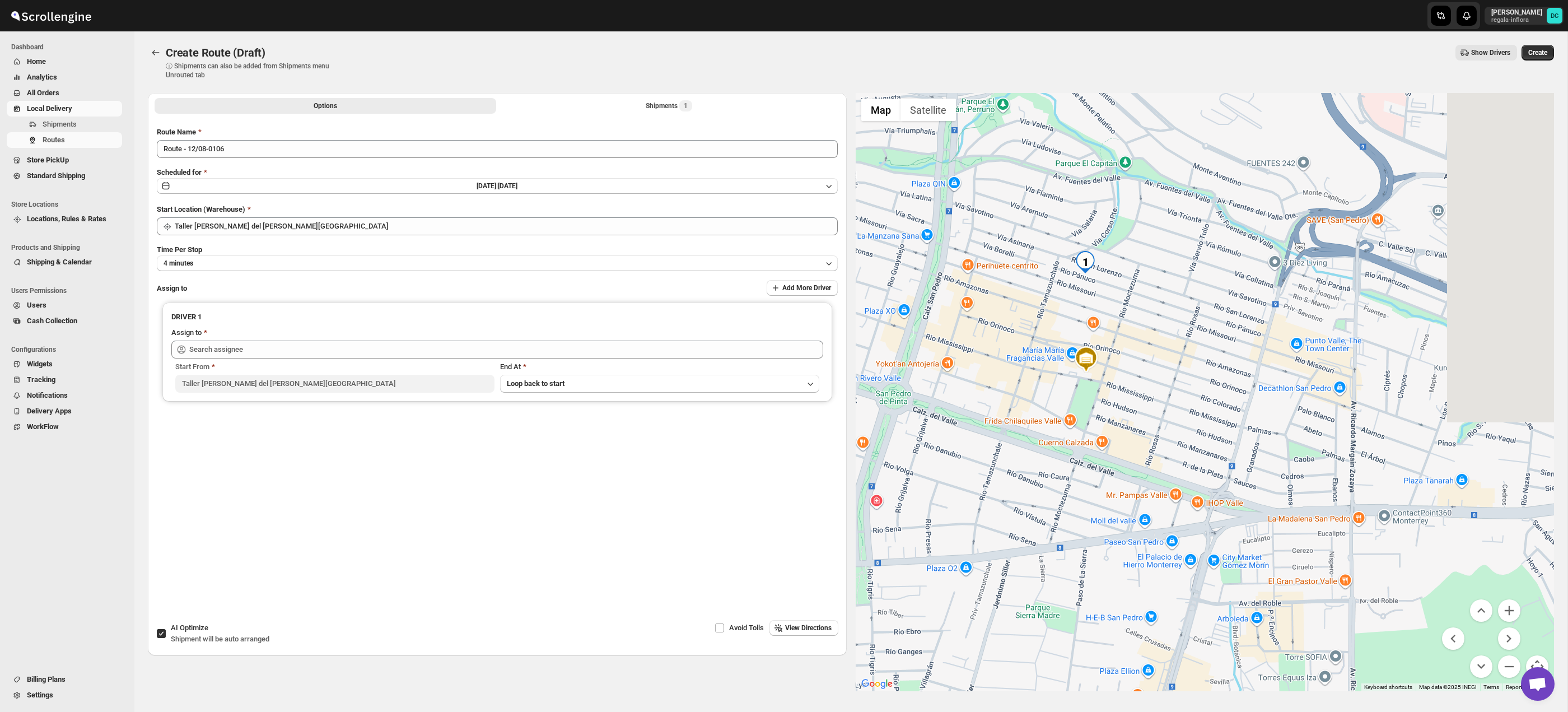
drag, startPoint x: 1382, startPoint y: 466, endPoint x: 1259, endPoint y: 446, distance: 124.6
click at [1259, 446] on div at bounding box center [1204, 392] width 699 height 599
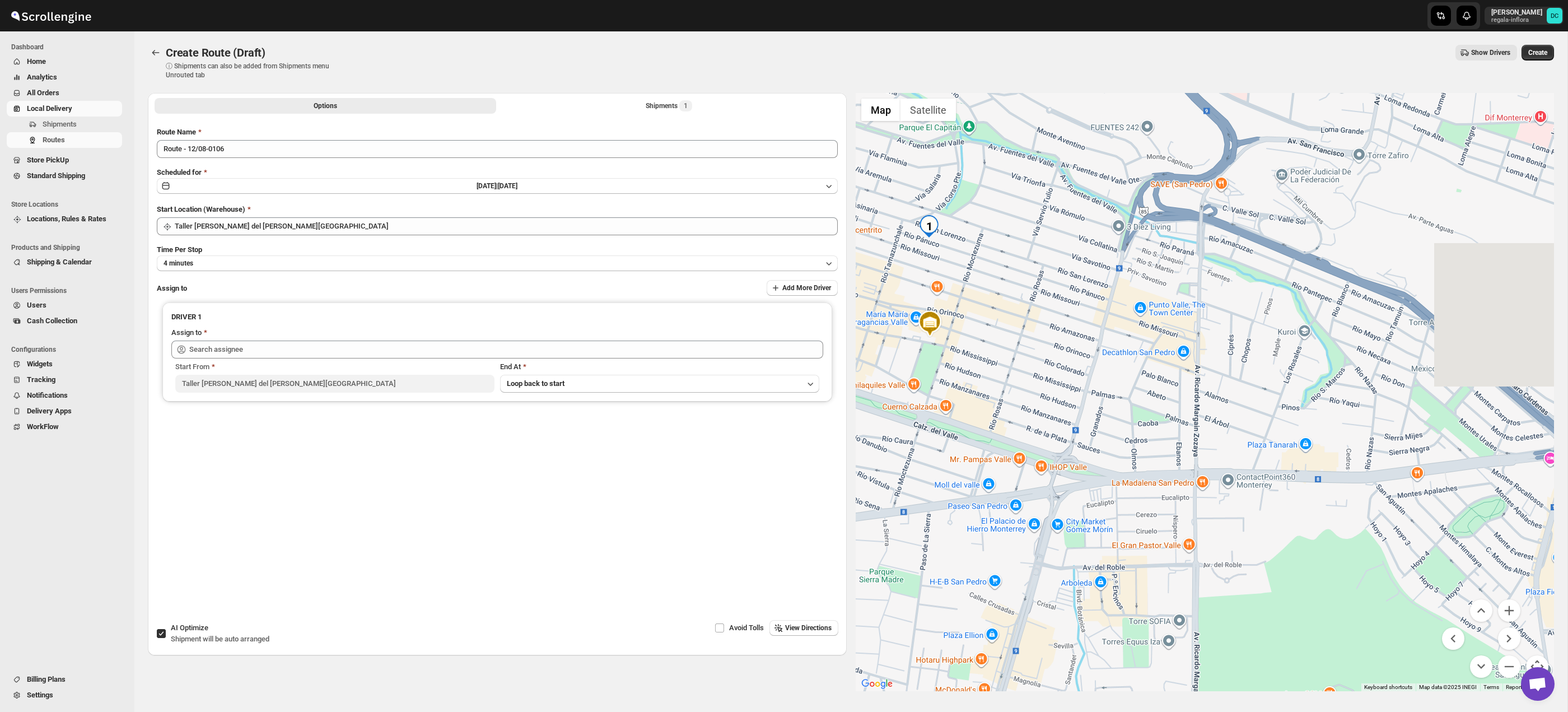
drag, startPoint x: 1451, startPoint y: 465, endPoint x: 1296, endPoint y: 429, distance: 159.1
click at [1296, 429] on div at bounding box center [1204, 392] width 699 height 599
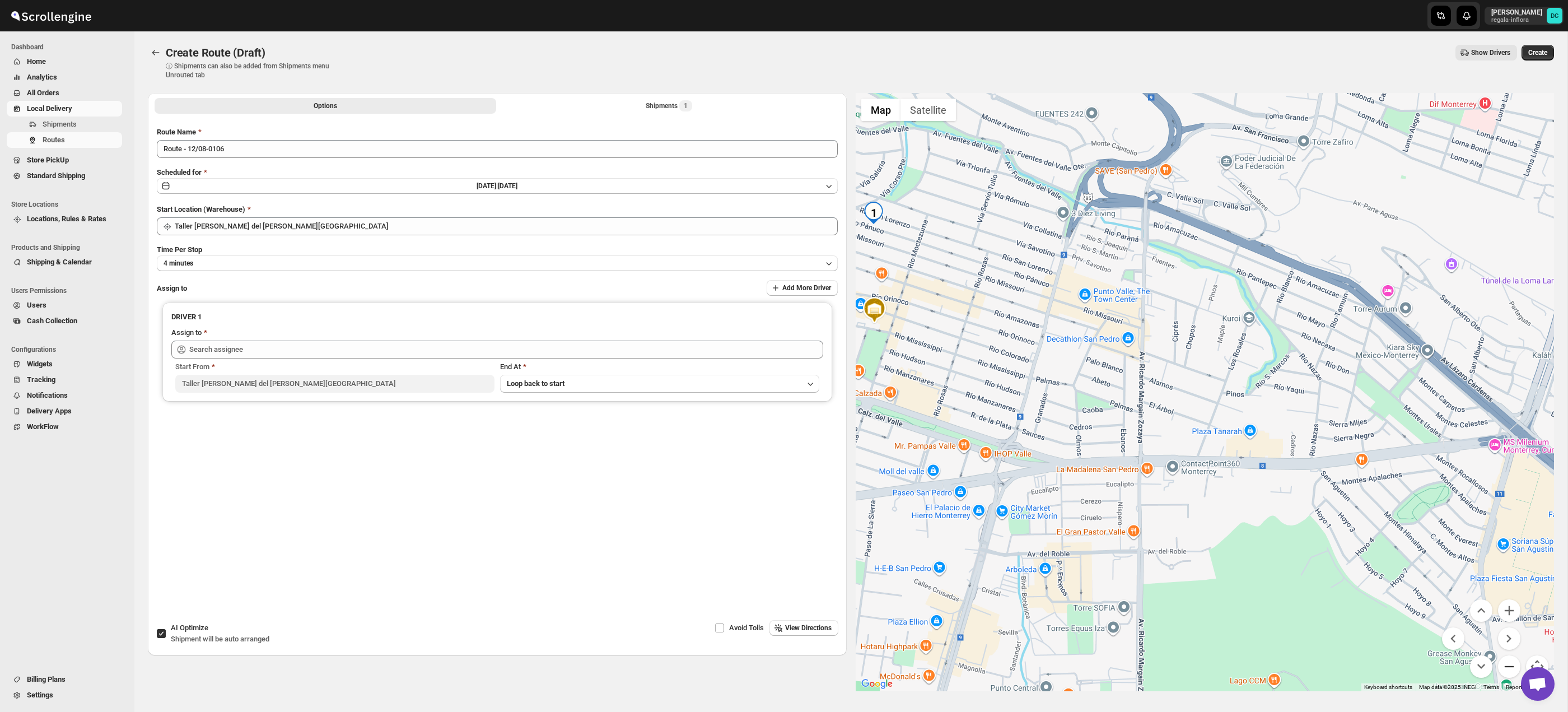
click at [1514, 667] on button "Zoom out" at bounding box center [1509, 666] width 22 height 22
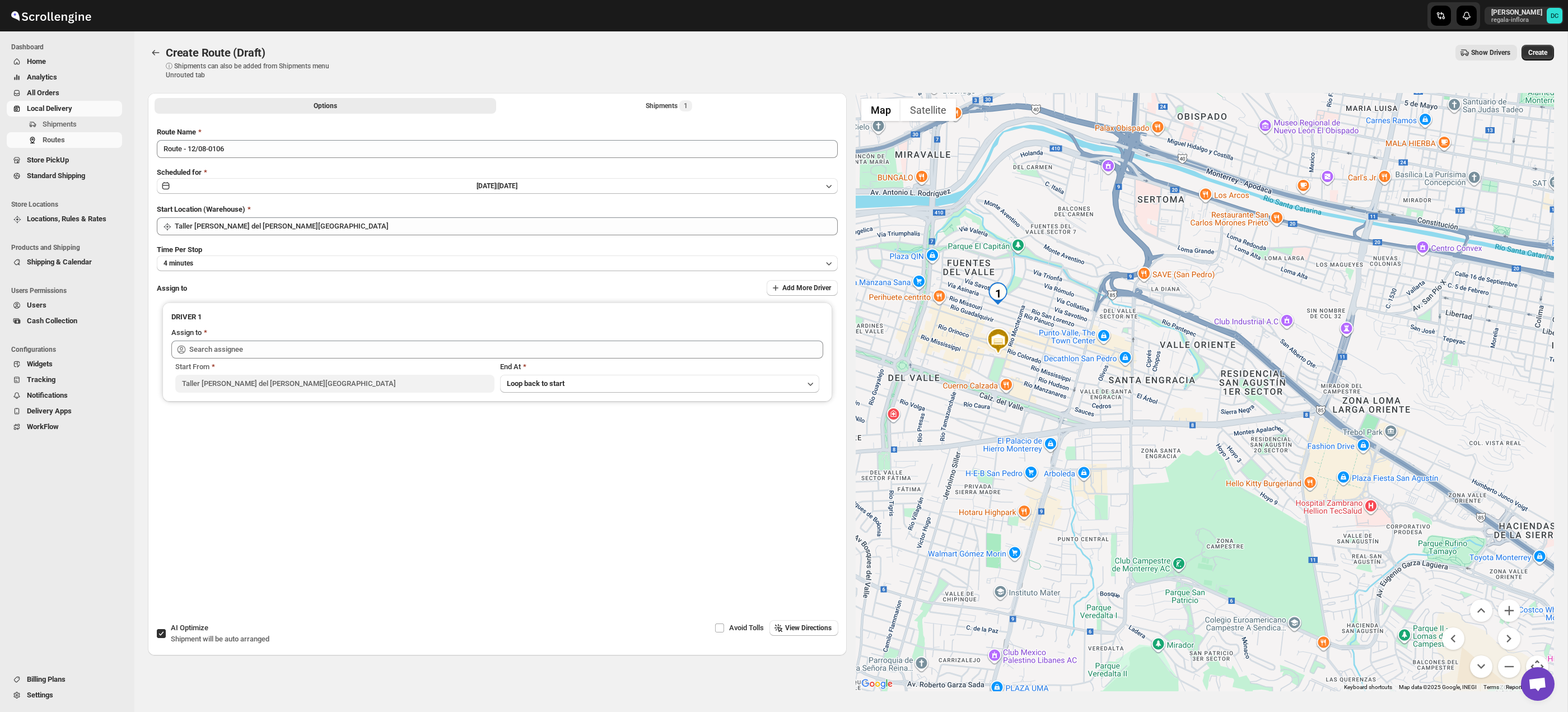
drag, startPoint x: 1446, startPoint y: 495, endPoint x: 1346, endPoint y: 487, distance: 100.3
click at [1346, 487] on div at bounding box center [1204, 392] width 699 height 599
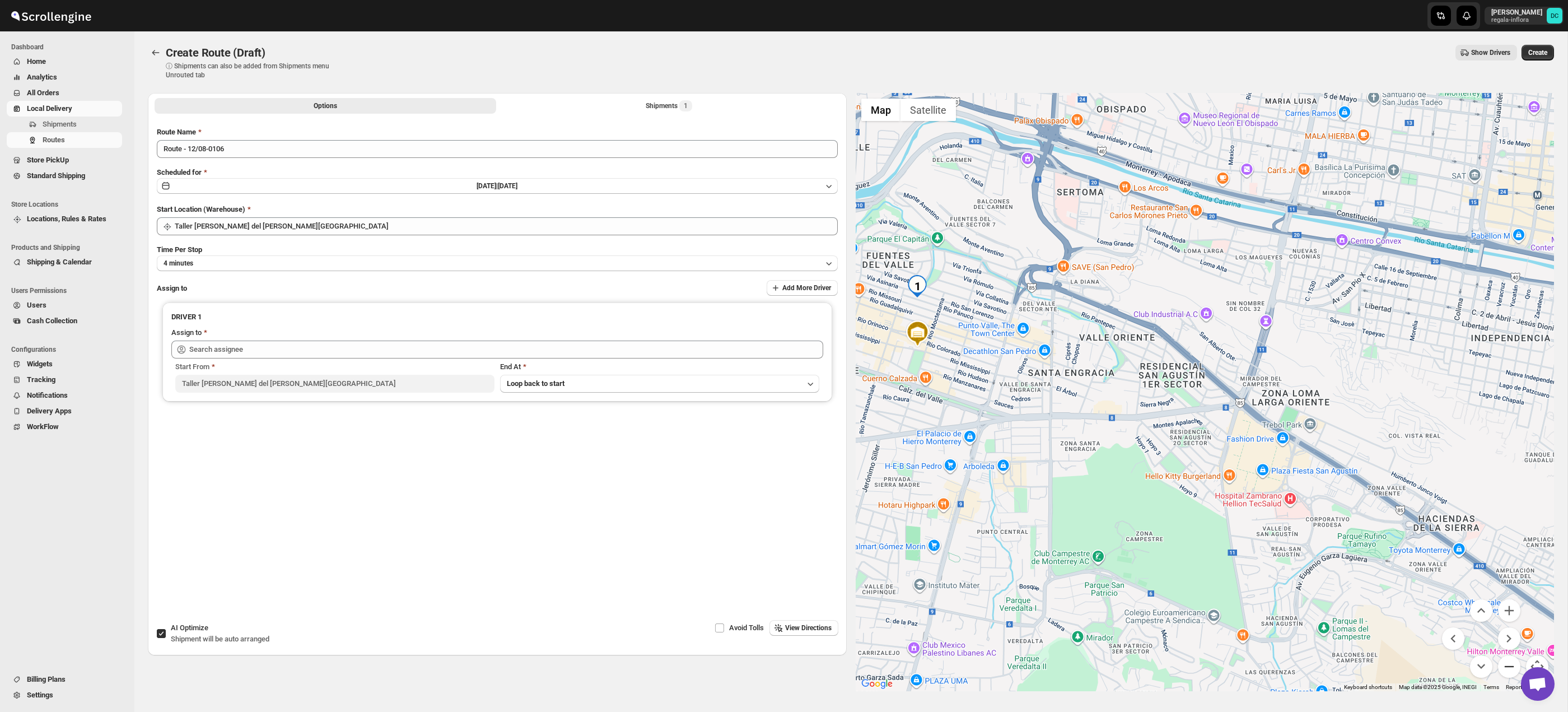
click at [1517, 662] on button "Zoom out" at bounding box center [1509, 666] width 22 height 22
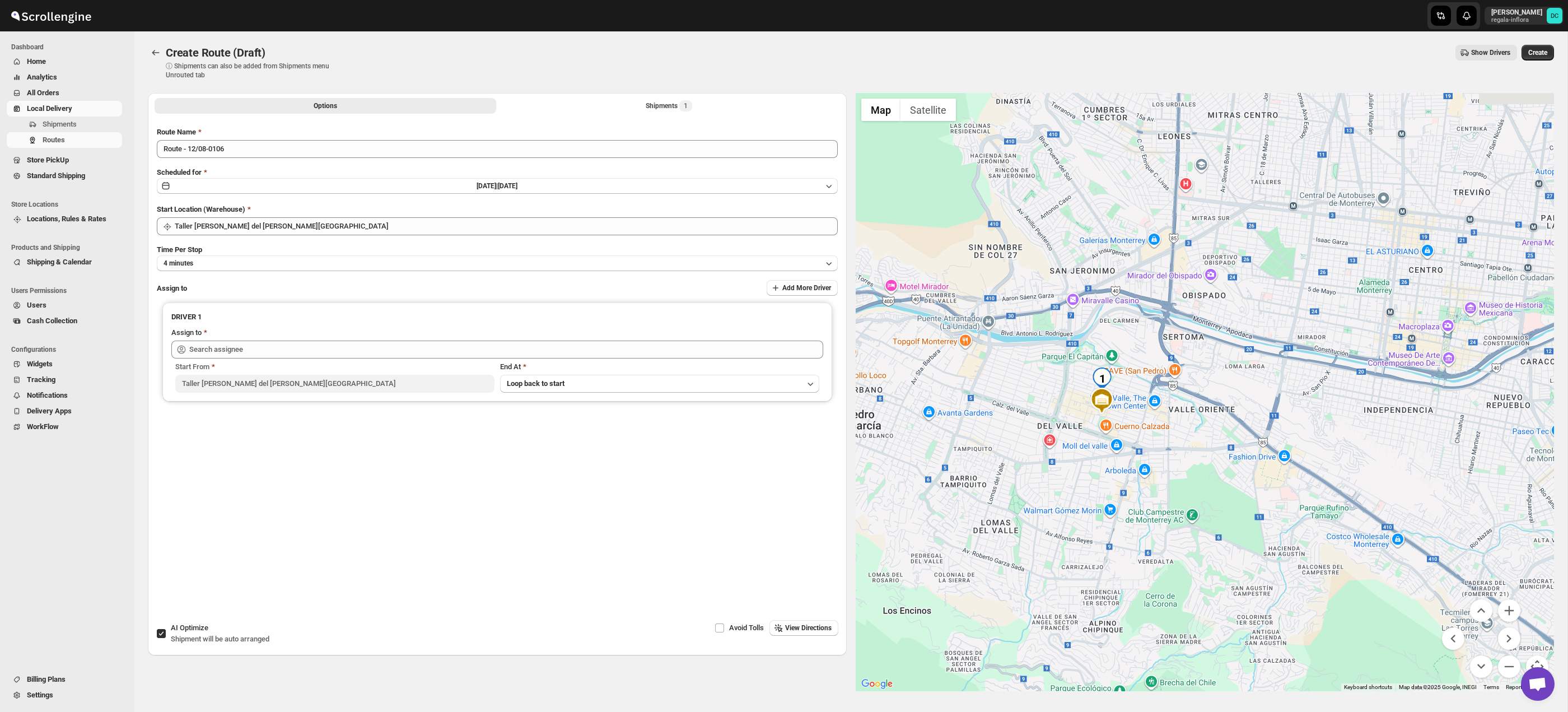
drag, startPoint x: 1306, startPoint y: 486, endPoint x: 1346, endPoint y: 527, distance: 57.3
click at [1347, 531] on div at bounding box center [1204, 392] width 699 height 599
click at [1511, 612] on button "Zoom in" at bounding box center [1509, 610] width 22 height 22
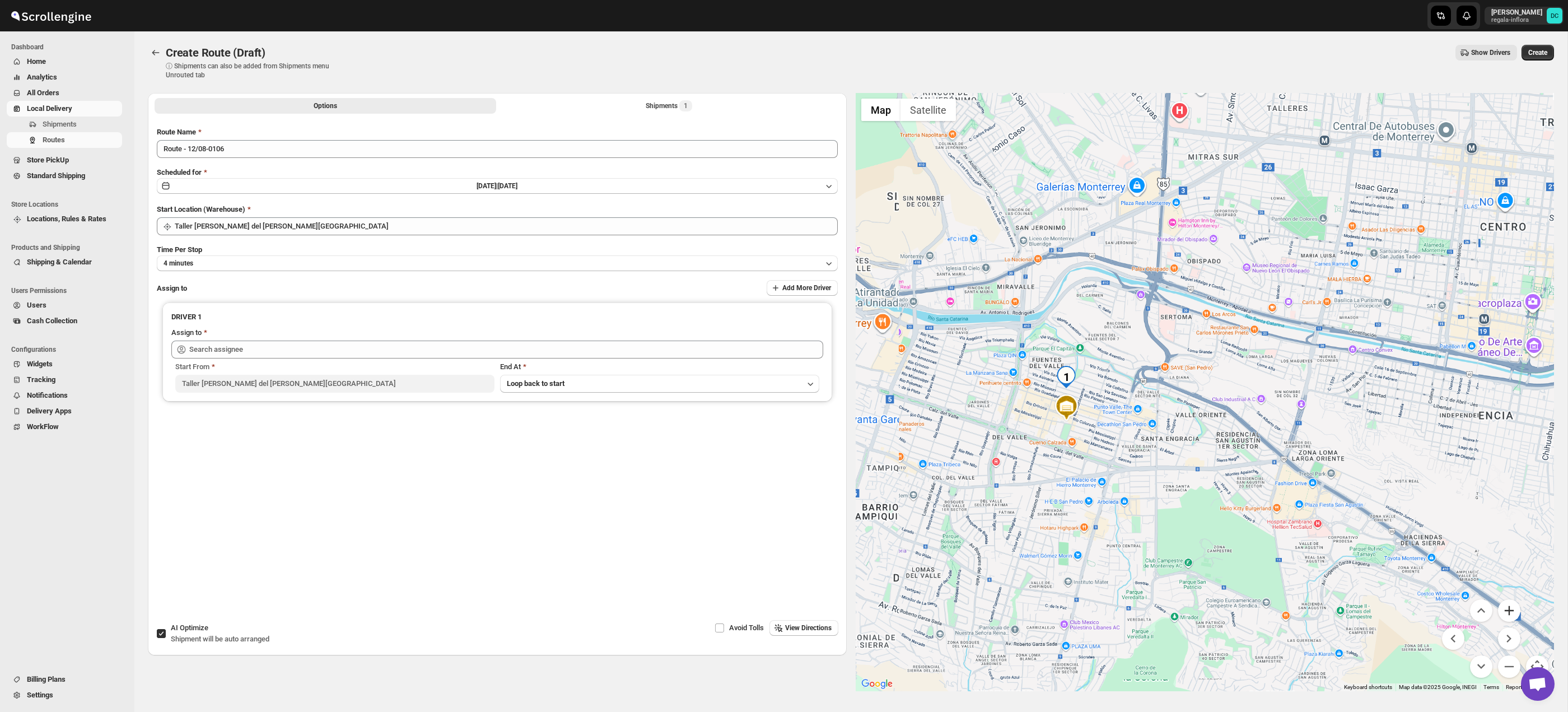
click at [1511, 612] on button "Zoom in" at bounding box center [1509, 610] width 22 height 22
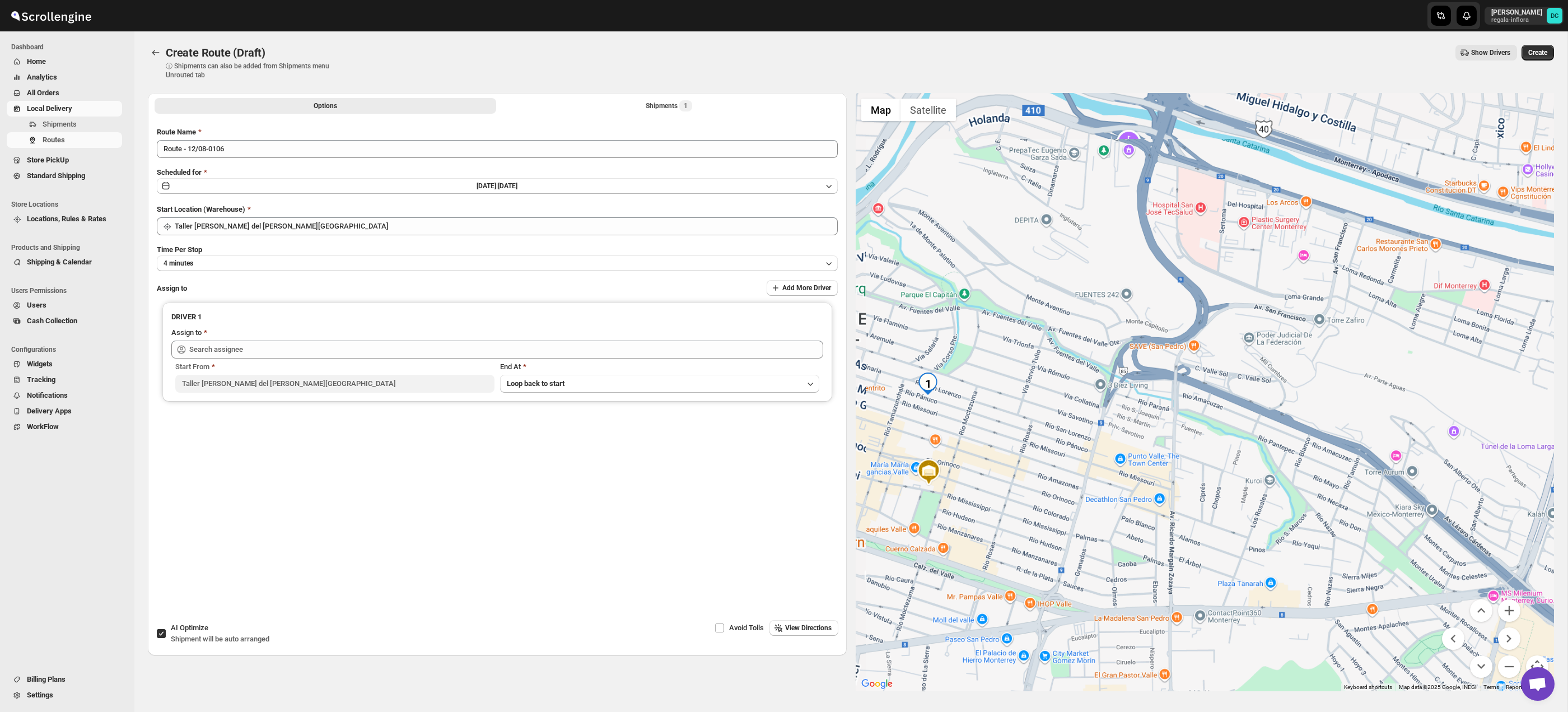
drag, startPoint x: 1245, startPoint y: 465, endPoint x: 1248, endPoint y: 476, distance: 11.4
click at [1366, 478] on div at bounding box center [1204, 392] width 699 height 599
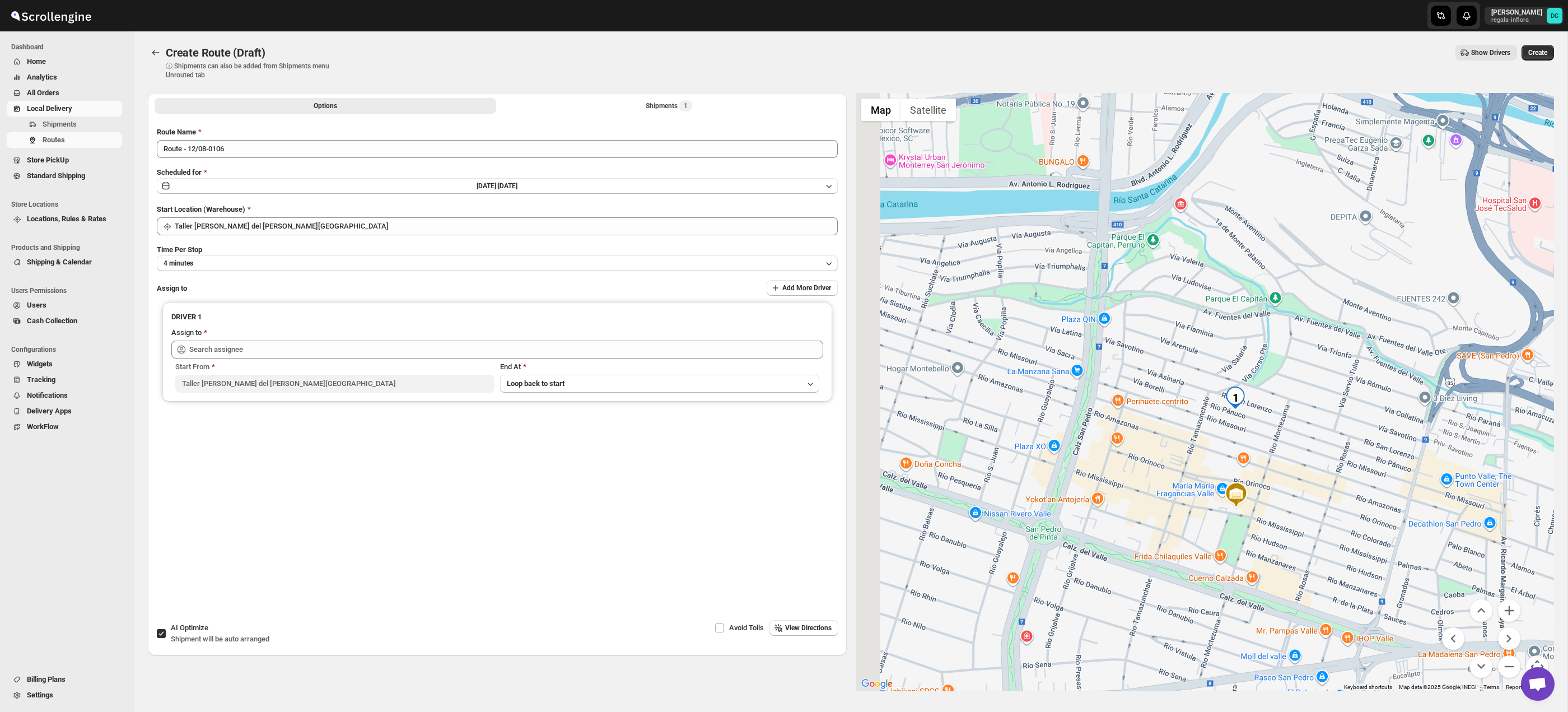
drag, startPoint x: 1159, startPoint y: 471, endPoint x: 1368, endPoint y: 471, distance: 209.0
click at [1368, 471] on div at bounding box center [1204, 392] width 699 height 599
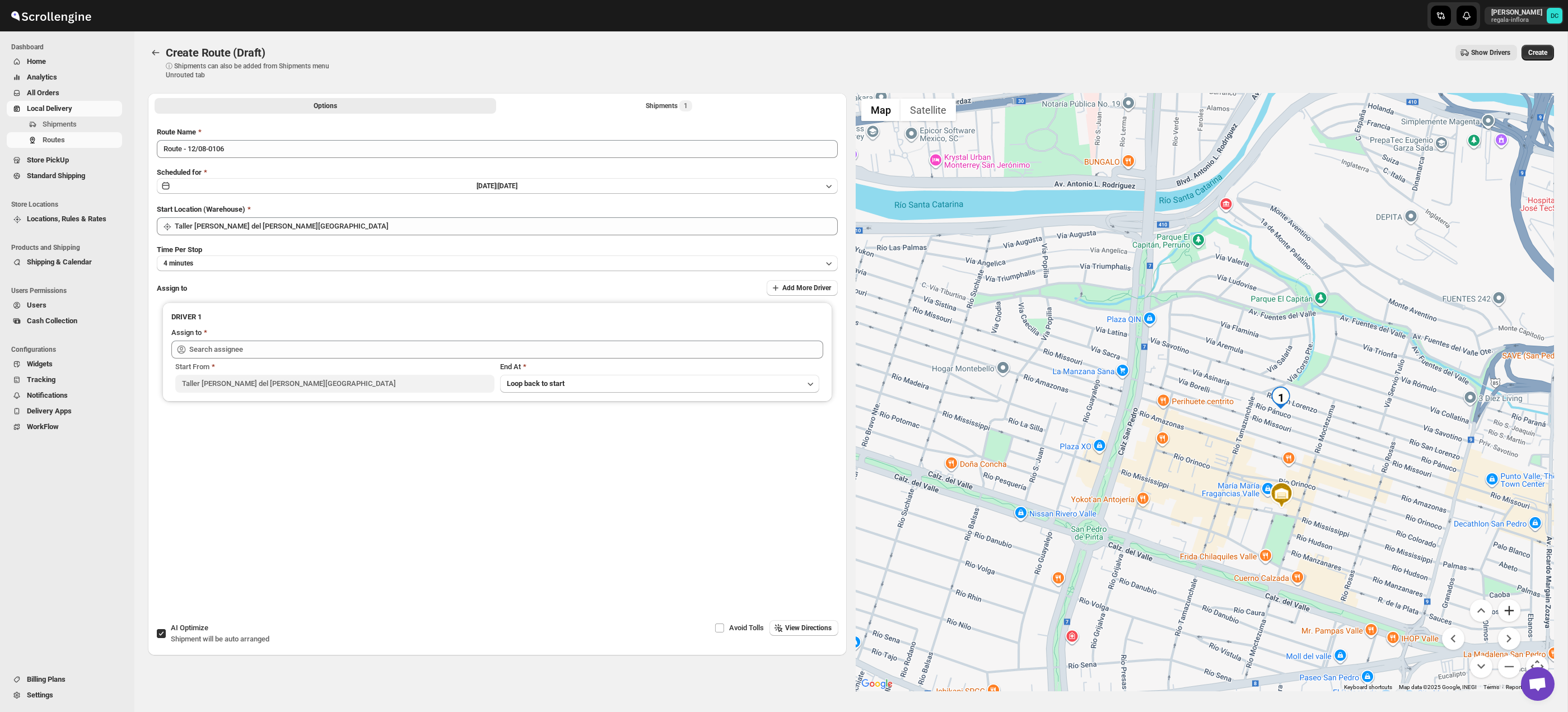
click at [1512, 605] on button "Zoom in" at bounding box center [1509, 610] width 22 height 22
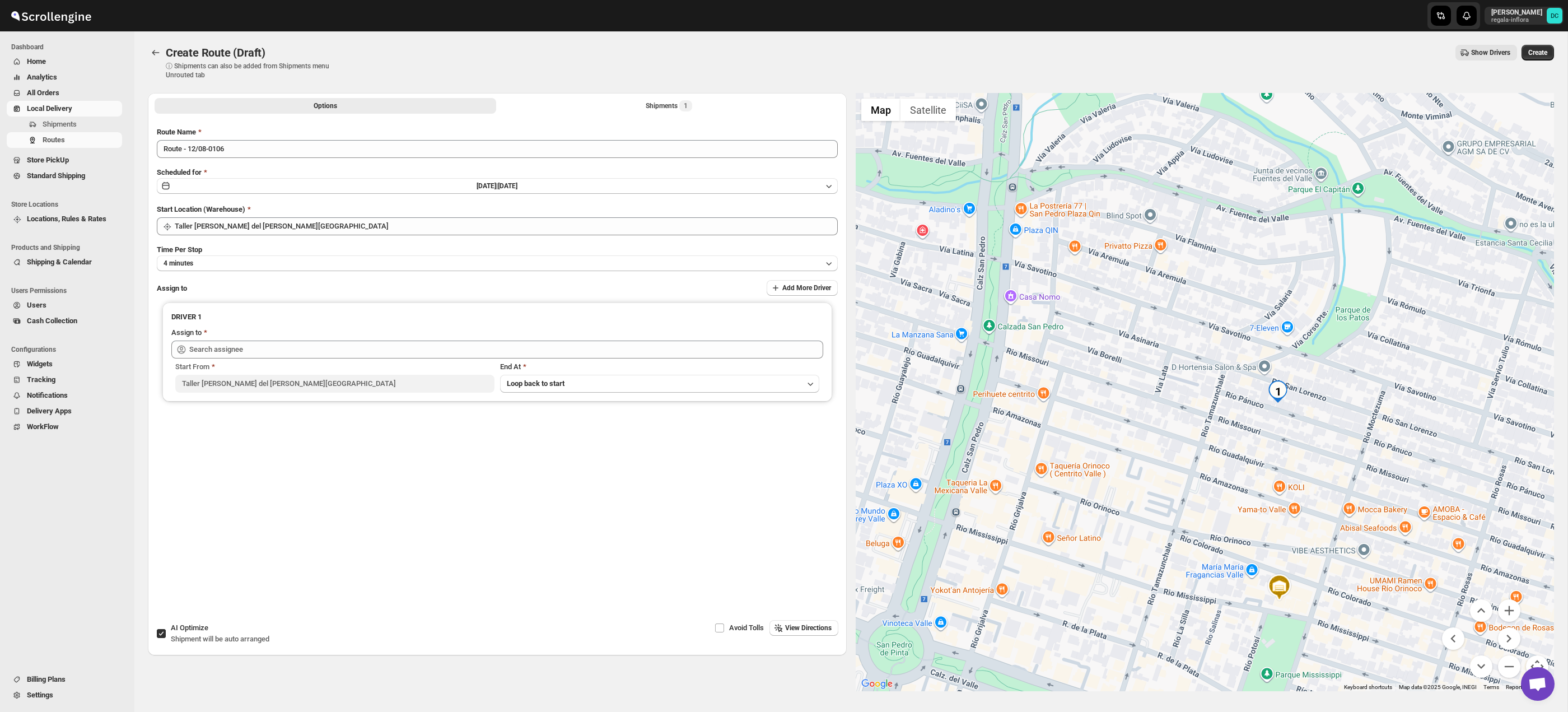
drag, startPoint x: 1453, startPoint y: 463, endPoint x: 1373, endPoint y: 439, distance: 83.5
click at [1373, 439] on div at bounding box center [1204, 392] width 699 height 599
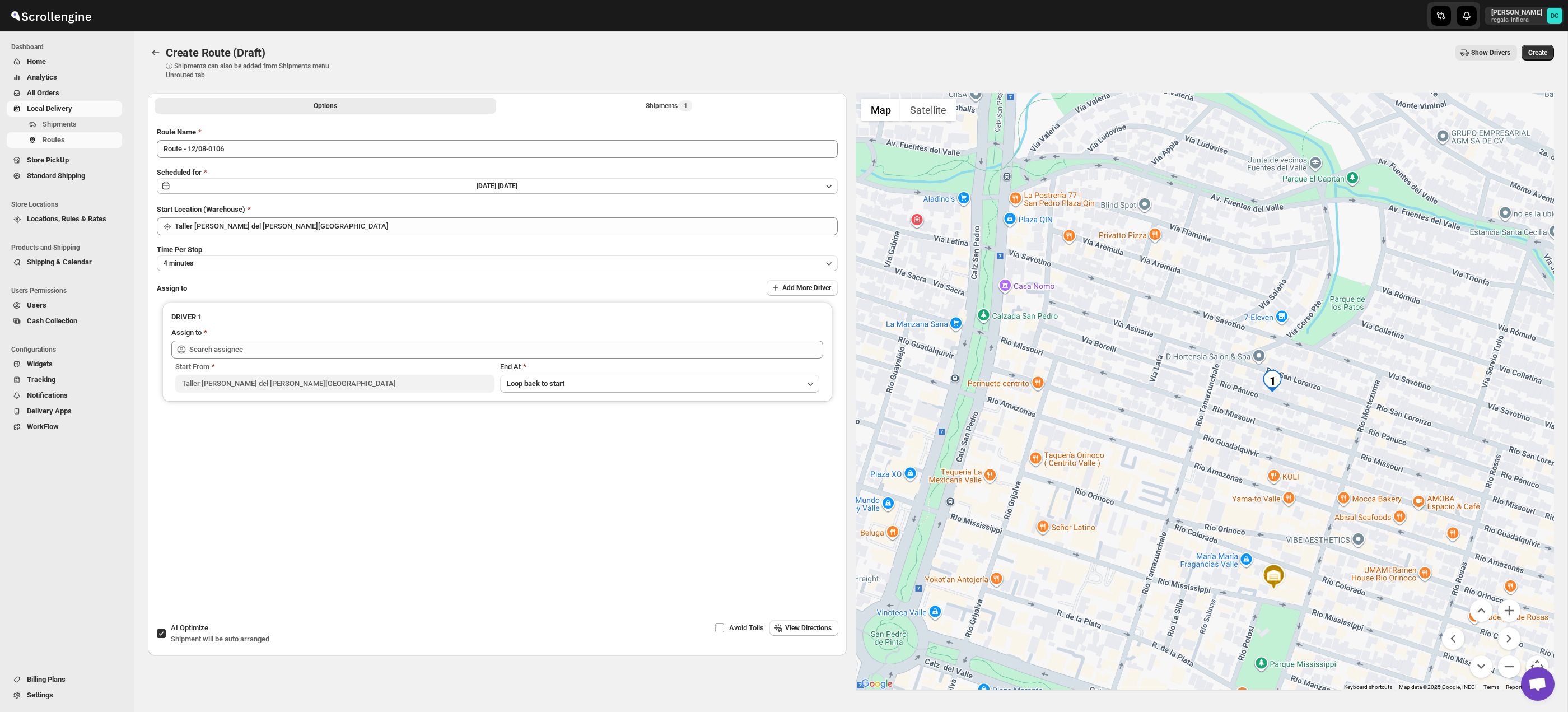
drag, startPoint x: 1315, startPoint y: 445, endPoint x: 1299, endPoint y: 410, distance: 38.5
click at [1298, 407] on div at bounding box center [1204, 392] width 699 height 599
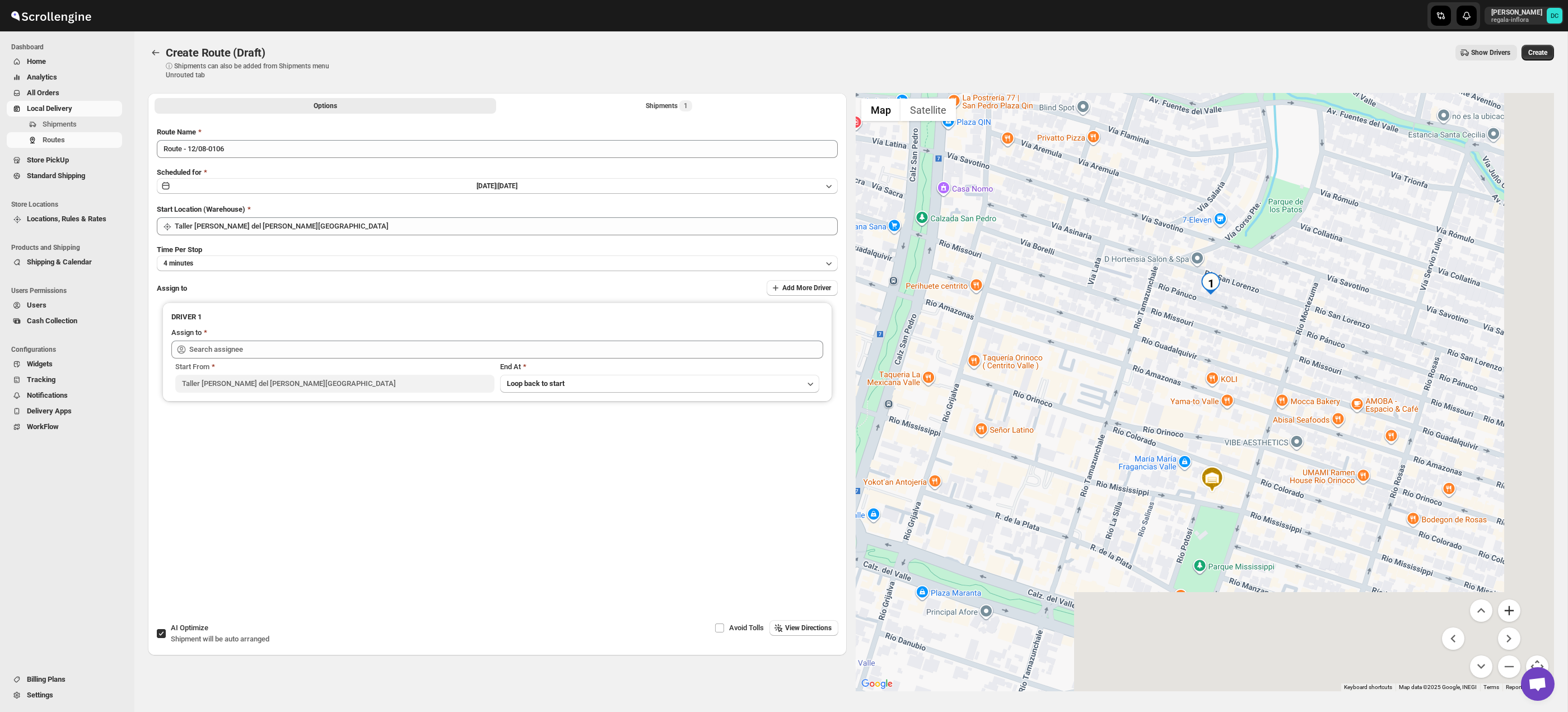
drag, startPoint x: 1375, startPoint y: 521, endPoint x: 1505, endPoint y: 605, distance: 154.8
click at [1304, 432] on div at bounding box center [1204, 392] width 699 height 599
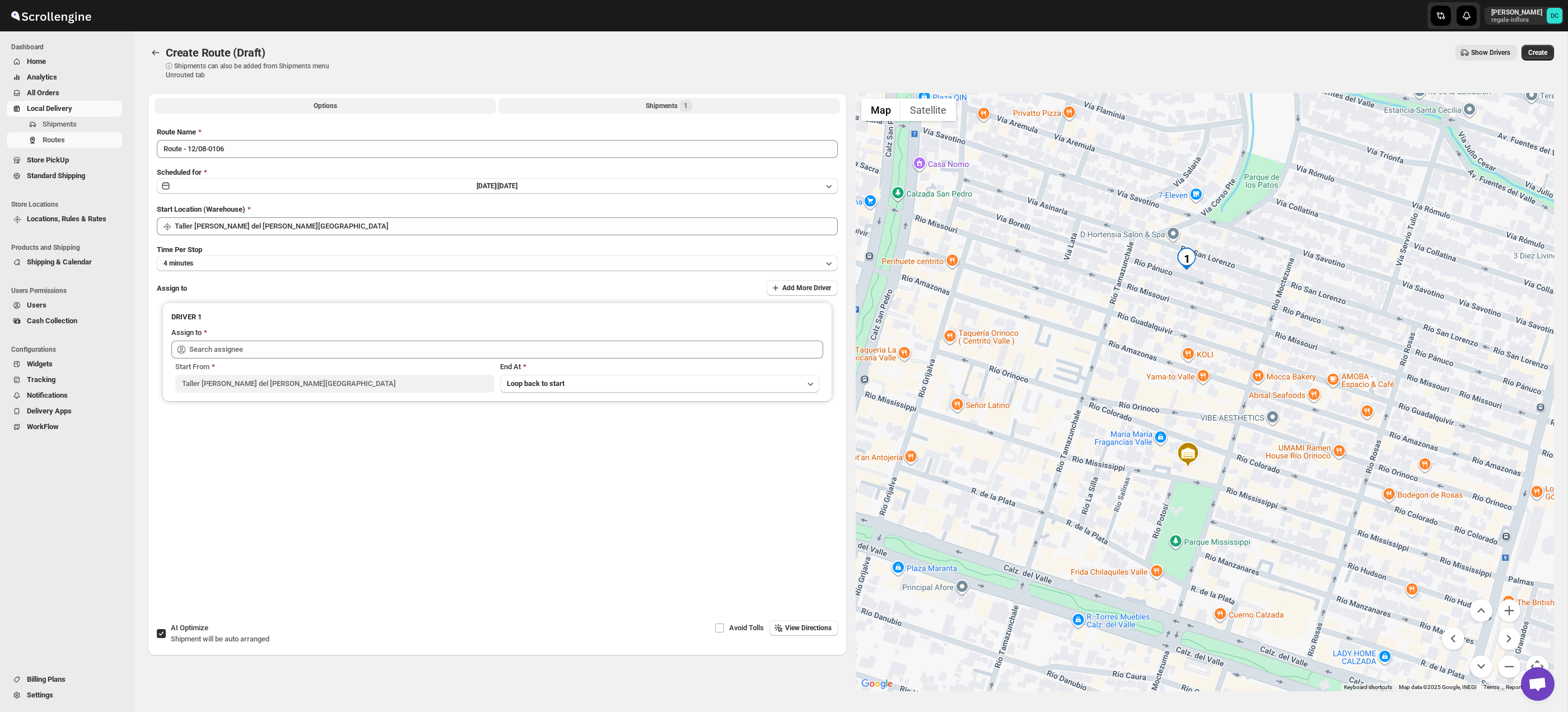
click at [660, 103] on div "Shipments 1" at bounding box center [669, 106] width 47 height 11
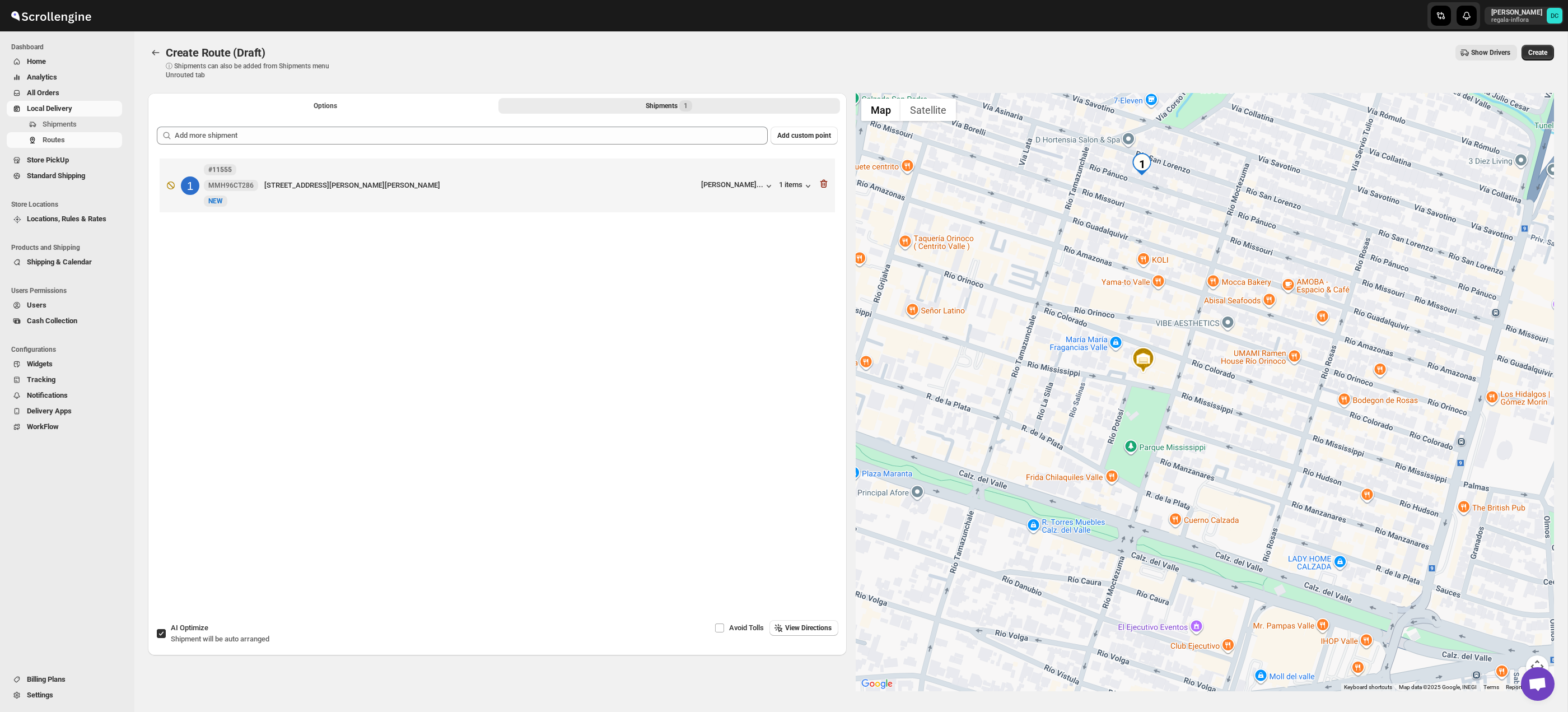
drag, startPoint x: 1481, startPoint y: 553, endPoint x: 1401, endPoint y: 528, distance: 83.8
click at [1401, 528] on div at bounding box center [1204, 392] width 699 height 599
click at [1539, 658] on button "Map camera controls" at bounding box center [1537, 666] width 22 height 22
click at [1510, 609] on button "Zoom in" at bounding box center [1509, 610] width 22 height 22
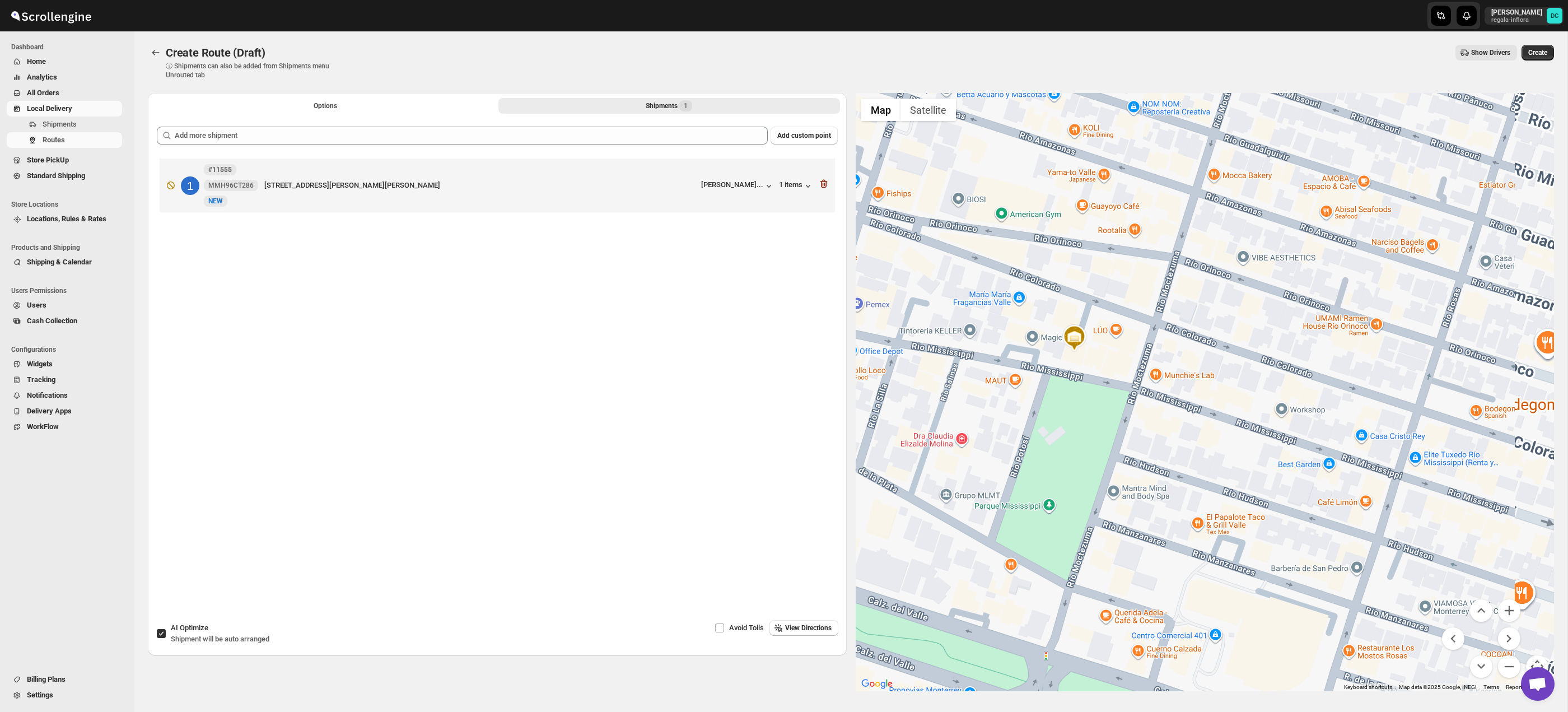
drag, startPoint x: 1245, startPoint y: 324, endPoint x: 1192, endPoint y: 307, distance: 55.7
click at [1285, 425] on div at bounding box center [1204, 392] width 699 height 599
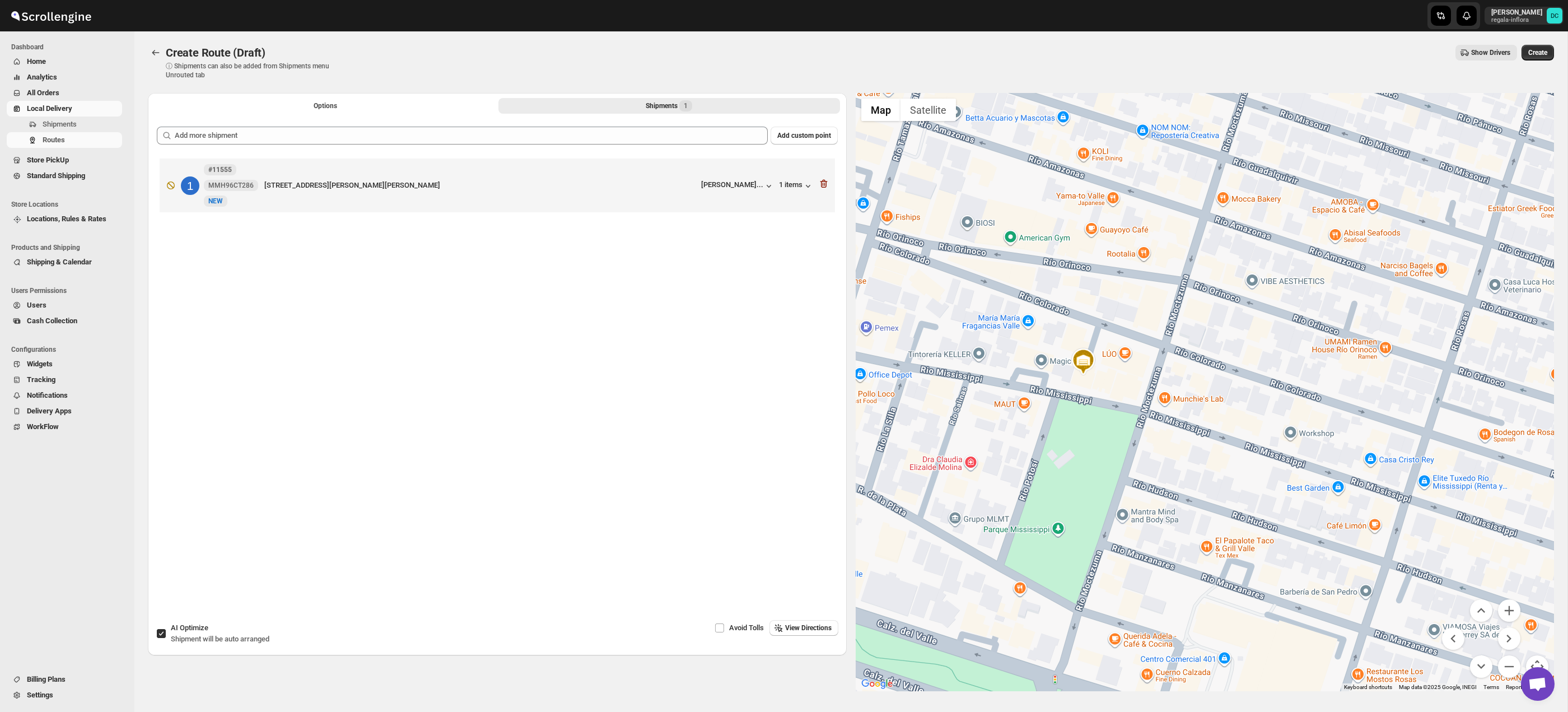
drag, startPoint x: 1192, startPoint y: 307, endPoint x: 1118, endPoint y: 249, distance: 94.0
click at [1194, 313] on div at bounding box center [1204, 392] width 699 height 599
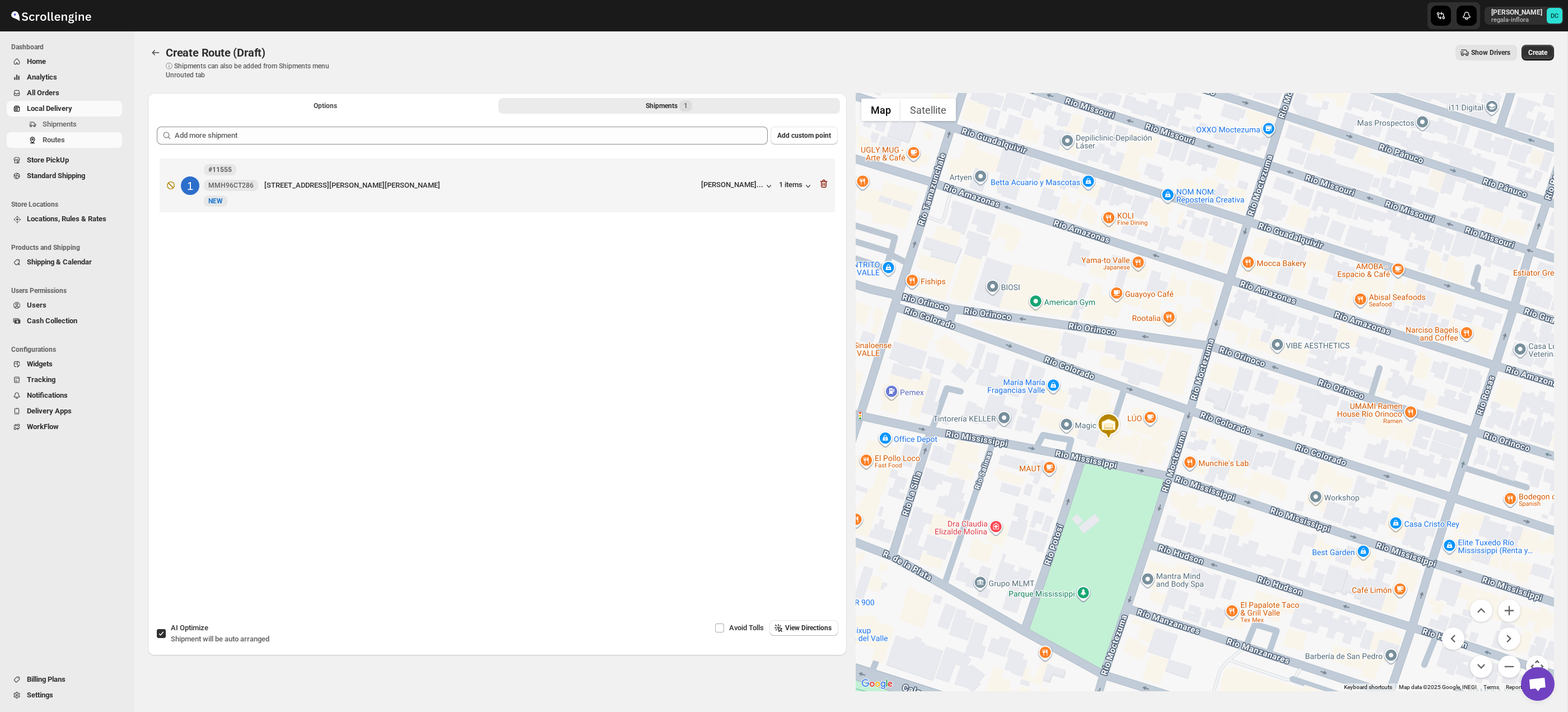
drag, startPoint x: 1071, startPoint y: 348, endPoint x: 1098, endPoint y: 416, distance: 73.2
click at [1098, 416] on div at bounding box center [1204, 392] width 699 height 599
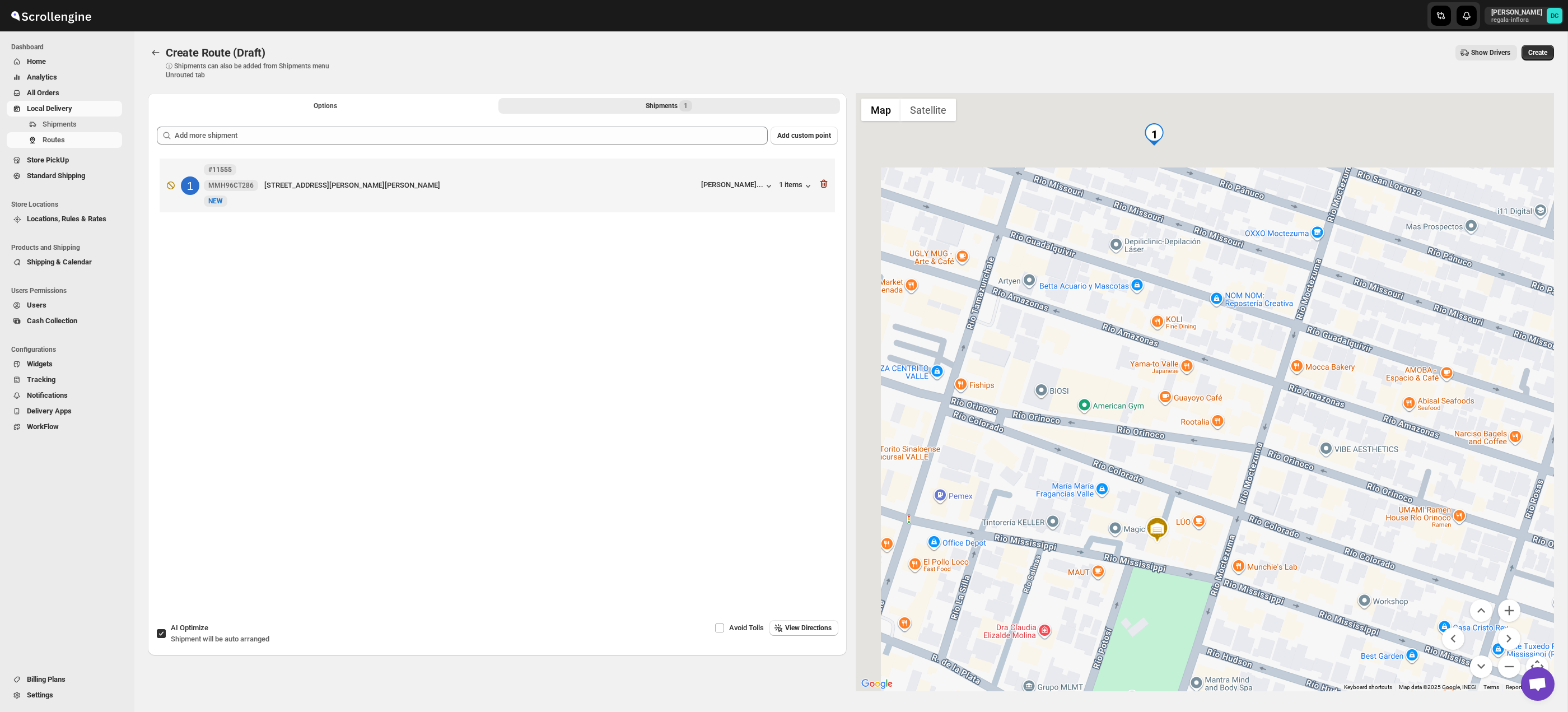
drag, startPoint x: 1063, startPoint y: 291, endPoint x: 1123, endPoint y: 419, distance: 141.4
click at [1122, 420] on div at bounding box center [1204, 392] width 699 height 599
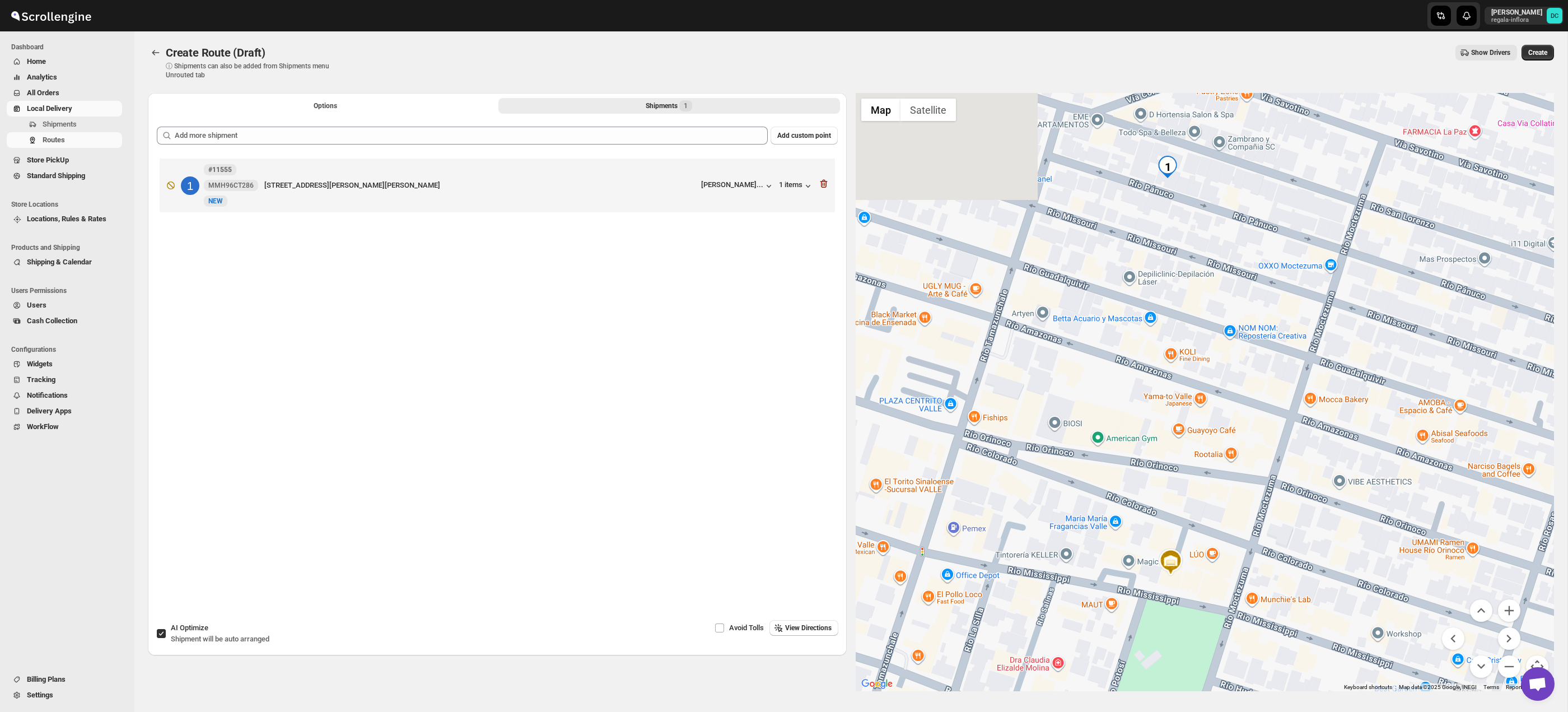
click at [1178, 416] on div at bounding box center [1204, 392] width 699 height 599
click at [1190, 359] on div at bounding box center [1204, 392] width 699 height 599
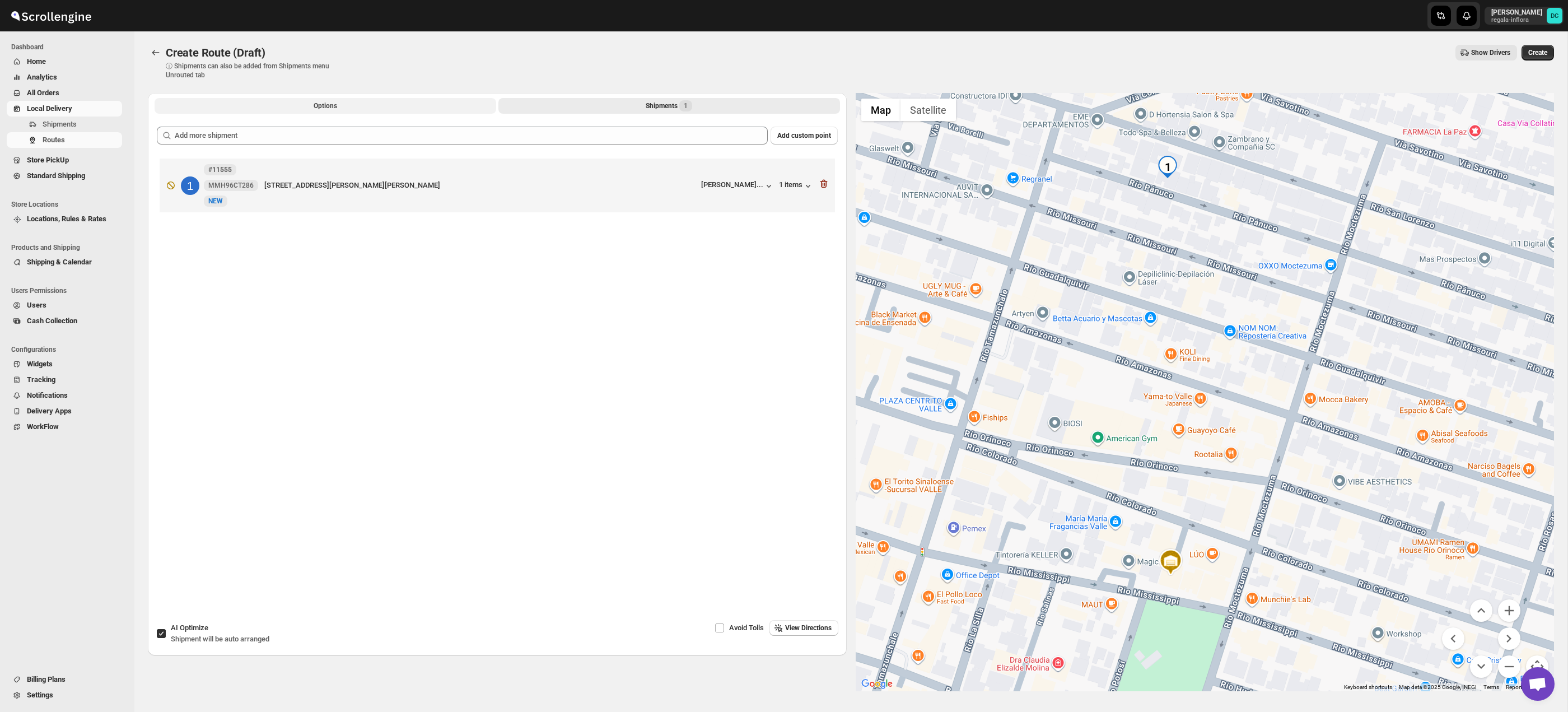
click at [317, 103] on span "Options" at bounding box center [325, 105] width 24 height 9
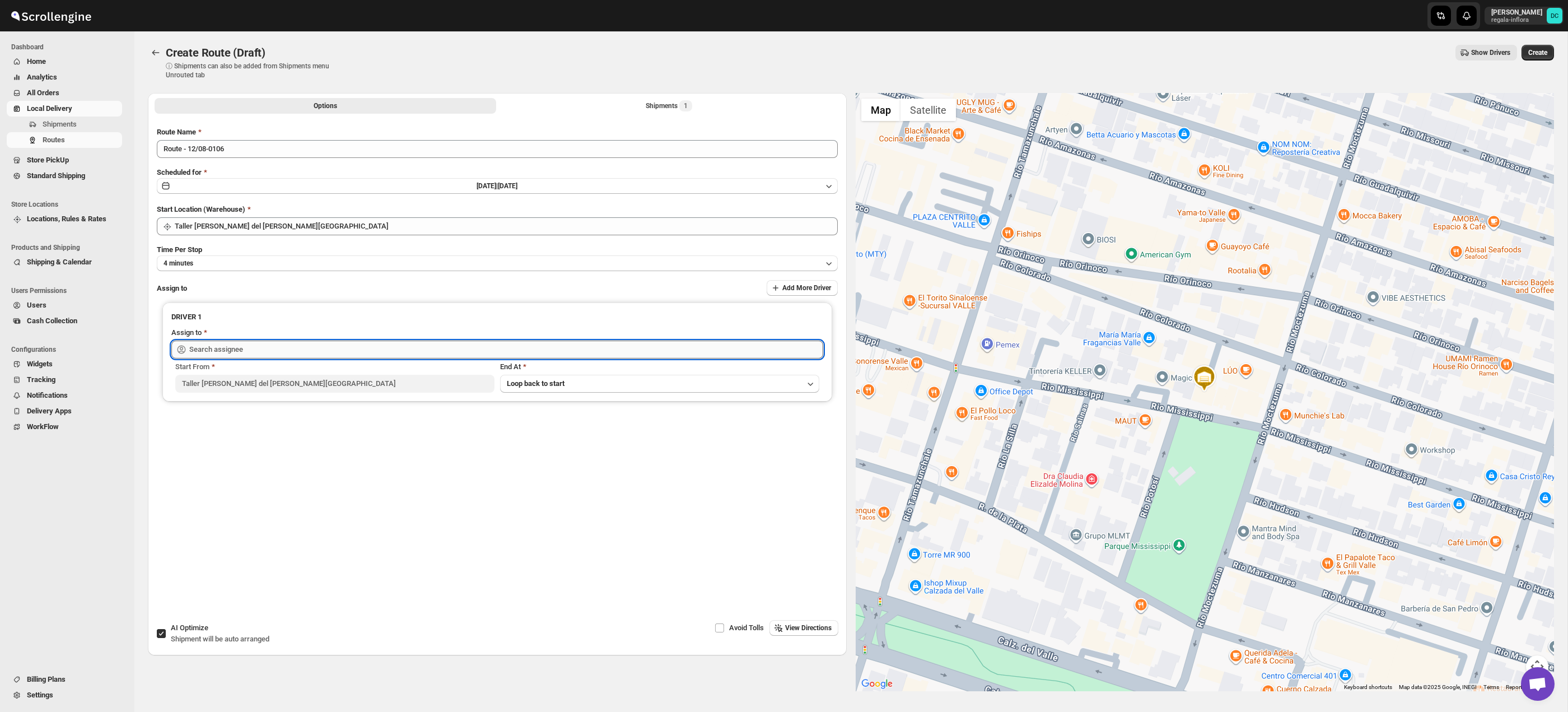
click at [328, 344] on input "text" at bounding box center [507, 350] width 634 height 18
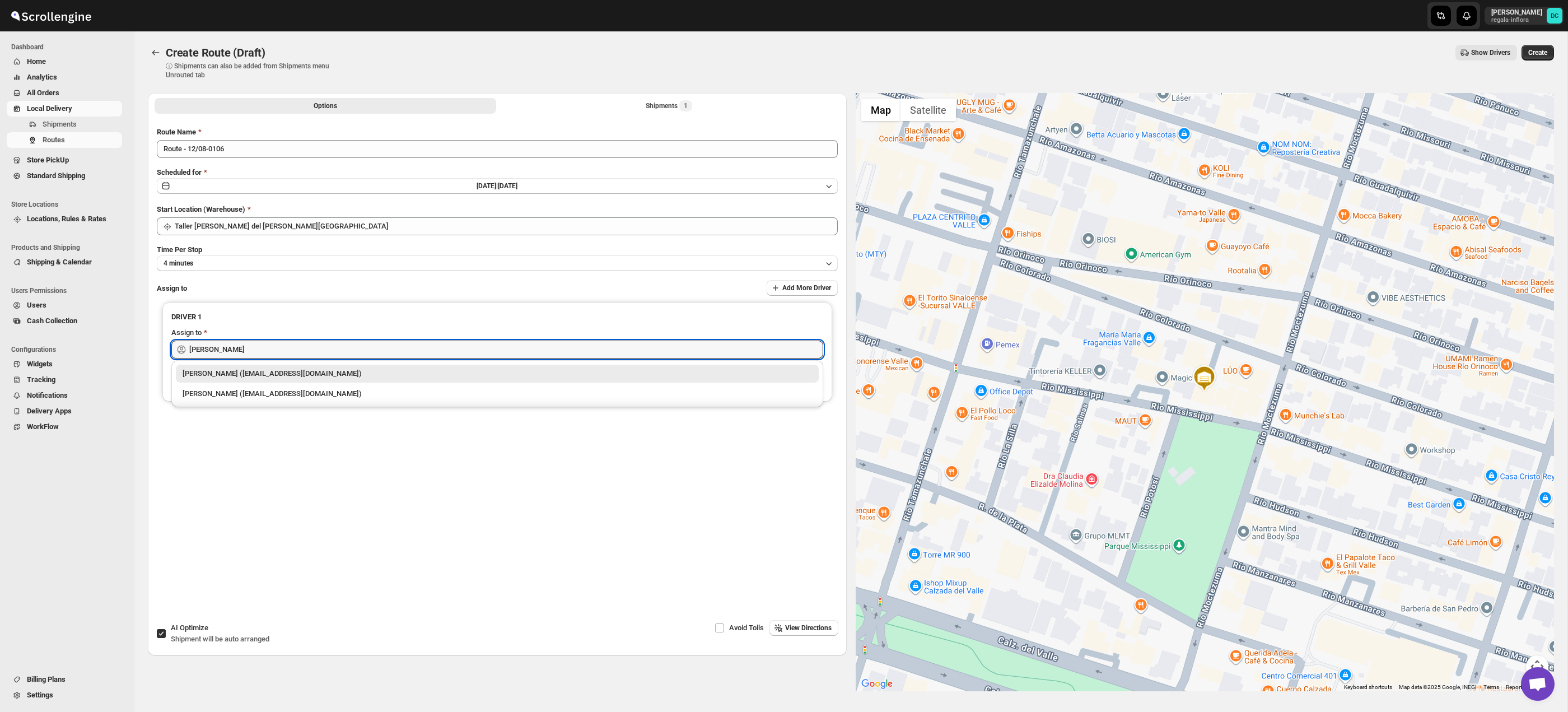
click at [313, 390] on div "[PERSON_NAME] ([EMAIL_ADDRESS][DOMAIN_NAME])" at bounding box center [497, 394] width 630 height 11
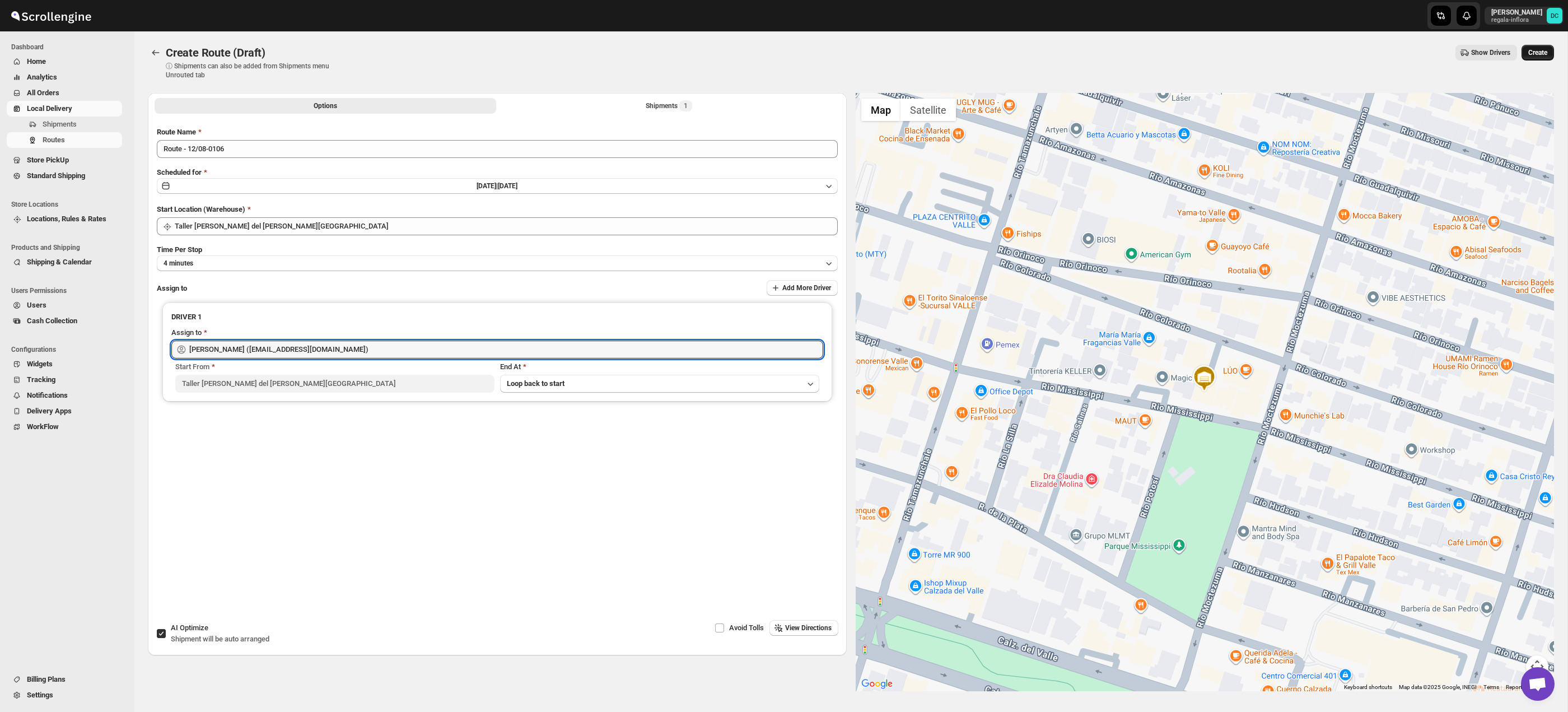
type input "[PERSON_NAME] ([EMAIL_ADDRESS][DOMAIN_NAME])"
click at [1536, 49] on span "Create" at bounding box center [1538, 53] width 19 height 9
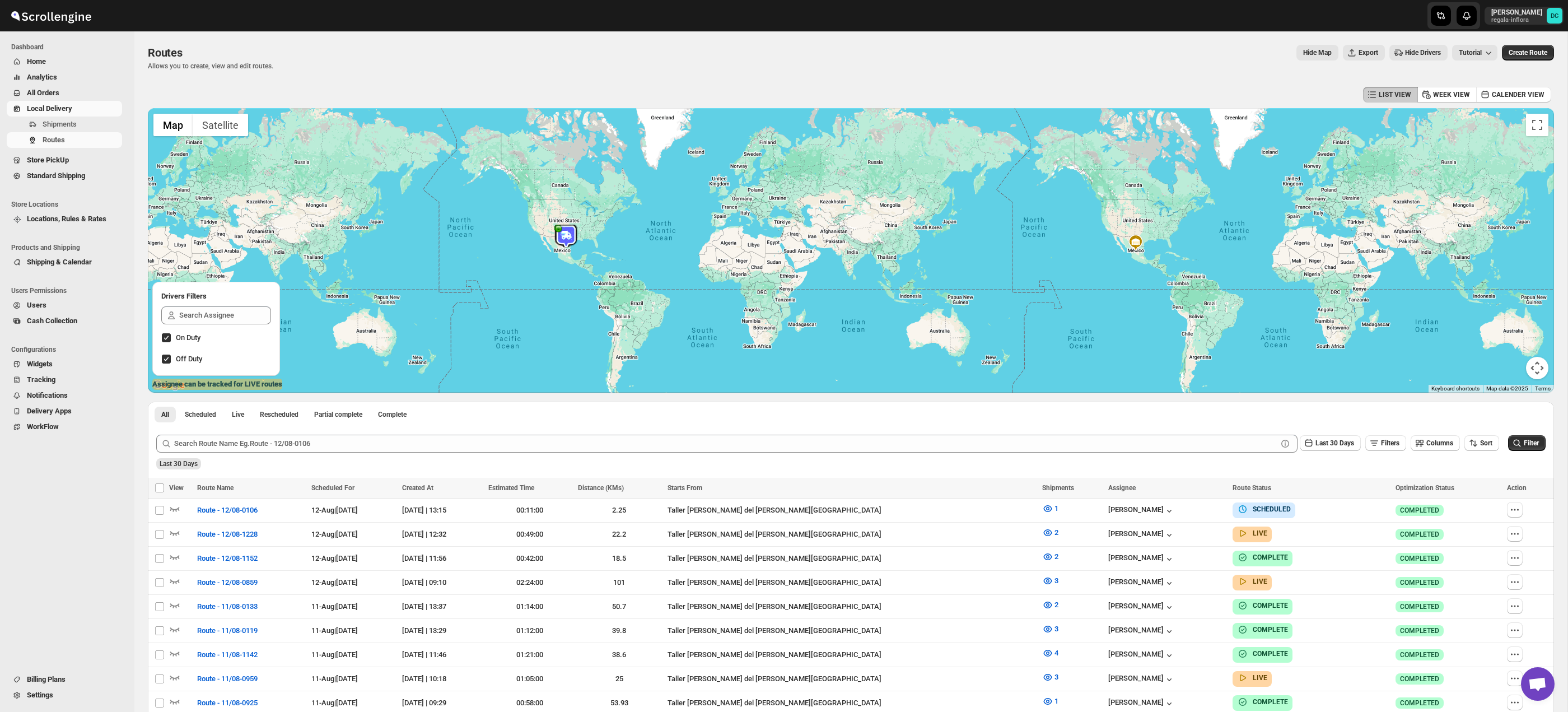
click at [52, 93] on span "All Orders" at bounding box center [44, 93] width 33 height 8
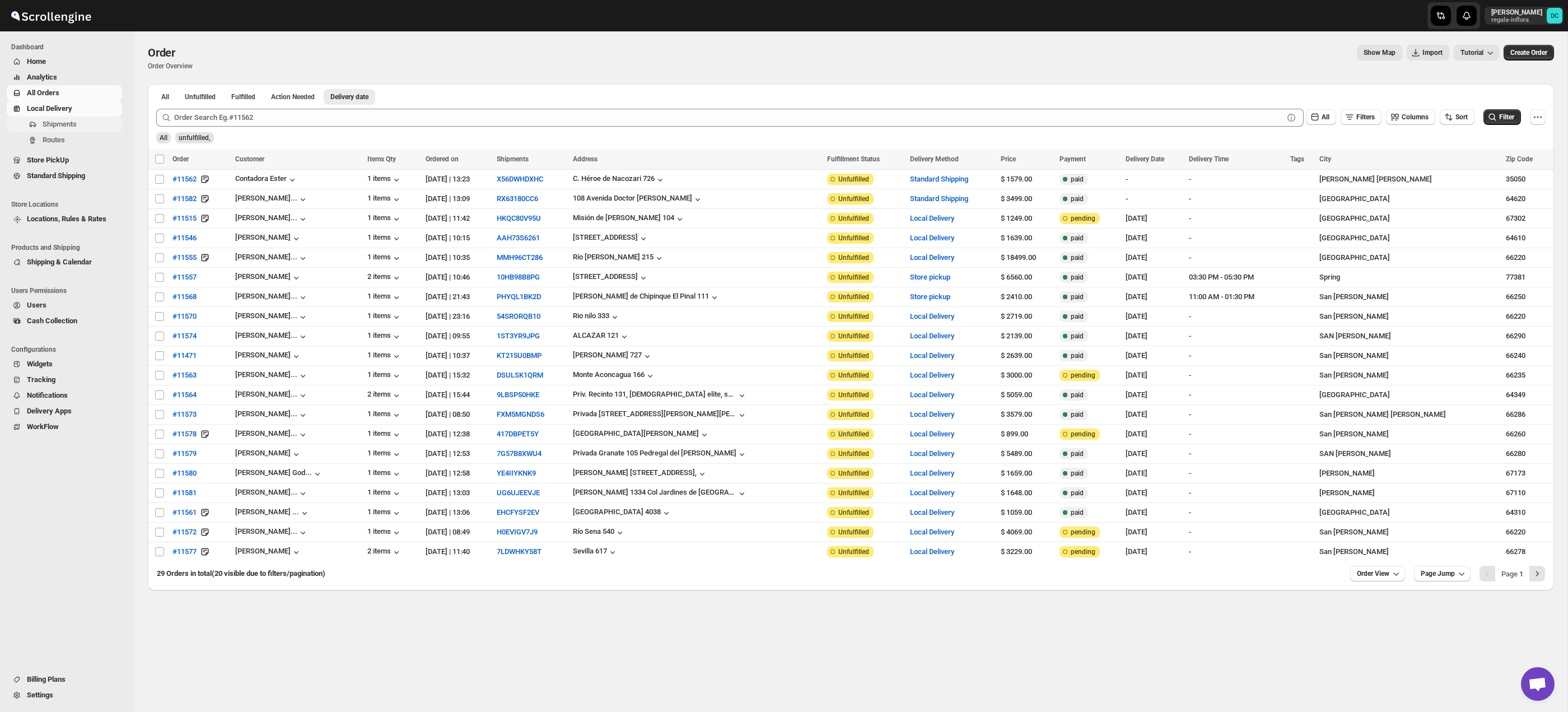
click at [62, 127] on span "Shipments" at bounding box center [60, 124] width 34 height 8
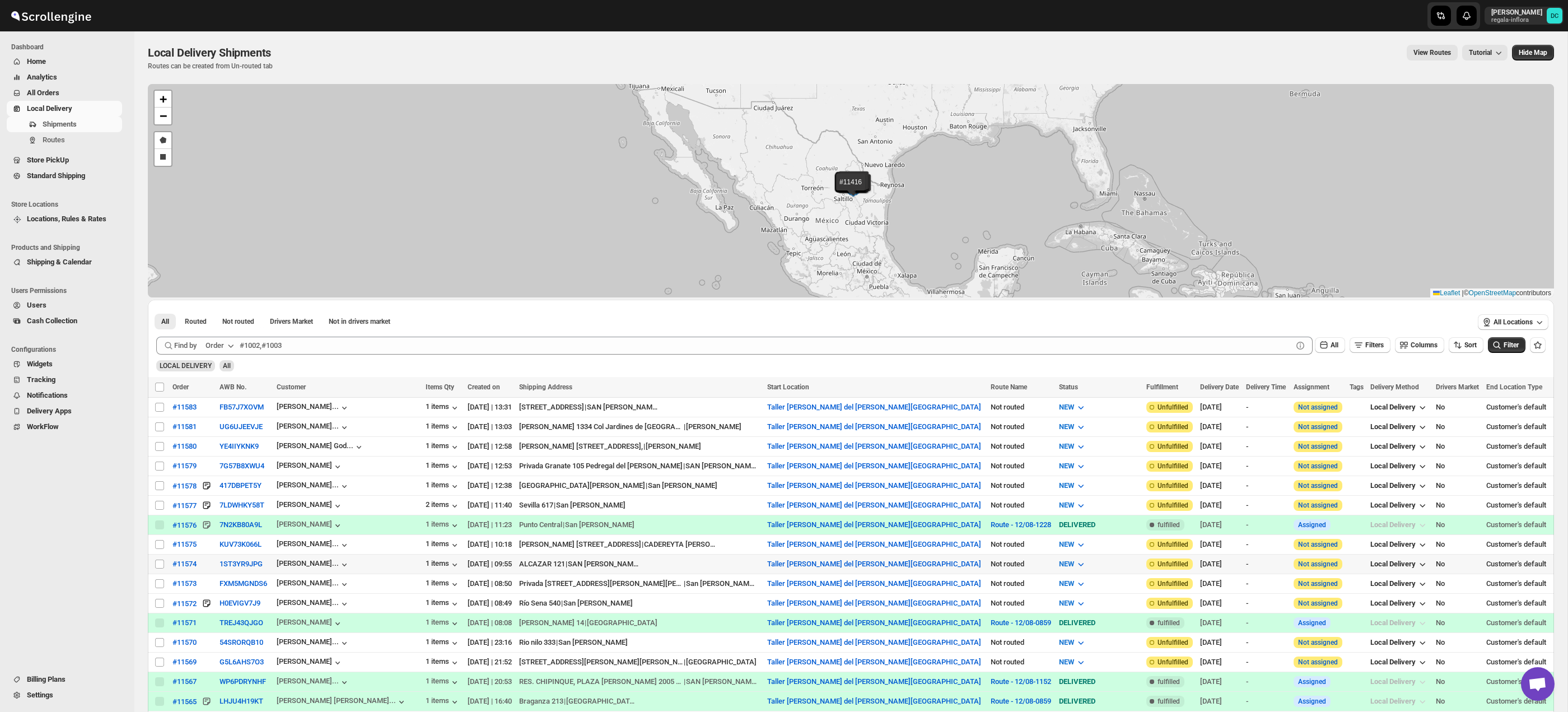
drag, startPoint x: 158, startPoint y: 565, endPoint x: 258, endPoint y: 510, distance: 114.1
click at [158, 565] on input "Select shipment" at bounding box center [159, 563] width 9 height 9
checkbox input "true"
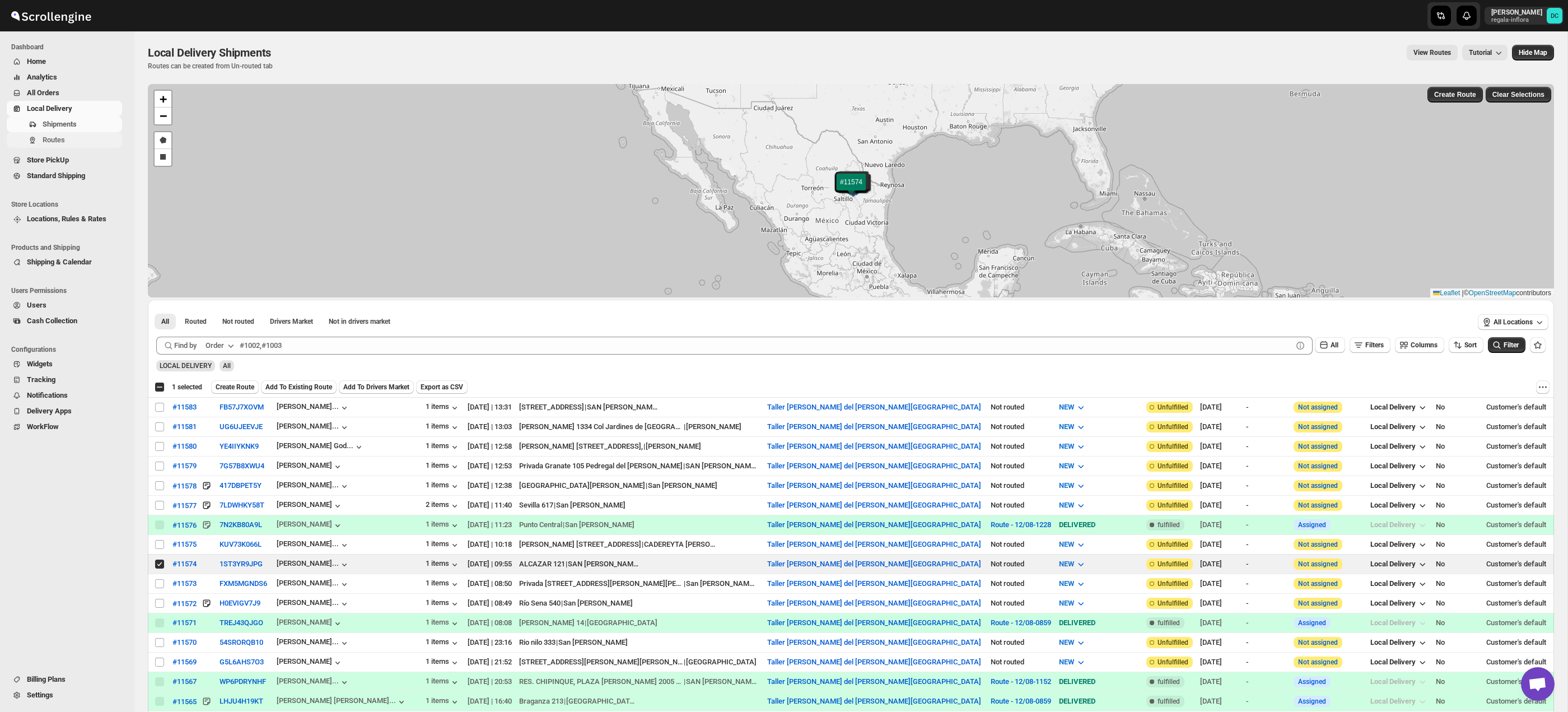
click at [71, 140] on span "Routes" at bounding box center [81, 140] width 77 height 11
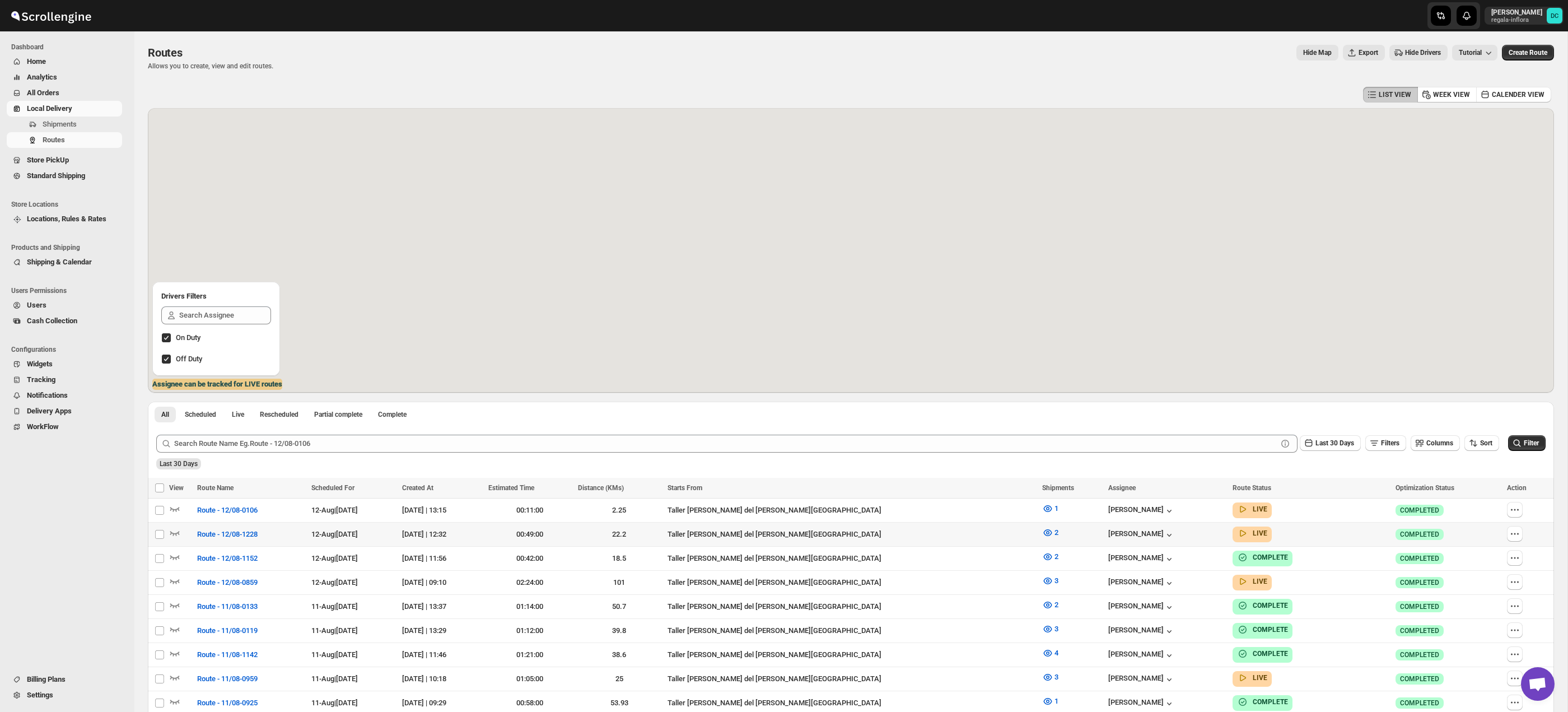
click at [1509, 579] on icon "button" at bounding box center [1515, 582] width 11 height 11
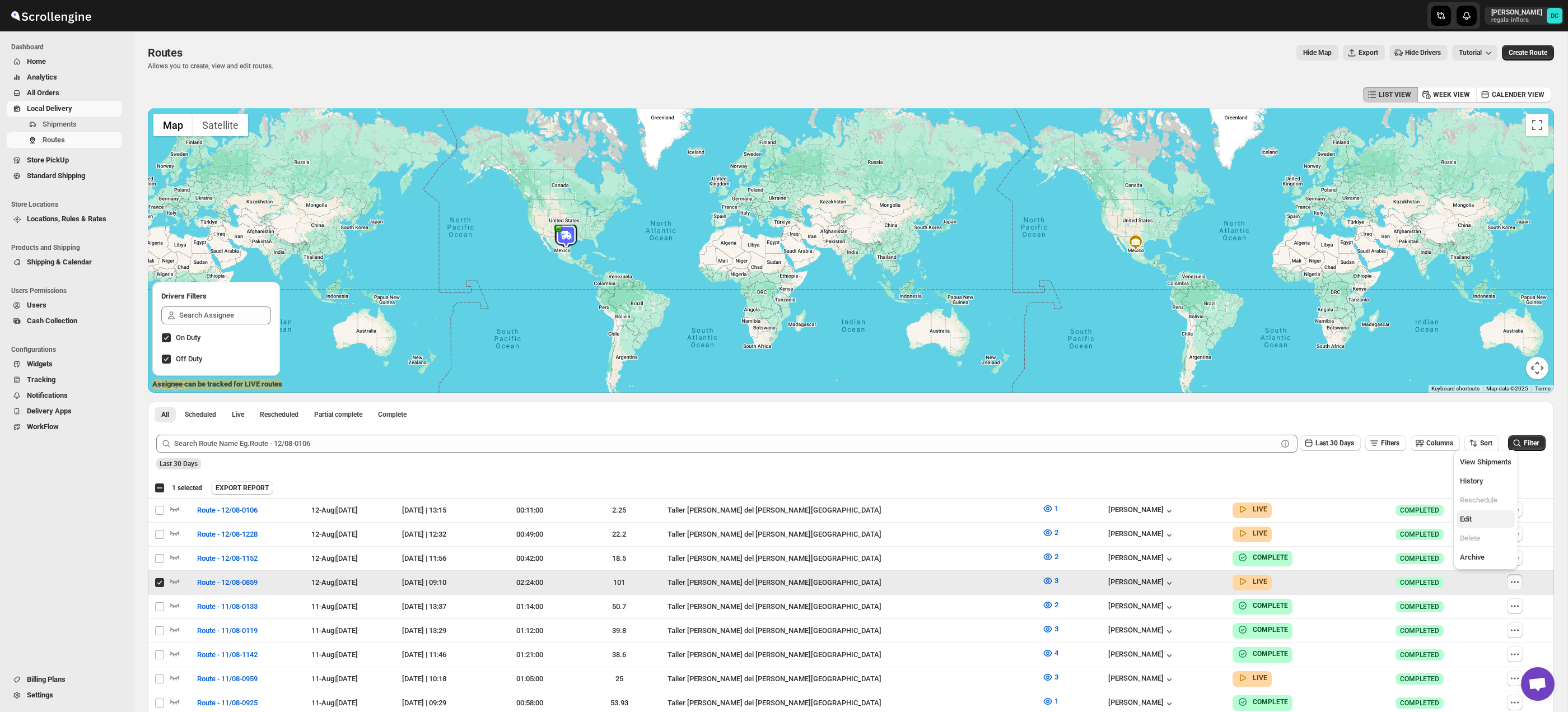
click at [1482, 517] on span "Edit" at bounding box center [1485, 520] width 52 height 11
checkbox input "false"
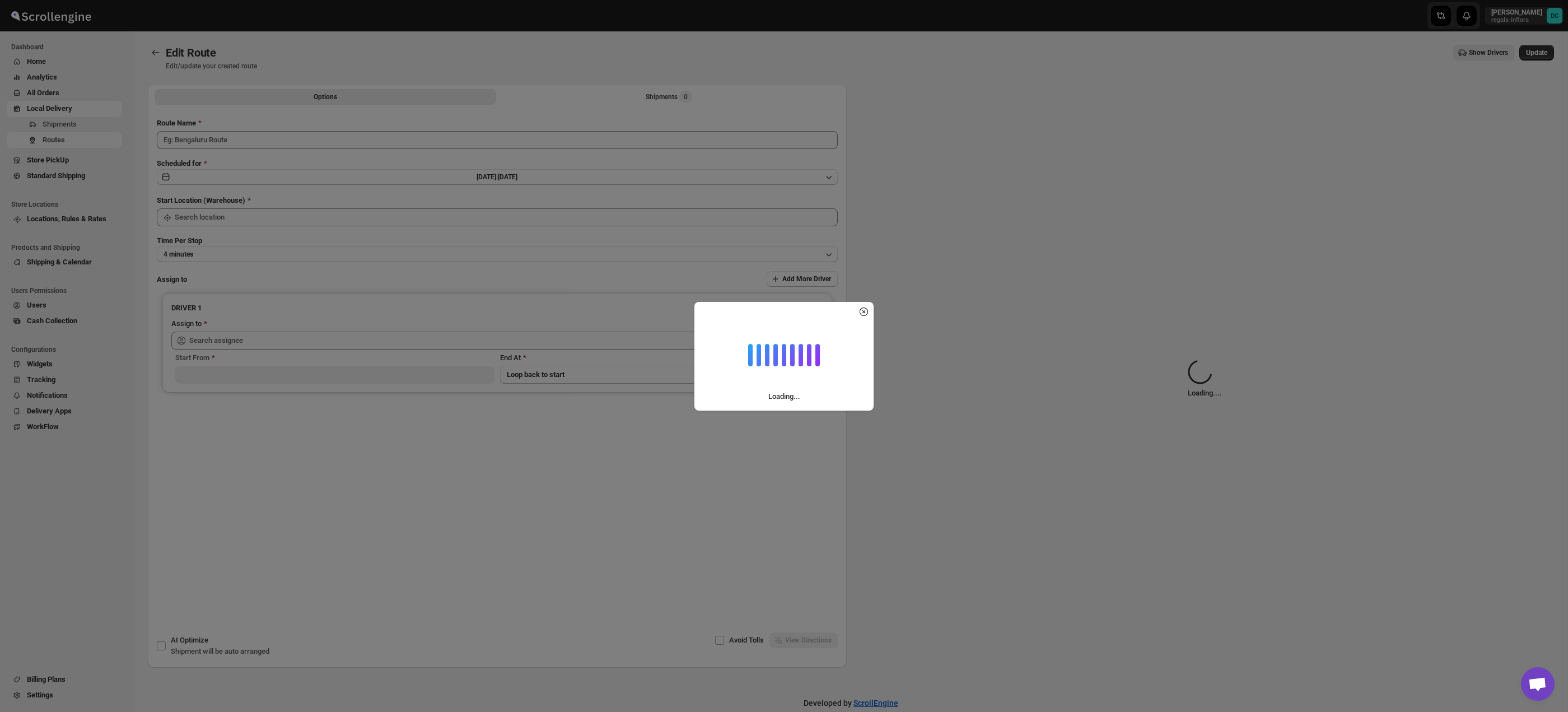
type input "Route - 12/08-0859"
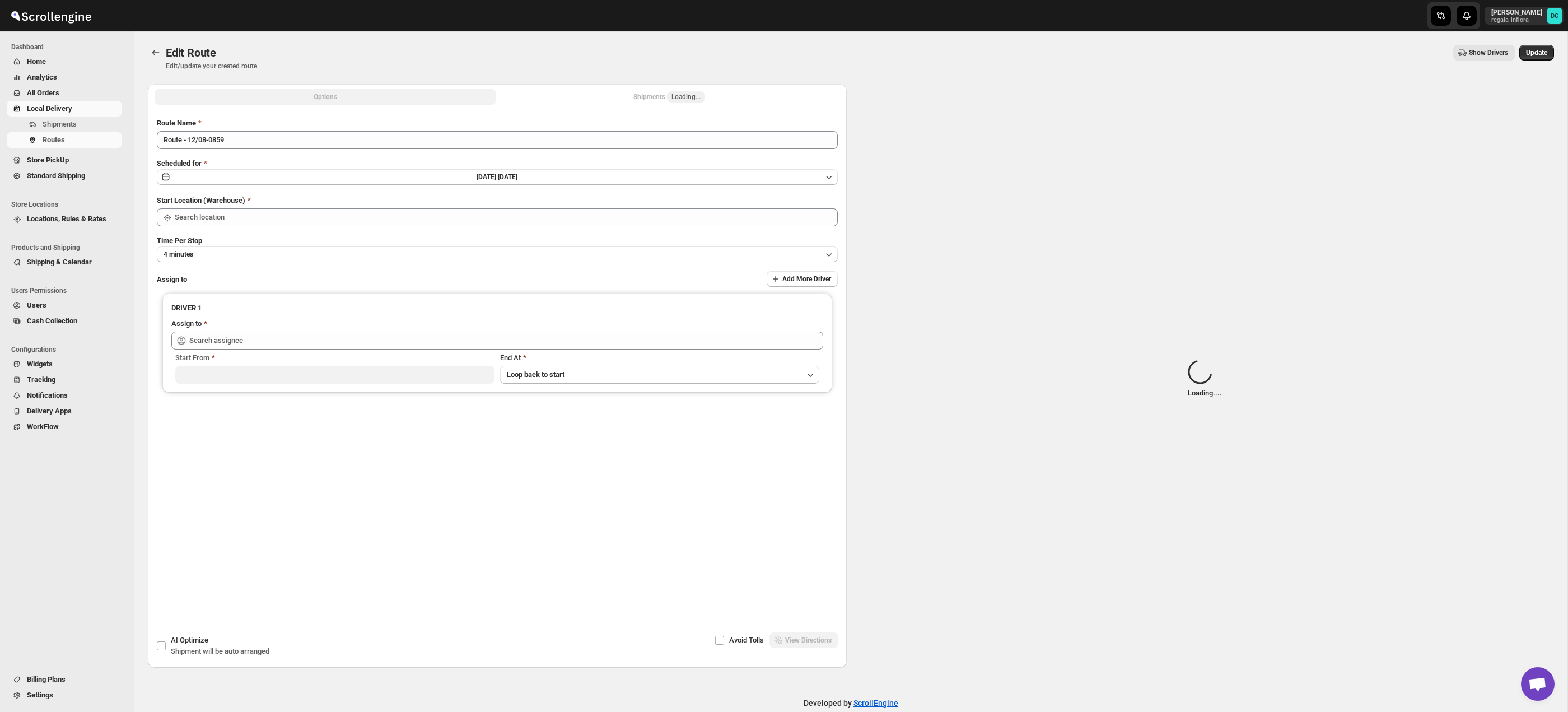
type input "Taller [PERSON_NAME] del [PERSON_NAME][GEOGRAPHIC_DATA]"
type input "[PERSON_NAME] ([EMAIL_ADDRESS][DOMAIN_NAME])"
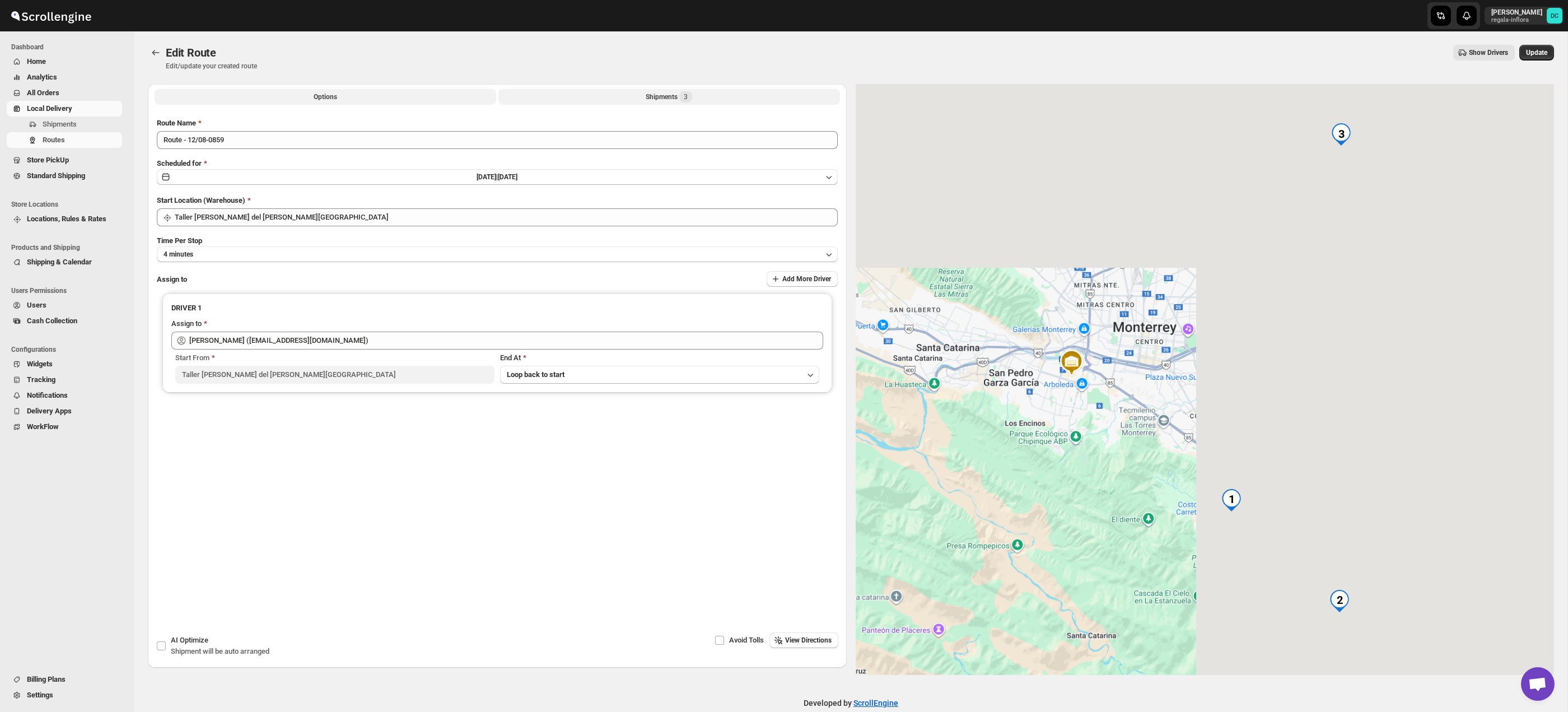
click at [656, 94] on div "Shipments 3" at bounding box center [669, 97] width 47 height 11
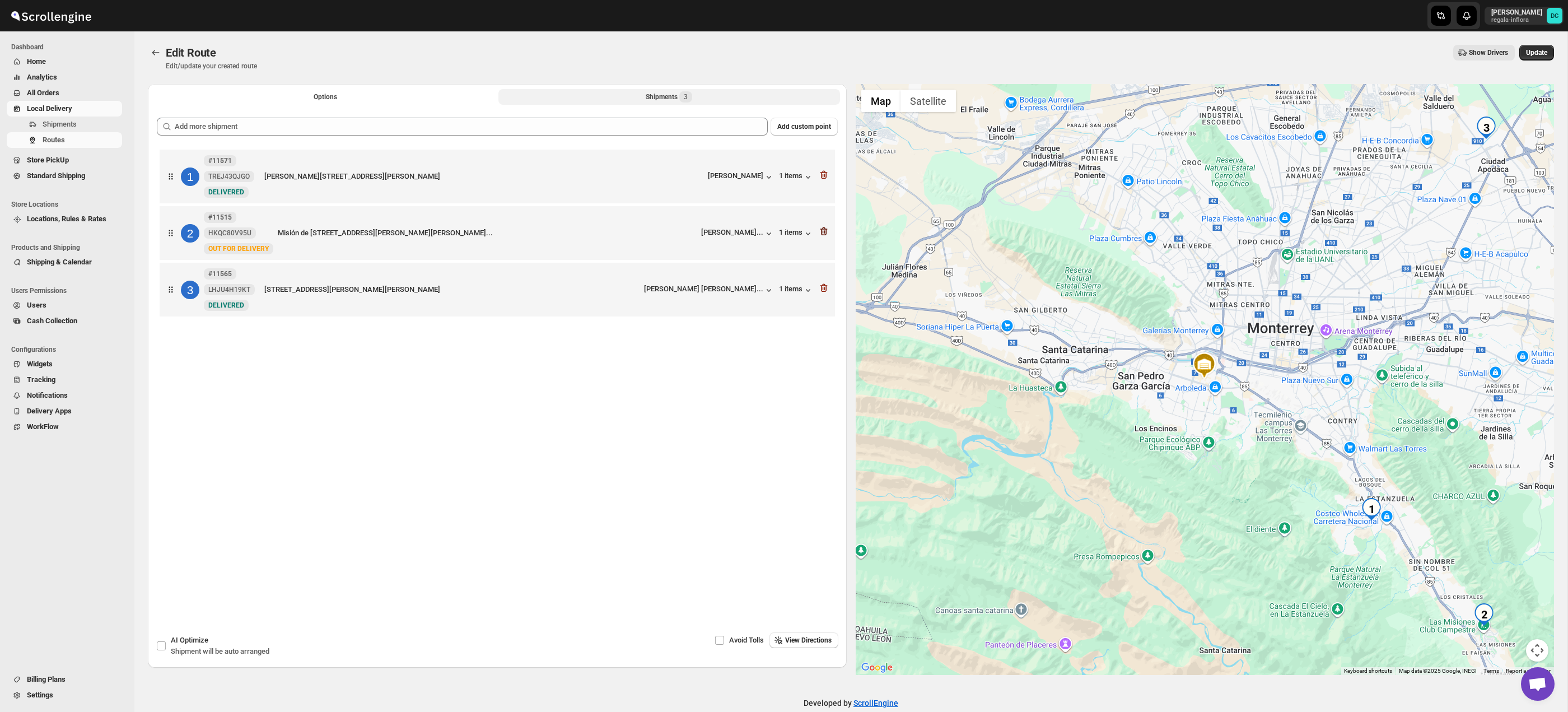
click at [823, 233] on icon "button" at bounding box center [822, 232] width 1 height 3
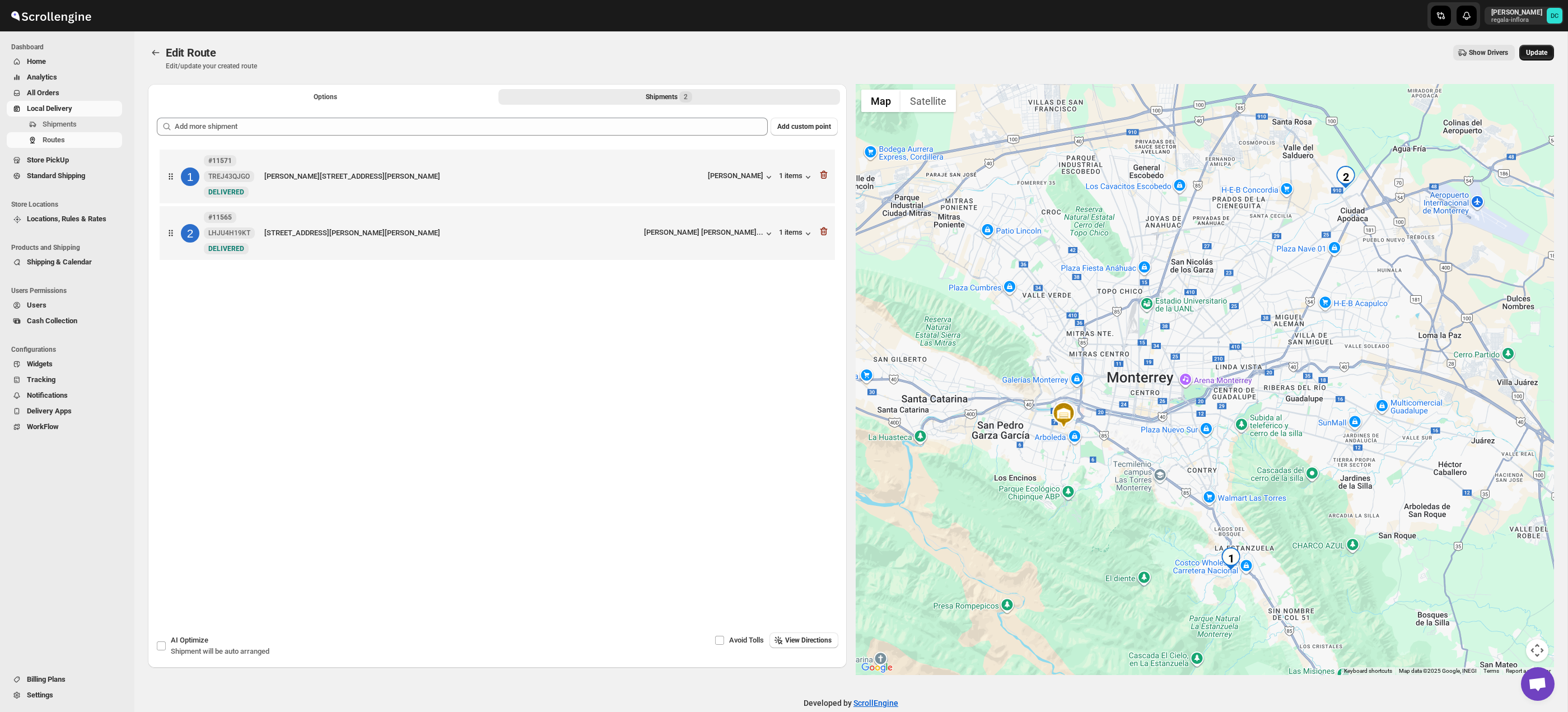
click at [1537, 51] on span "Update" at bounding box center [1537, 53] width 21 height 9
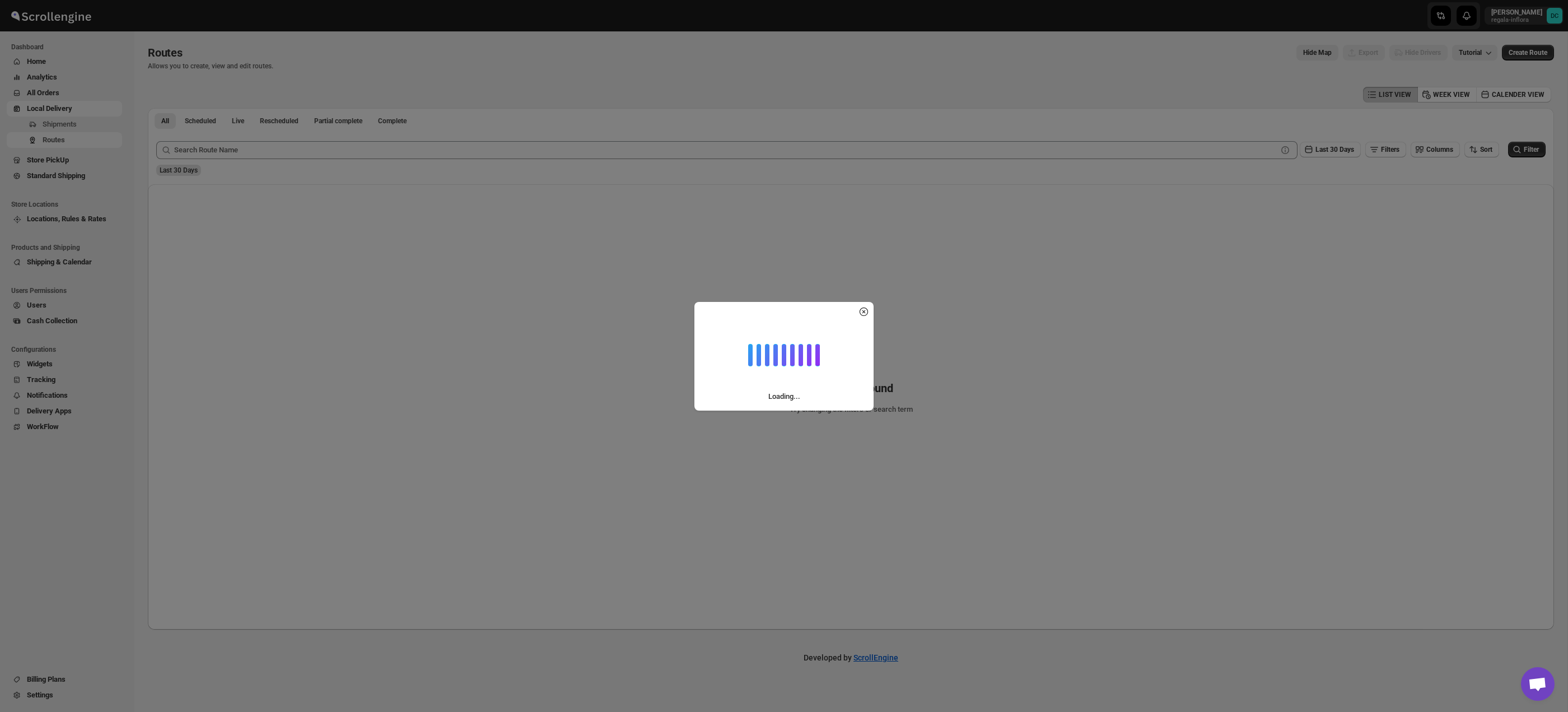
click at [79, 126] on span "Shipments" at bounding box center [81, 125] width 77 height 11
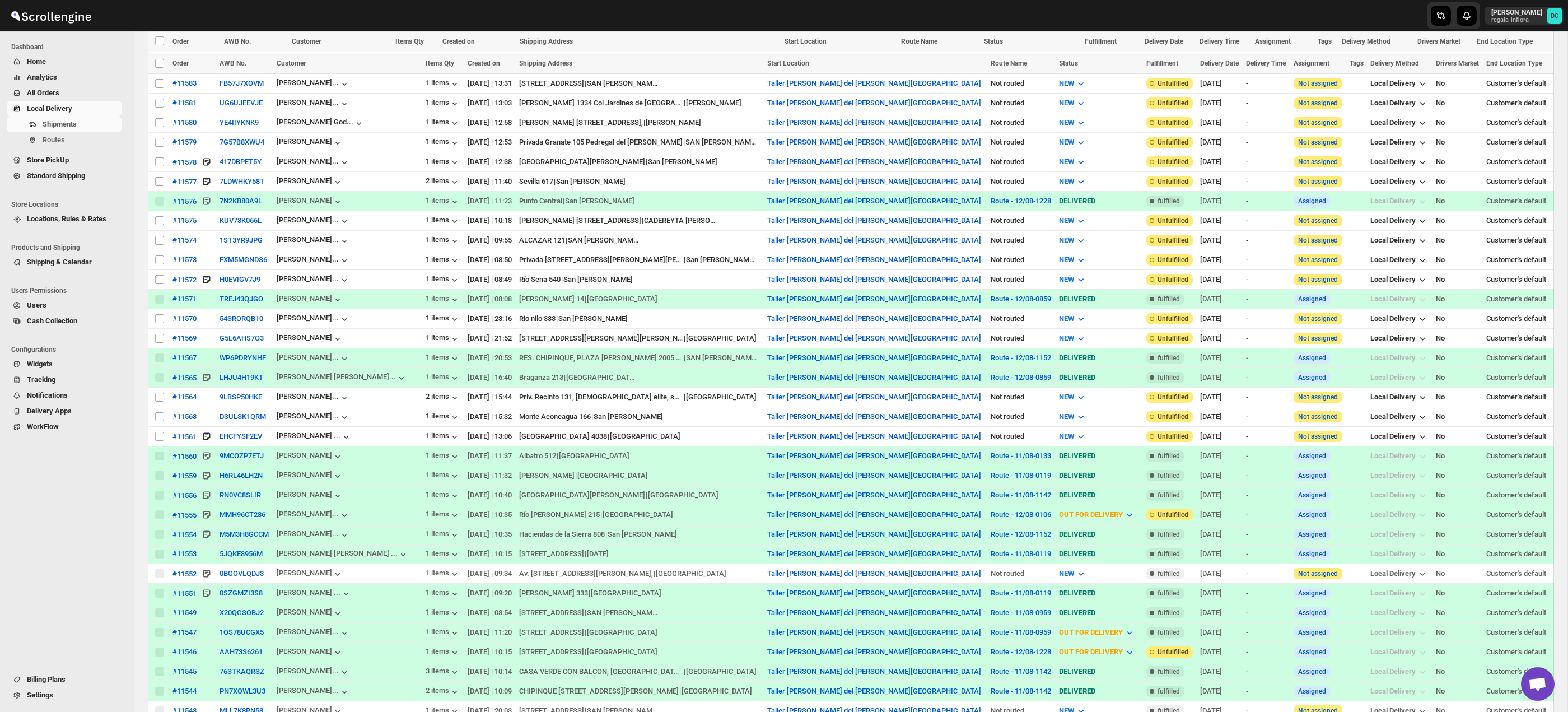
scroll to position [1054, 0]
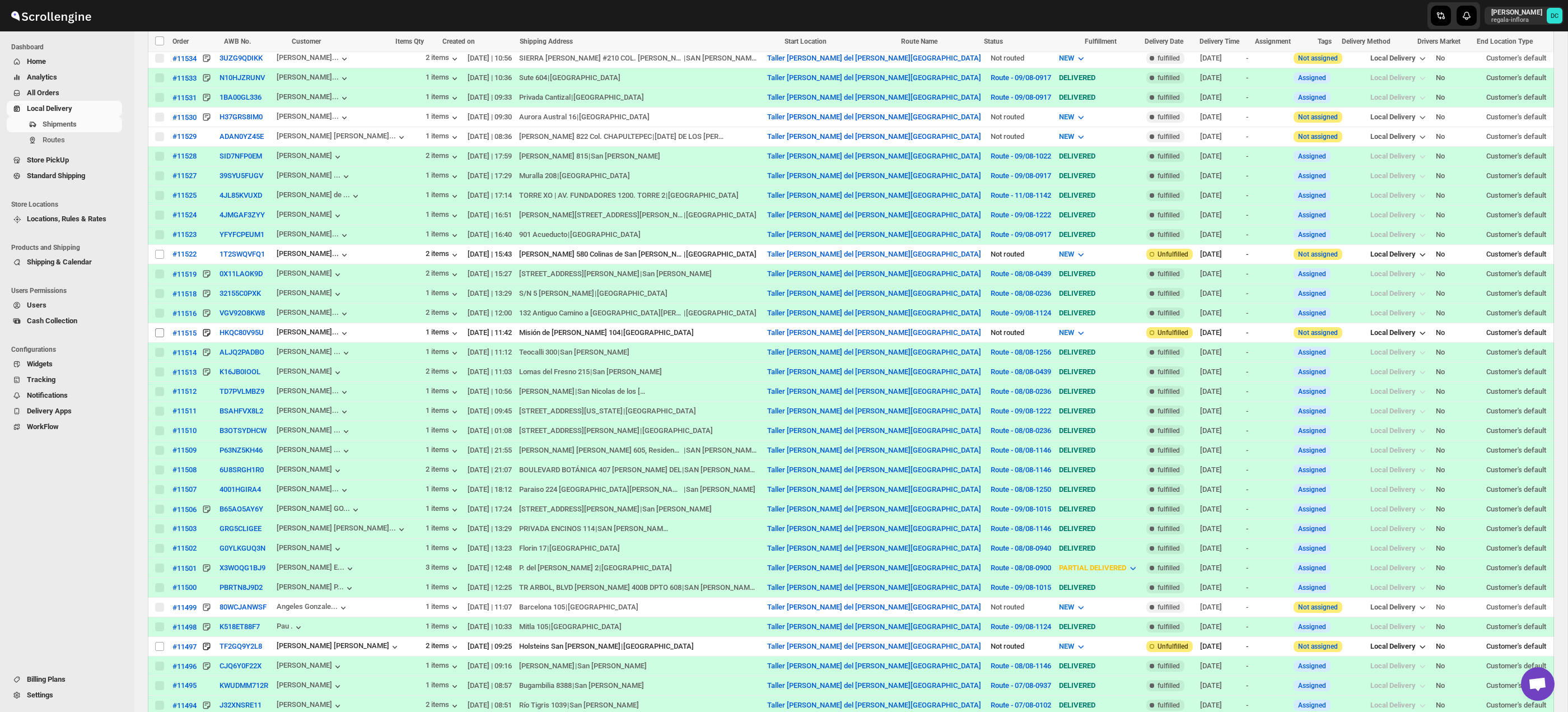
click at [159, 336] on tbody "Select shipment #11583 FB57J7XOVM [PERSON_NAME]... 1 items [DATE] | 13:31 [STRE…" at bounding box center [850, 519] width 1406 height 2353
click at [161, 335] on input "Select shipment" at bounding box center [159, 333] width 9 height 9
checkbox input "true"
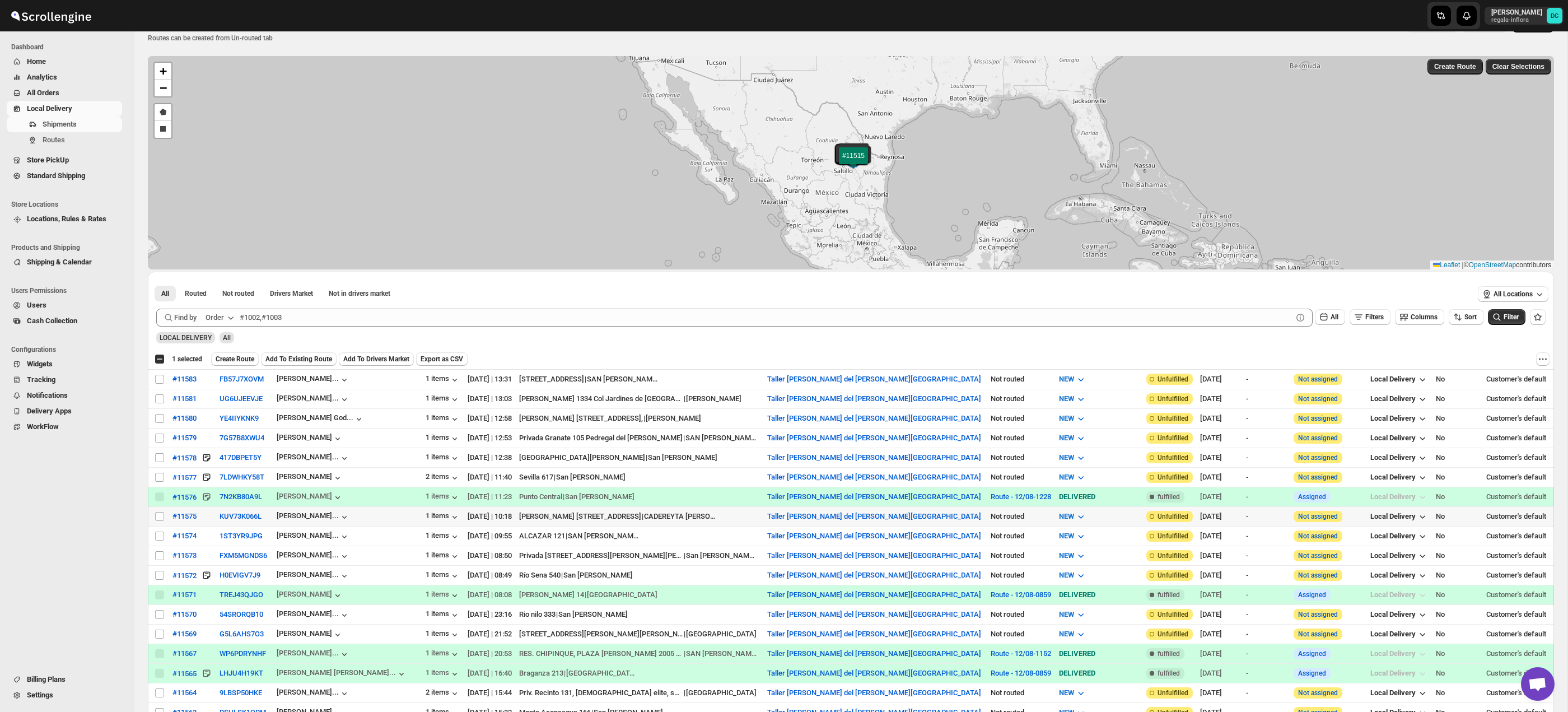
scroll to position [40, 0]
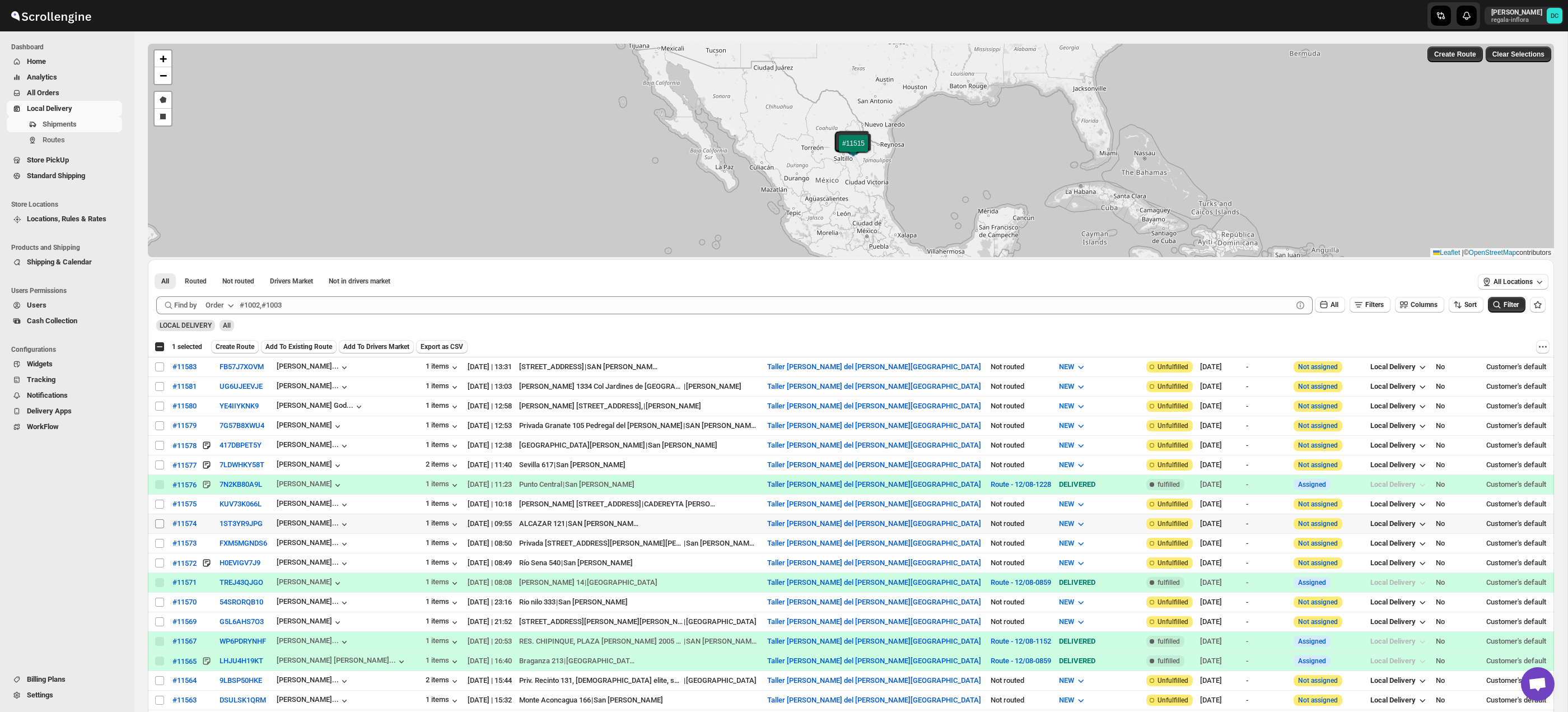
click at [158, 526] on input "Select shipment" at bounding box center [159, 523] width 9 height 9
checkbox input "true"
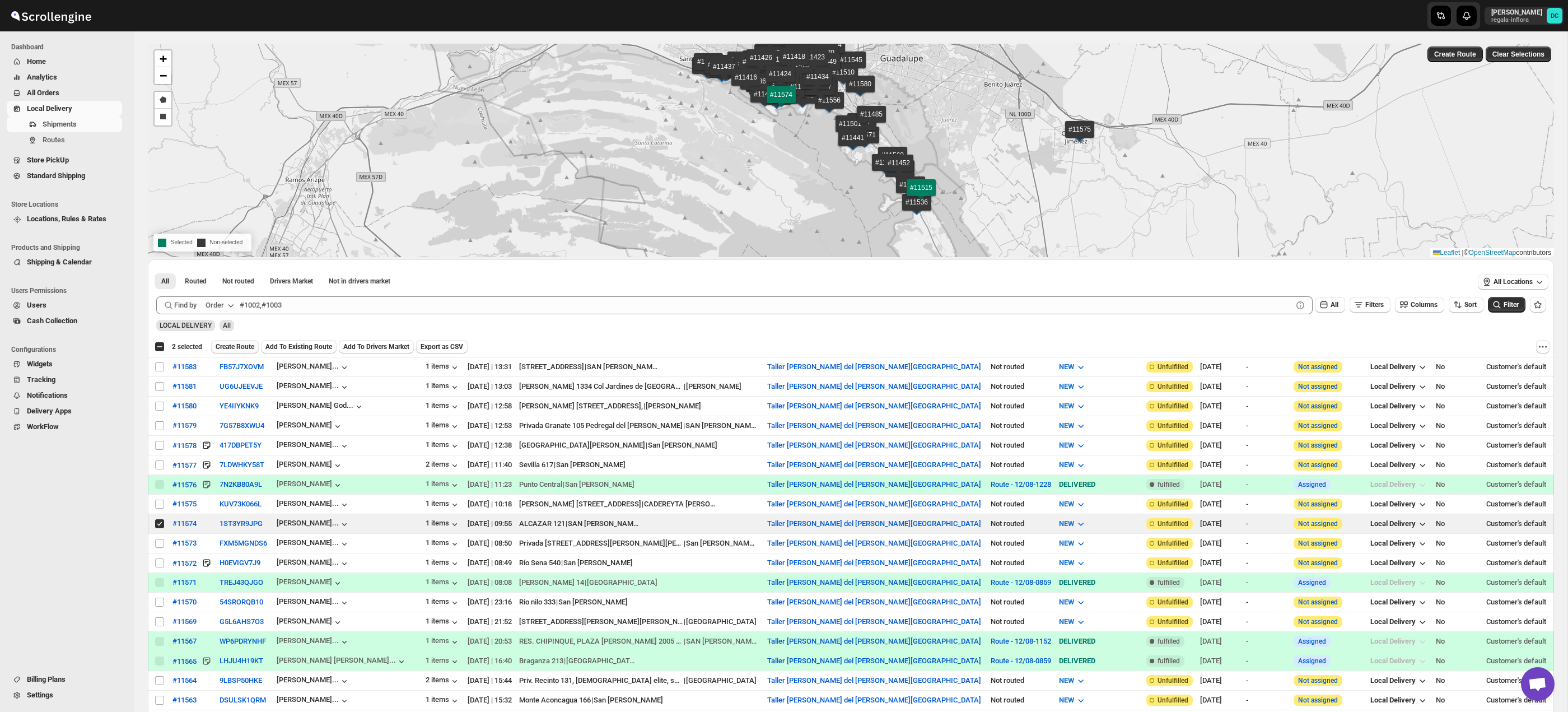
click at [252, 347] on span "Create Route" at bounding box center [235, 347] width 39 height 9
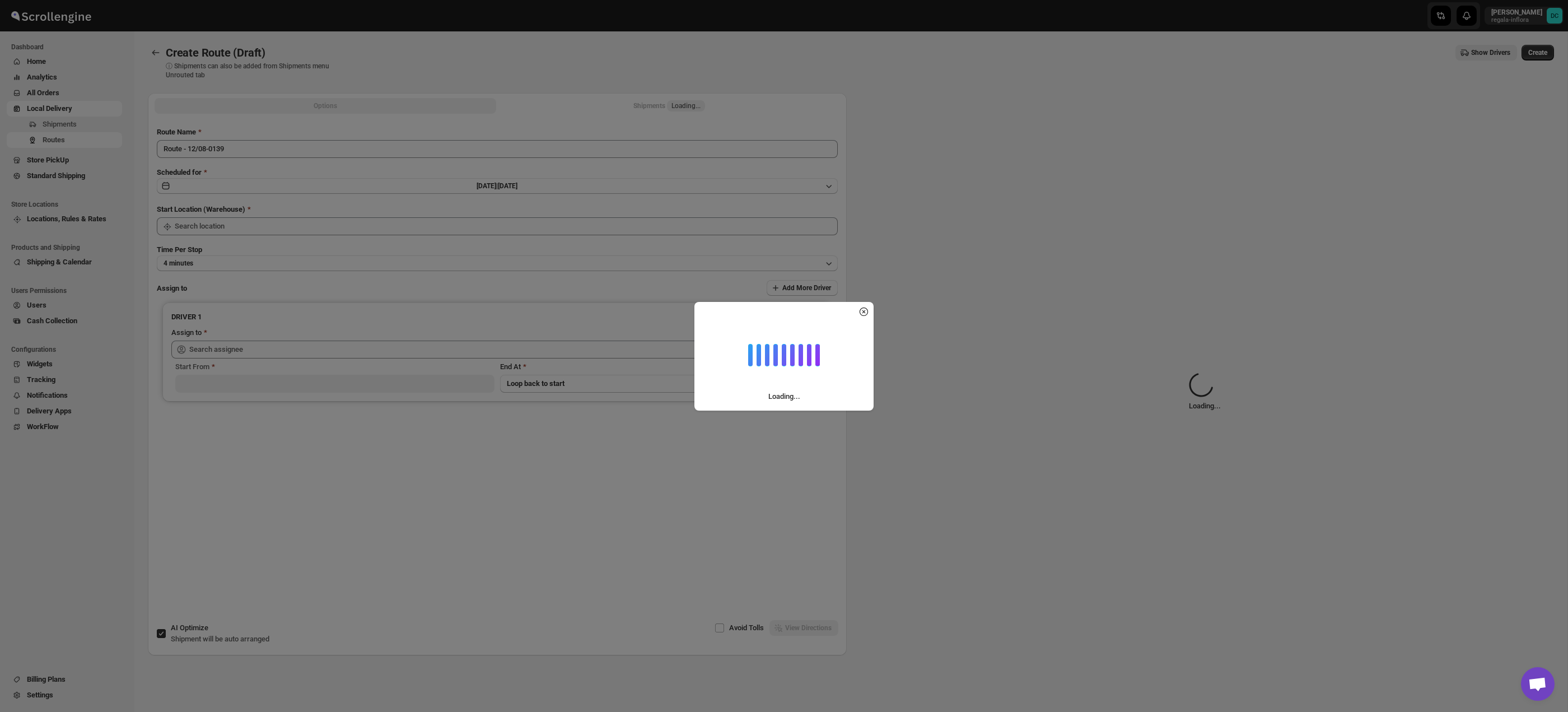
type input "Taller [PERSON_NAME] del [PERSON_NAME][GEOGRAPHIC_DATA]"
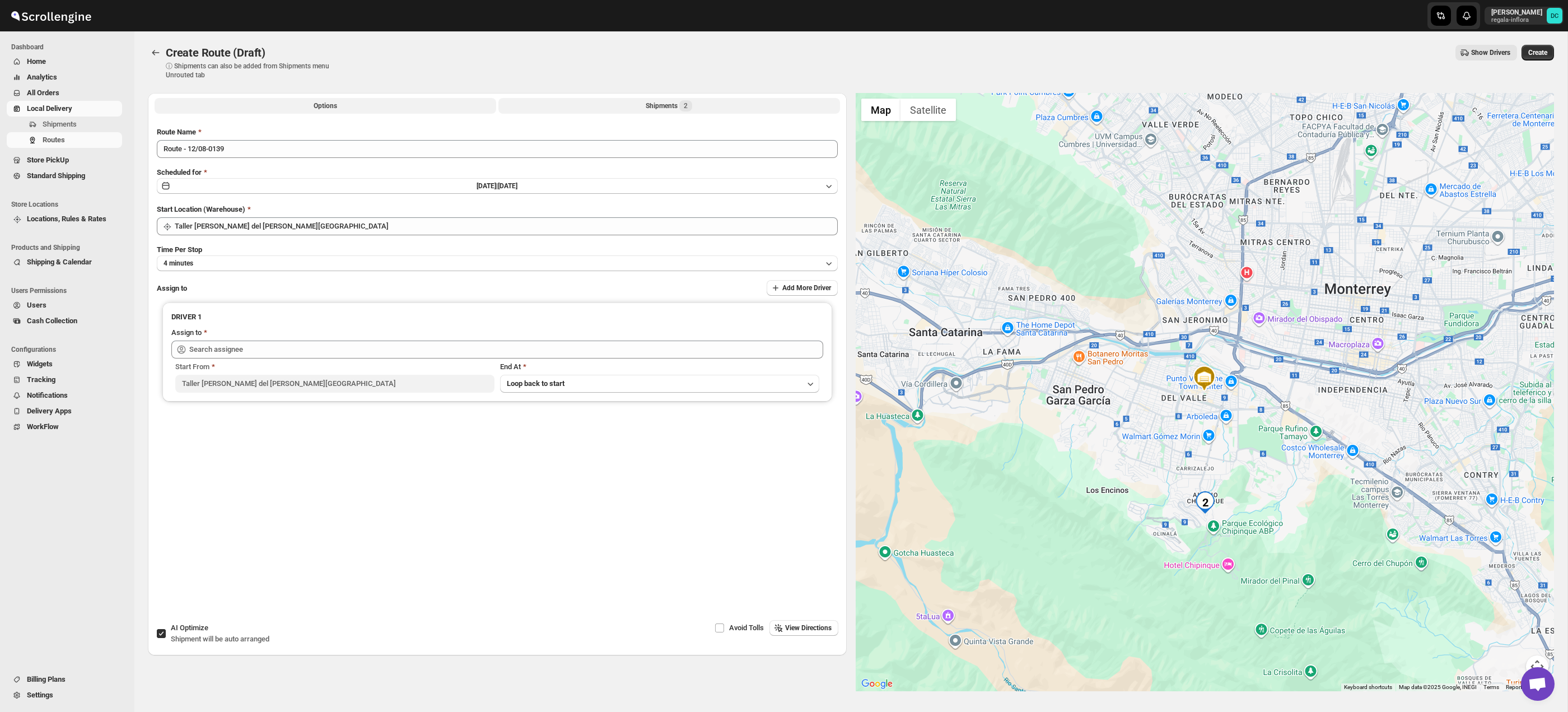
click at [527, 106] on button "Shipments 2" at bounding box center [669, 105] width 342 height 16
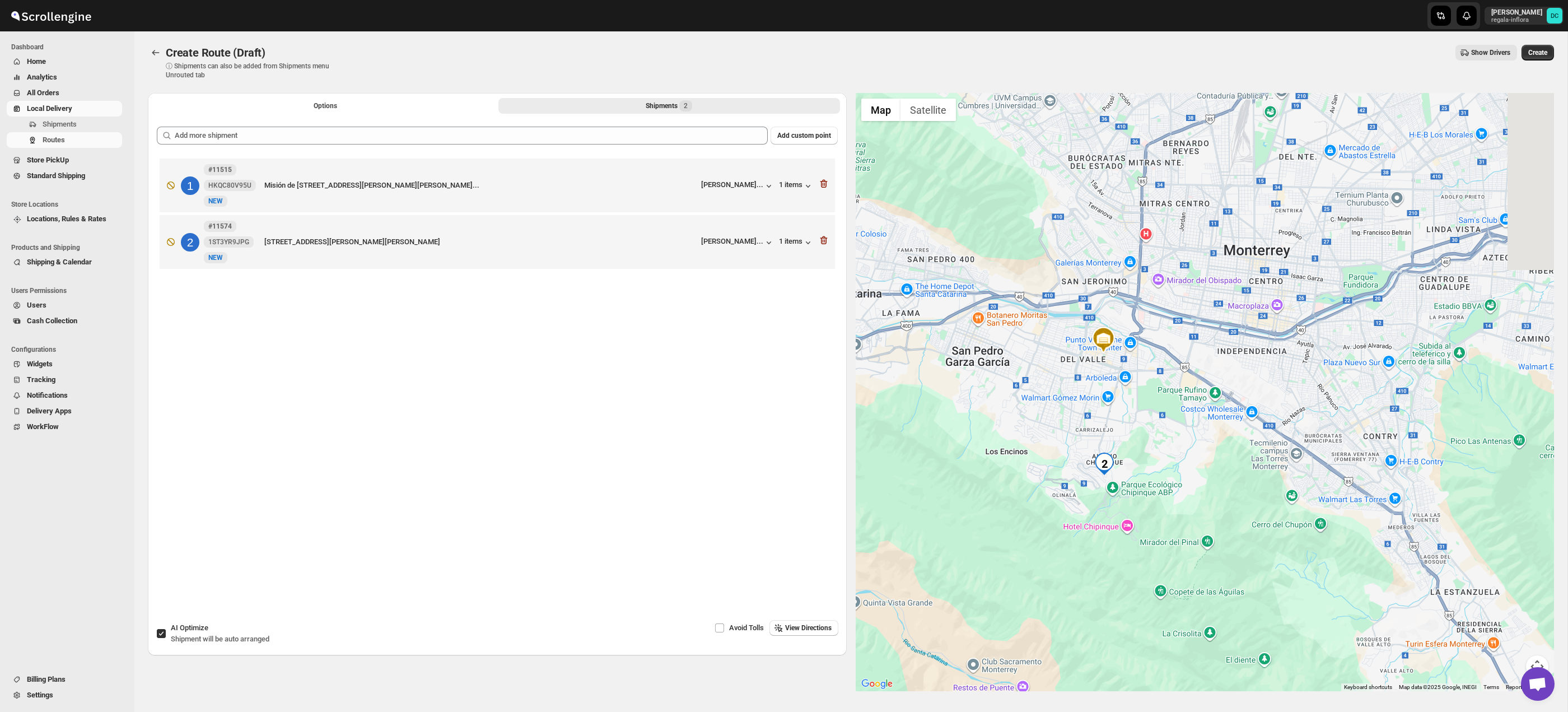
drag, startPoint x: 1236, startPoint y: 403, endPoint x: 1206, endPoint y: 393, distance: 31.6
click at [1206, 393] on div at bounding box center [1204, 392] width 699 height 599
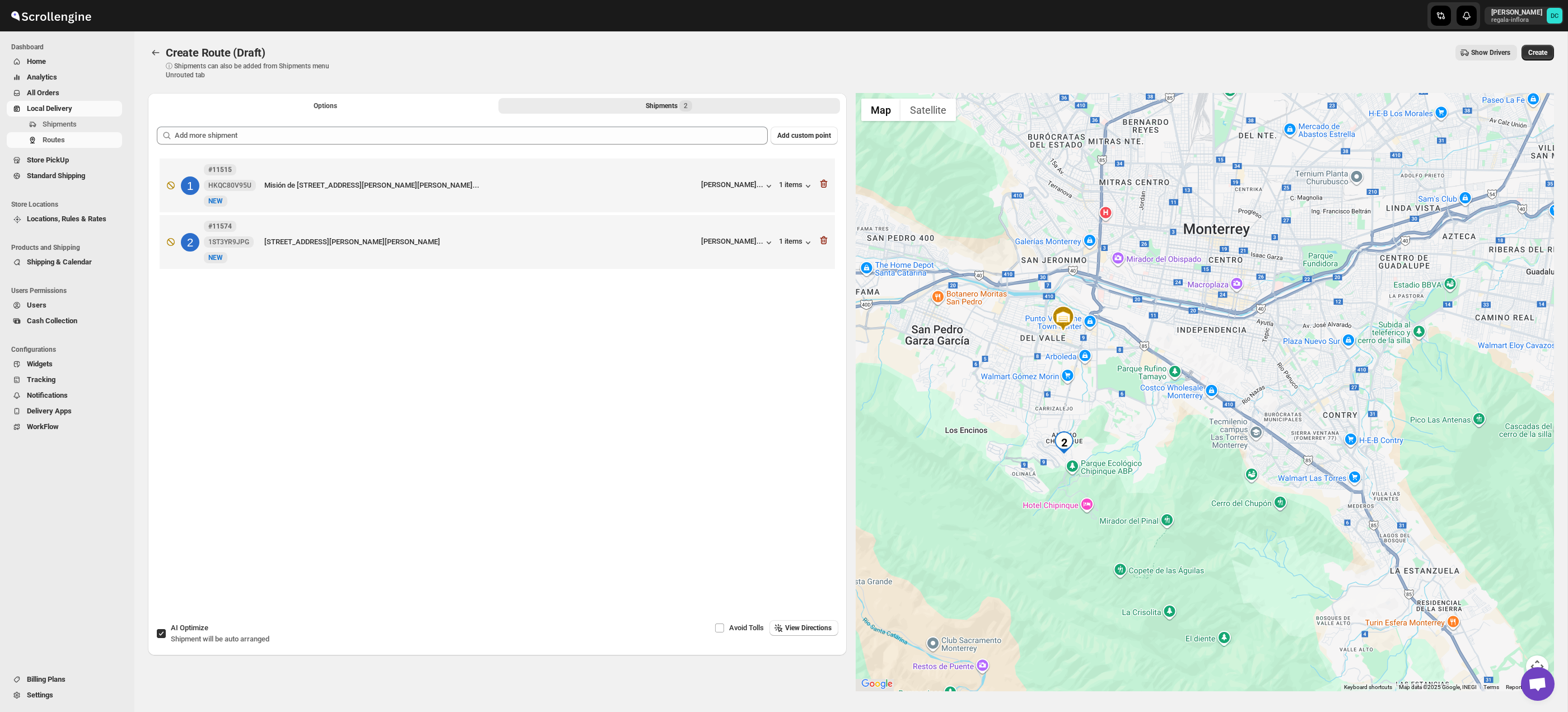
drag, startPoint x: 1349, startPoint y: 567, endPoint x: 1364, endPoint y: 570, distance: 15.3
click at [1298, 532] on div at bounding box center [1204, 392] width 699 height 599
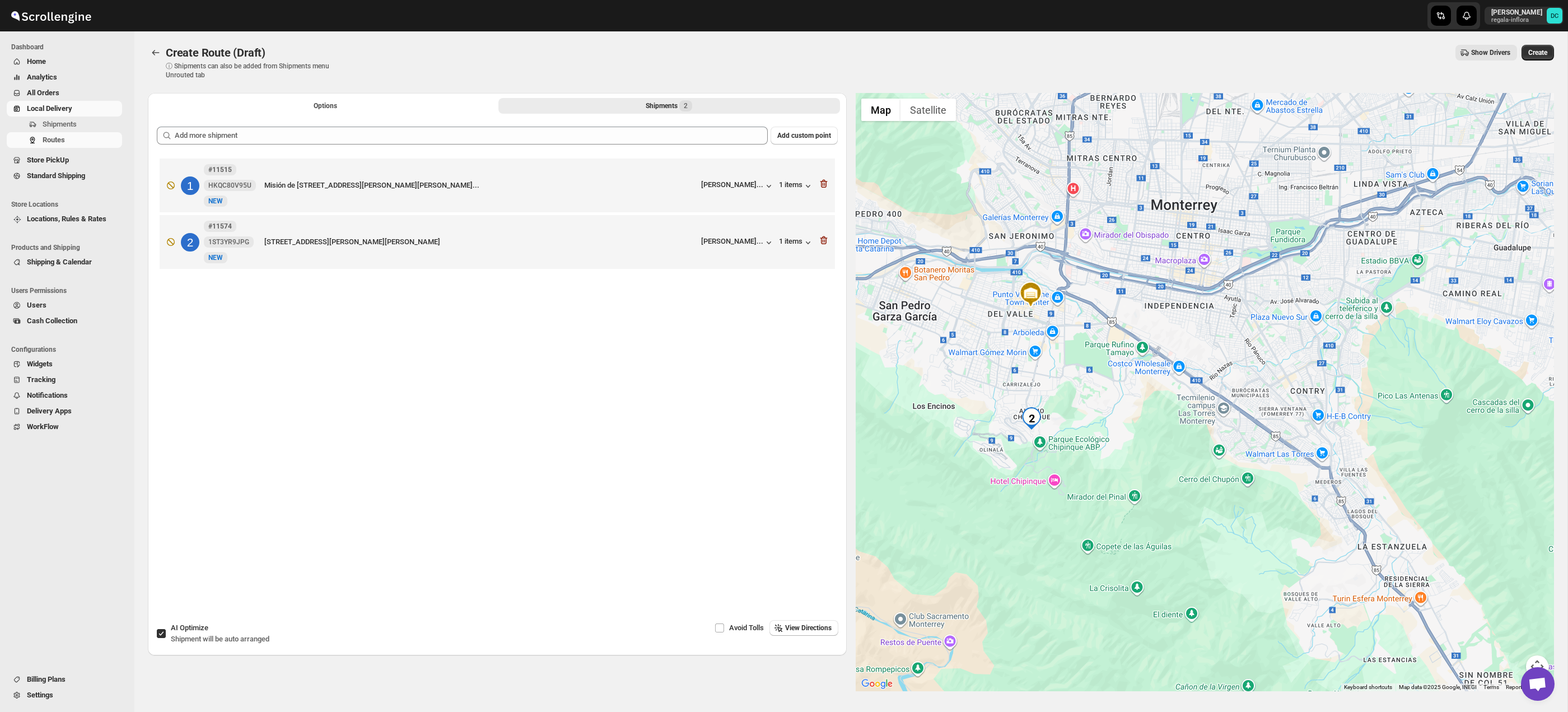
click at [1538, 655] on button "Map camera controls" at bounding box center [1537, 666] width 22 height 22
click at [1505, 661] on button "Zoom out" at bounding box center [1509, 666] width 22 height 22
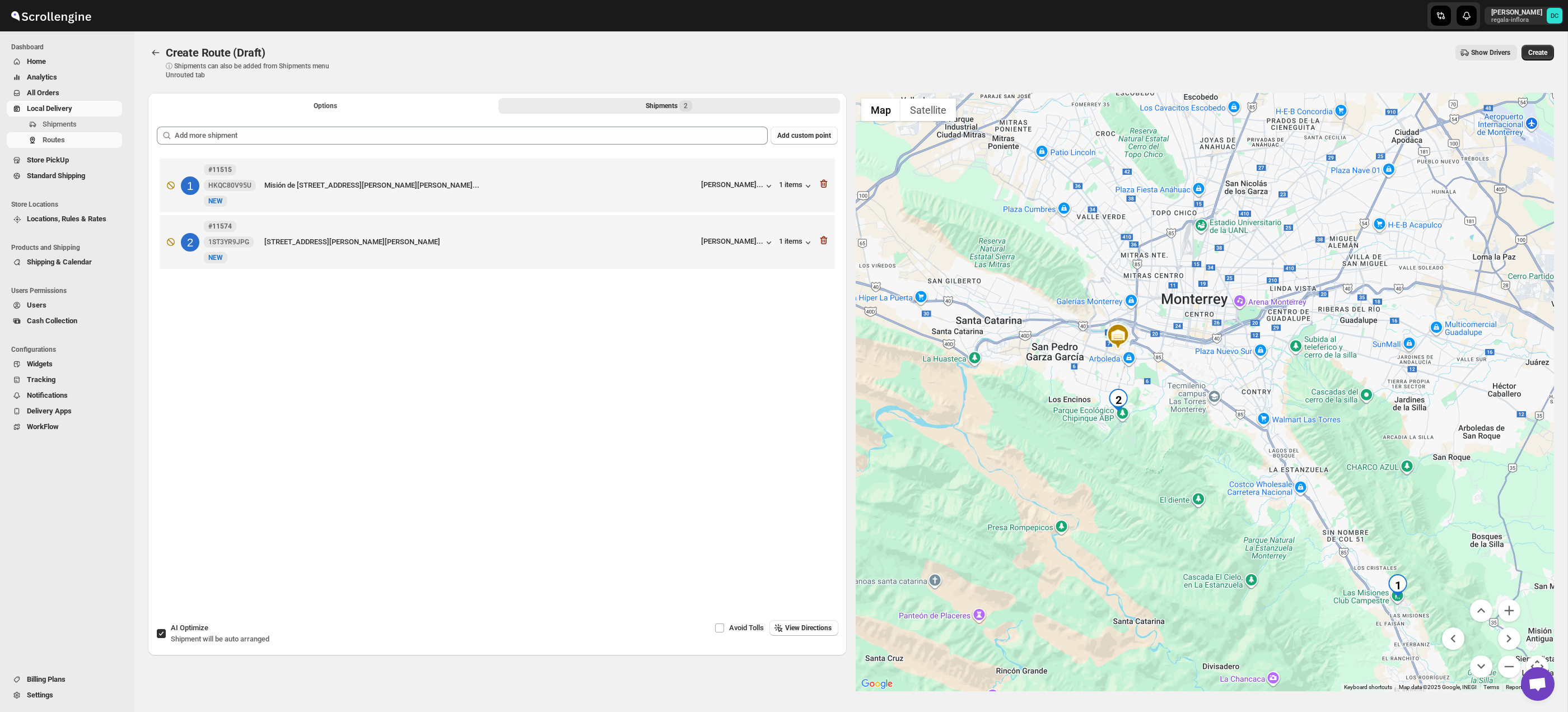
click at [162, 633] on input "AI Optimize Shipment will be auto arranged" at bounding box center [161, 633] width 9 height 9
checkbox input "false"
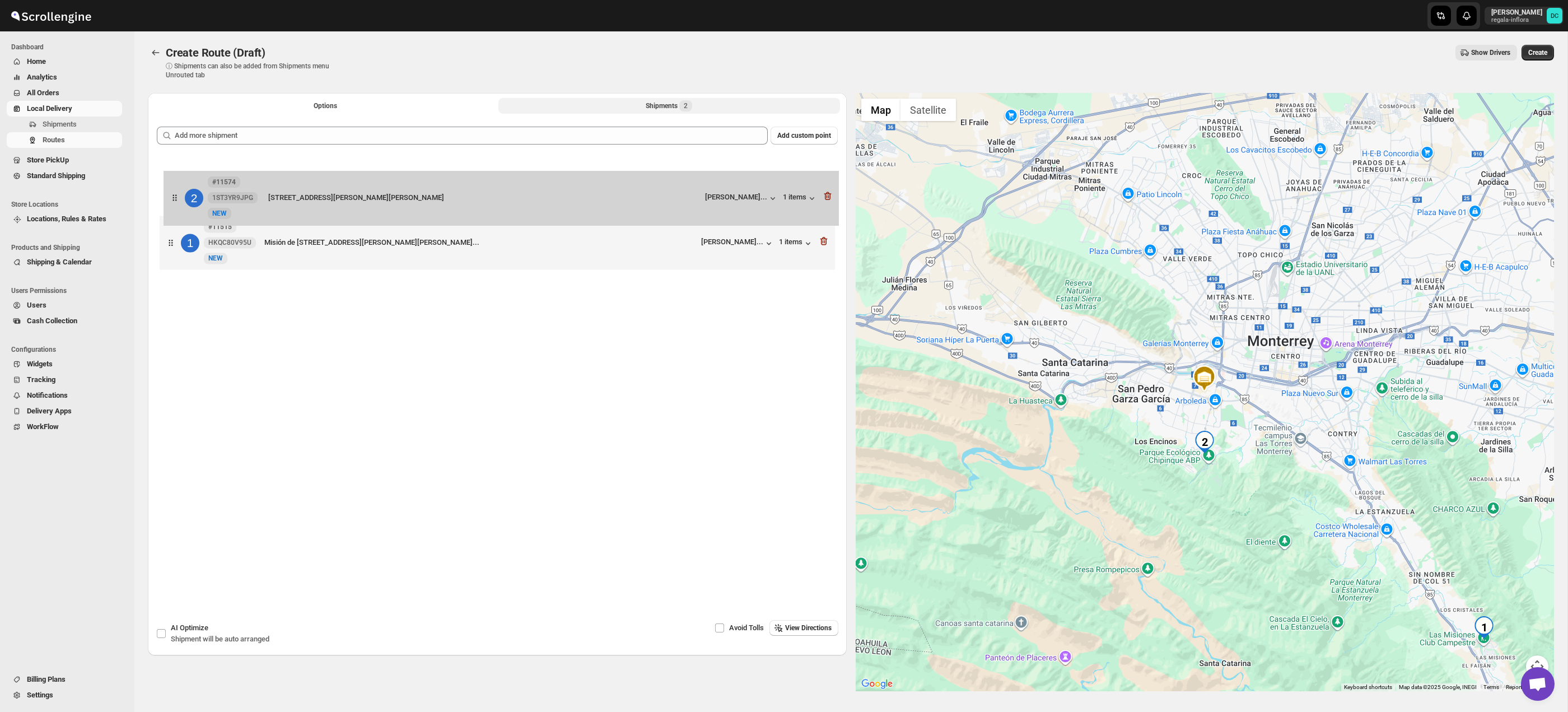
drag, startPoint x: 173, startPoint y: 243, endPoint x: 178, endPoint y: 193, distance: 50.2
click at [178, 193] on div "1 #11515 HKQC80V95U New NEW [STREET_ADDRESS][PERSON_NAME][PERSON_NAME], Me... […" at bounding box center [497, 215] width 681 height 119
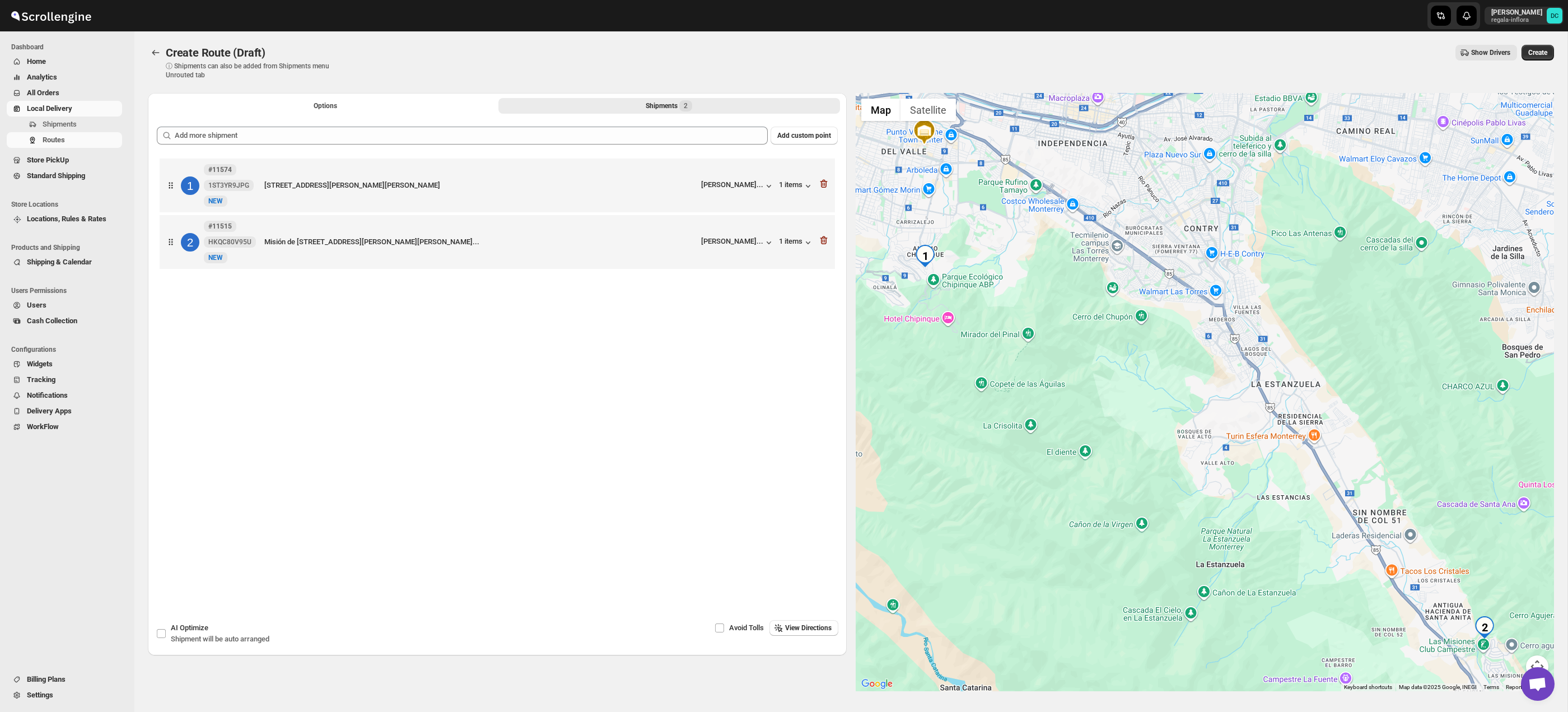
click at [1537, 659] on button "Map camera controls" at bounding box center [1537, 666] width 22 height 22
click at [1511, 663] on button "Zoom out" at bounding box center [1509, 666] width 22 height 22
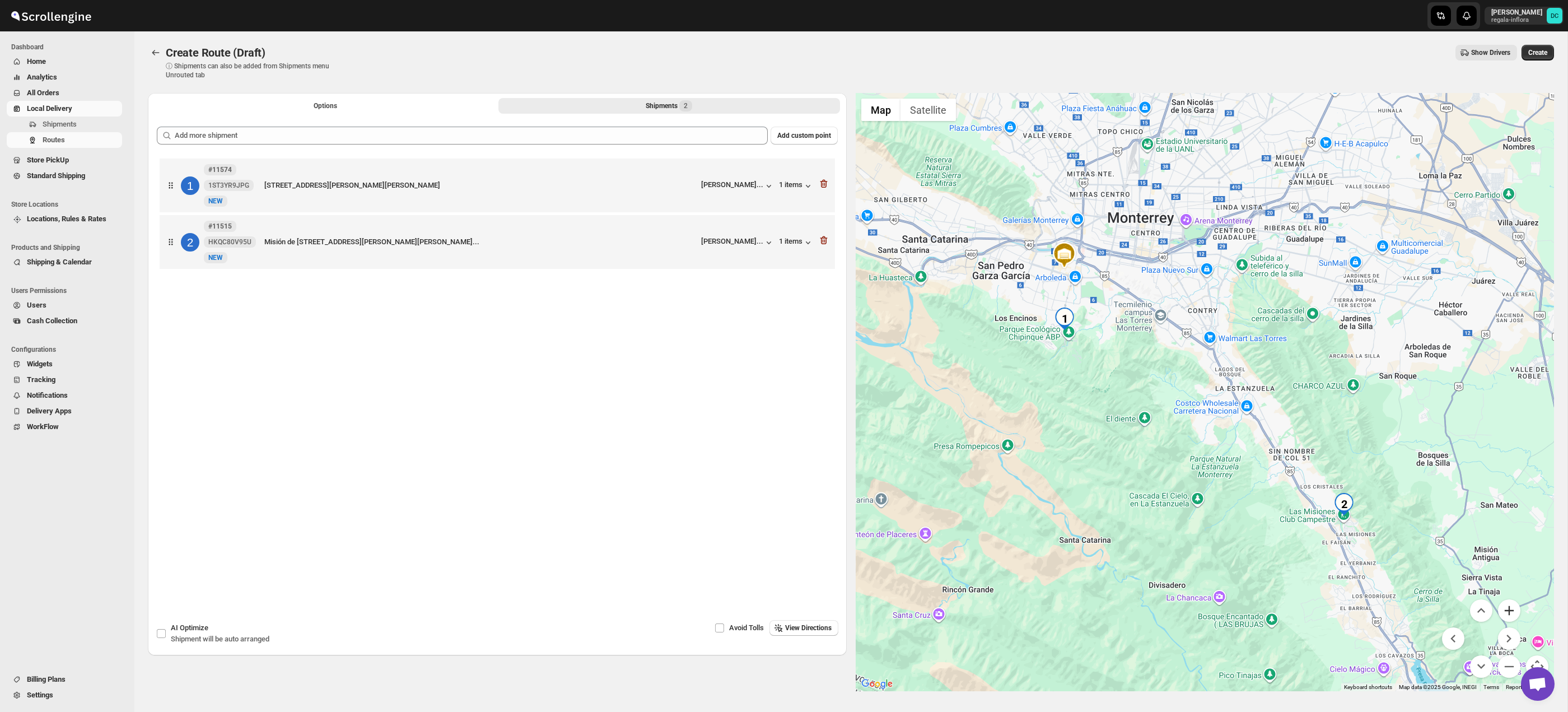
click at [1510, 609] on button "Zoom in" at bounding box center [1509, 610] width 22 height 22
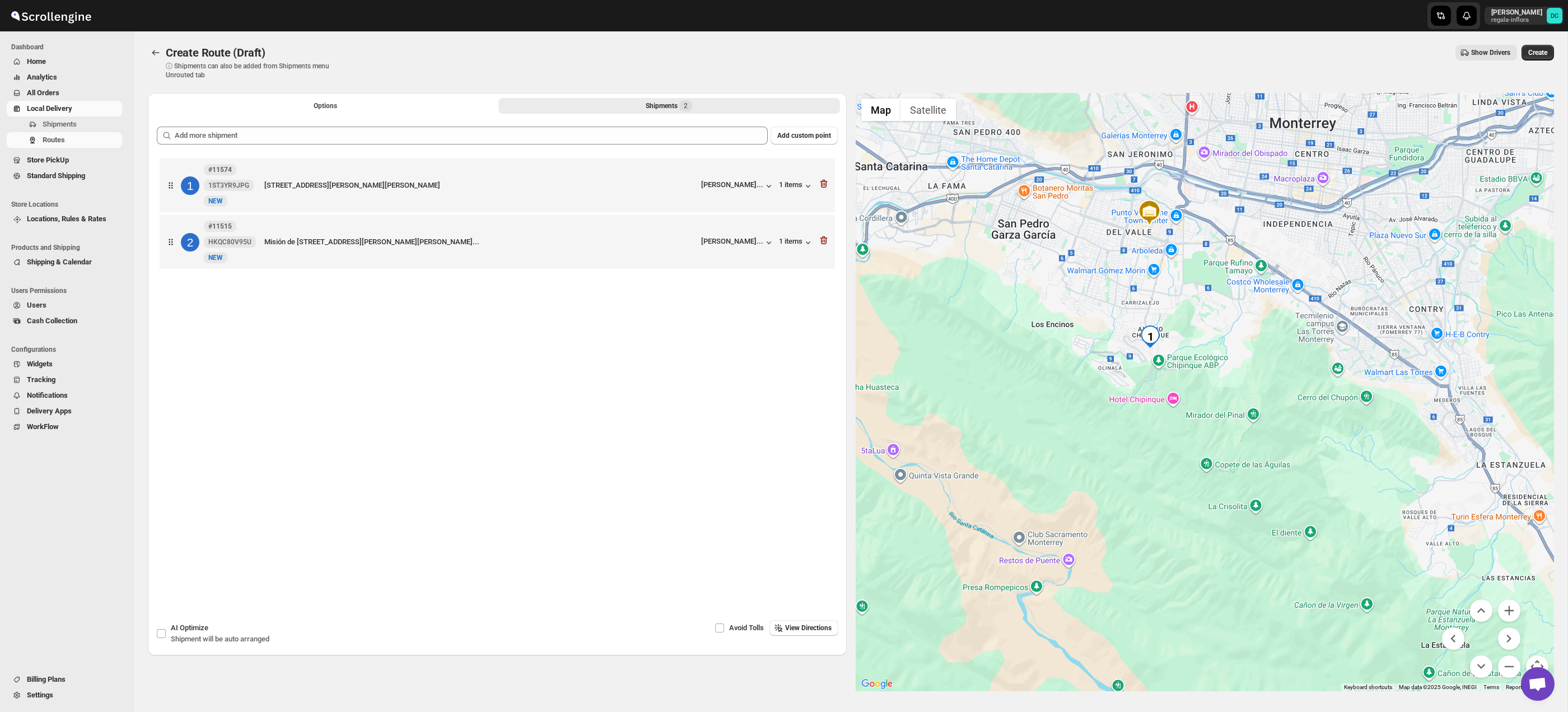
drag, startPoint x: 1173, startPoint y: 448, endPoint x: 1282, endPoint y: 478, distance: 113.1
click at [1282, 478] on div at bounding box center [1204, 392] width 699 height 599
click at [1511, 610] on button "Zoom in" at bounding box center [1509, 610] width 22 height 22
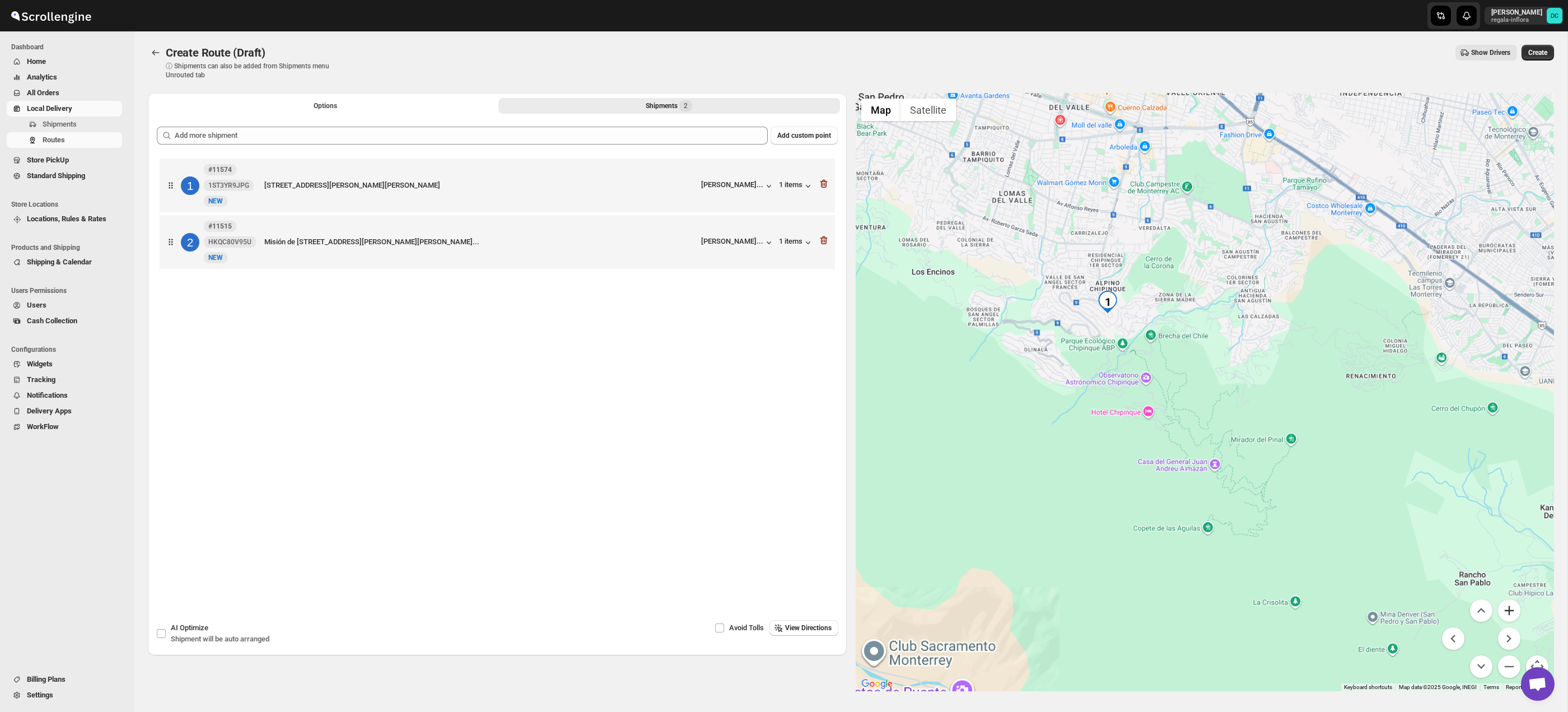
drag, startPoint x: 1511, startPoint y: 610, endPoint x: 1439, endPoint y: 536, distance: 103.2
click at [1511, 610] on button "Zoom in" at bounding box center [1509, 610] width 22 height 22
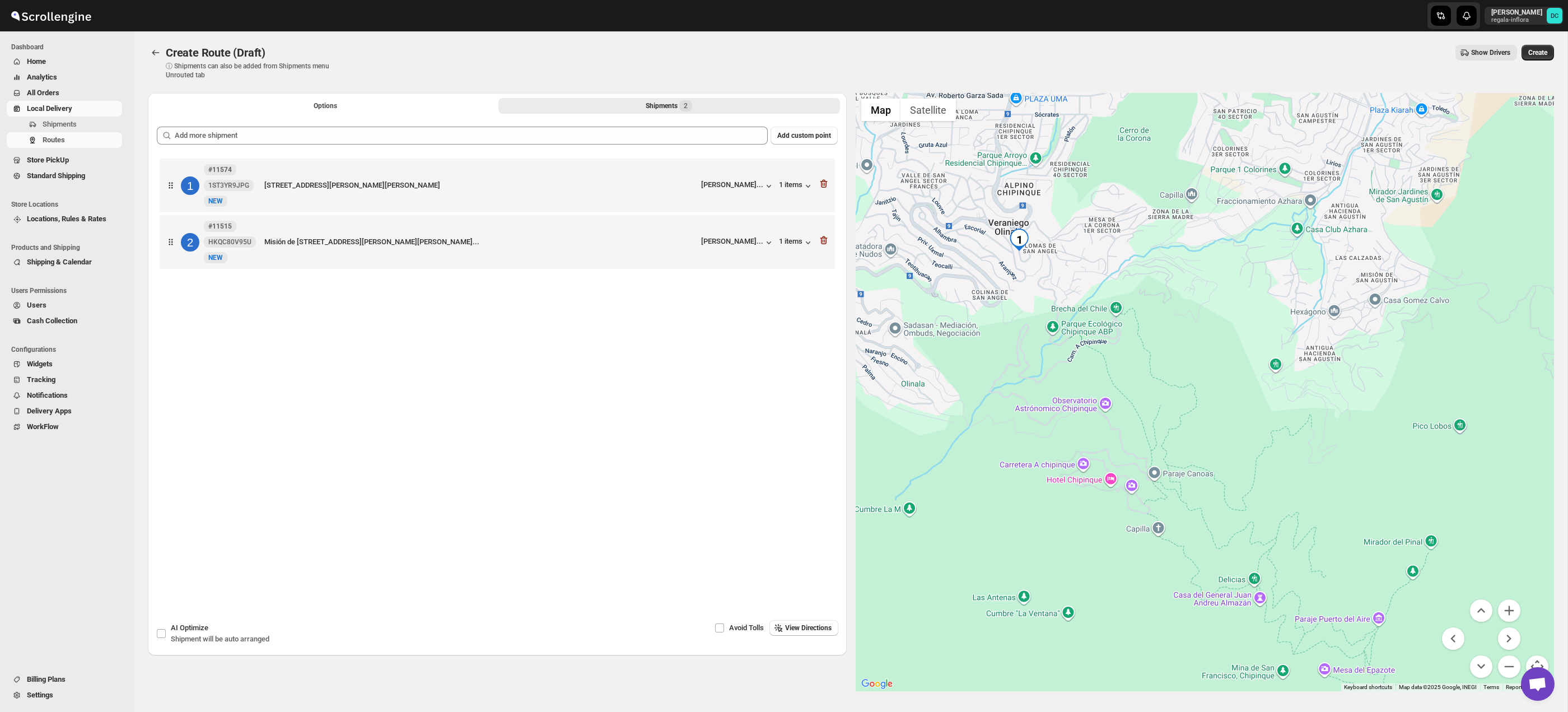
click at [1165, 400] on div at bounding box center [1204, 392] width 699 height 599
drag, startPoint x: 1515, startPoint y: 611, endPoint x: 1280, endPoint y: 429, distance: 297.2
click at [1513, 610] on button "Zoom in" at bounding box center [1509, 610] width 22 height 22
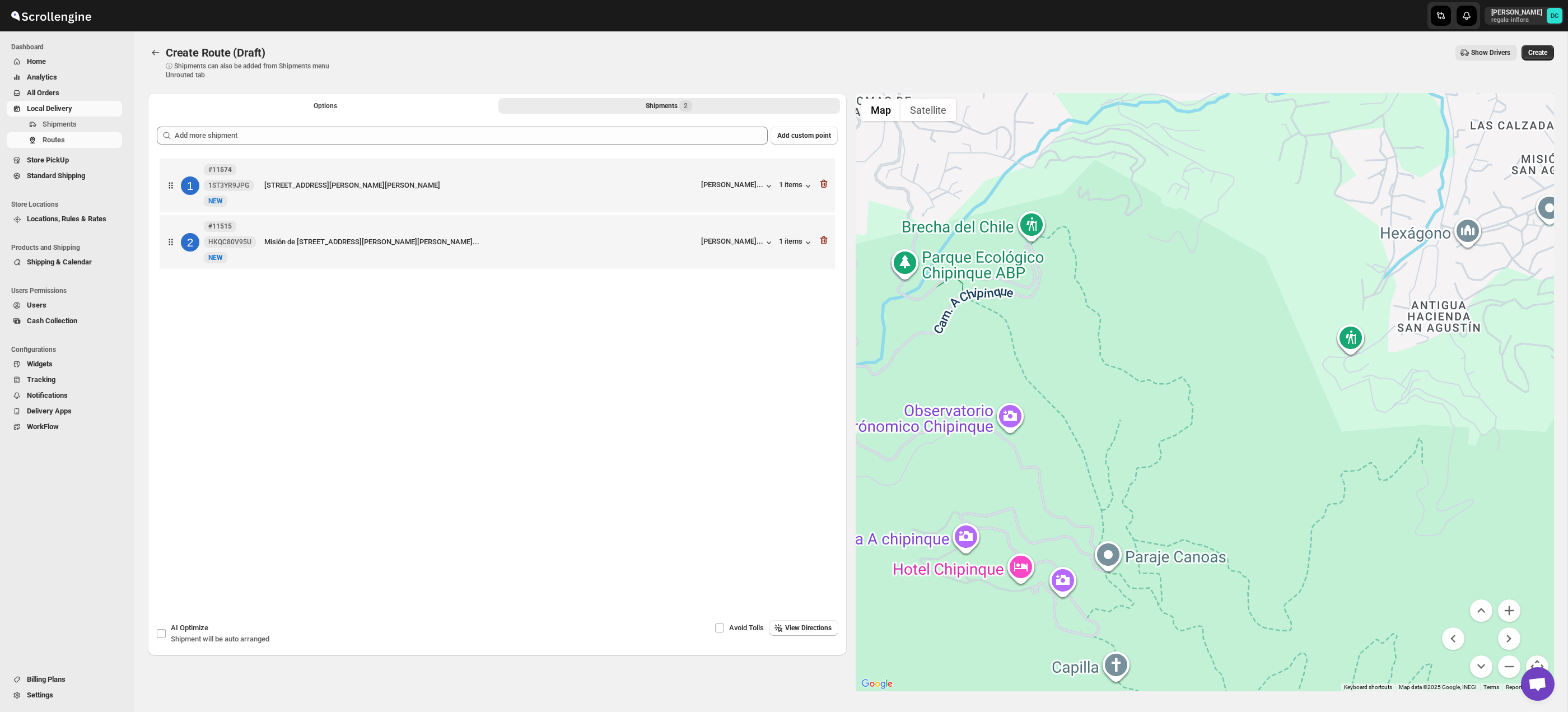
drag, startPoint x: 1001, startPoint y: 260, endPoint x: 1016, endPoint y: 281, distance: 25.8
click at [1220, 502] on div at bounding box center [1204, 392] width 699 height 599
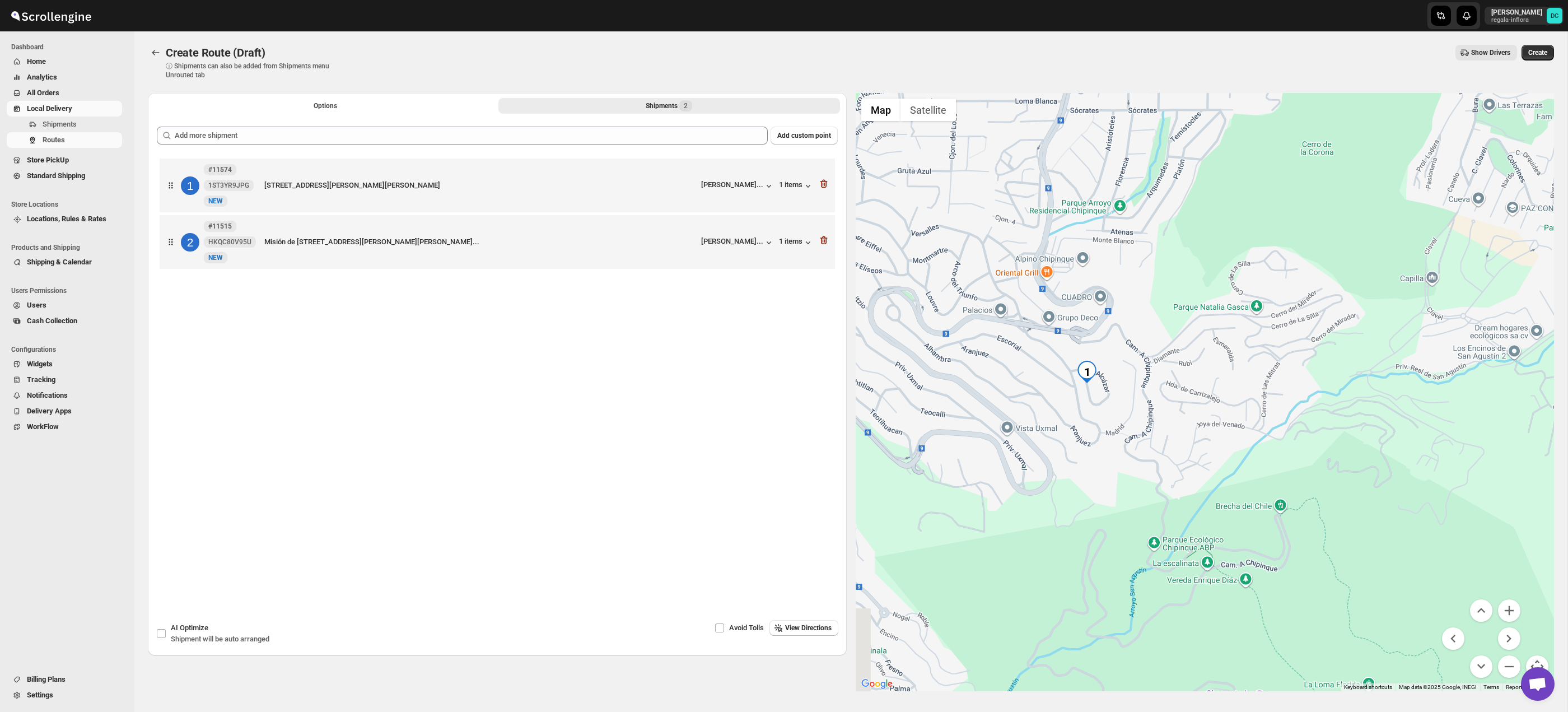
drag, startPoint x: 938, startPoint y: 212, endPoint x: 1039, endPoint y: 321, distance: 148.6
click at [966, 242] on div at bounding box center [1204, 392] width 699 height 599
click at [387, 108] on button "Options" at bounding box center [325, 105] width 342 height 16
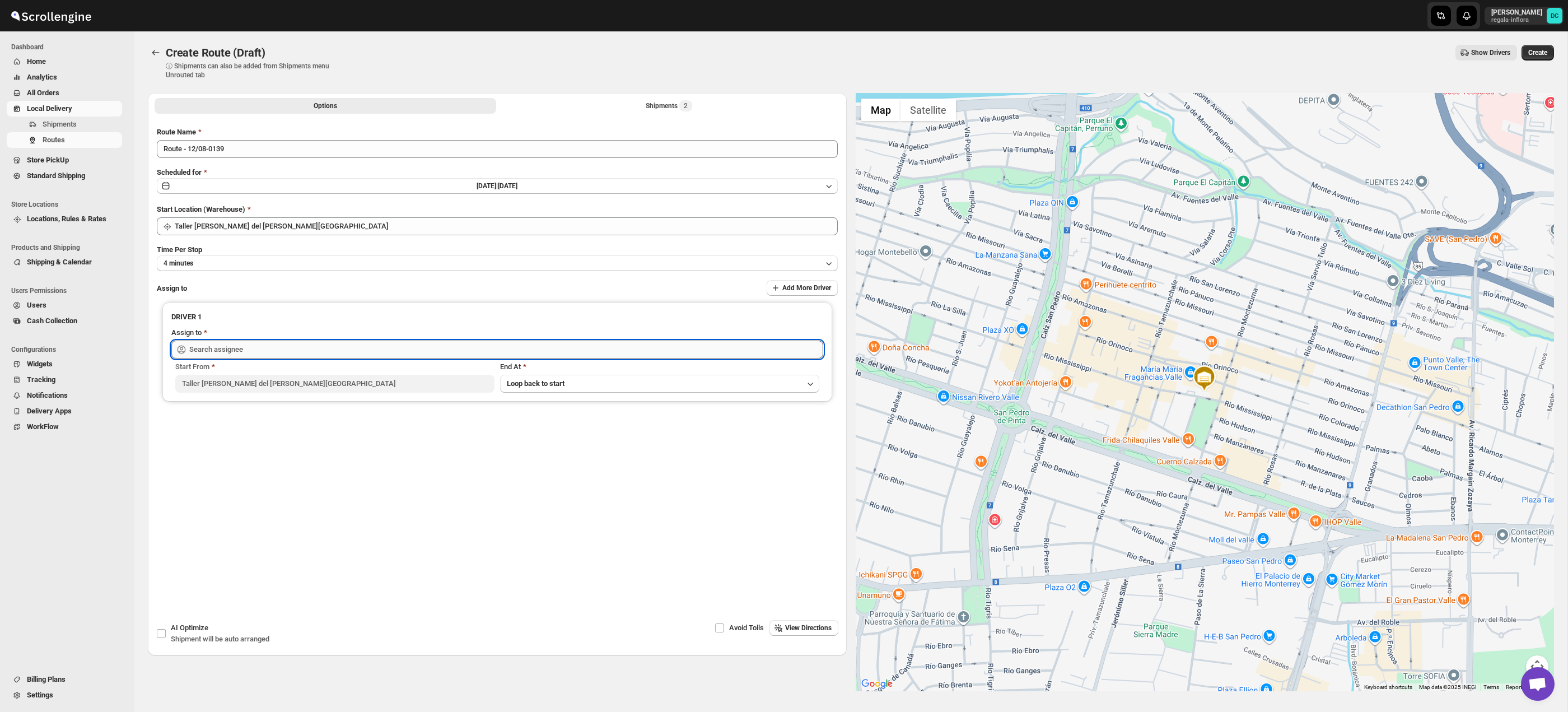
click at [396, 345] on input "text" at bounding box center [507, 350] width 634 height 18
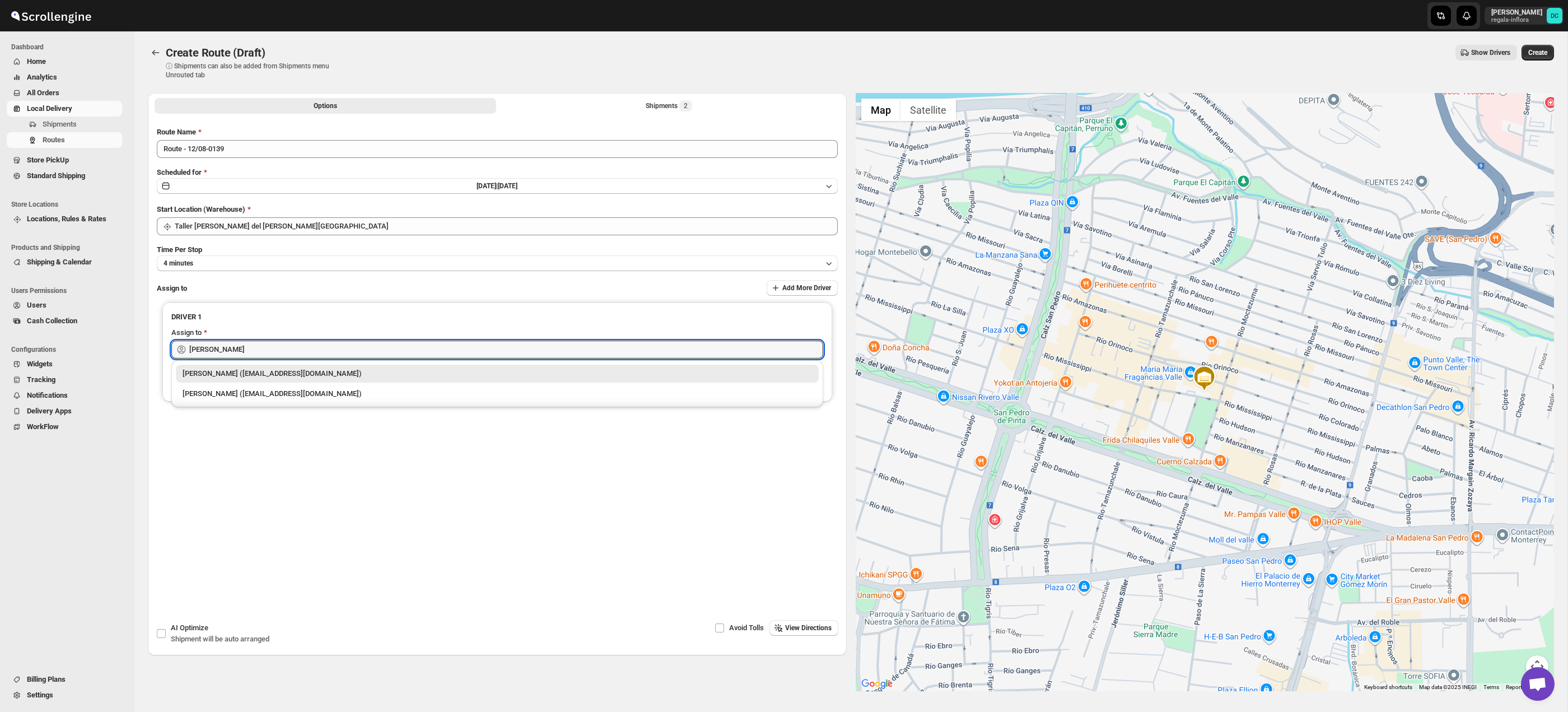
click at [328, 397] on div "[PERSON_NAME] ([EMAIL_ADDRESS][DOMAIN_NAME])" at bounding box center [497, 394] width 630 height 11
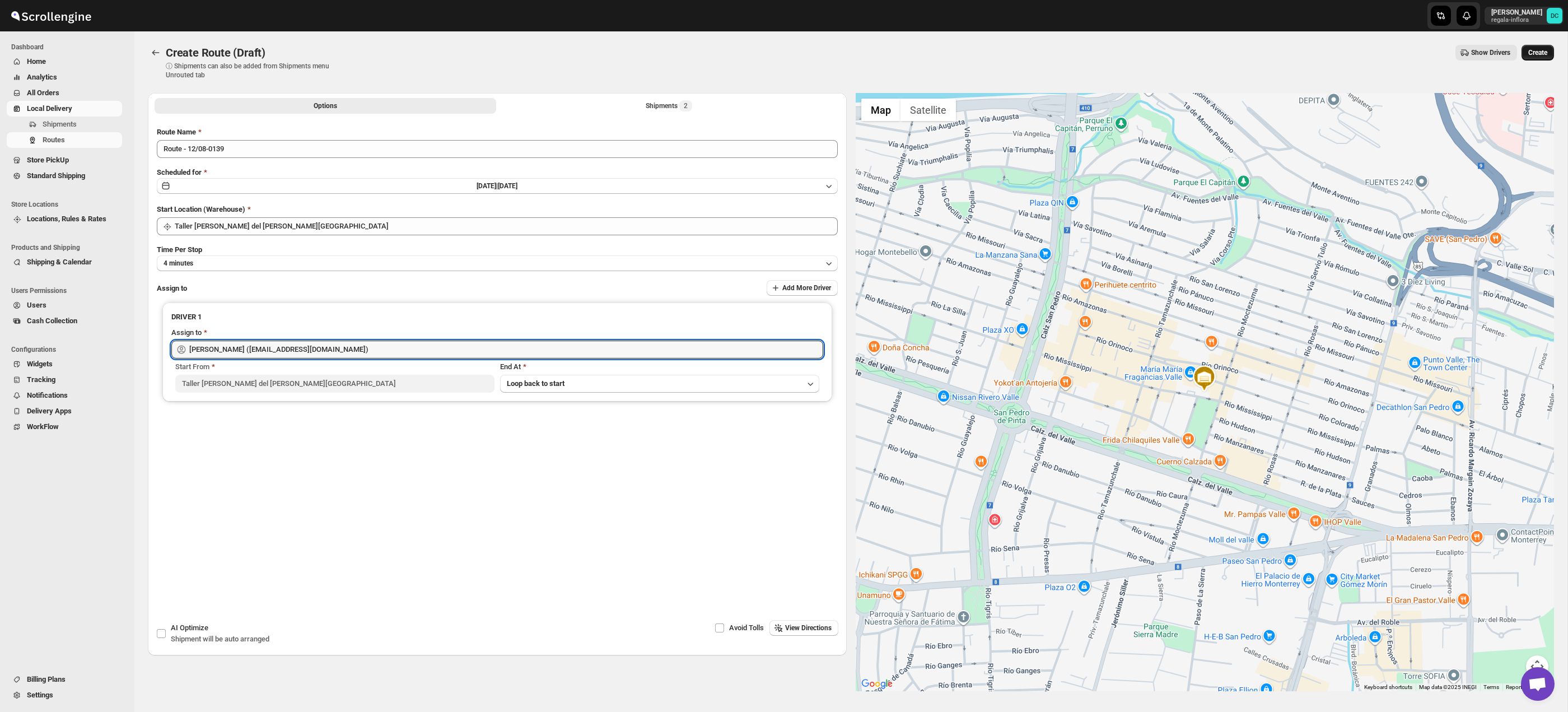
type input "[PERSON_NAME] ([EMAIL_ADDRESS][DOMAIN_NAME])"
click at [1536, 53] on span "Create" at bounding box center [1538, 53] width 19 height 9
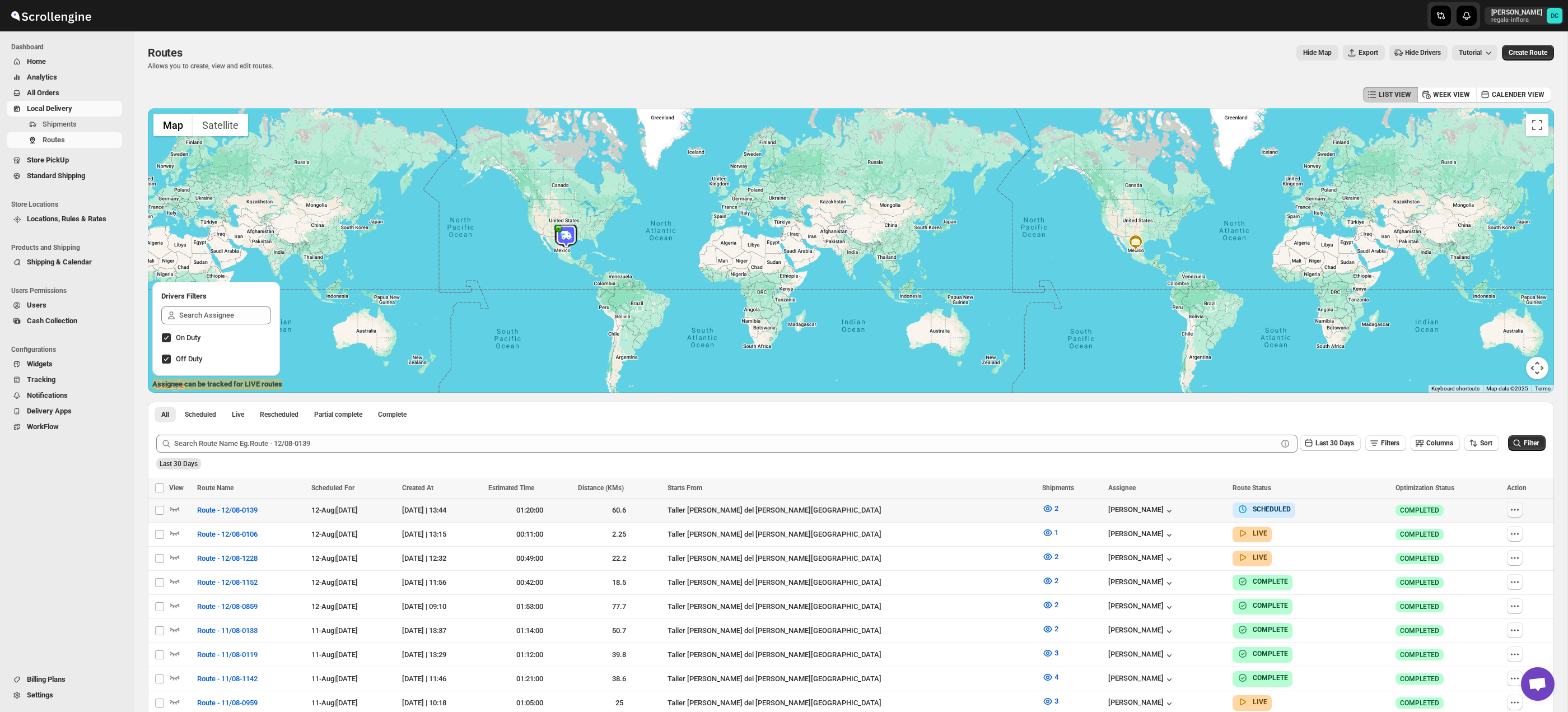
click at [1516, 512] on icon "button" at bounding box center [1515, 510] width 11 height 11
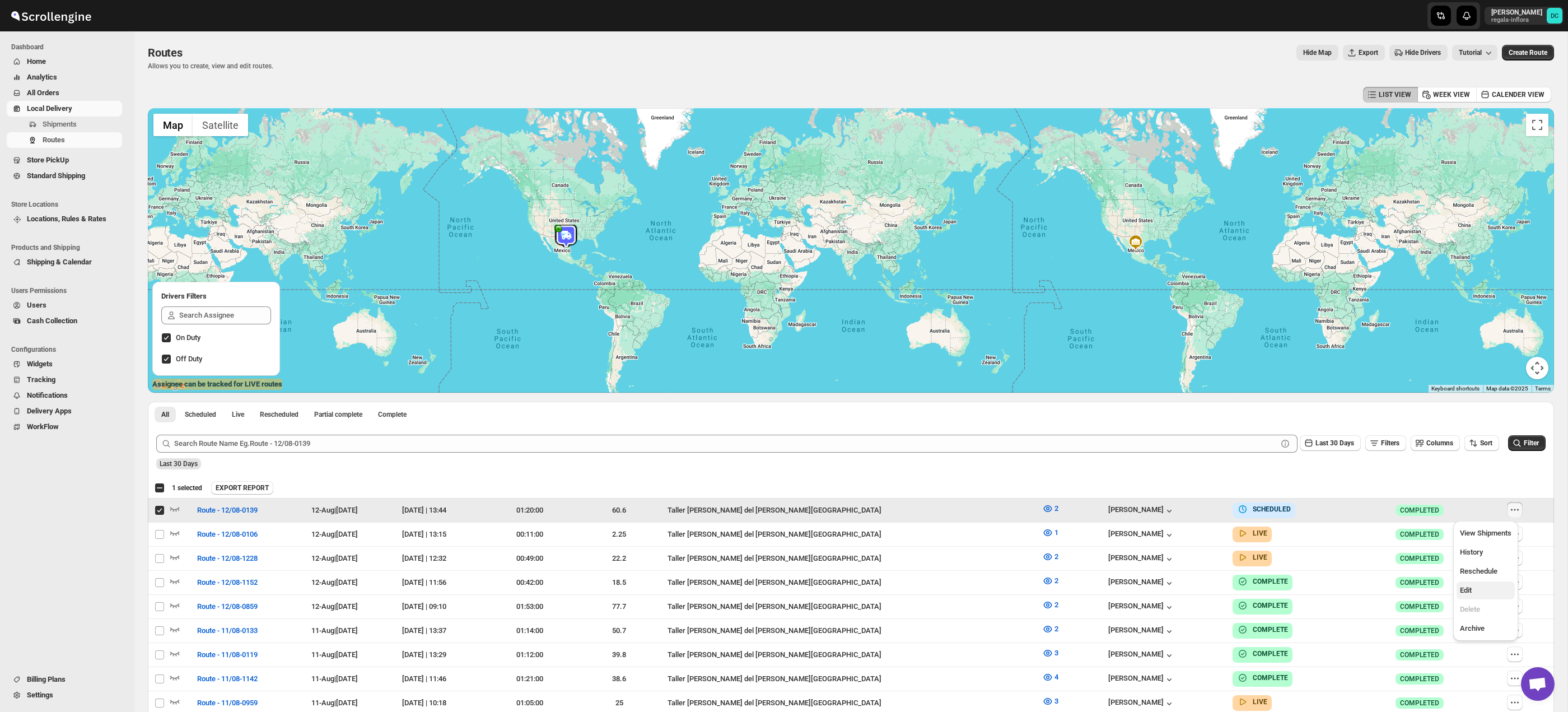
click at [1488, 586] on span "Edit" at bounding box center [1485, 590] width 52 height 11
checkbox input "false"
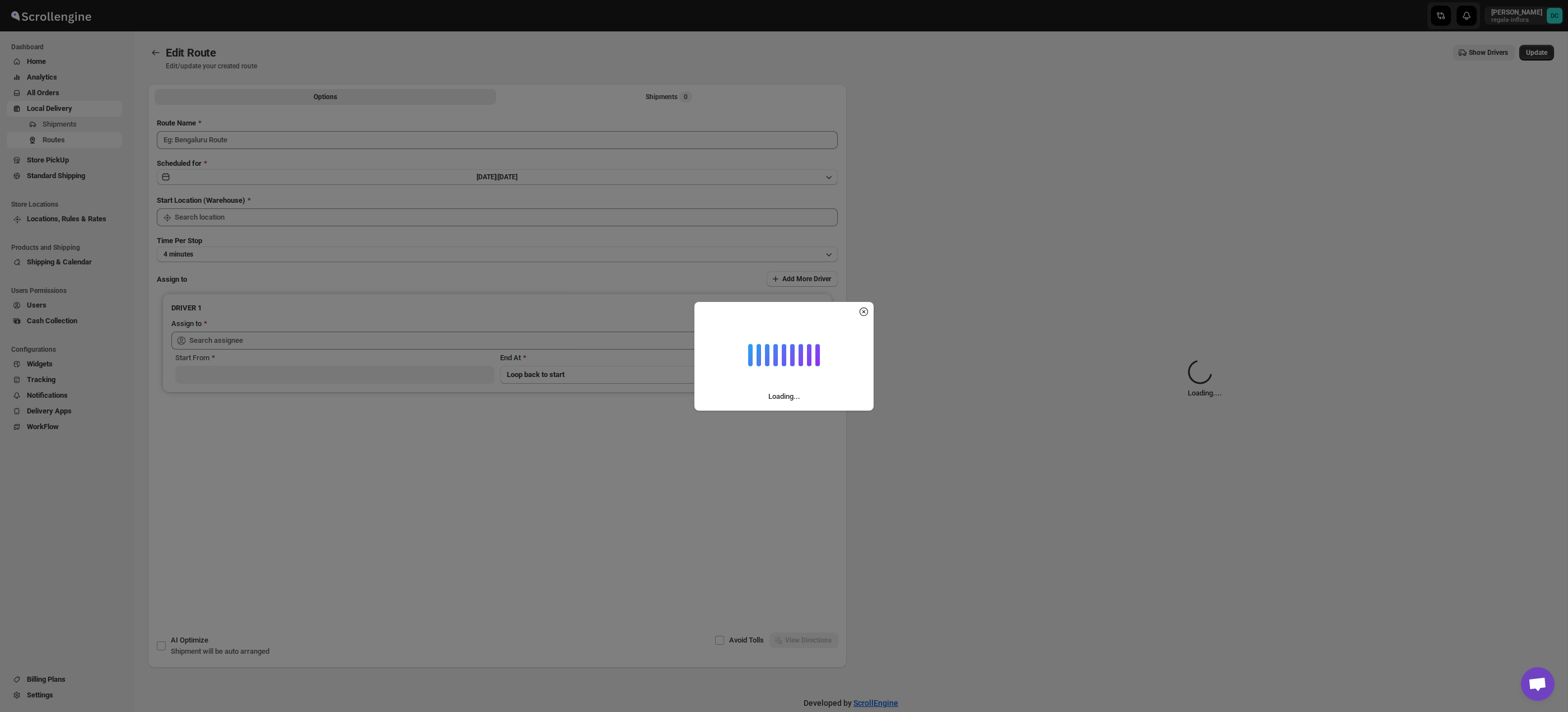
type input "Route - 12/08-0139"
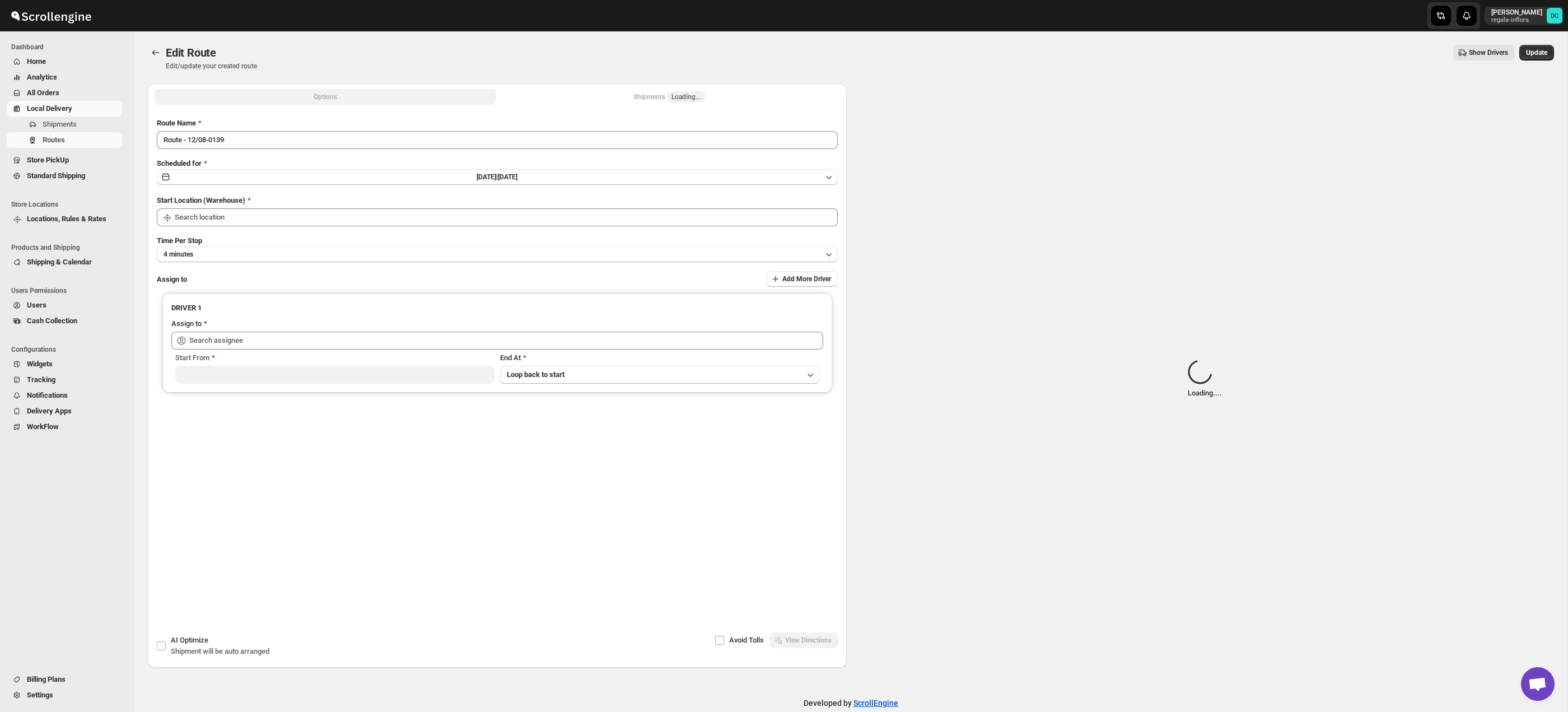
type input "Taller [PERSON_NAME] del [PERSON_NAME][GEOGRAPHIC_DATA]"
type input "[PERSON_NAME] ([EMAIL_ADDRESS][DOMAIN_NAME])"
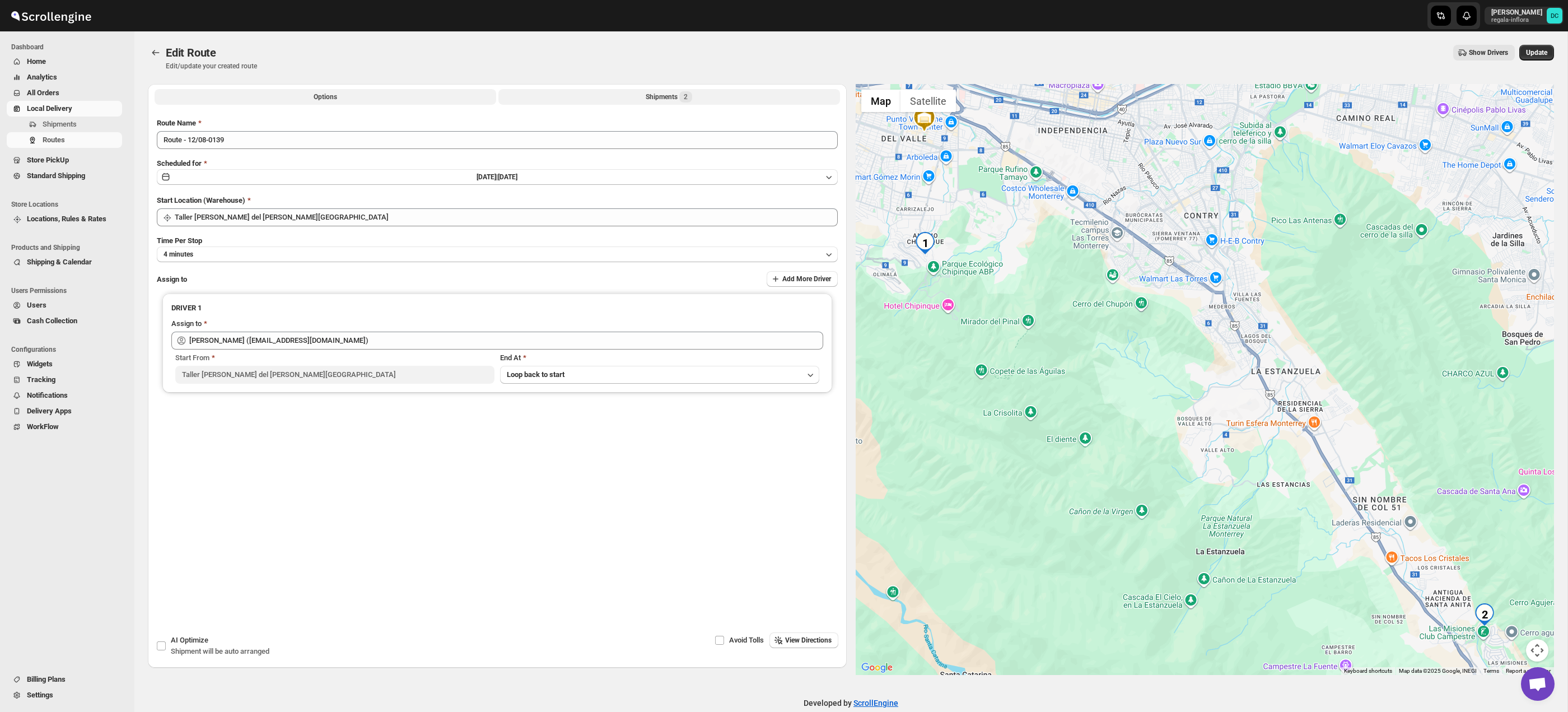
click at [700, 99] on button "Shipments 2" at bounding box center [669, 96] width 342 height 16
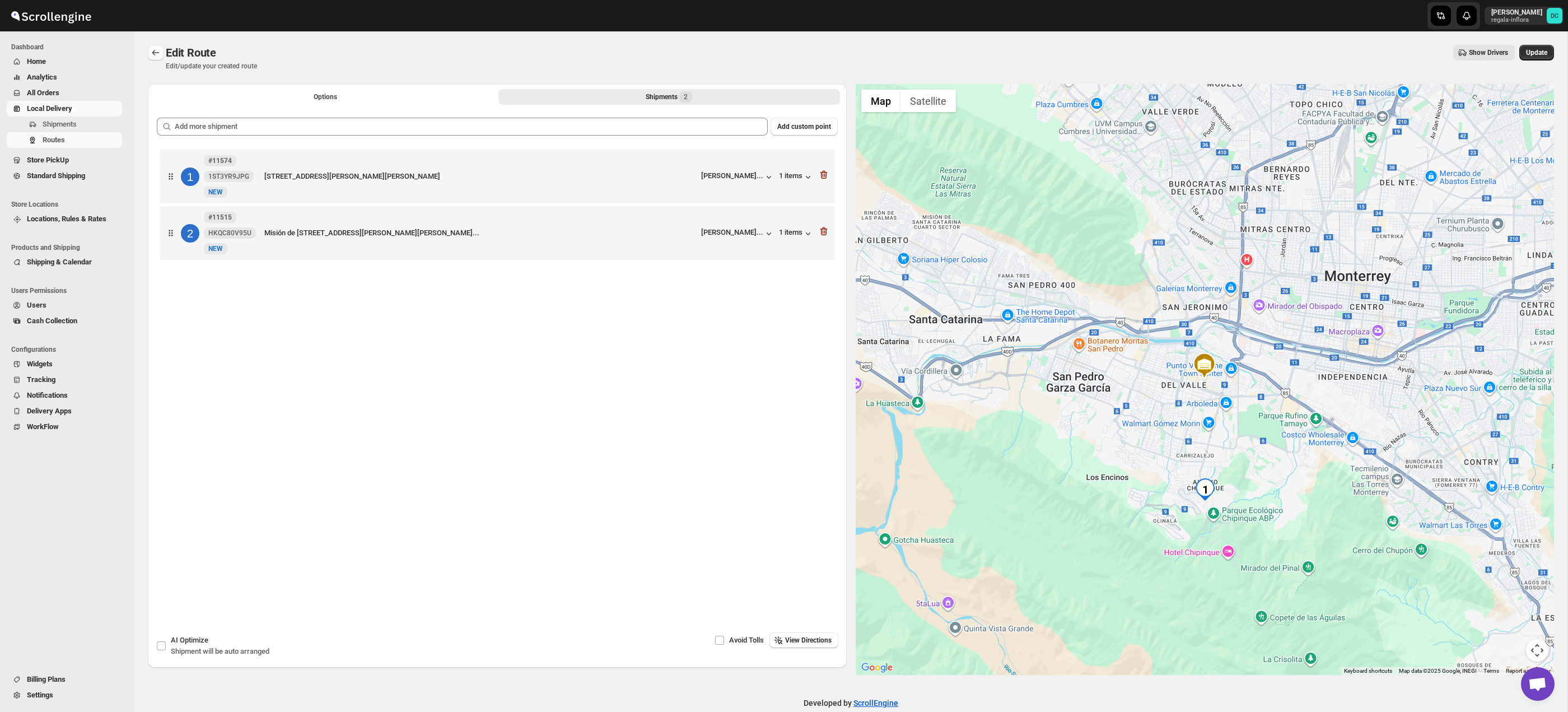
click at [156, 52] on icon "Routes" at bounding box center [156, 53] width 11 height 11
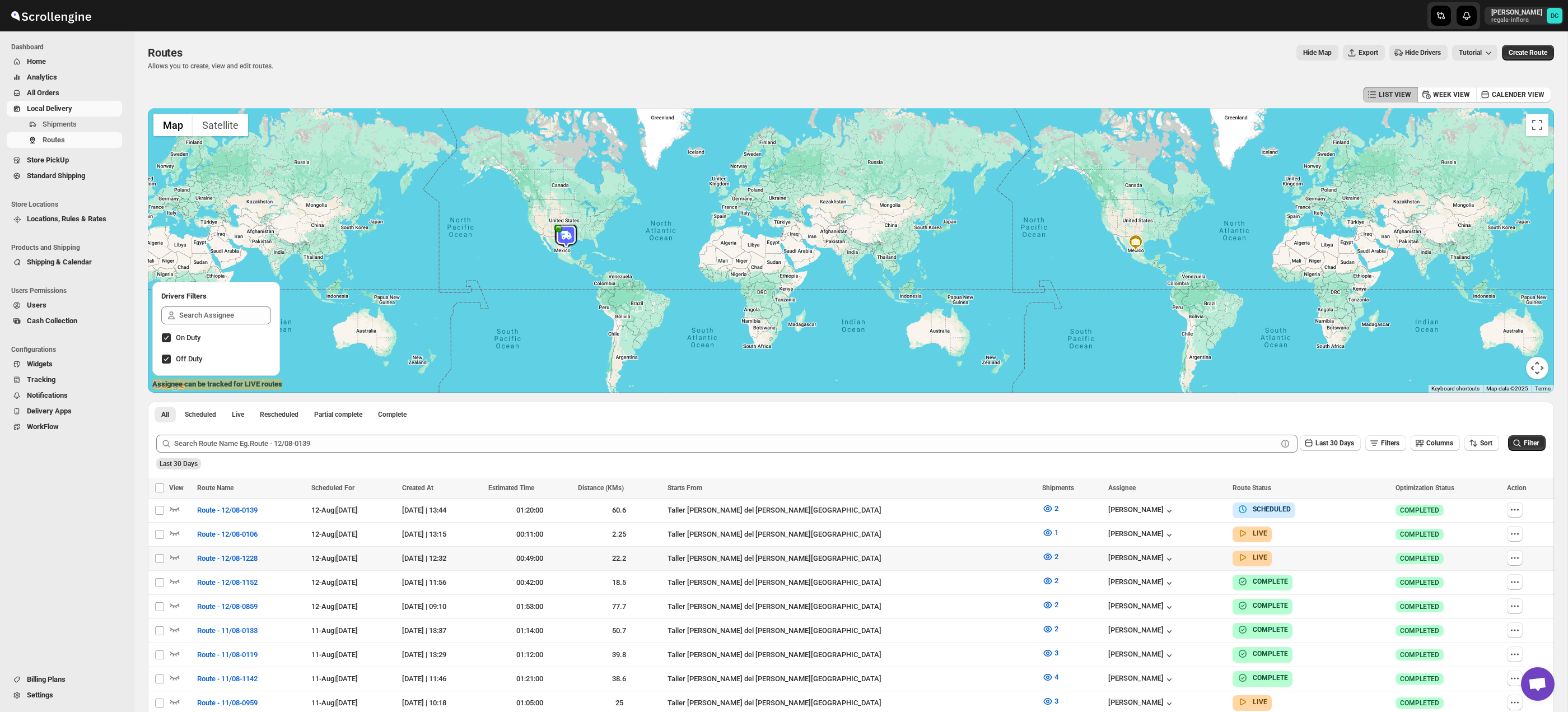
drag, startPoint x: 1511, startPoint y: 562, endPoint x: 1523, endPoint y: 554, distance: 14.4
click at [1511, 562] on icon "button" at bounding box center [1515, 558] width 11 height 11
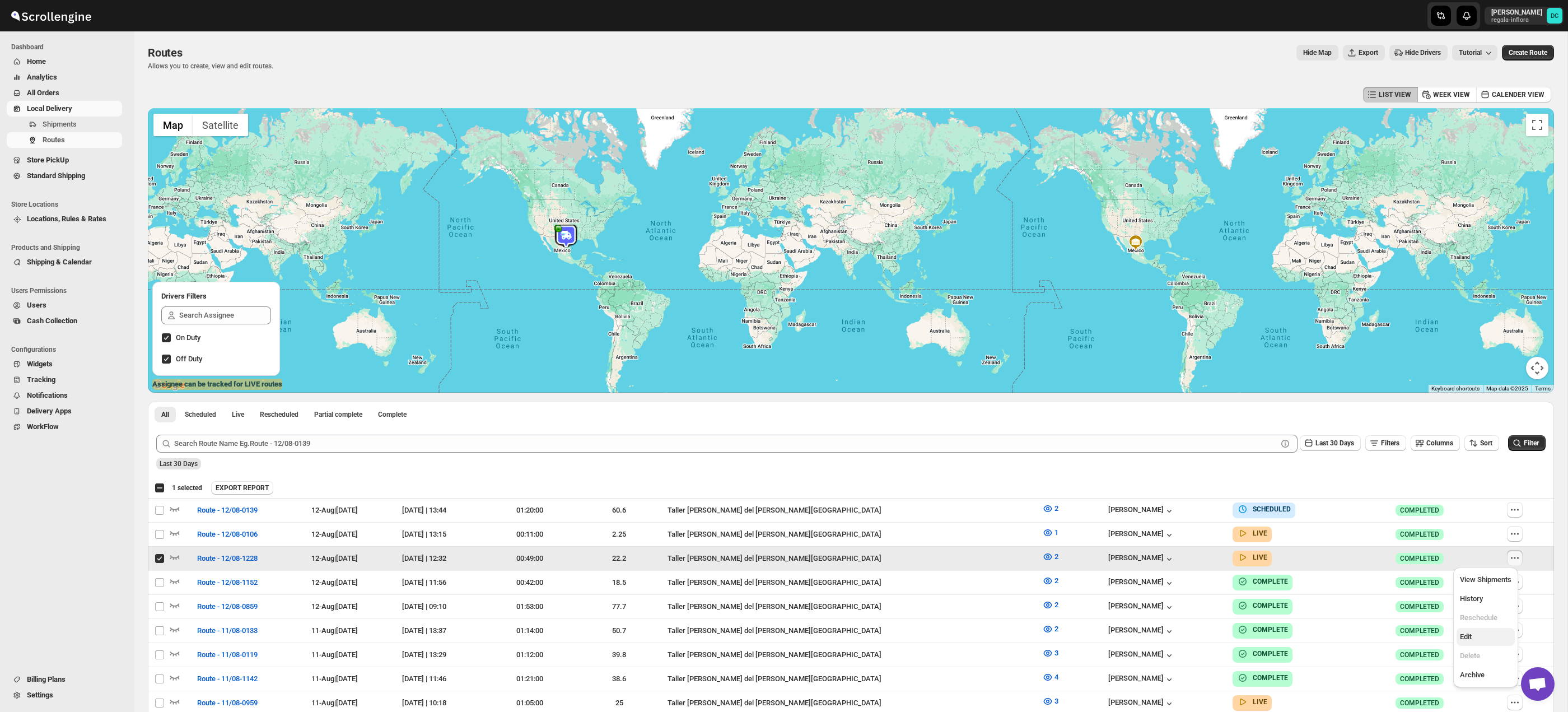
click at [1488, 634] on span "Edit" at bounding box center [1485, 637] width 52 height 11
checkbox input "false"
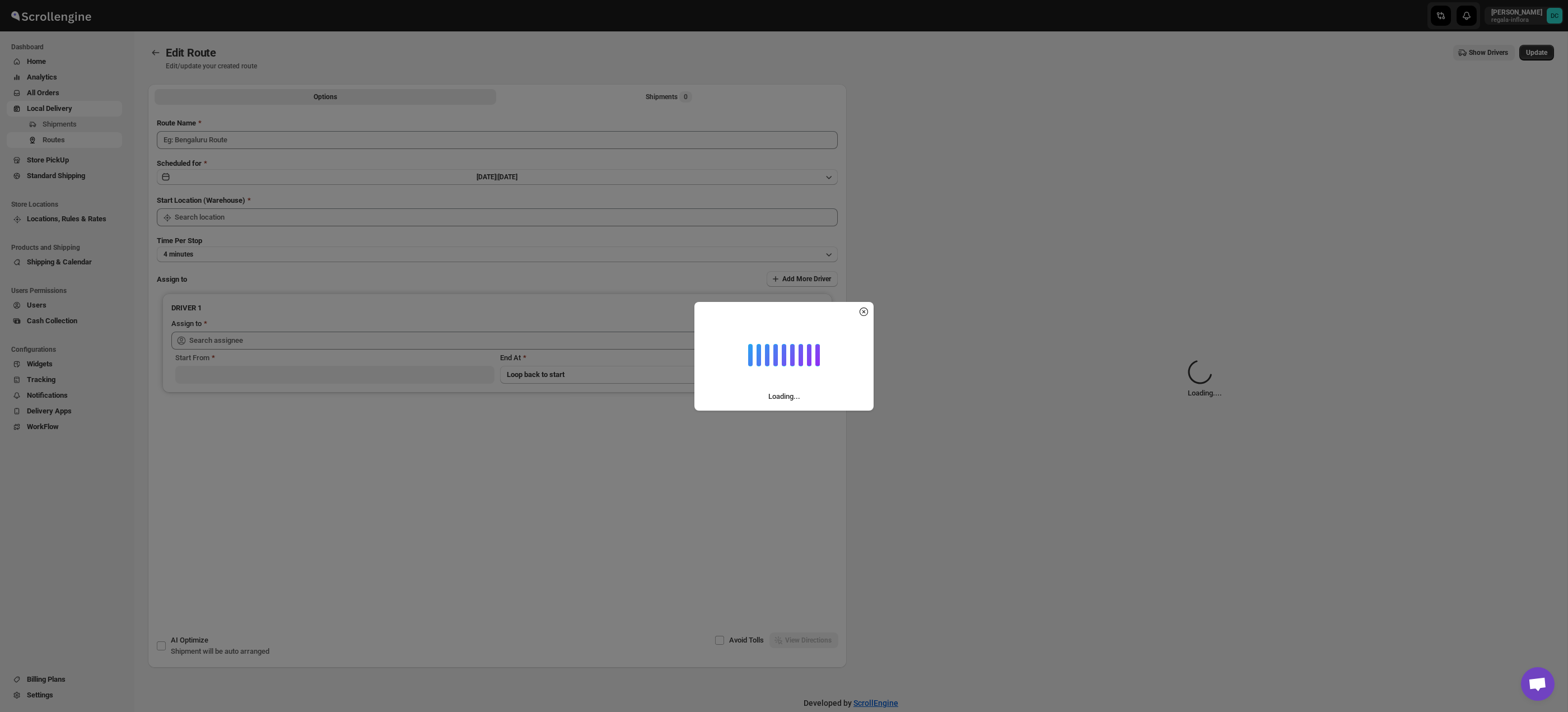
type input "Route - 12/08-1228"
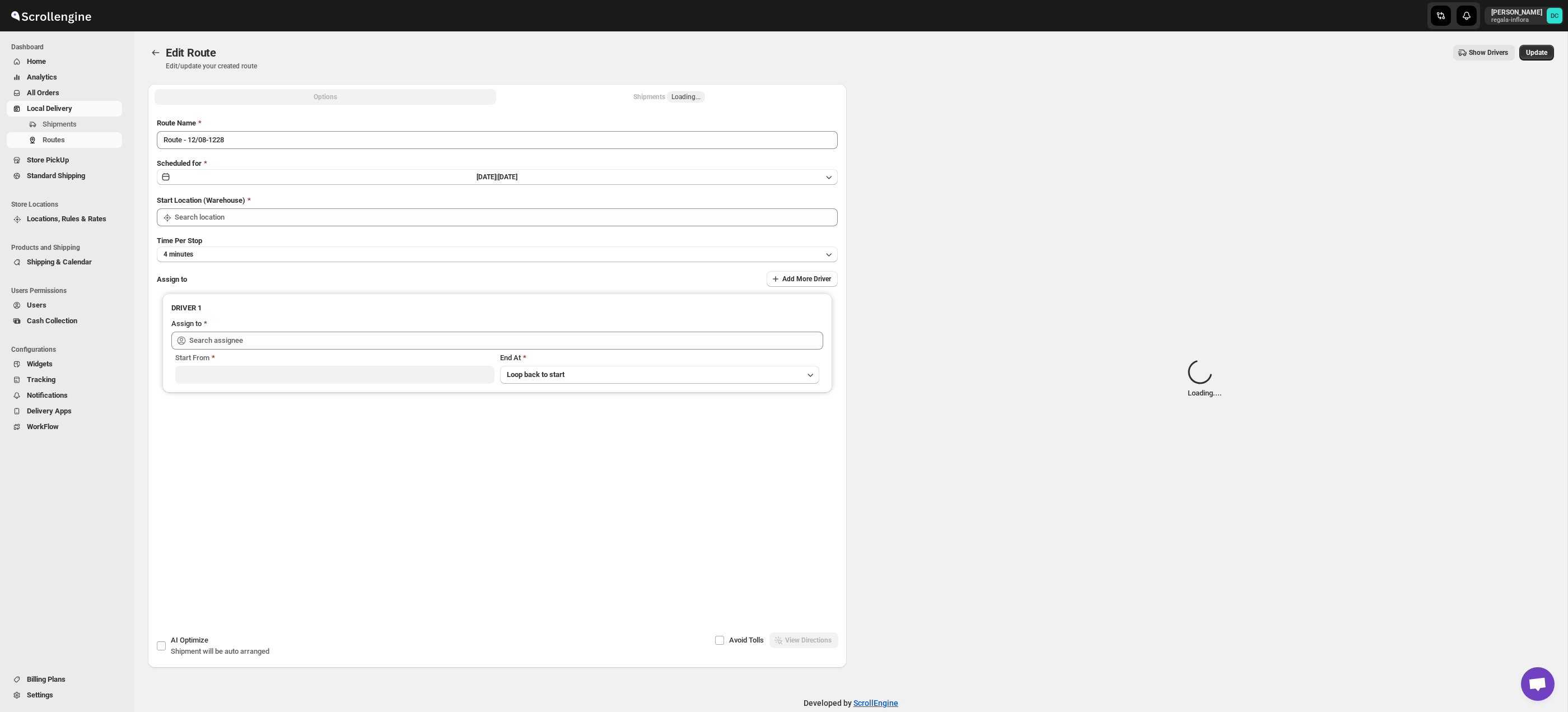
type input "Taller [PERSON_NAME] del [PERSON_NAME][GEOGRAPHIC_DATA]"
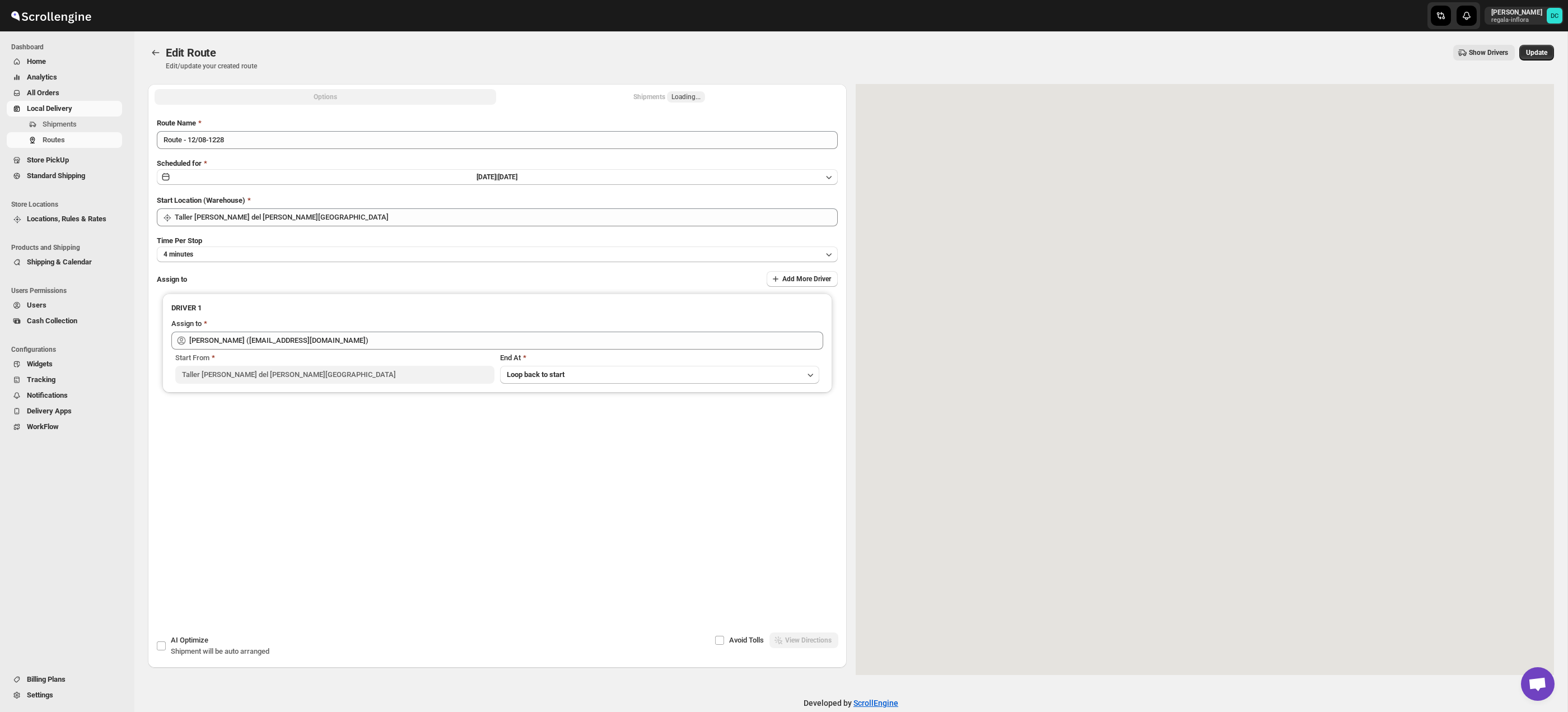
type input "[PERSON_NAME] ([EMAIL_ADDRESS][DOMAIN_NAME])"
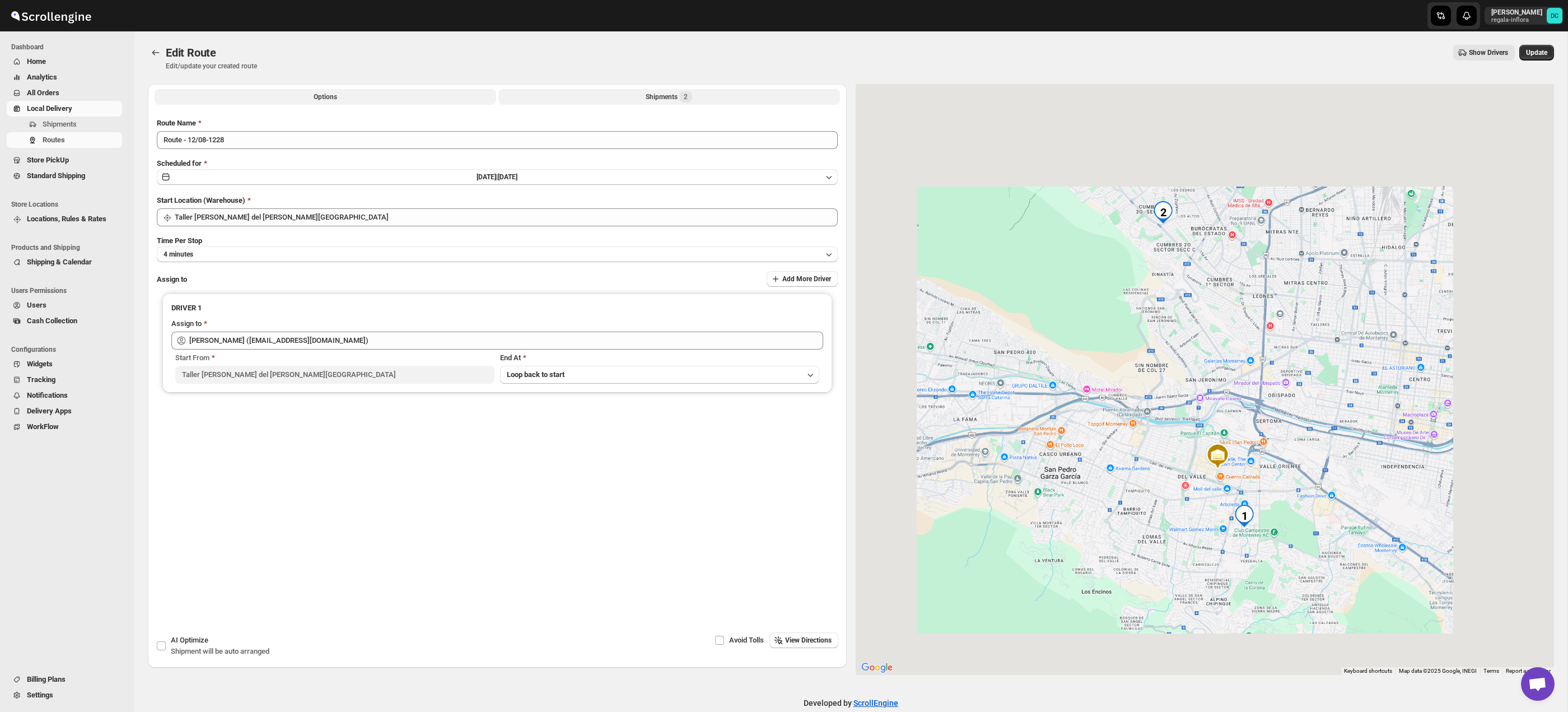
click at [690, 101] on span "2" at bounding box center [685, 97] width 13 height 11
